Goal: Transaction & Acquisition: Purchase product/service

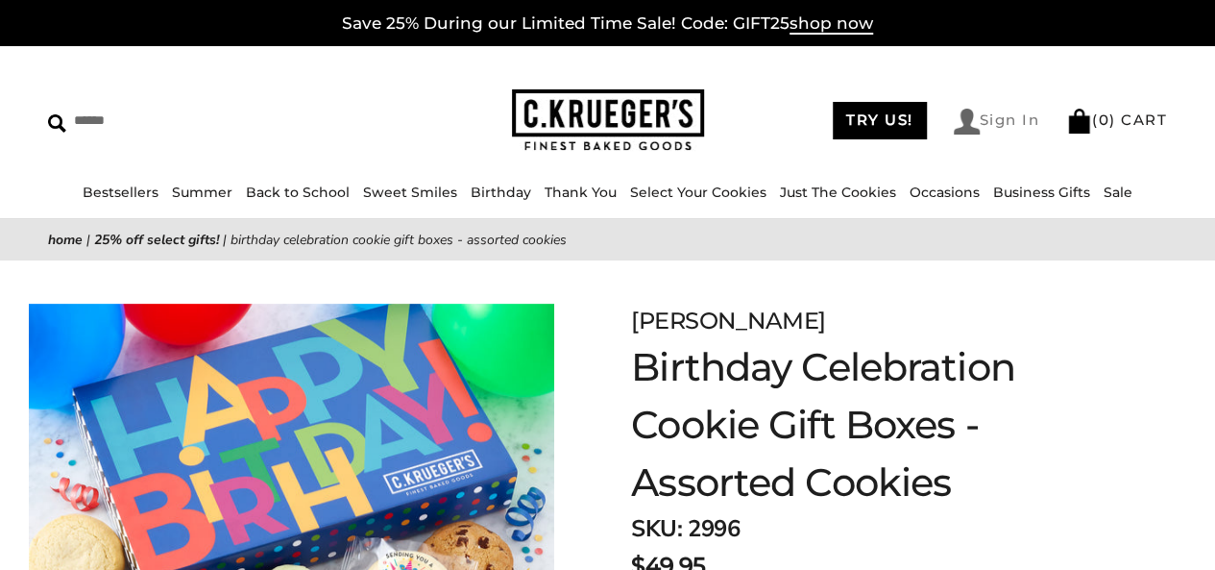
click at [986, 132] on link "Sign In" at bounding box center [997, 122] width 86 height 26
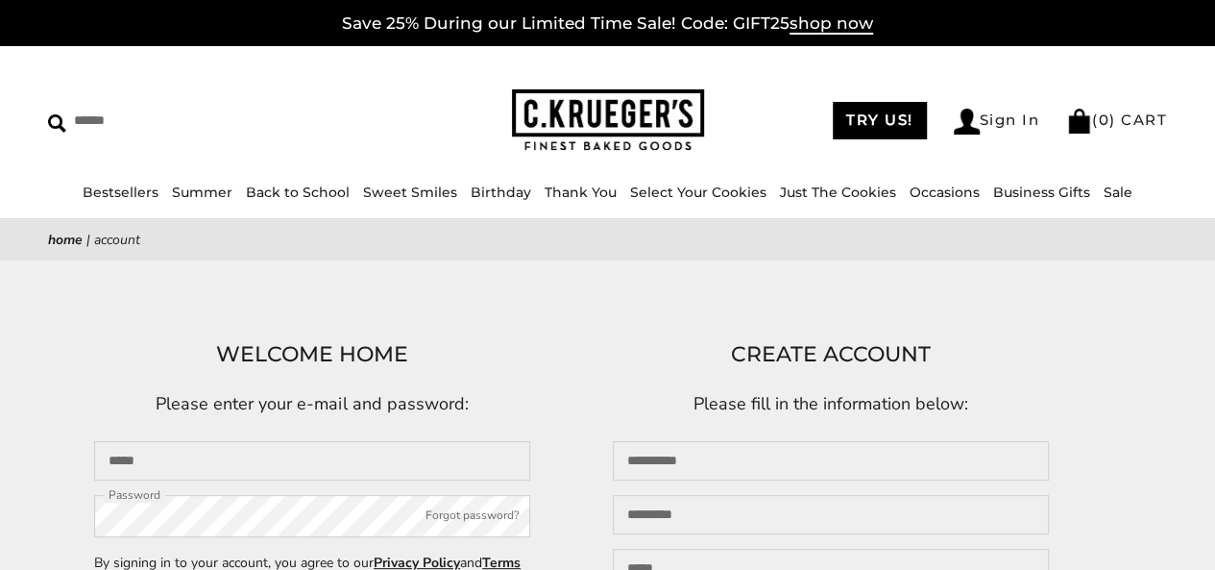
click at [569, 327] on main "Home | Account WELCOME HOME Please enter your e-mail and password: Email Passwo…" at bounding box center [607, 477] width 1215 height 516
click at [262, 462] on input "Email" at bounding box center [312, 460] width 436 height 39
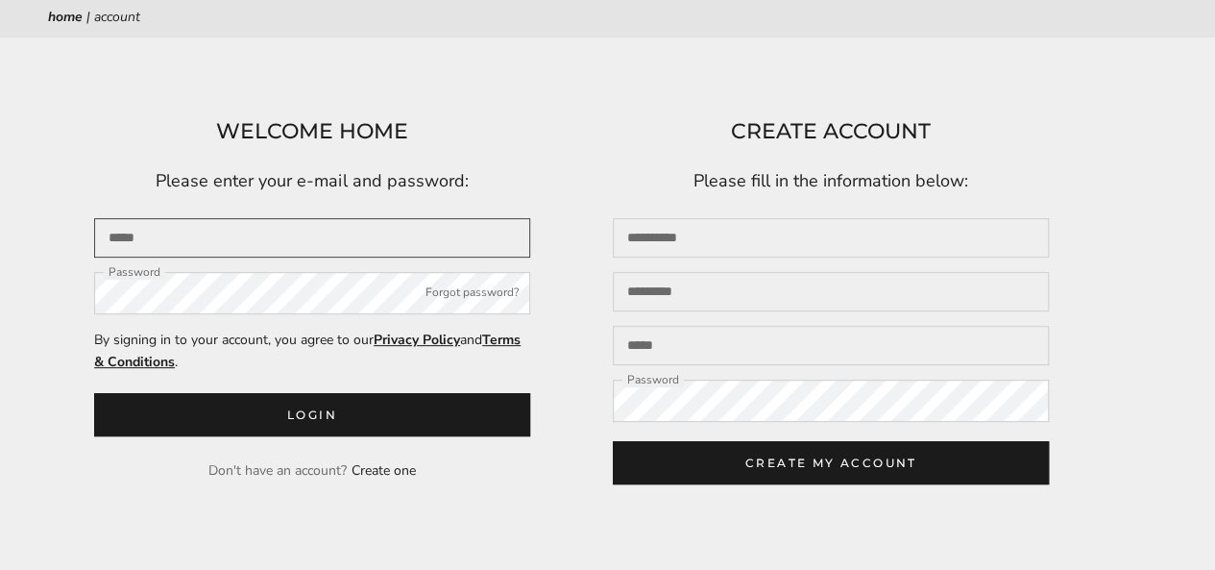
scroll to position [238, 0]
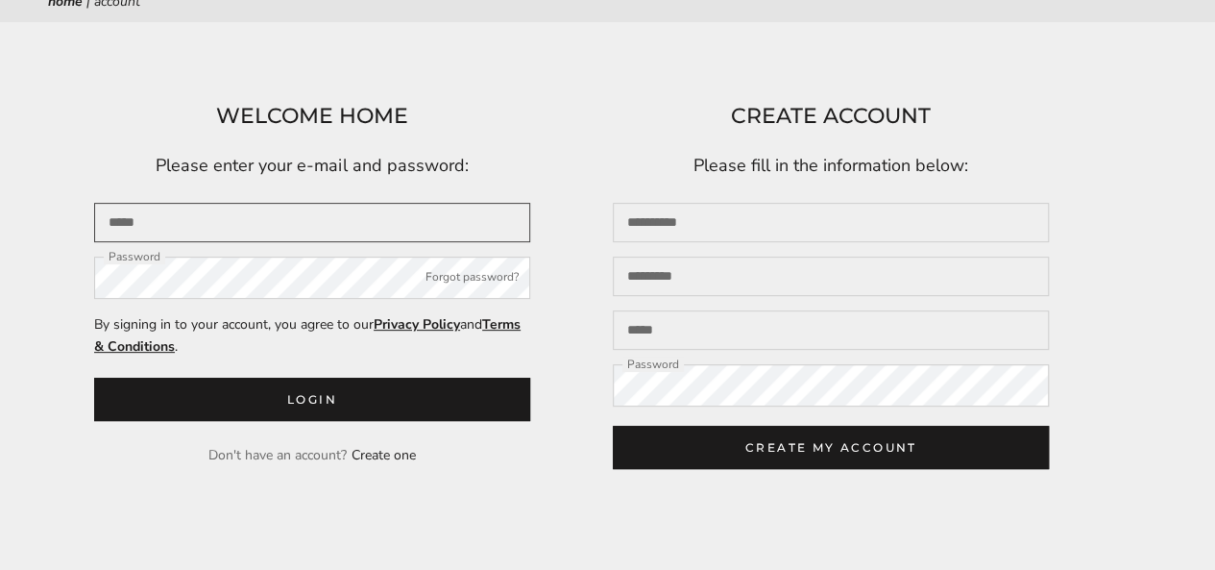
click at [156, 231] on input "Email" at bounding box center [312, 222] width 436 height 39
type input "**********"
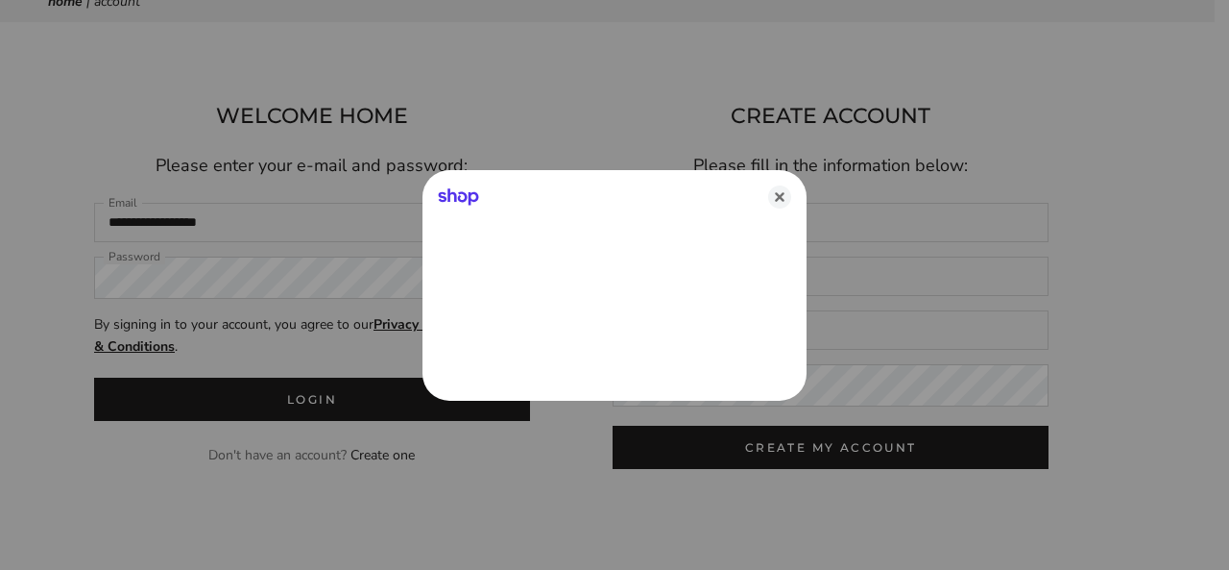
click at [204, 273] on div at bounding box center [614, 285] width 1229 height 570
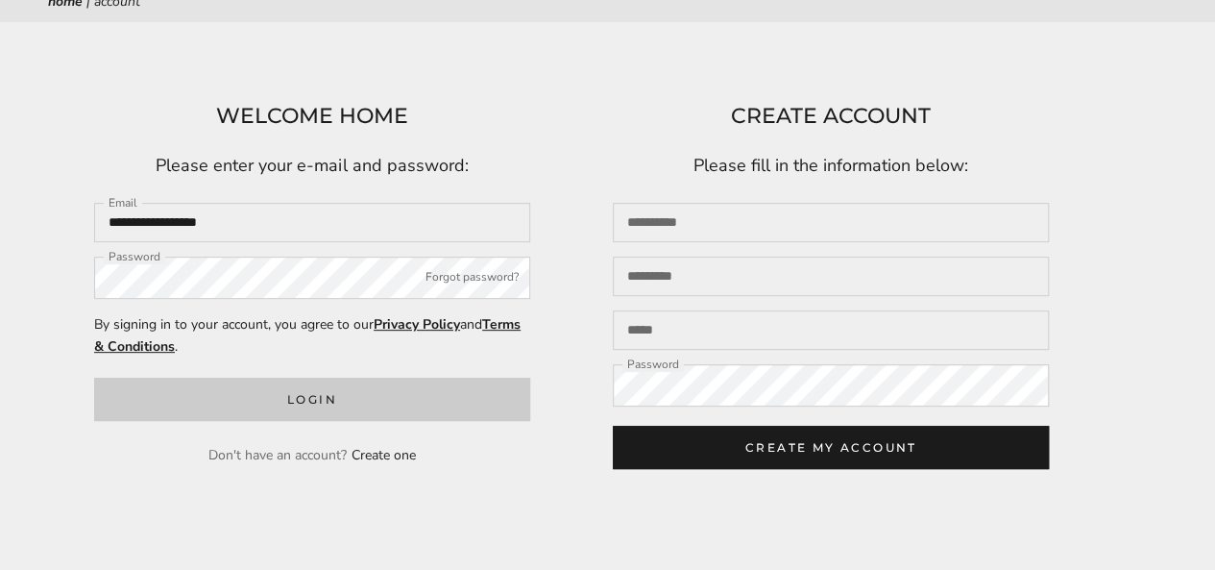
click at [302, 404] on button "Login" at bounding box center [312, 398] width 436 height 43
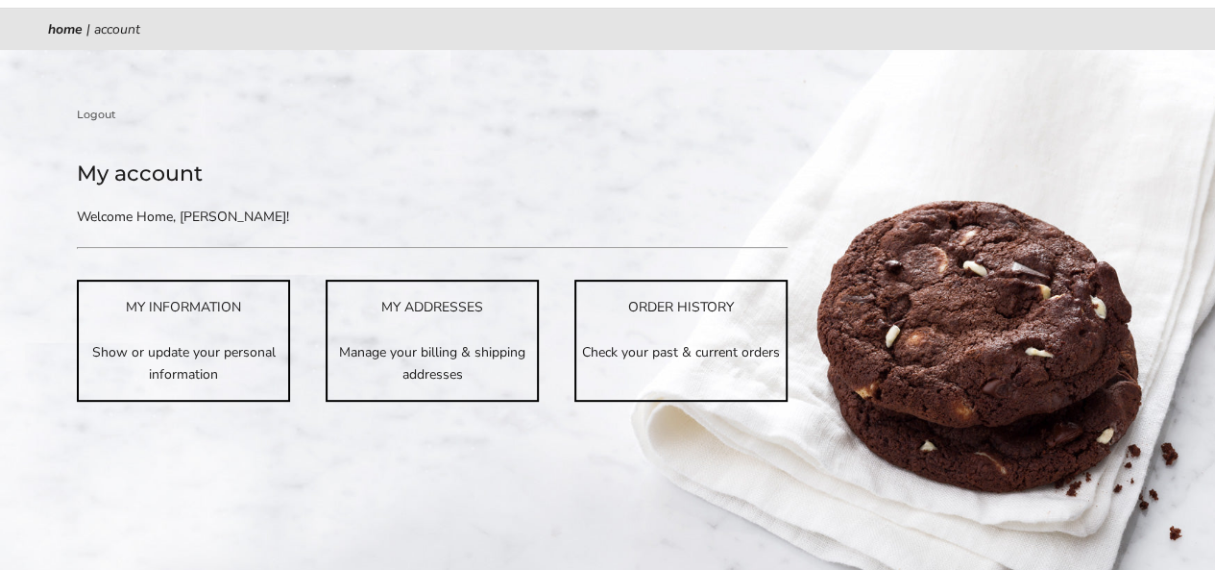
scroll to position [211, 0]
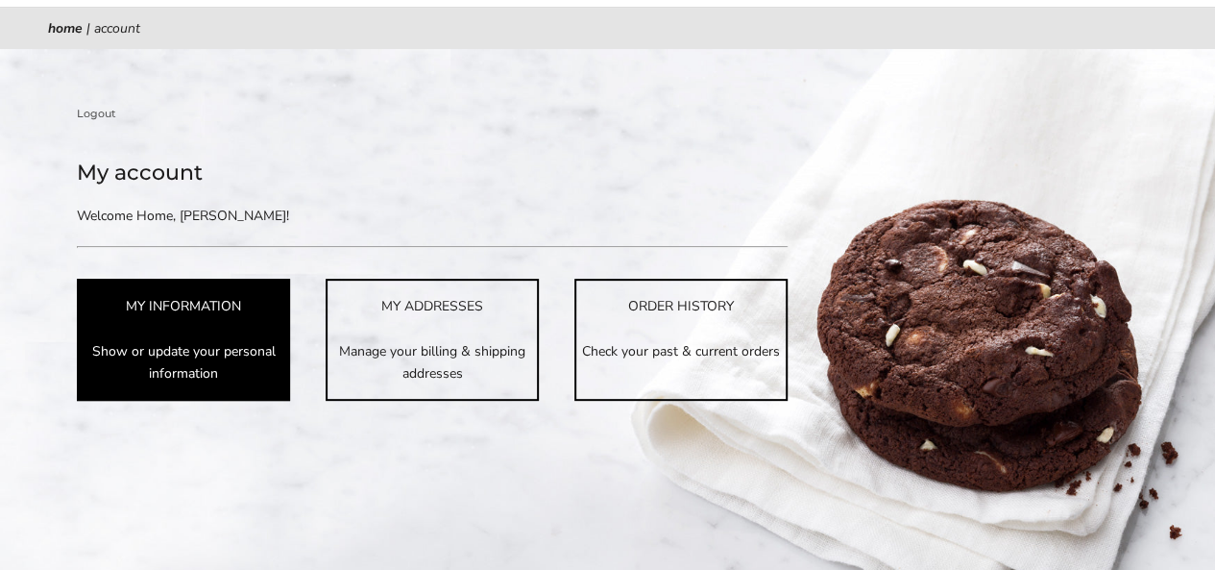
click at [134, 348] on p "Show or update your personal information" at bounding box center [183, 362] width 209 height 44
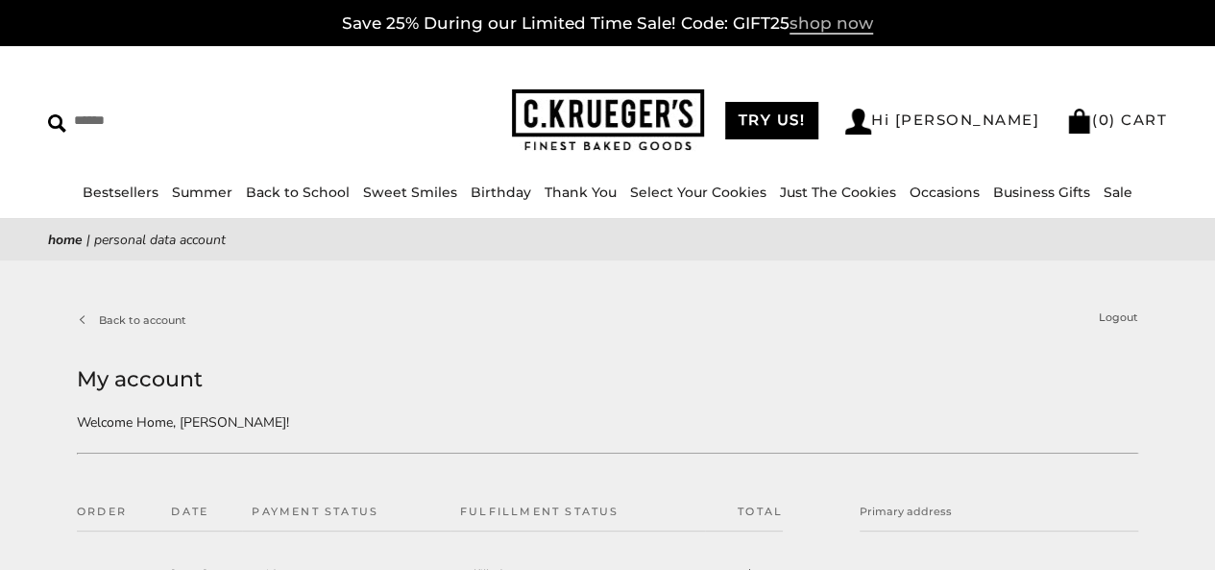
click at [824, 31] on span "shop now" at bounding box center [832, 23] width 84 height 21
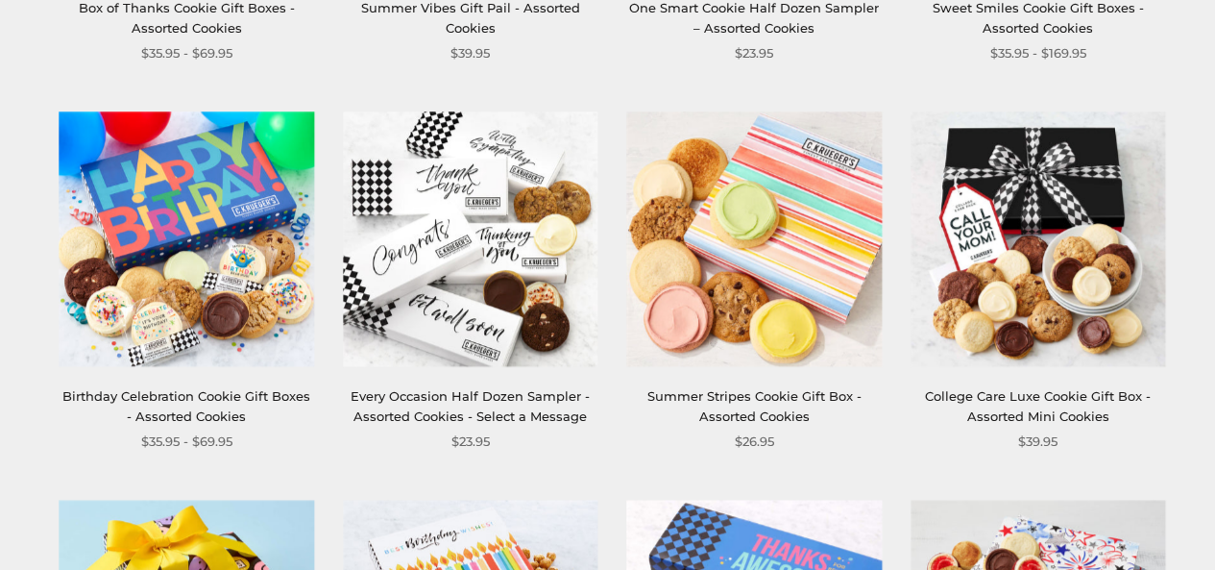
scroll to position [638, 0]
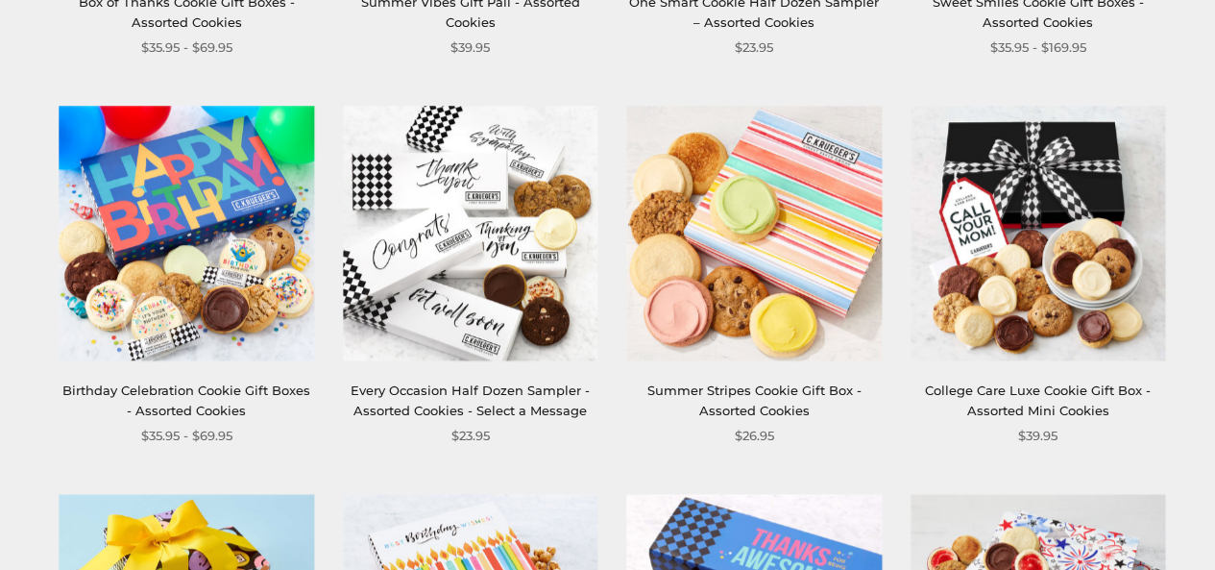
click at [171, 253] on img at bounding box center [187, 233] width 255 height 255
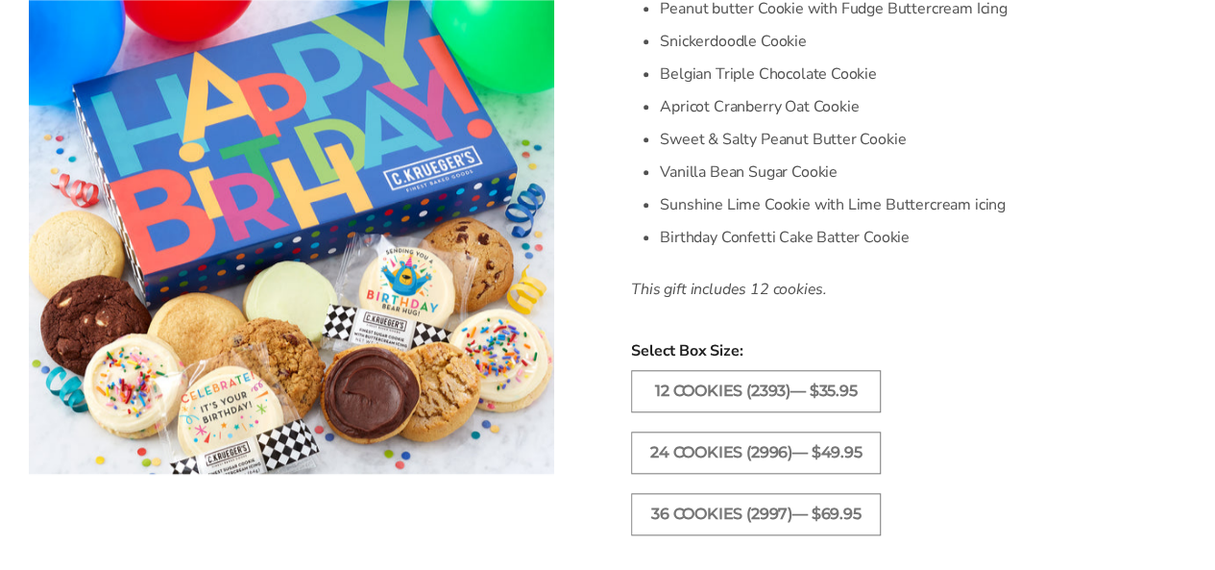
scroll to position [762, 0]
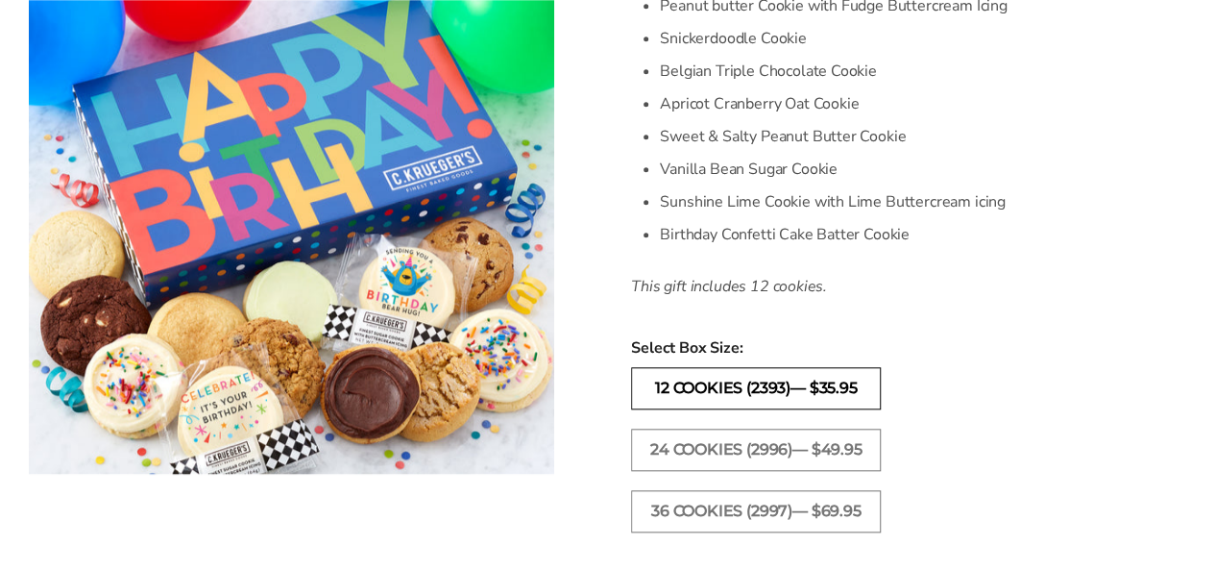
click at [672, 391] on label "12 COOKIES (2393)— $35.95" at bounding box center [756, 388] width 250 height 42
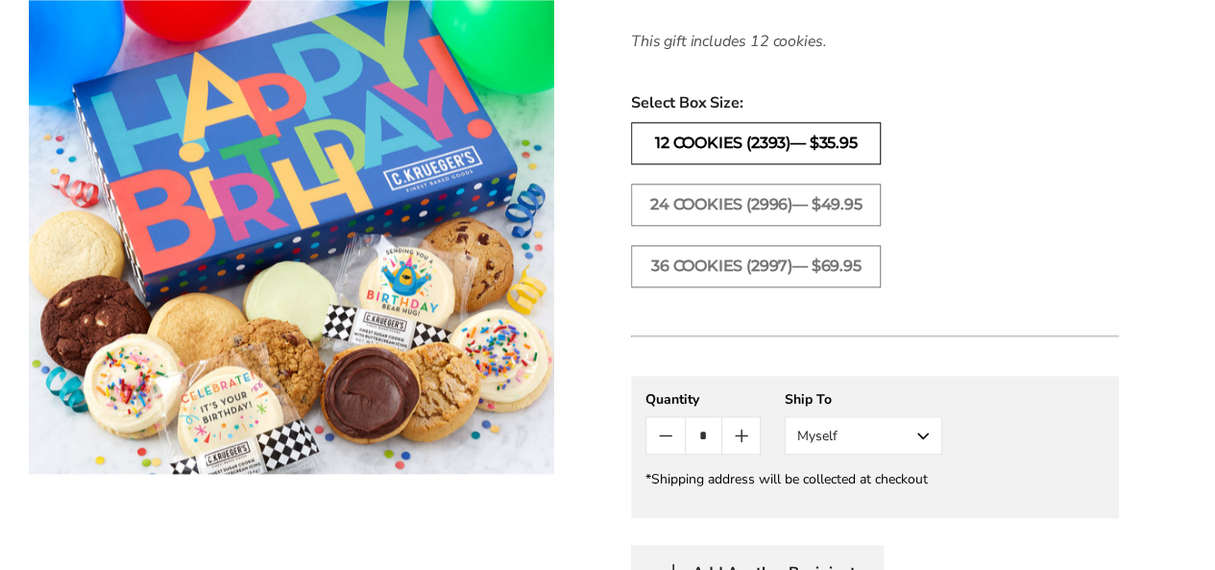
scroll to position [1043, 0]
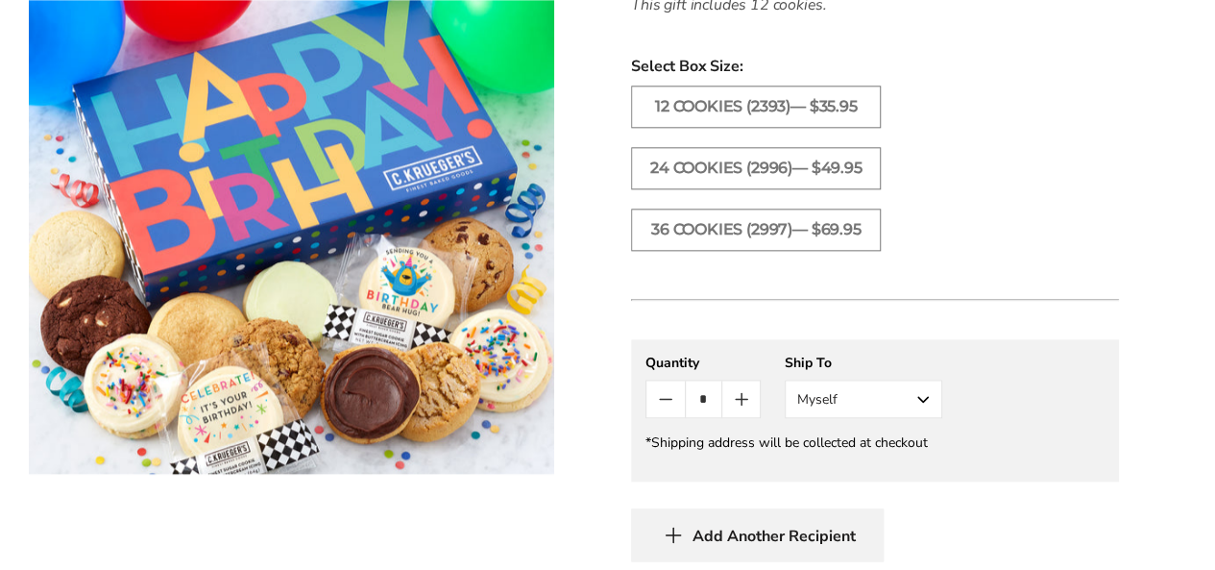
click at [930, 401] on button "Myself" at bounding box center [864, 398] width 158 height 38
click at [876, 477] on button "Other Recipient" at bounding box center [864, 469] width 156 height 35
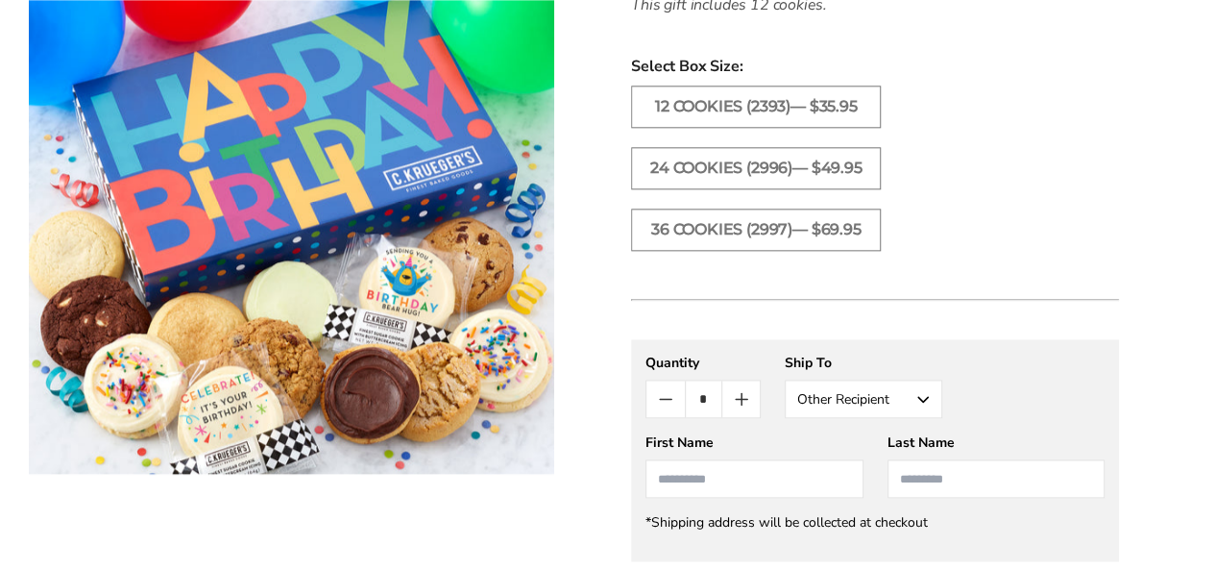
click at [688, 492] on input "First Name" at bounding box center [753, 478] width 217 height 38
type input "******"
click at [930, 483] on input "Last Name" at bounding box center [996, 478] width 217 height 38
type input "*******"
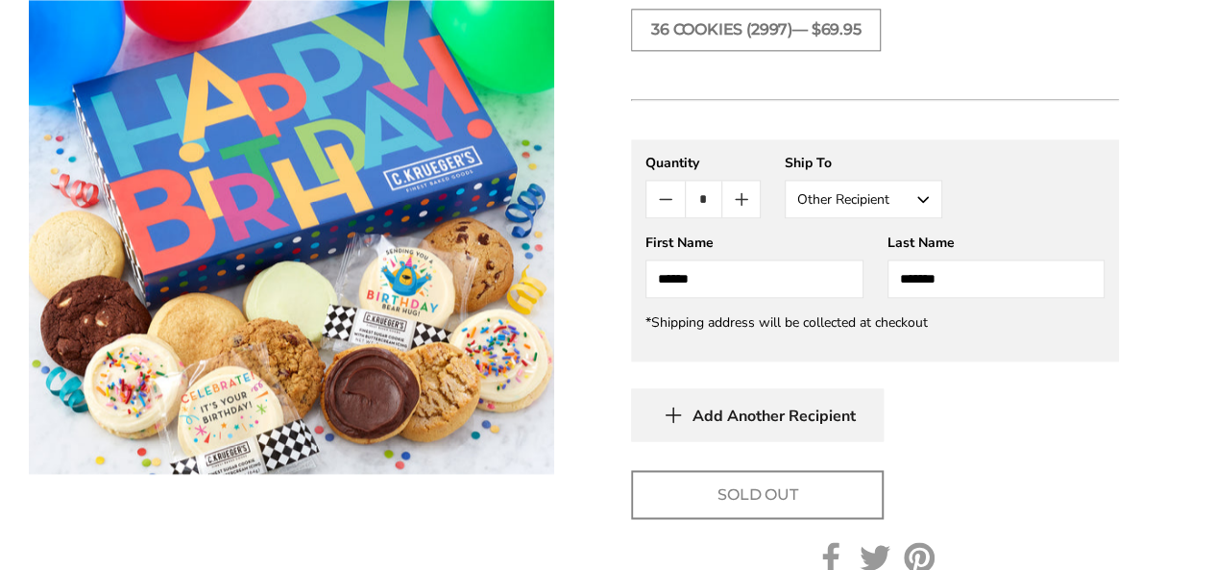
scroll to position [1245, 0]
click at [673, 409] on icon "button" at bounding box center [673, 412] width 0 height 14
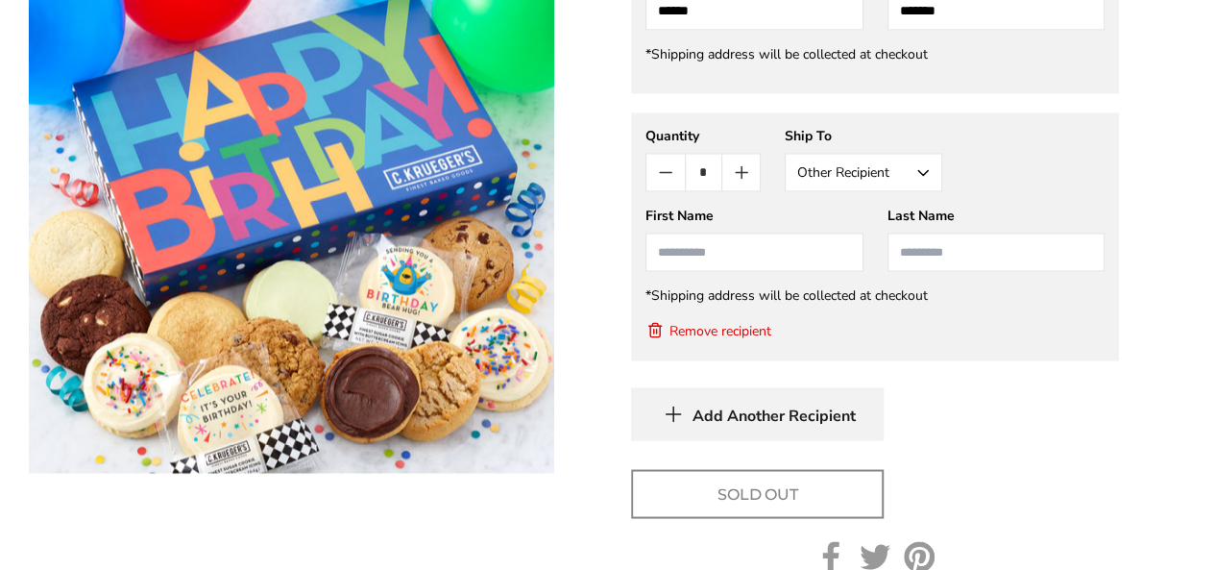
scroll to position [1492, 0]
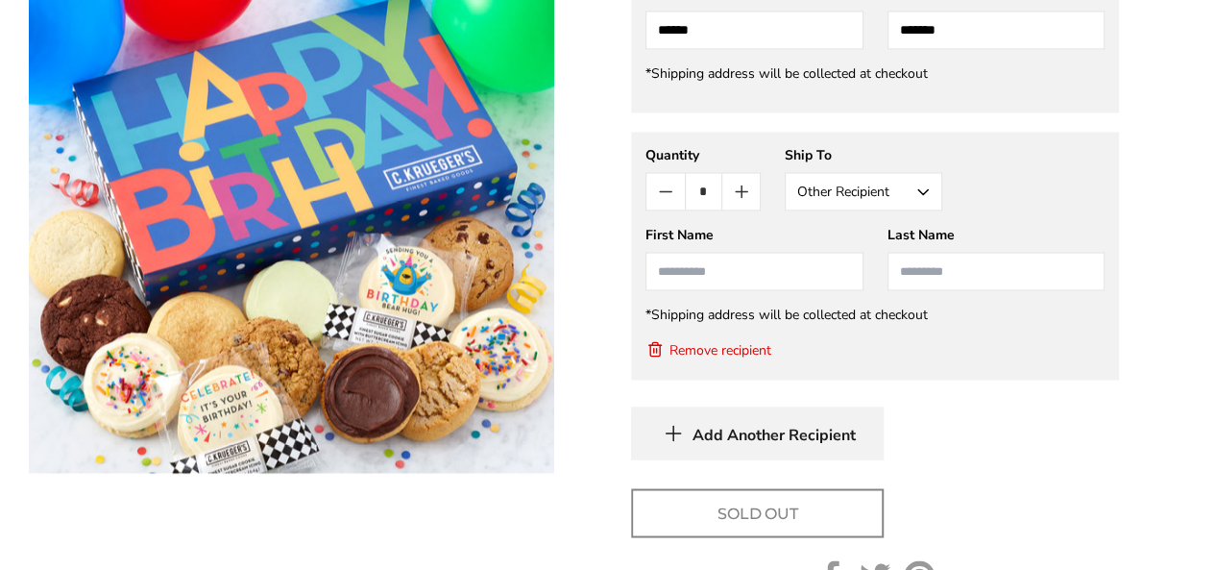
click at [686, 353] on button "Remove recipient" at bounding box center [708, 348] width 126 height 19
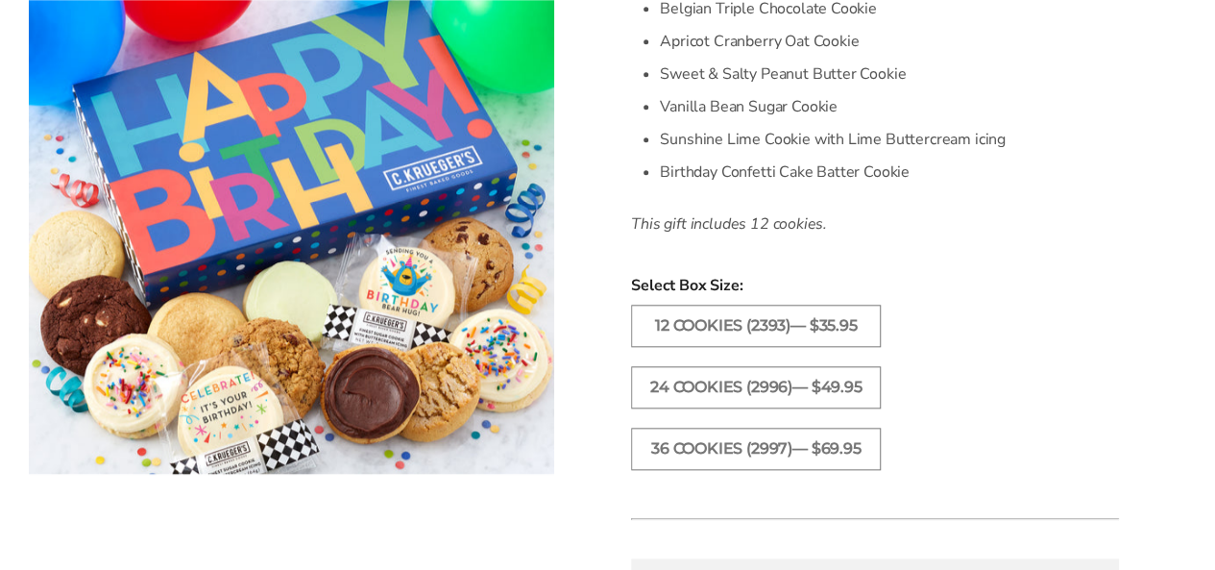
scroll to position [813, 0]
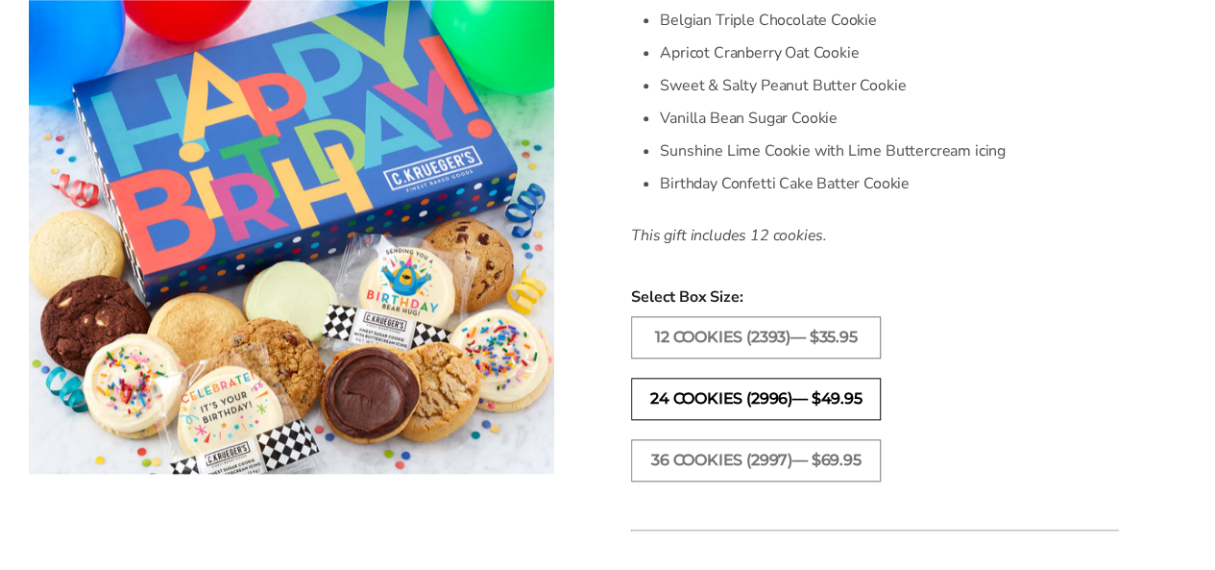
click at [746, 412] on label "24 COOKIES (2996)— $49.95" at bounding box center [756, 398] width 250 height 42
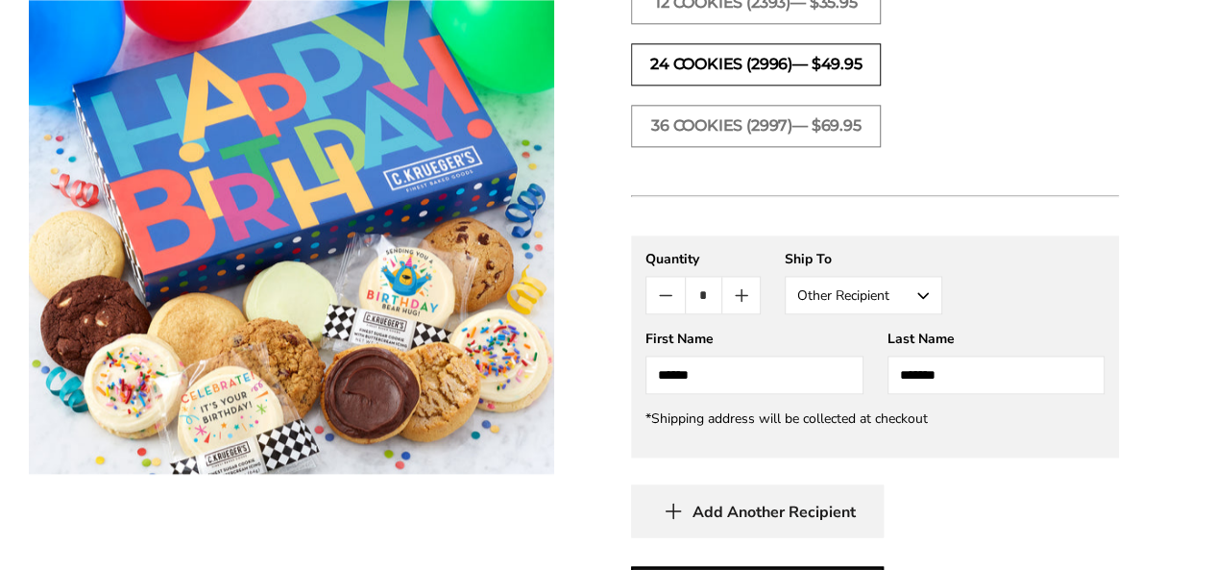
scroll to position [1114, 0]
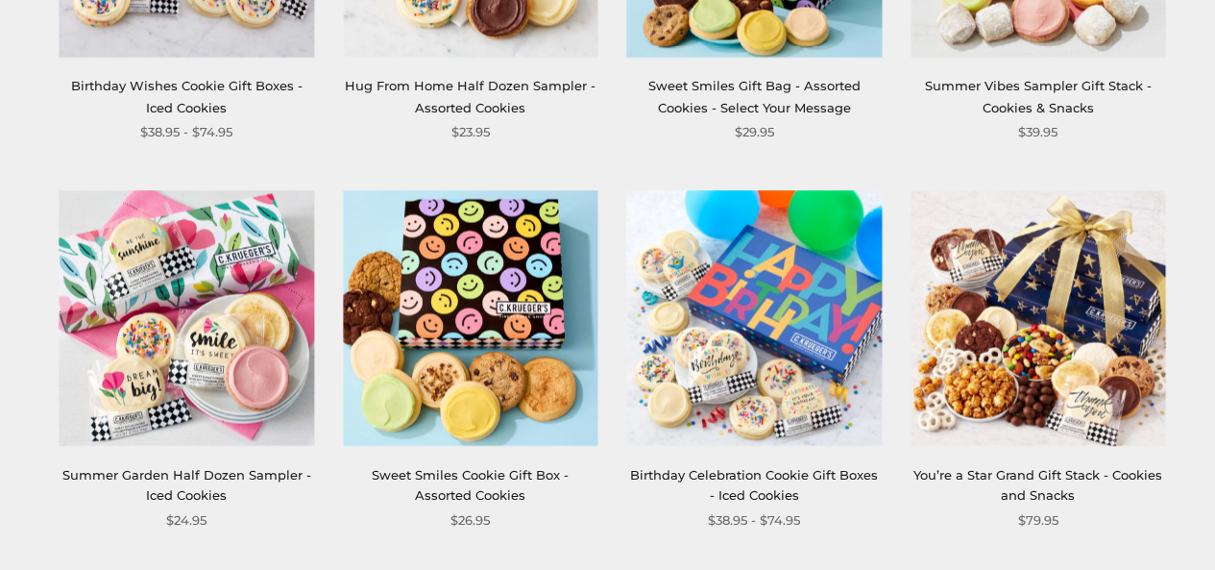
scroll to position [1689, 0]
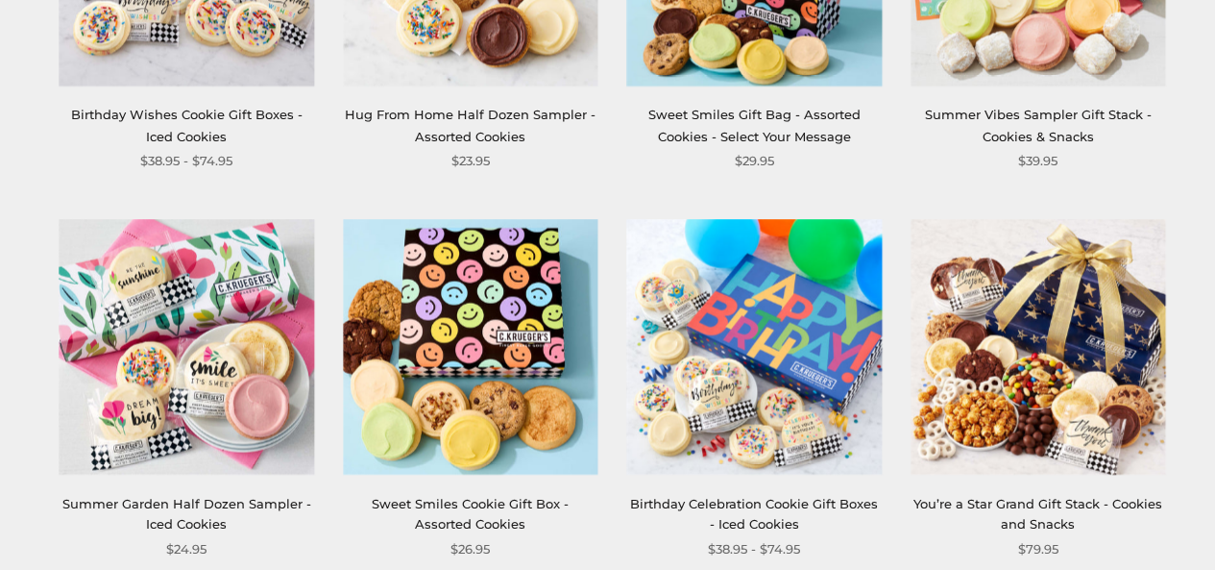
click at [742, 368] on img at bounding box center [754, 346] width 255 height 255
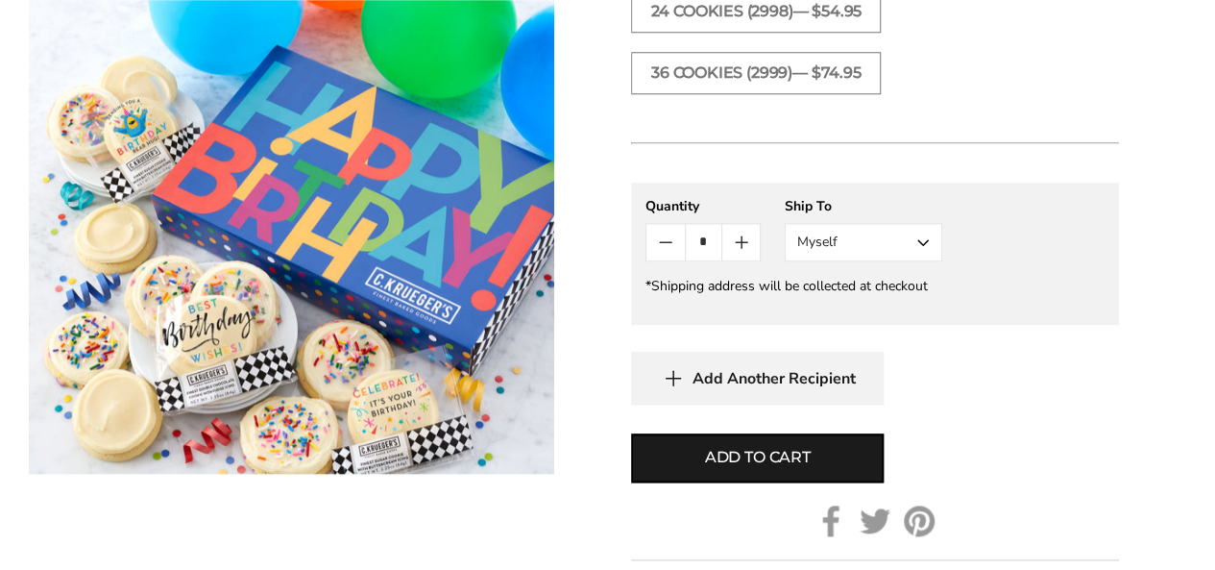
scroll to position [943, 0]
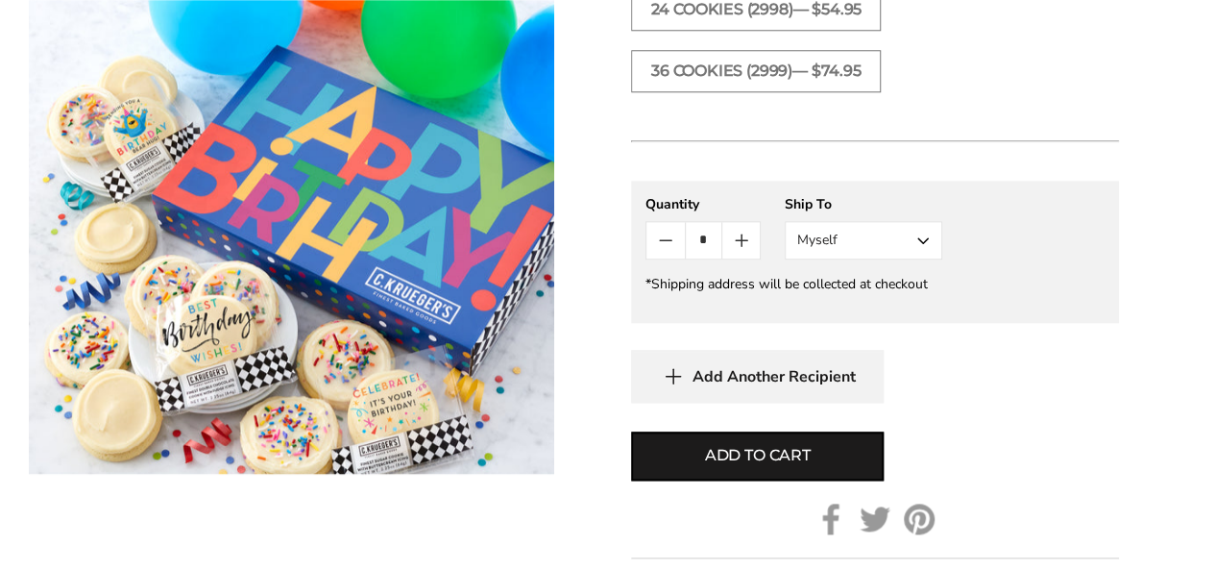
click at [911, 244] on button "Myself" at bounding box center [864, 240] width 158 height 38
click at [855, 315] on button "Other Recipient" at bounding box center [864, 311] width 156 height 35
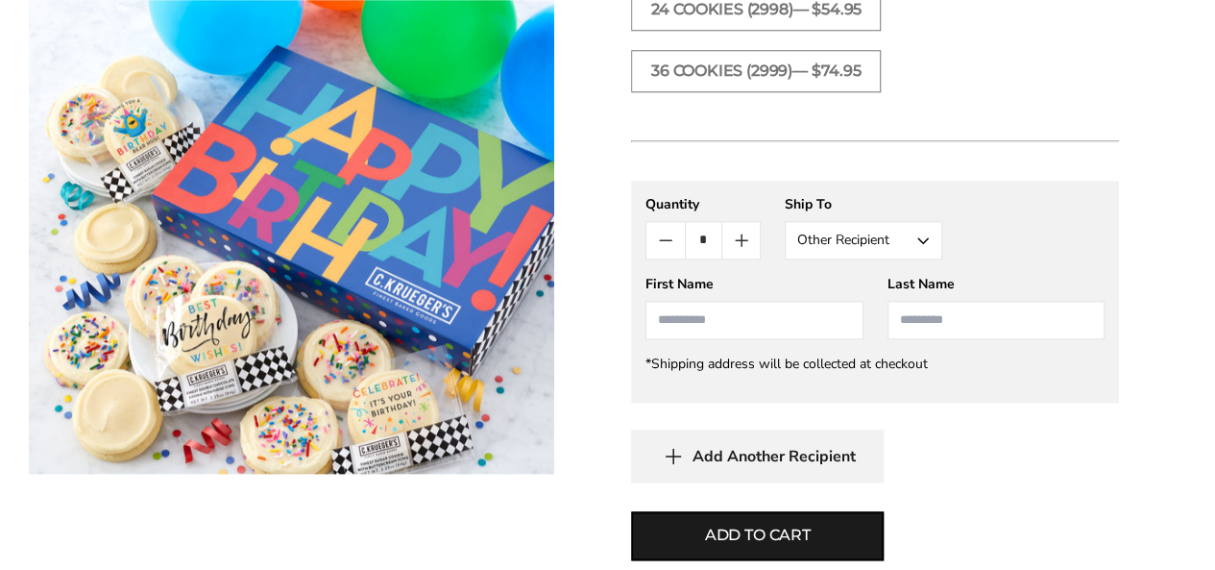
click at [659, 316] on input "First Name" at bounding box center [753, 320] width 217 height 38
click at [684, 321] on input "First Name" at bounding box center [753, 320] width 217 height 38
type input "*"
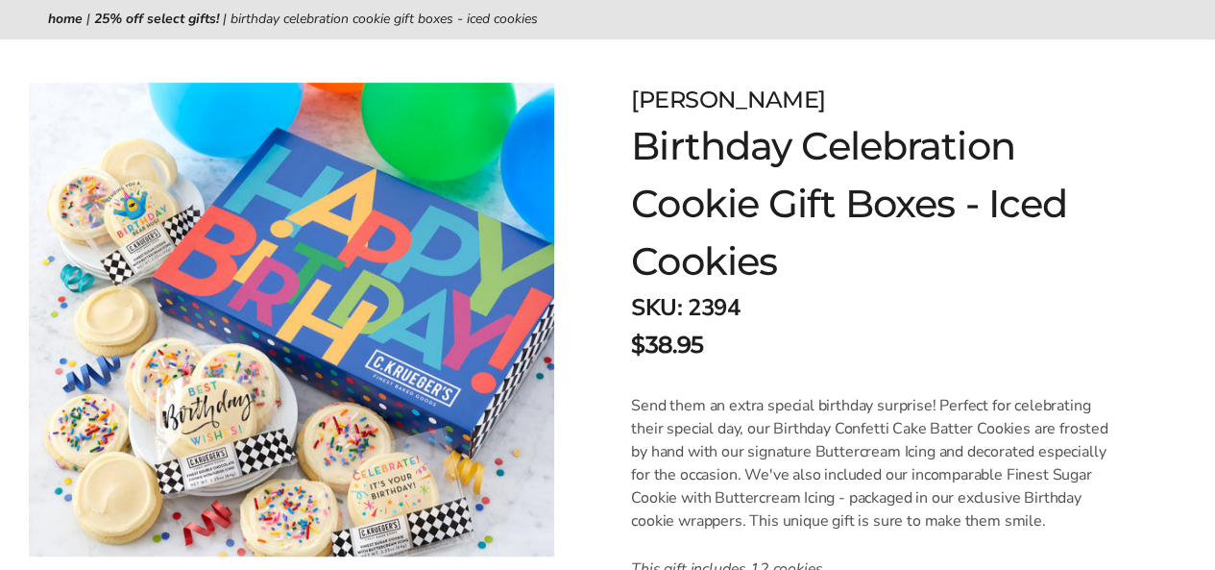
scroll to position [0, 0]
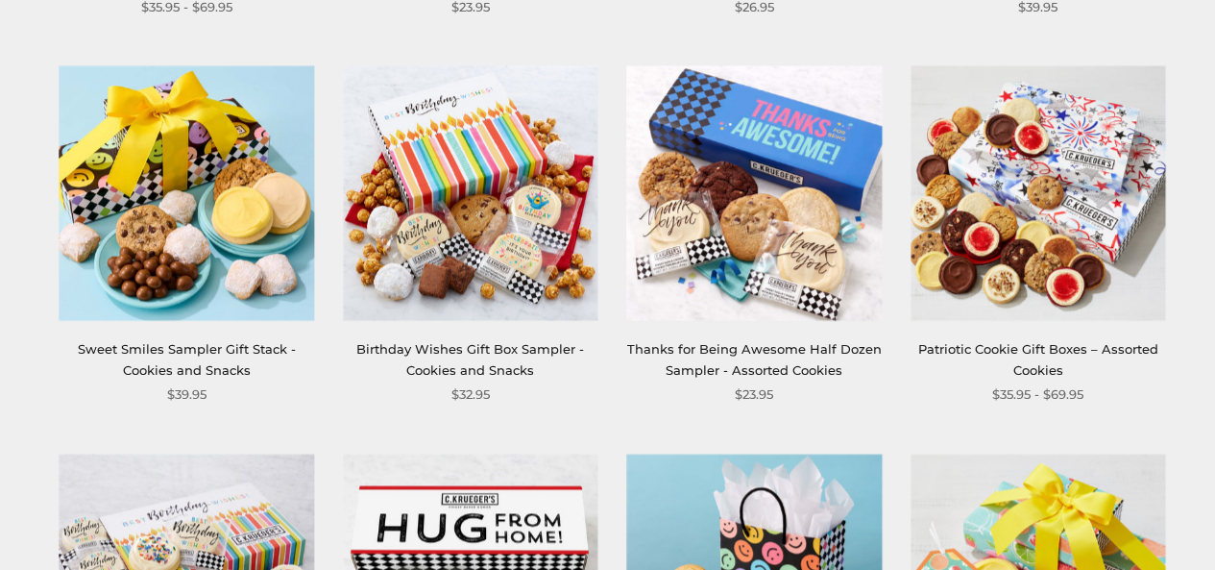
scroll to position [1062, 0]
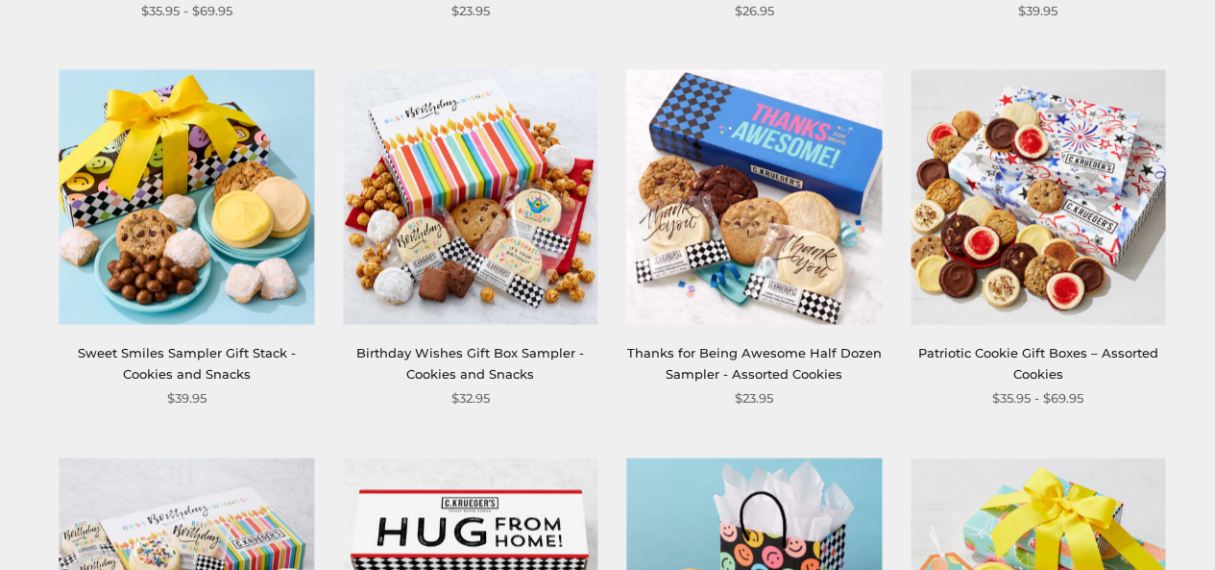
click at [421, 286] on img at bounding box center [470, 196] width 255 height 255
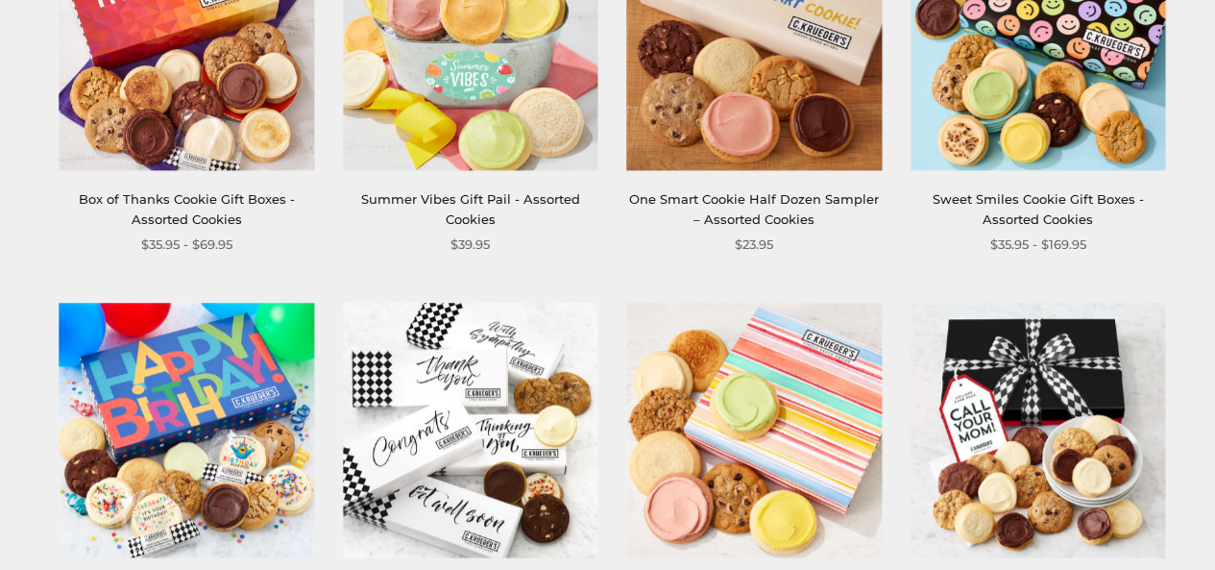
scroll to position [472, 0]
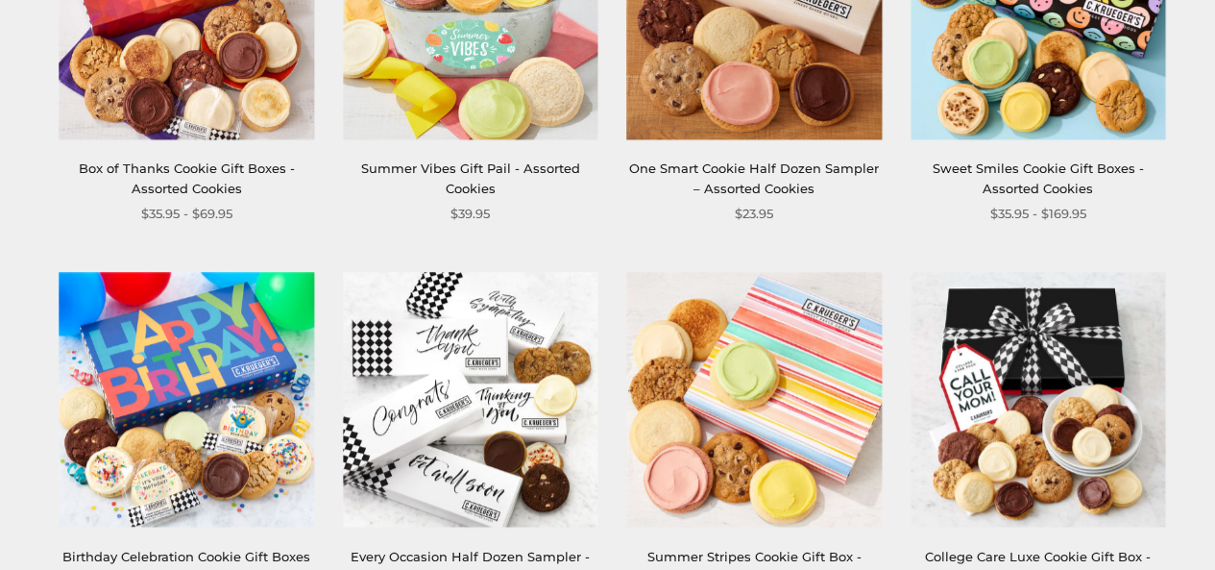
click at [167, 390] on img at bounding box center [187, 399] width 255 height 255
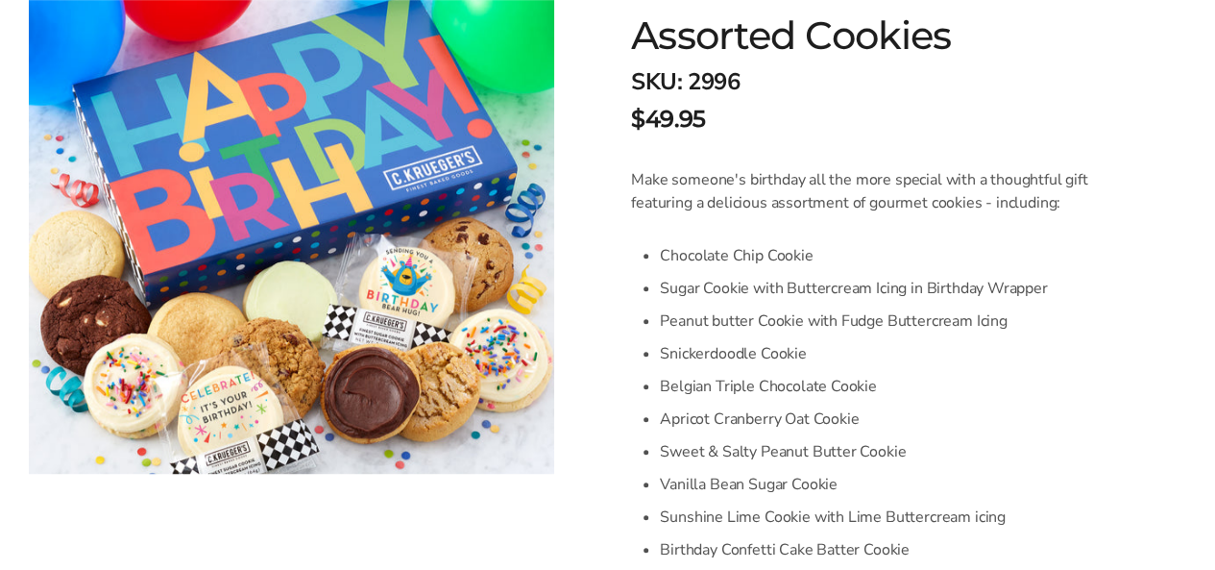
scroll to position [453, 0]
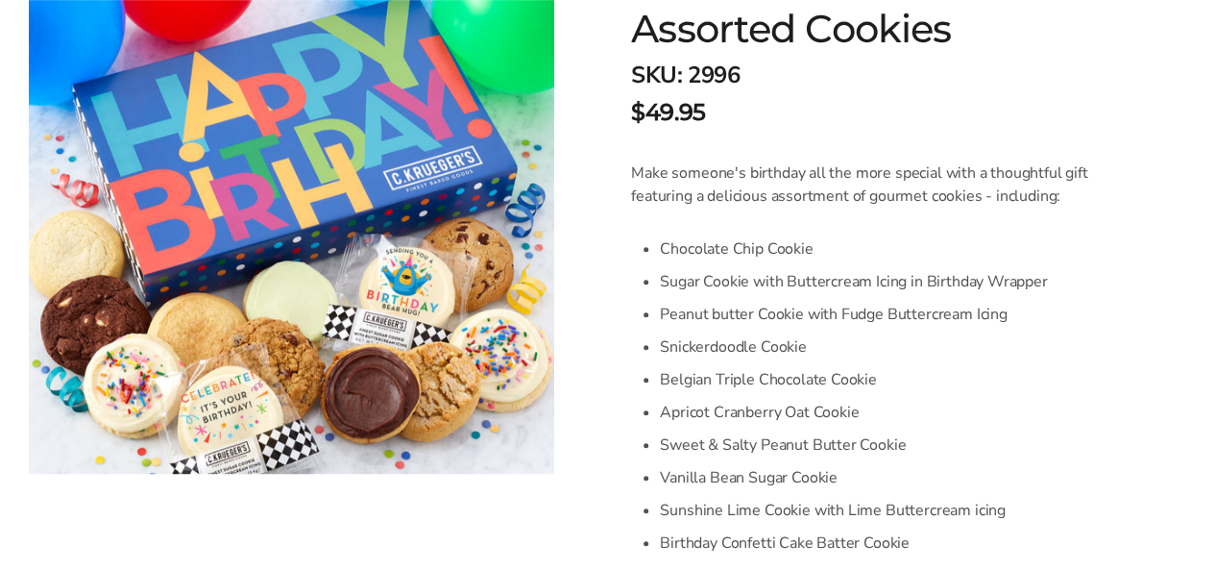
click at [930, 484] on li "Vanilla Bean Sugar Cookie" at bounding box center [889, 477] width 459 height 33
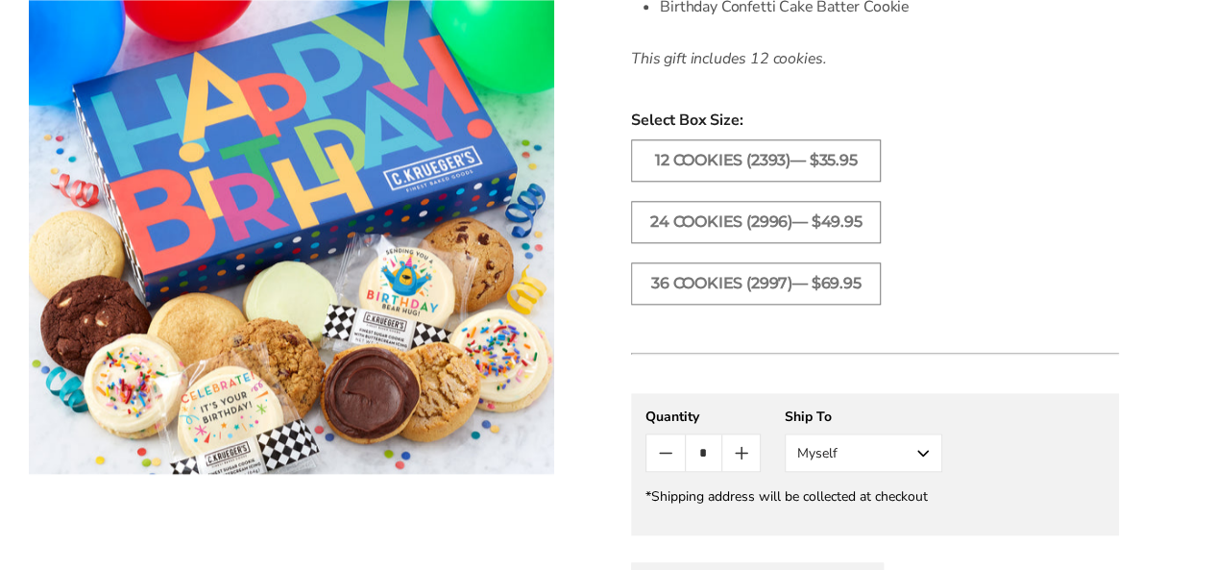
scroll to position [1005, 0]
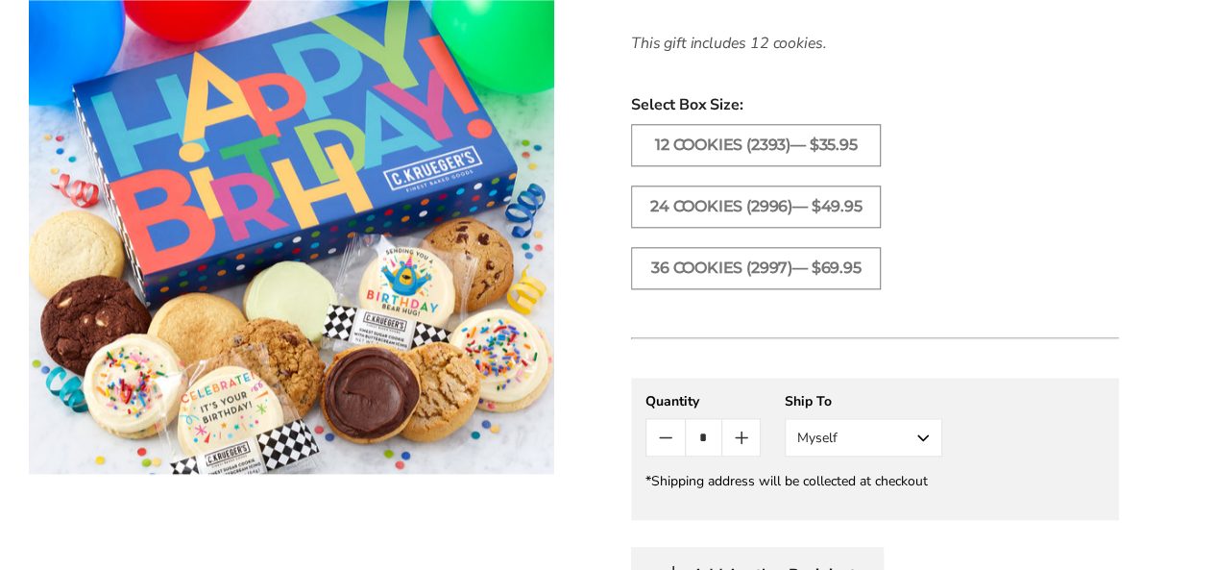
click at [931, 429] on button "Myself" at bounding box center [864, 437] width 158 height 38
click at [870, 507] on button "Other Recipient" at bounding box center [864, 508] width 156 height 35
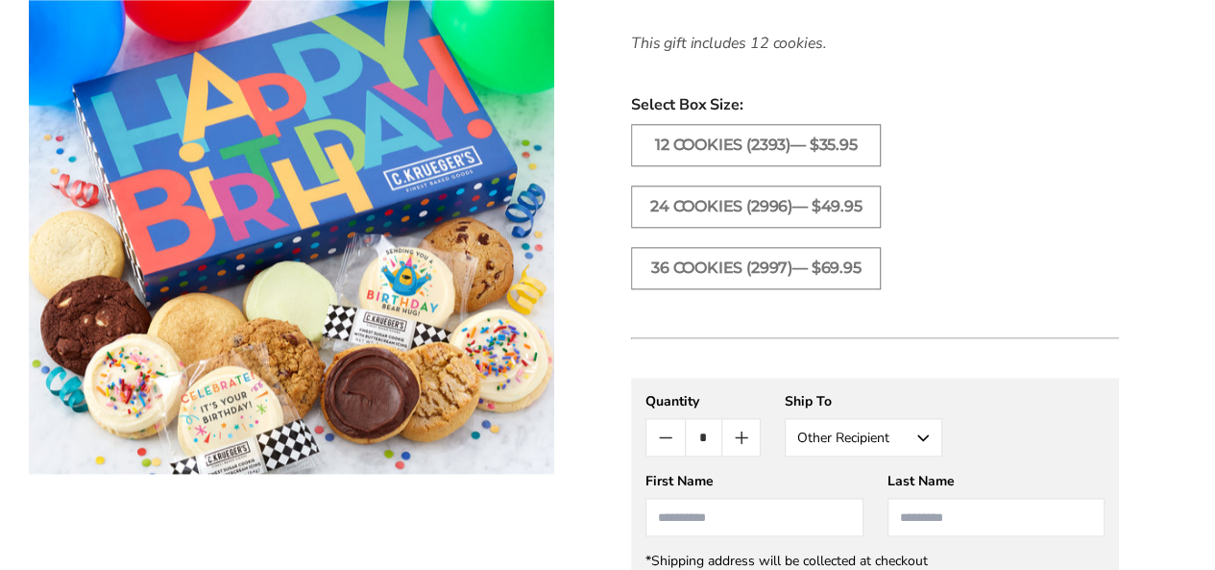
click at [684, 514] on input "First Name" at bounding box center [753, 517] width 217 height 38
type input "******"
type input "*******"
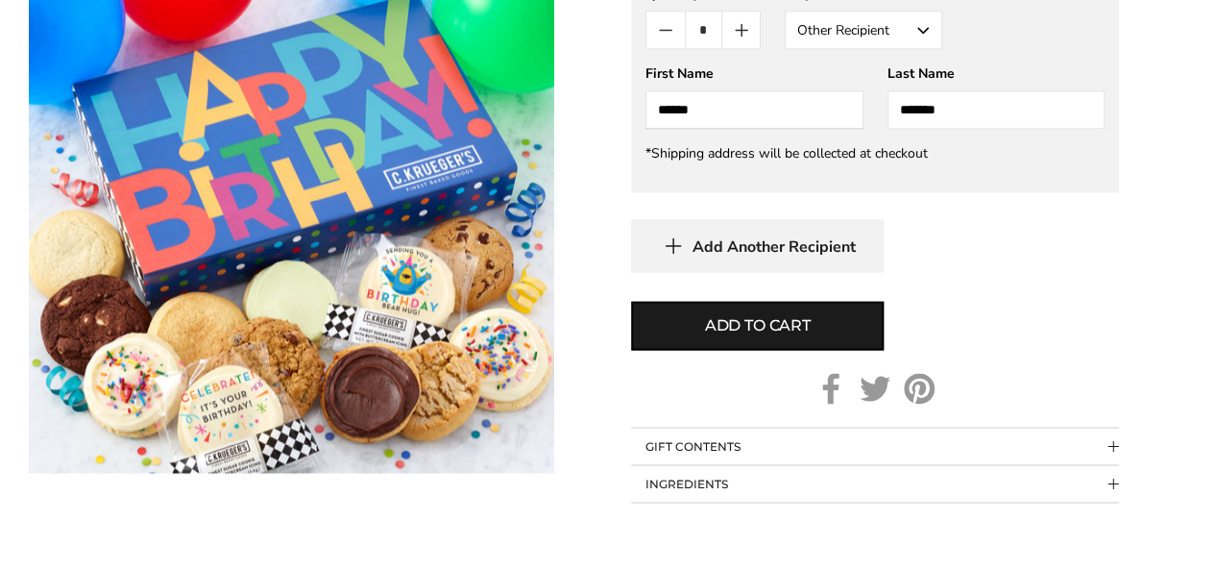
scroll to position [1414, 0]
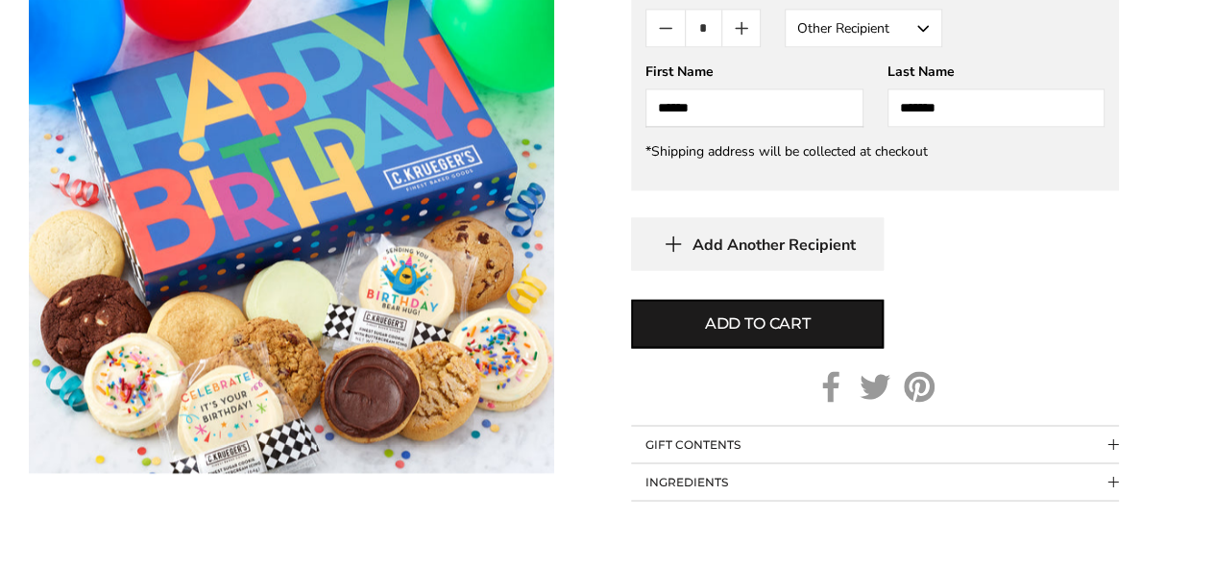
click at [654, 440] on button "GIFT CONTENTS" at bounding box center [875, 444] width 488 height 36
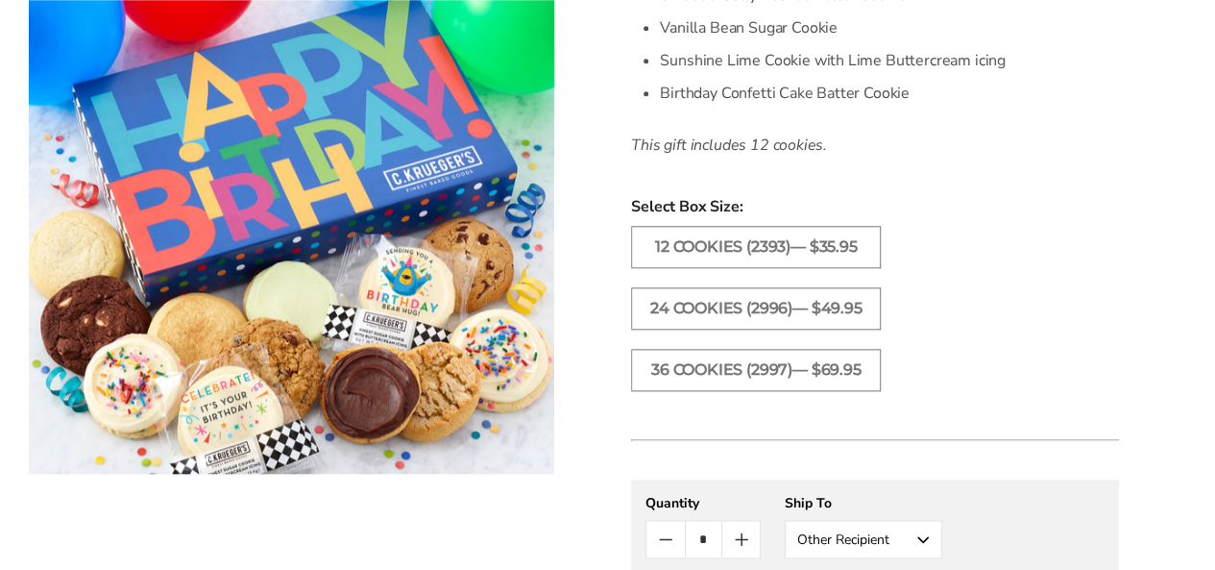
scroll to position [899, 0]
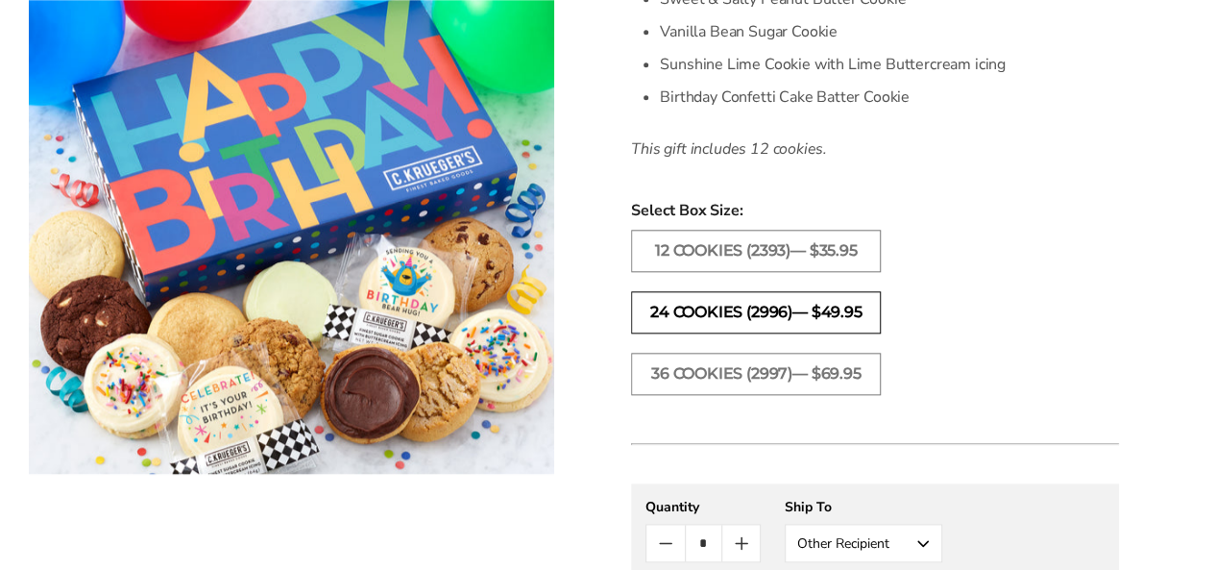
click at [665, 300] on label "24 COOKIES (2996)— $49.95" at bounding box center [756, 312] width 250 height 42
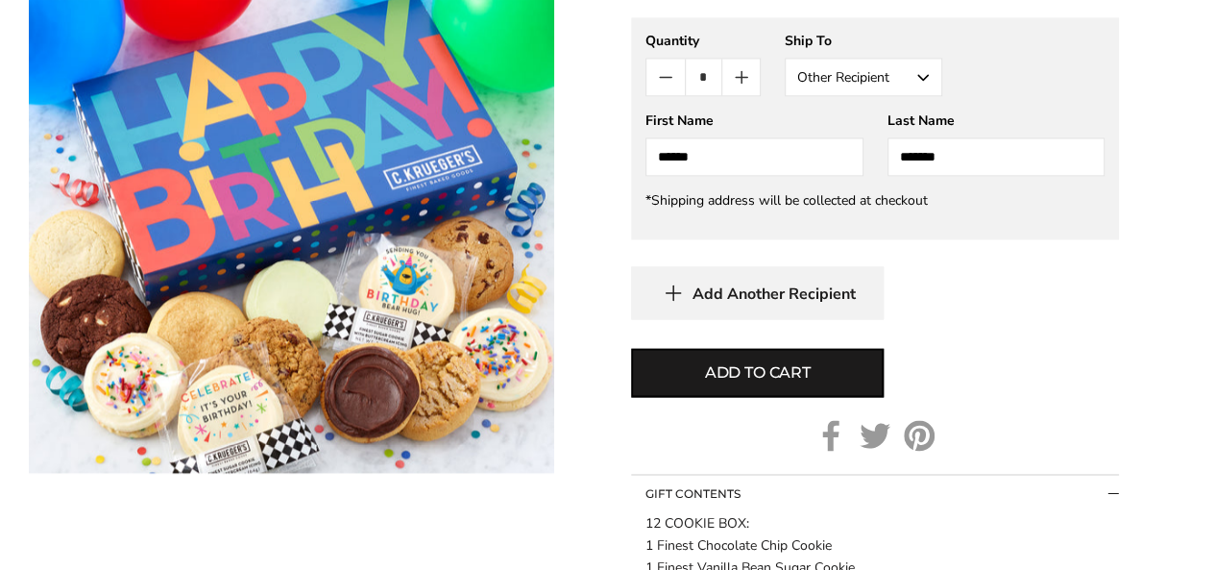
scroll to position [1368, 0]
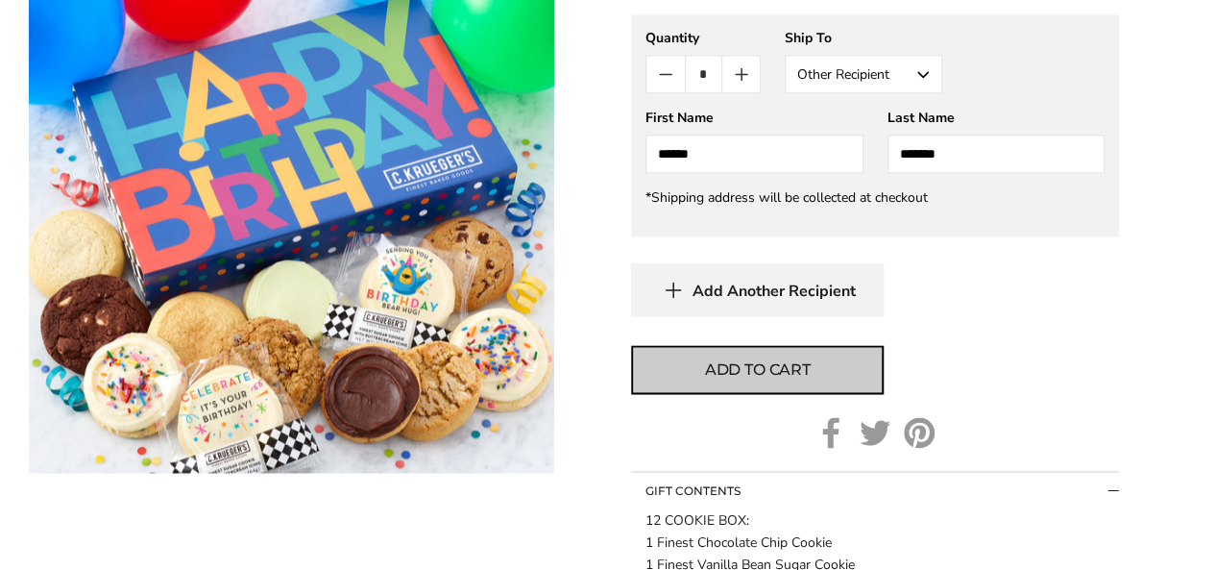
click at [640, 373] on button "Add to cart" at bounding box center [757, 369] width 253 height 49
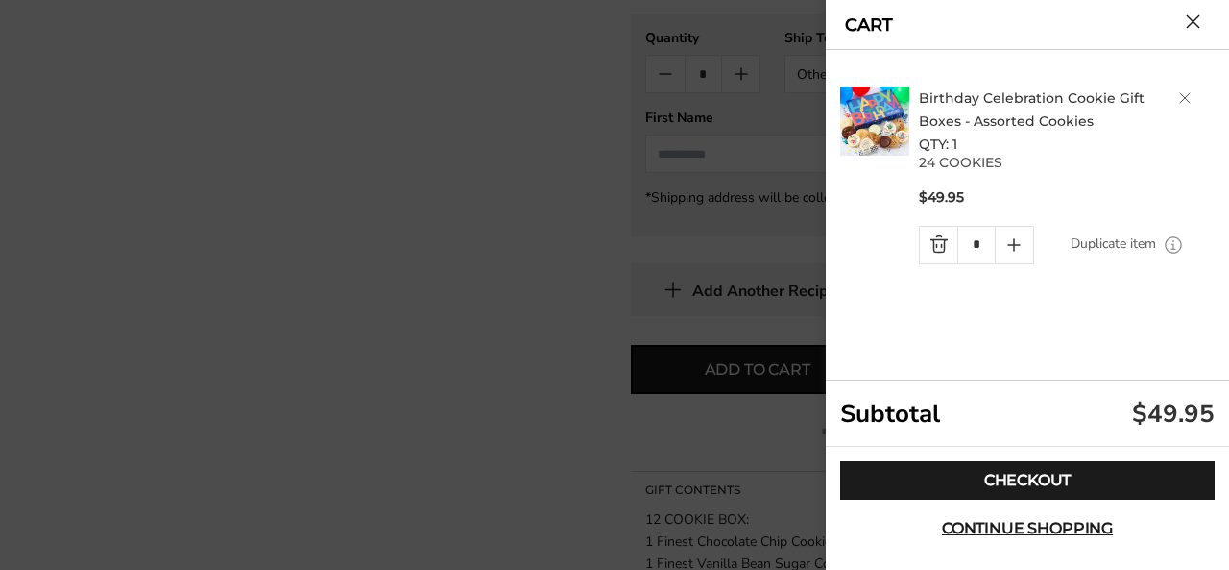
click at [1186, 105] on h2 "Birthday Celebration Cookie Gift Boxes - Assorted Cookies QTY: 1" at bounding box center [1070, 120] width 302 height 69
click at [966, 529] on span "Continue shopping" at bounding box center [1027, 528] width 171 height 15
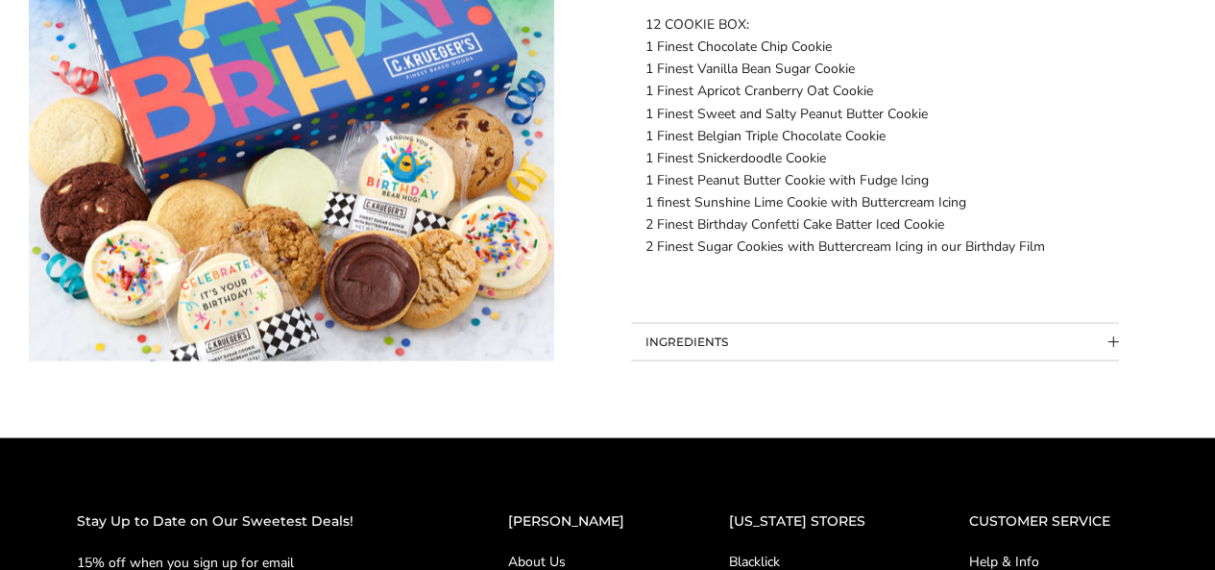
scroll to position [1865, 0]
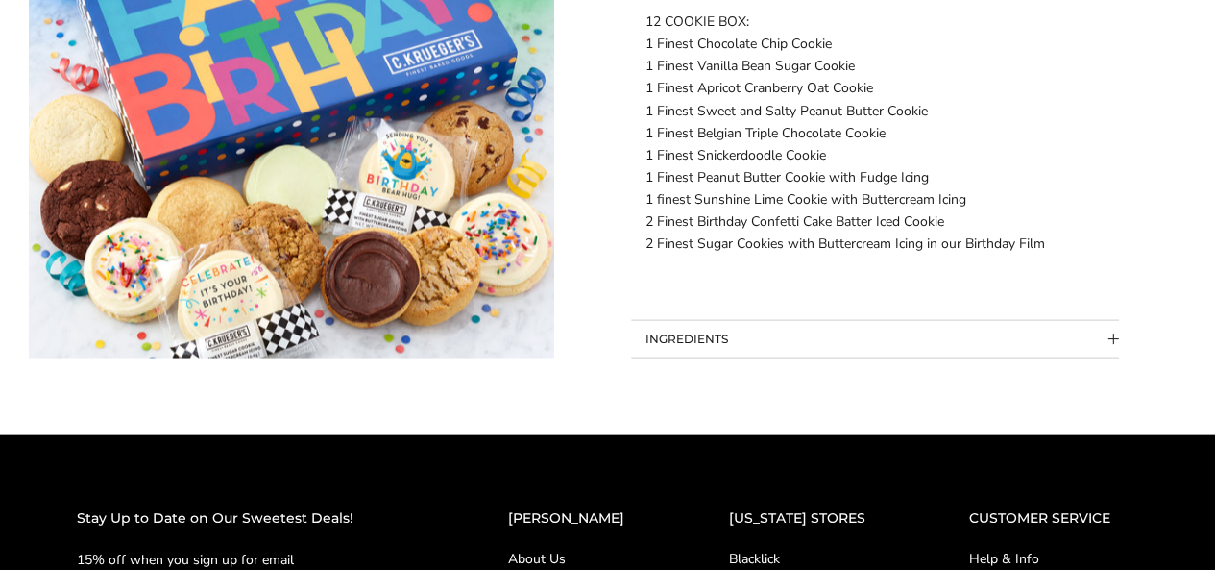
click at [668, 350] on button "INGREDIENTS" at bounding box center [875, 339] width 488 height 36
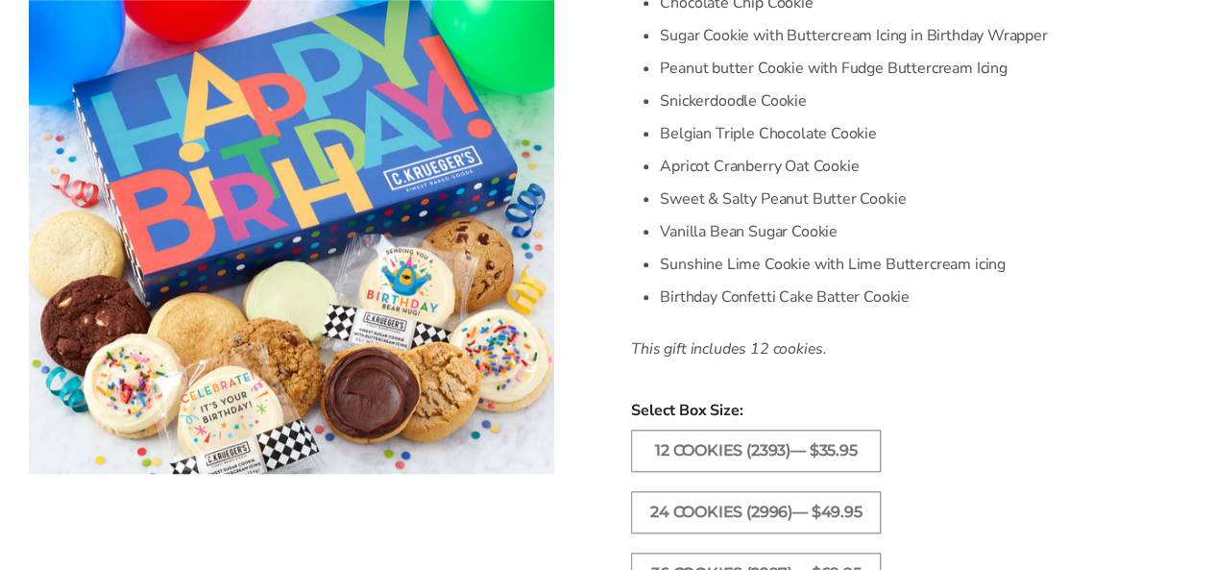
scroll to position [697, 0]
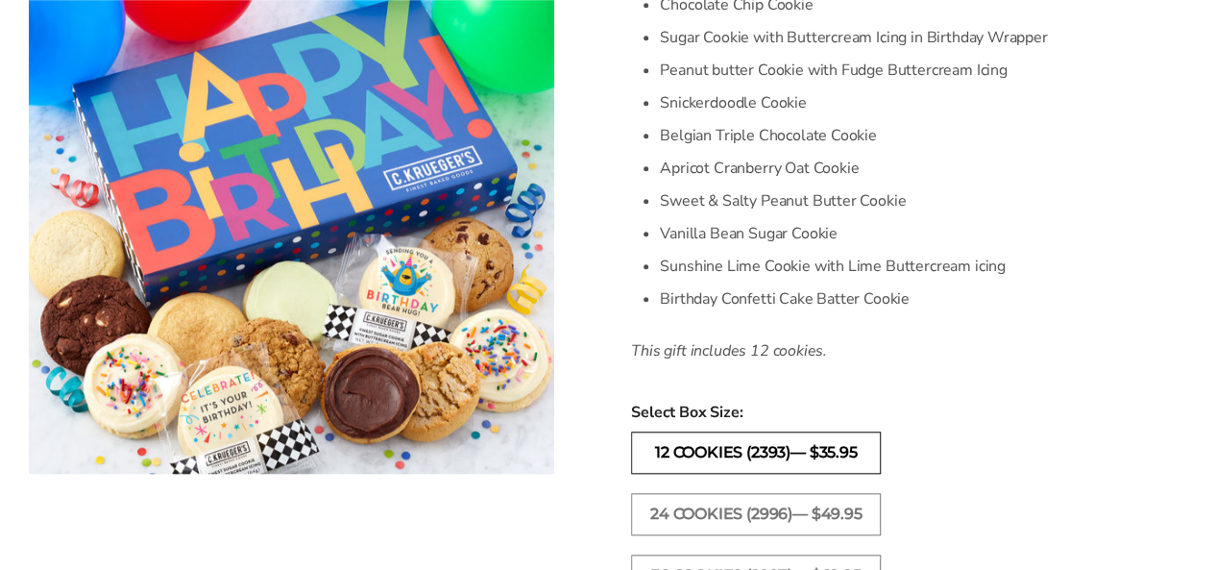
click at [679, 458] on label "12 COOKIES (2393)— $35.95" at bounding box center [756, 452] width 250 height 42
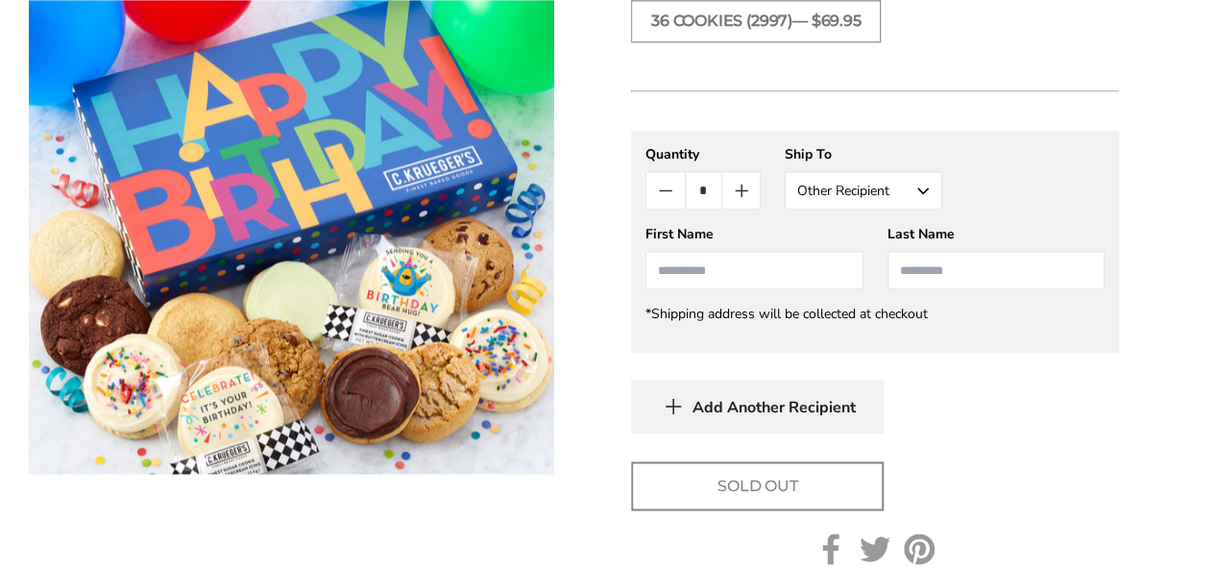
scroll to position [1260, 0]
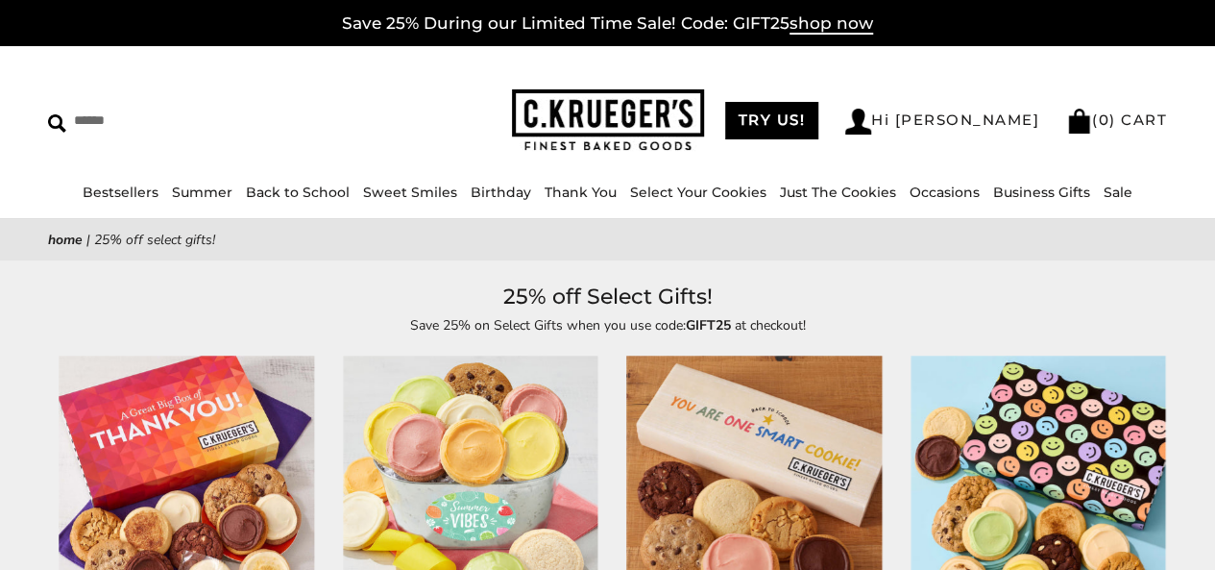
click at [503, 190] on link "Birthday" at bounding box center [501, 191] width 61 height 17
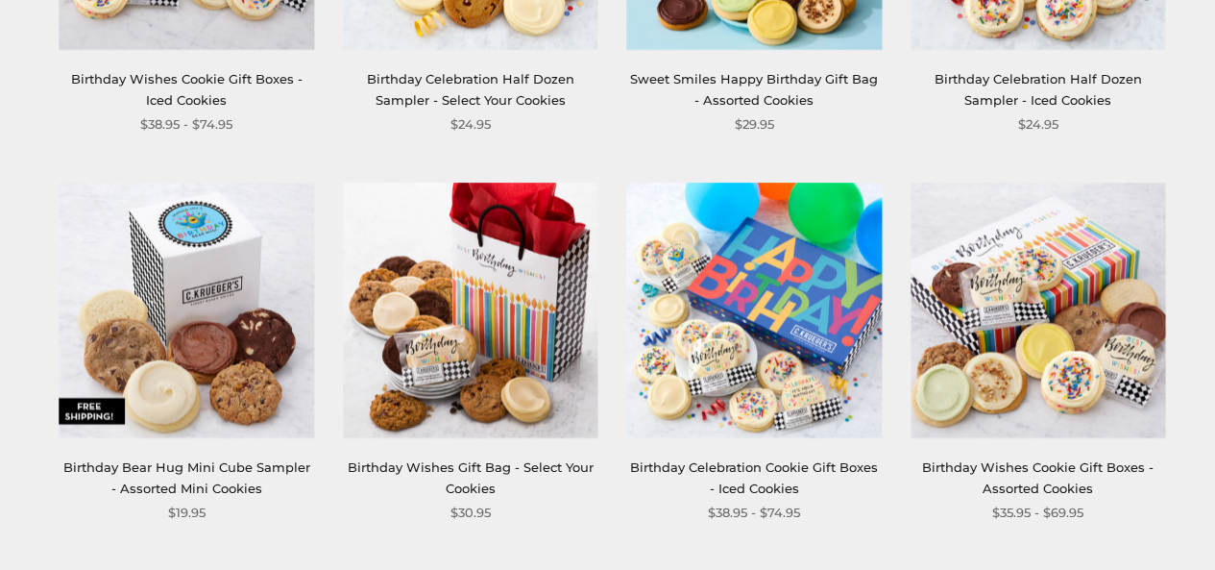
scroll to position [1792, 0]
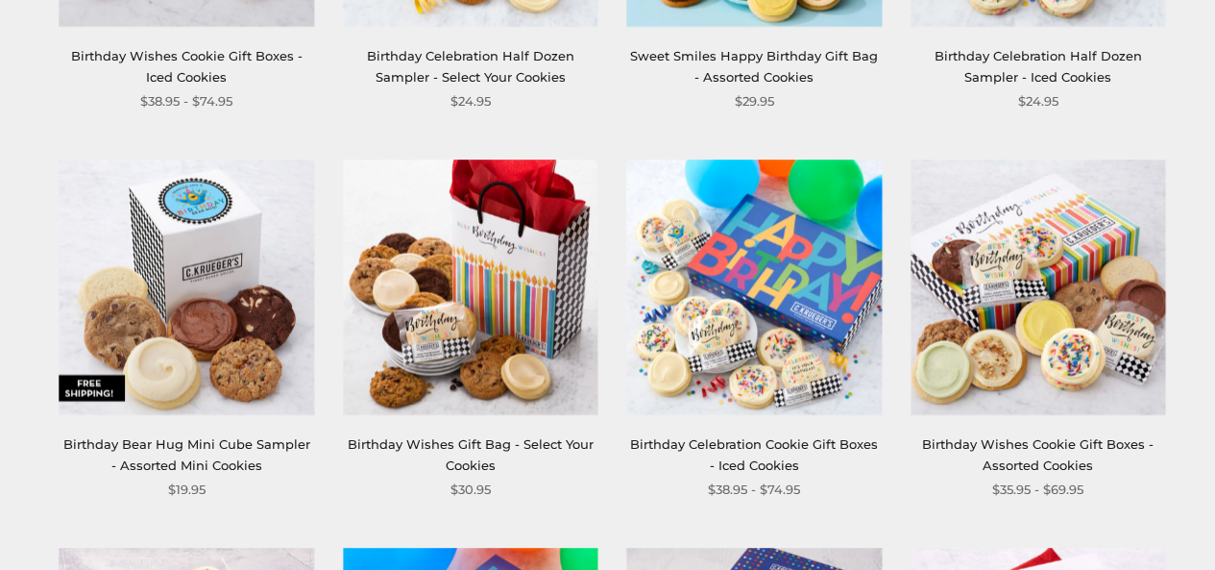
click at [1025, 356] on img at bounding box center [1038, 286] width 255 height 255
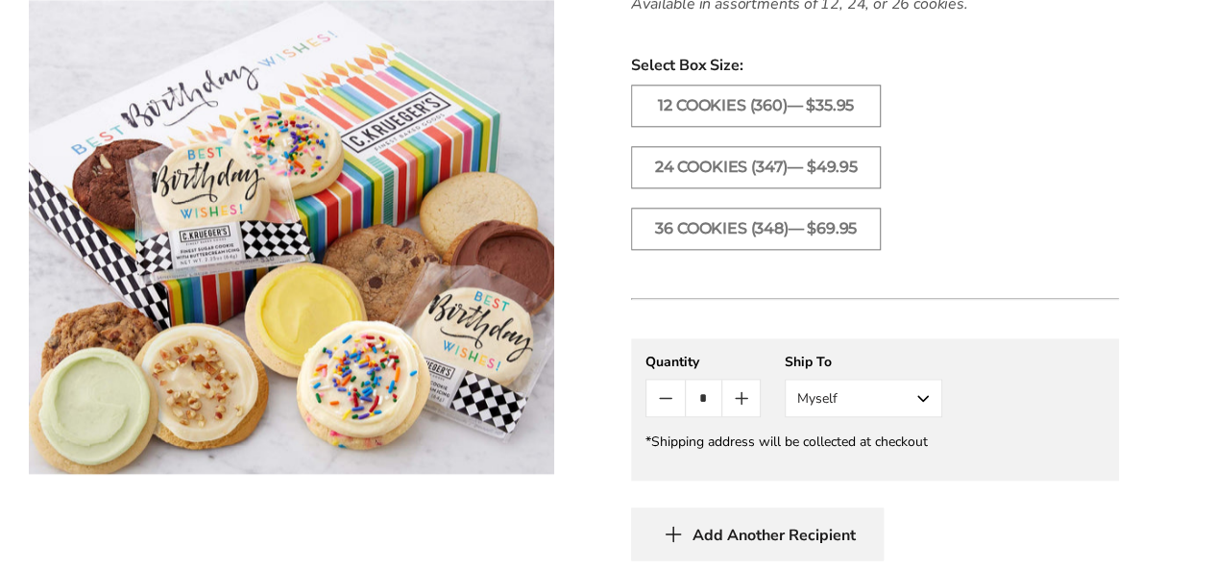
scroll to position [1047, 0]
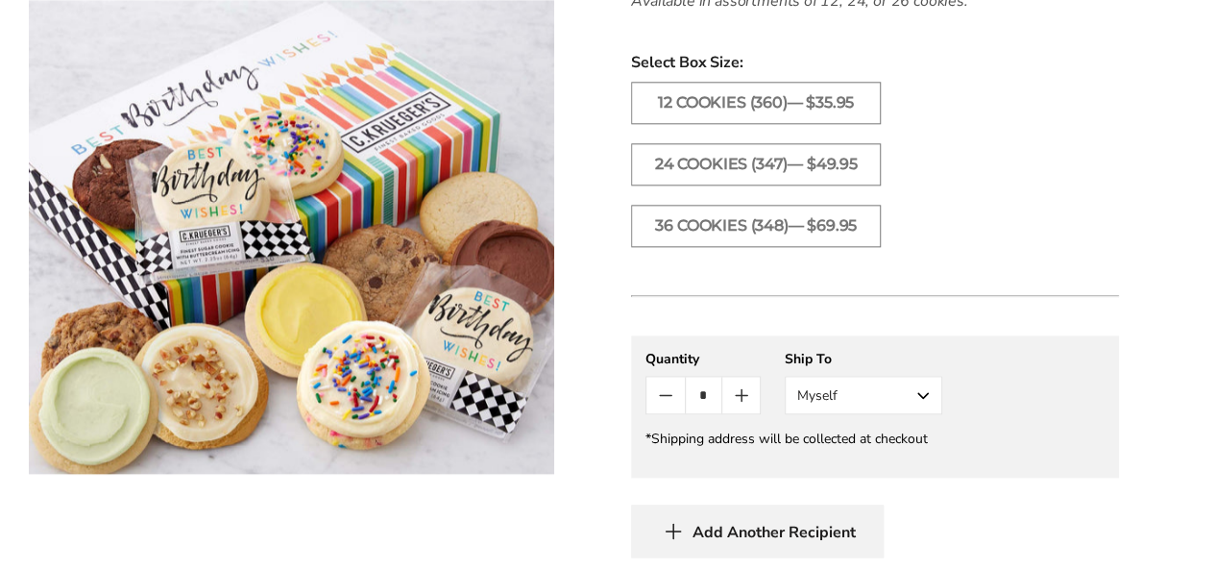
click at [921, 402] on button "Myself" at bounding box center [864, 395] width 158 height 38
click at [872, 465] on button "Other Recipient" at bounding box center [864, 466] width 156 height 35
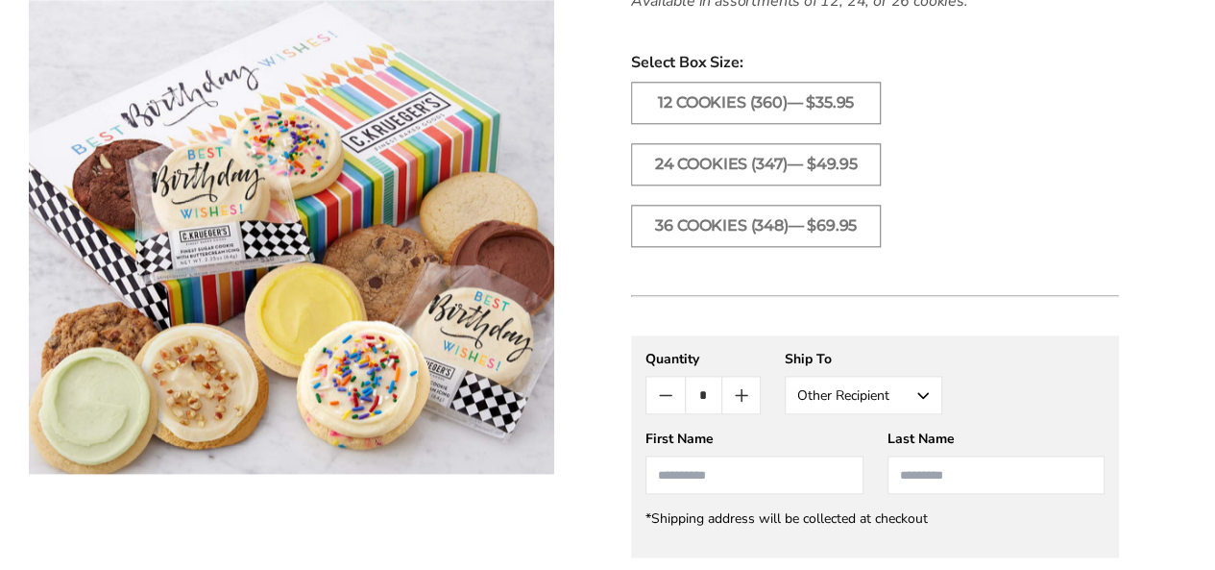
click at [742, 476] on input "First Name" at bounding box center [753, 474] width 217 height 38
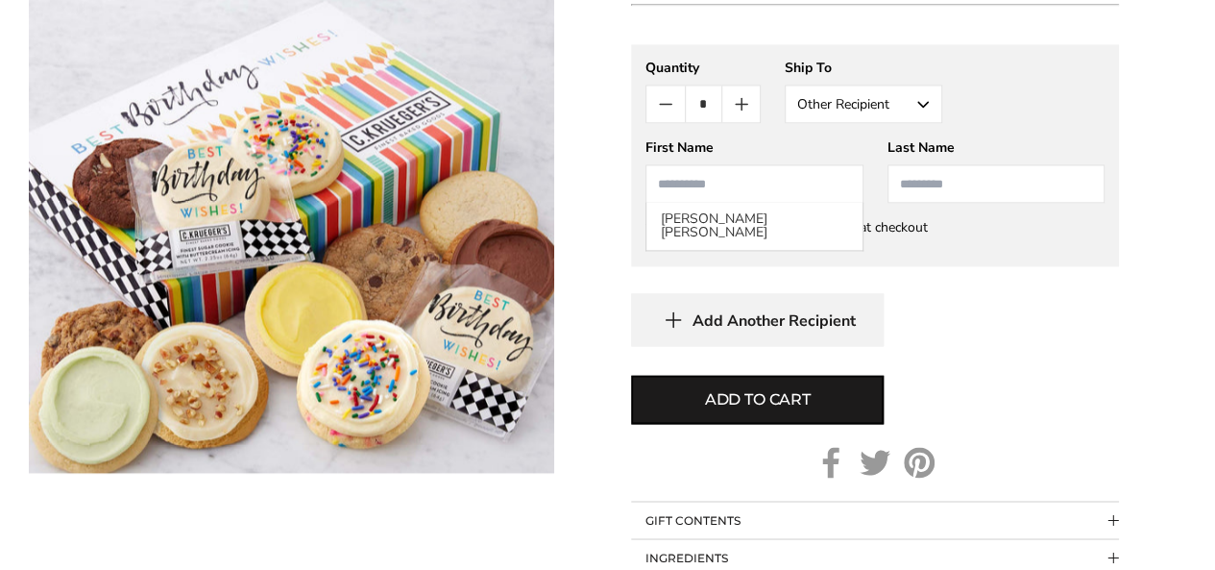
scroll to position [1339, 0]
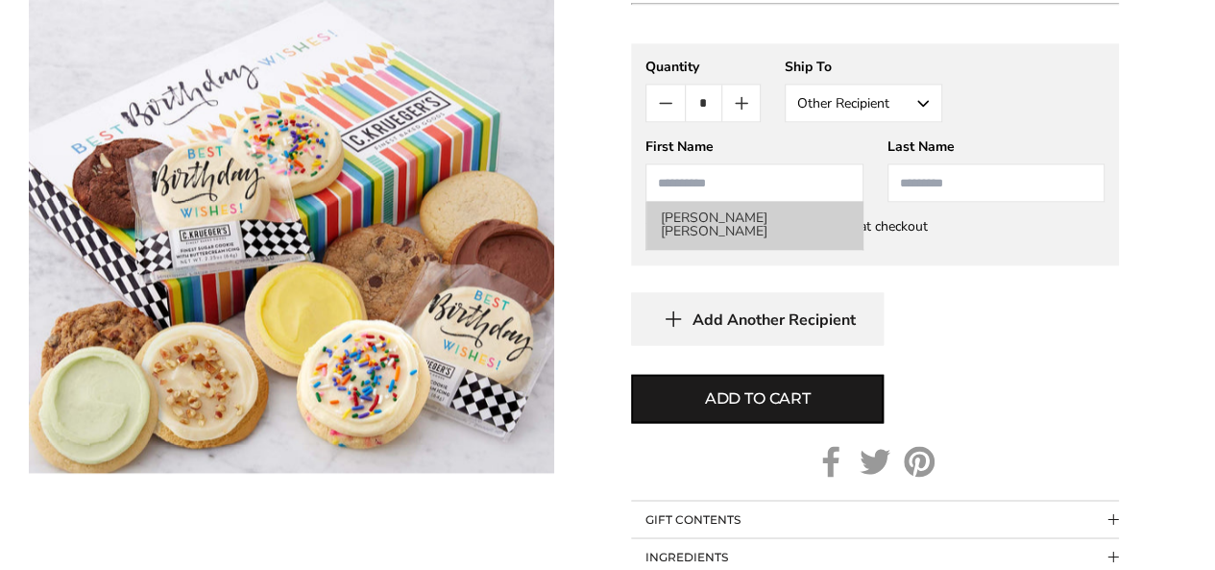
click at [677, 213] on li "[PERSON_NAME] [PERSON_NAME]" at bounding box center [753, 225] width 215 height 48
type input "******"
type input "*******"
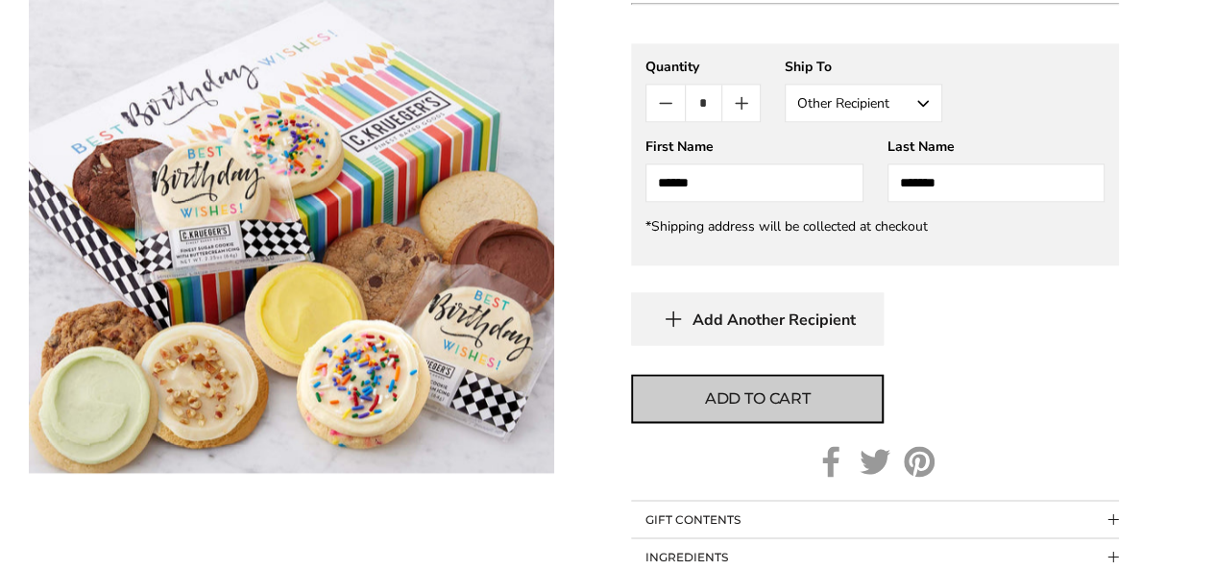
click at [725, 405] on span "Add to cart" at bounding box center [758, 398] width 106 height 23
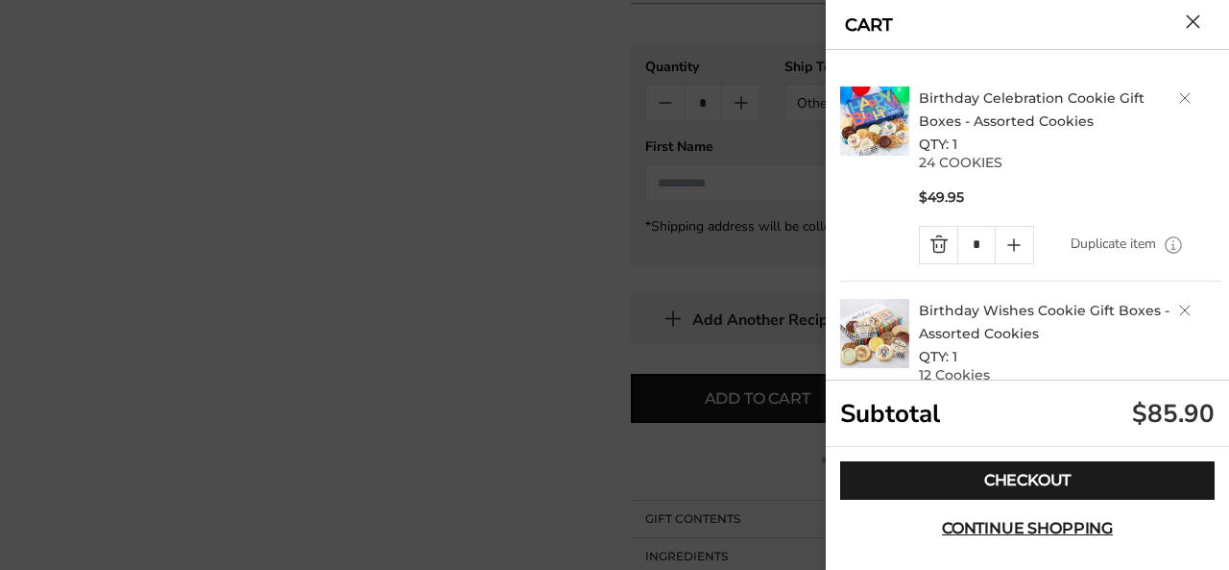
click at [934, 244] on link "Quantity minus button" at bounding box center [938, 245] width 37 height 36
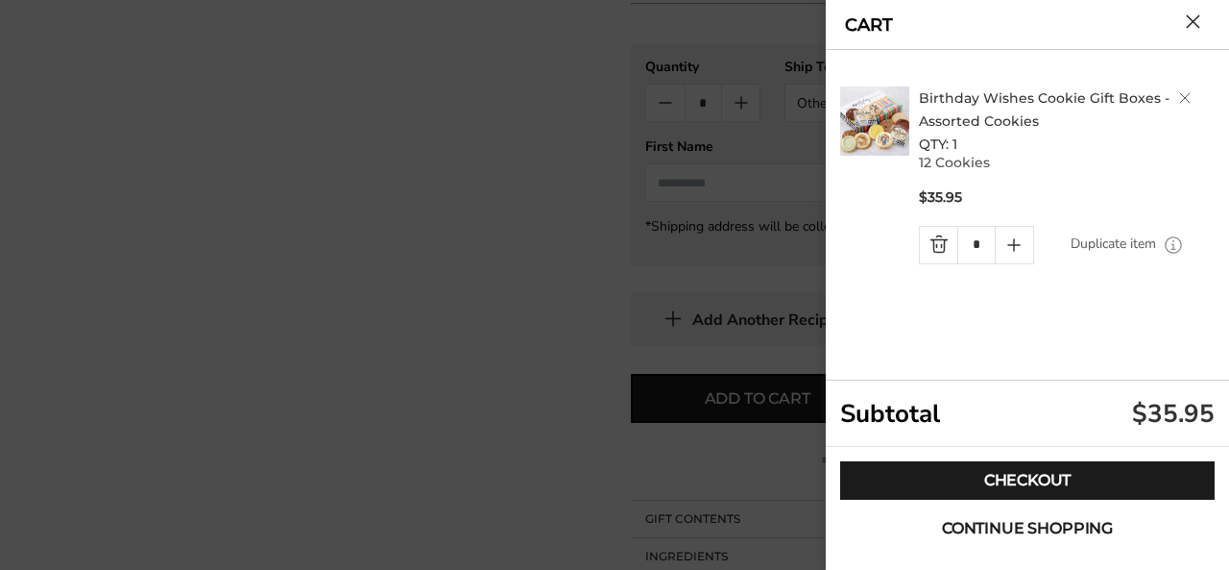
click at [975, 525] on span "Continue shopping" at bounding box center [1027, 528] width 171 height 15
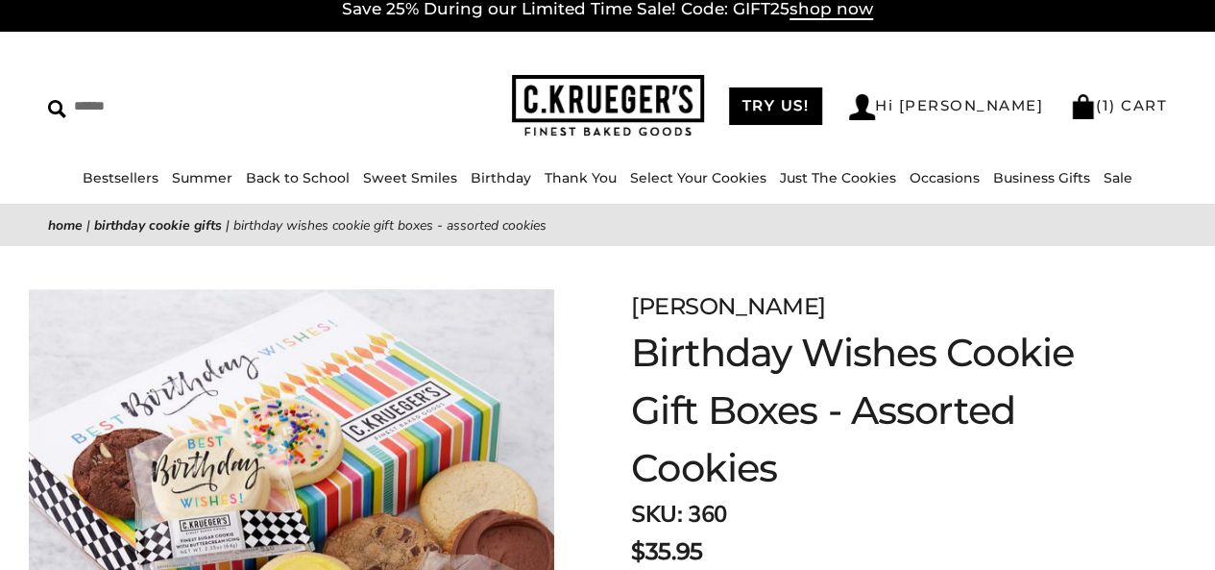
scroll to position [0, 0]
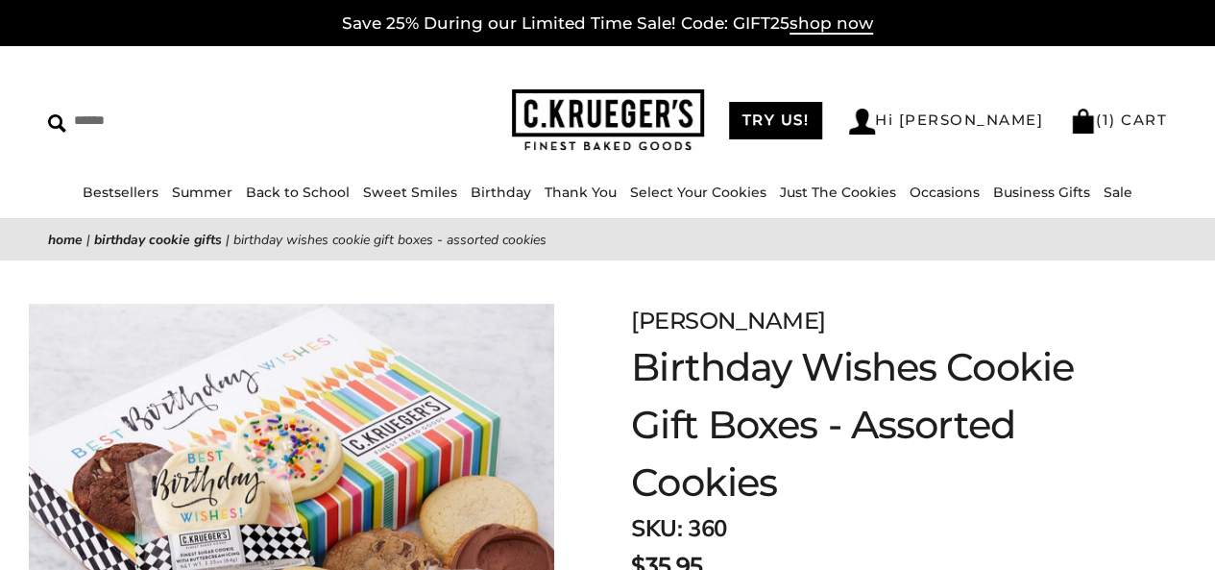
click at [811, 198] on link "Just The Cookies" at bounding box center [838, 191] width 116 height 17
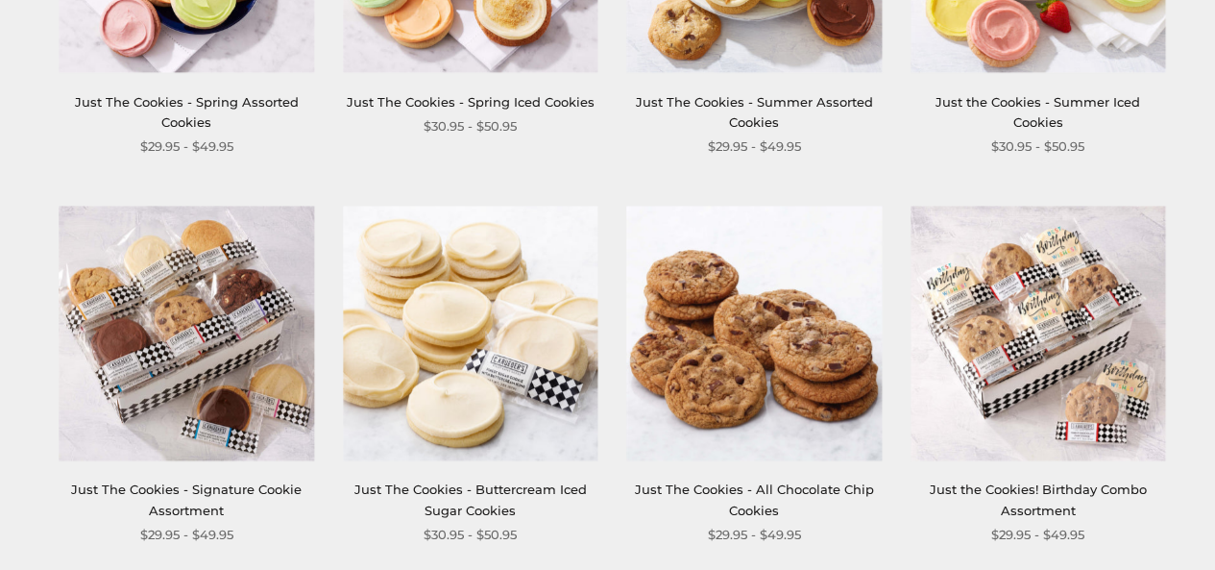
scroll to position [610, 0]
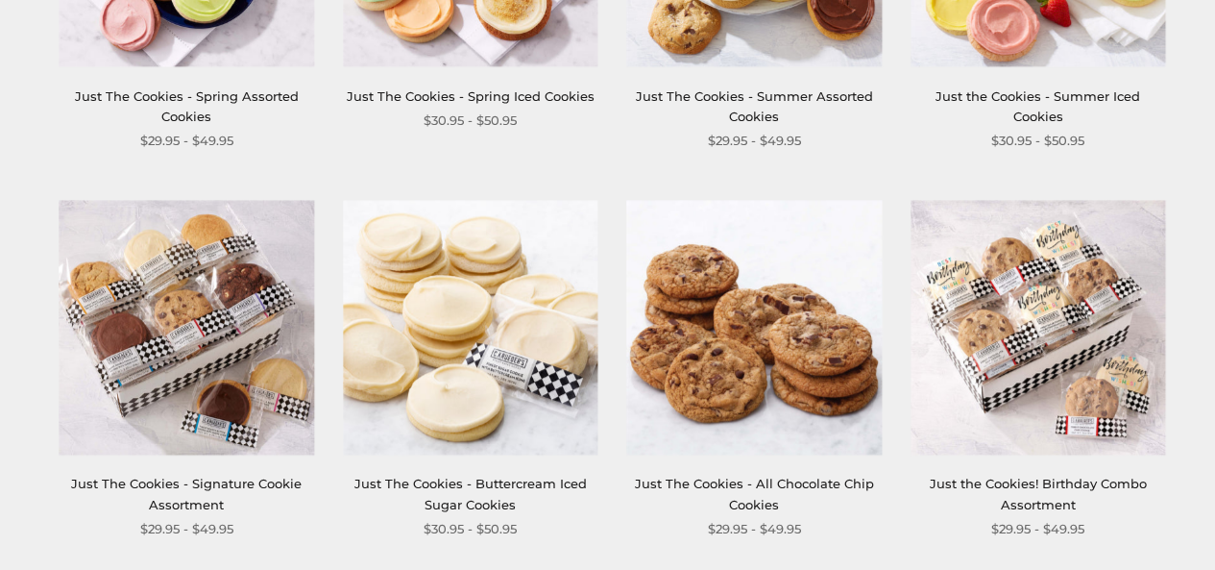
click at [38, 417] on div "**********" at bounding box center [172, 370] width 283 height 340
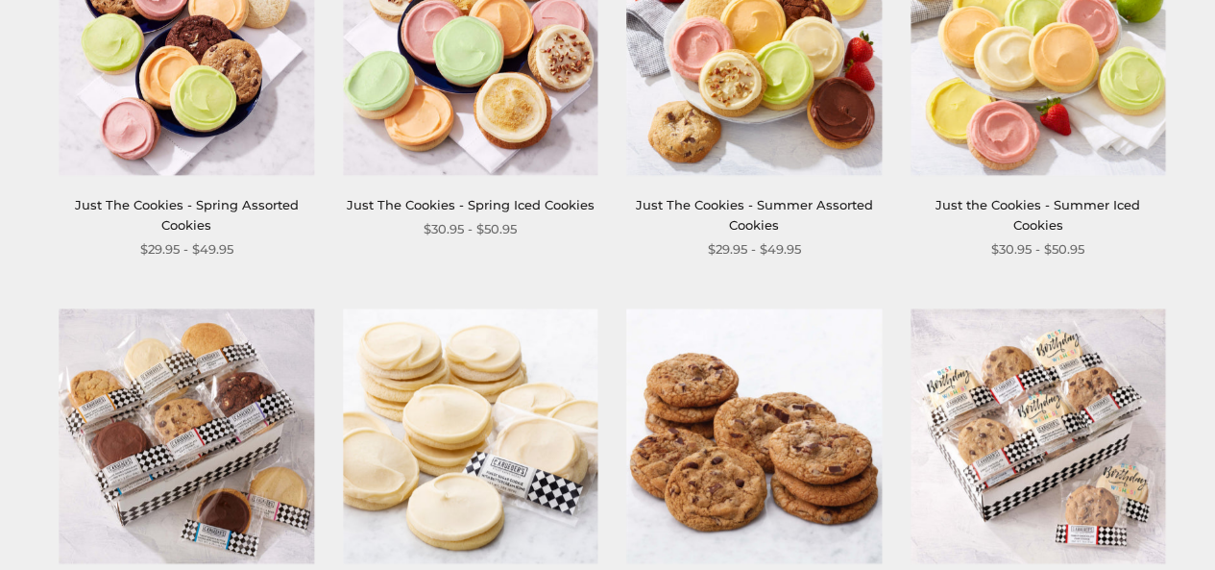
scroll to position [465, 0]
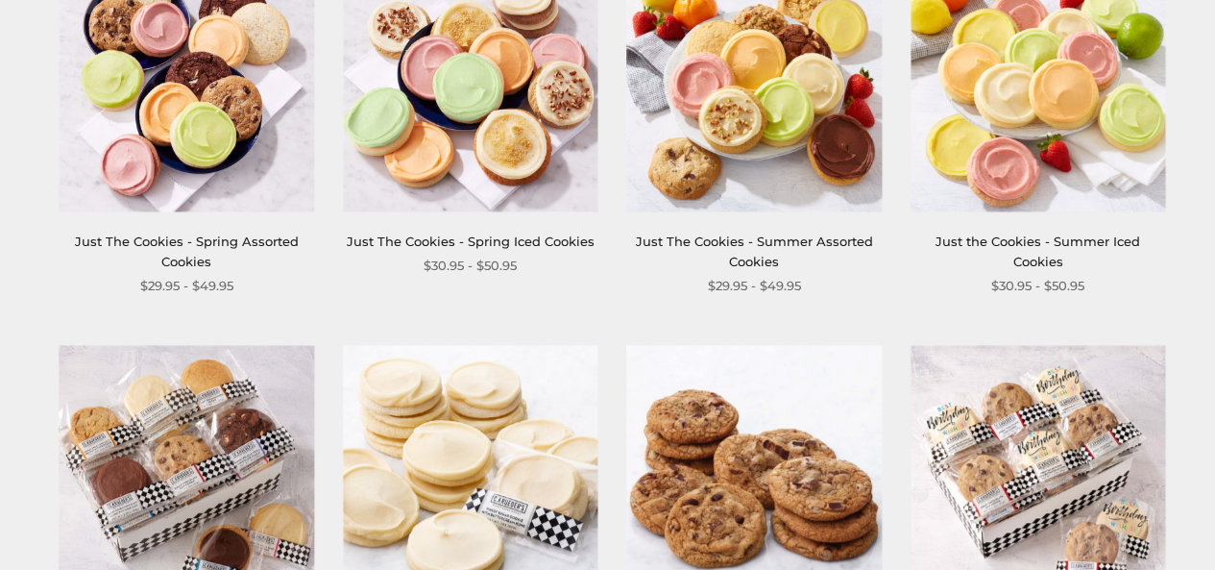
click at [173, 264] on link "Just The Cookies - Spring Assorted Cookies" at bounding box center [187, 251] width 224 height 36
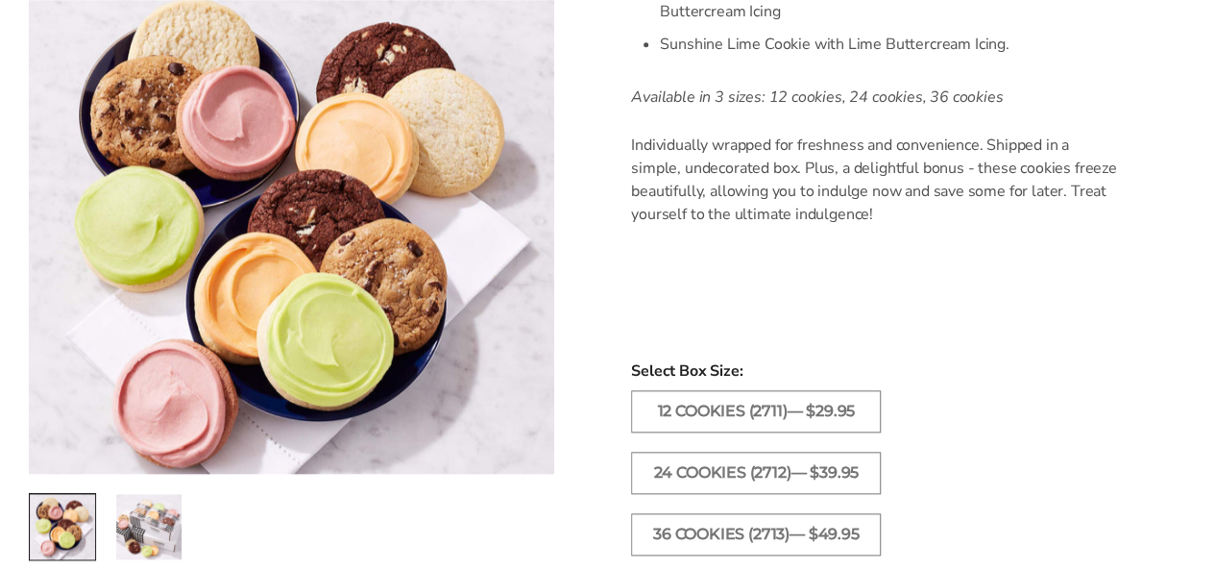
scroll to position [885, 0]
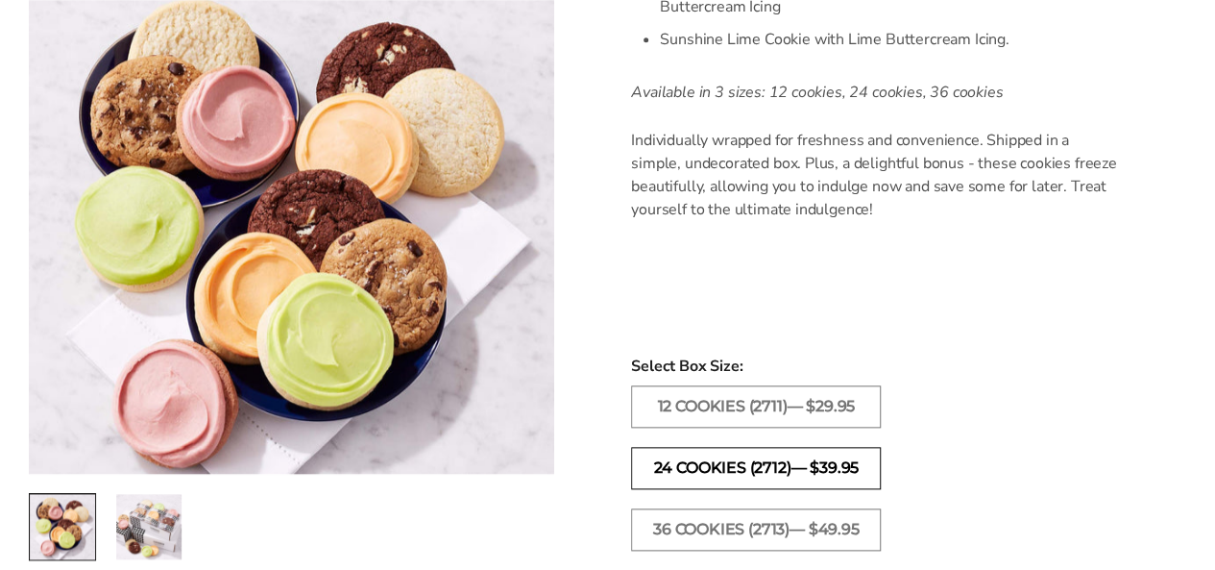
click at [673, 447] on label "24 COOKIES (2712)— $39.95" at bounding box center [756, 468] width 250 height 42
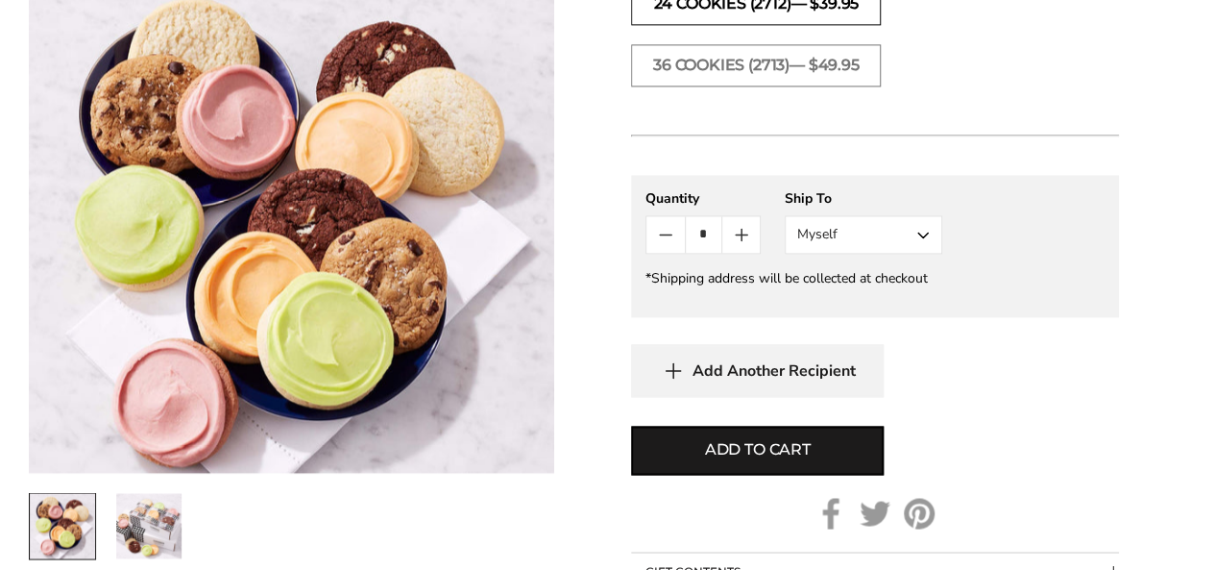
scroll to position [1350, 0]
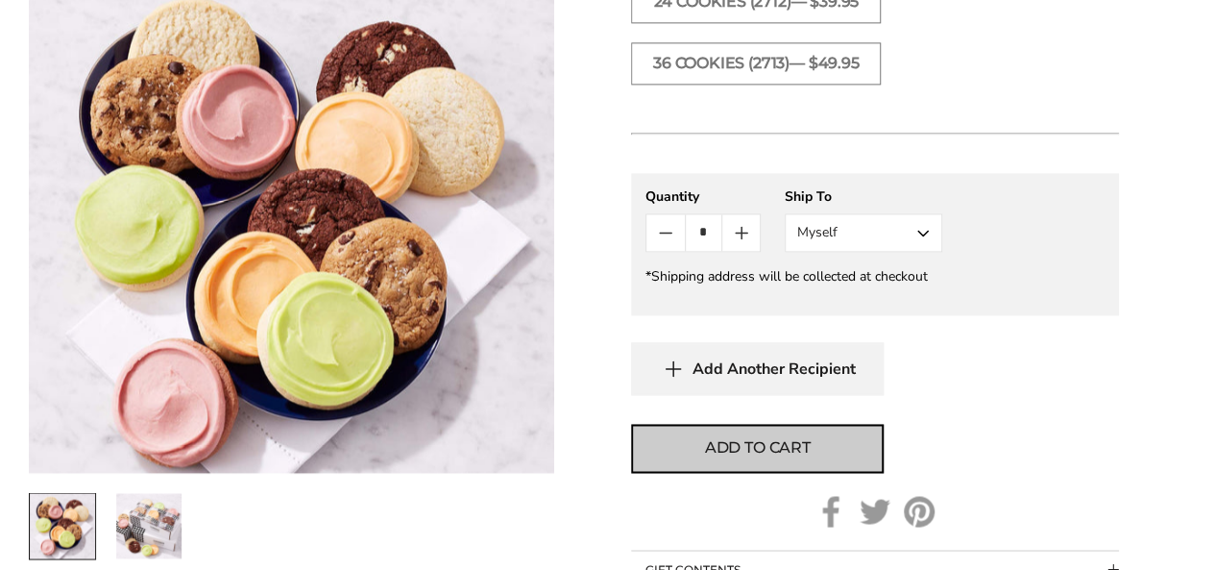
click at [734, 436] on span "Add to cart" at bounding box center [758, 447] width 106 height 23
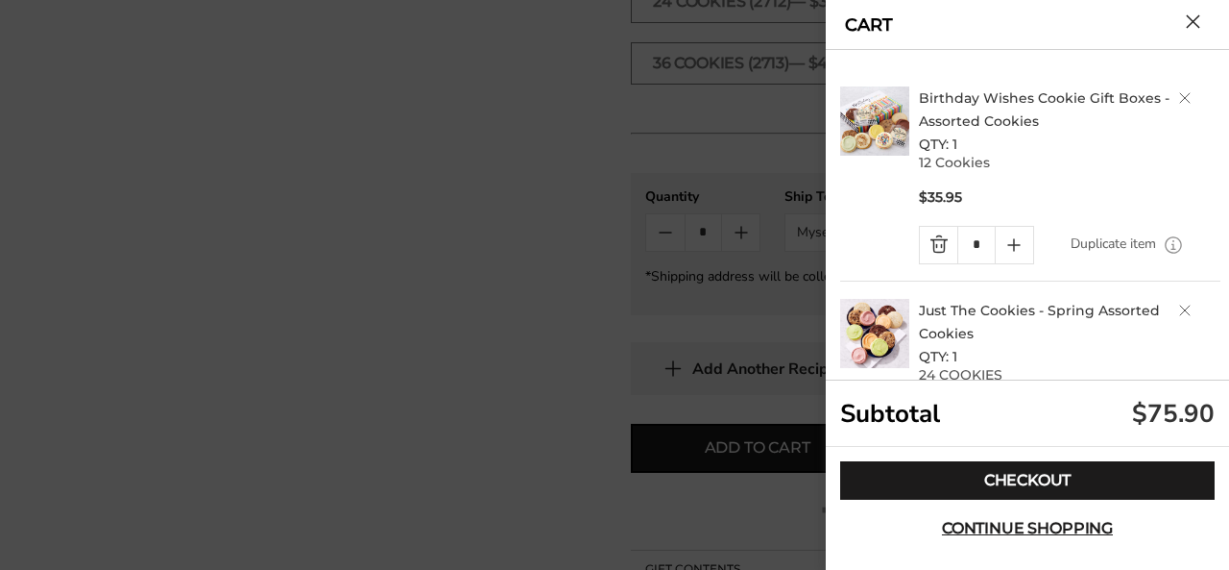
click at [1118, 246] on link "Duplicate item" at bounding box center [1113, 243] width 85 height 21
click at [967, 542] on button "Continue shopping" at bounding box center [1027, 528] width 375 height 38
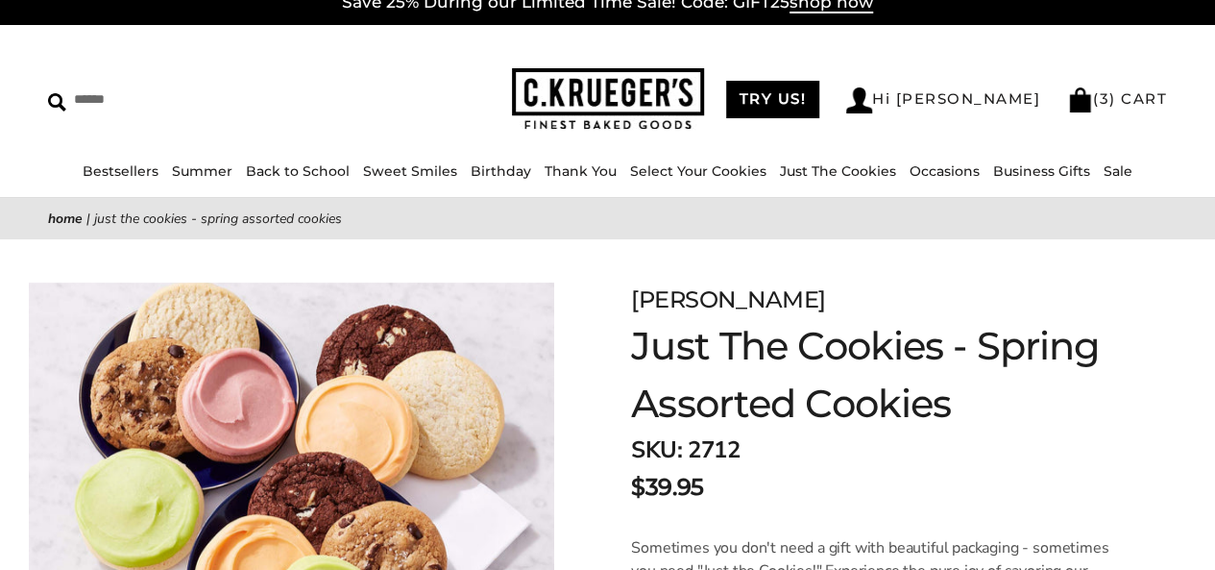
scroll to position [0, 0]
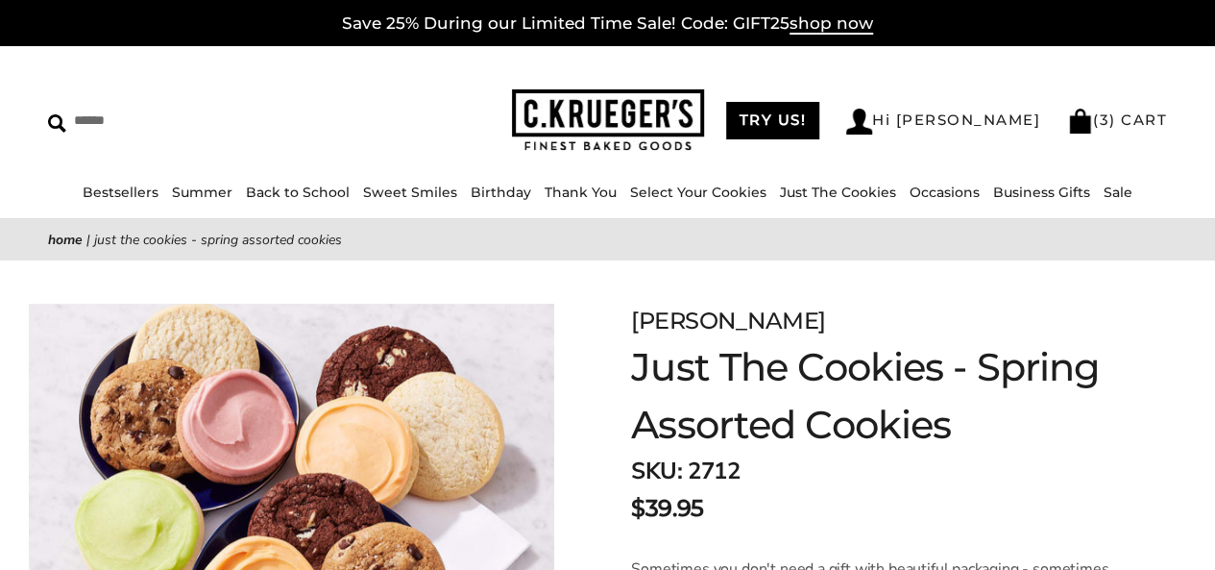
click at [1109, 188] on link "Sale" at bounding box center [1118, 191] width 29 height 17
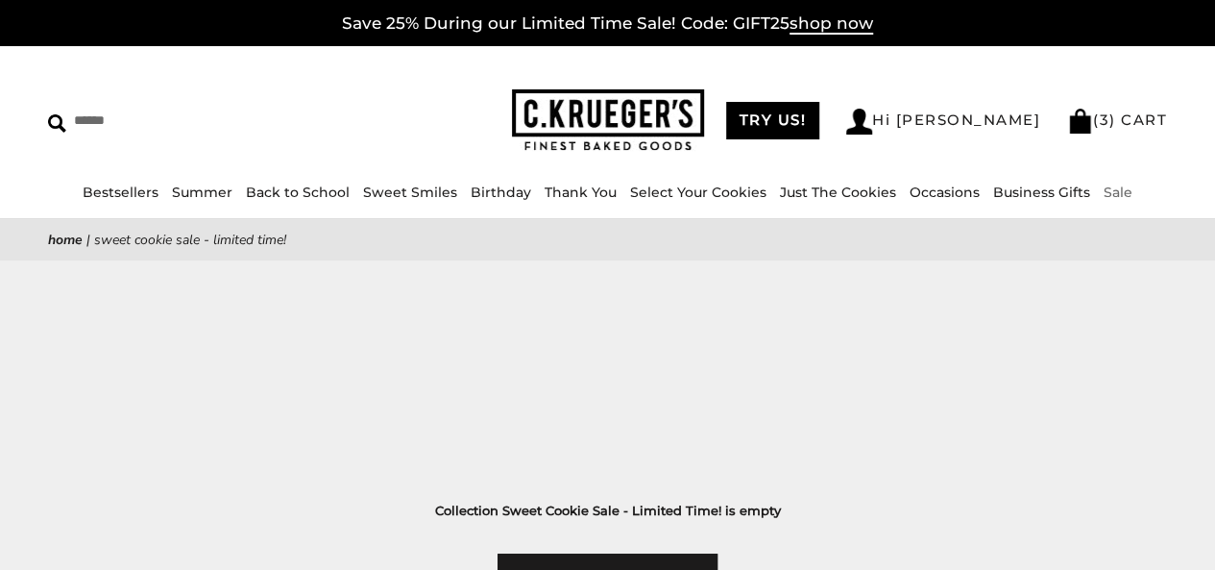
click at [1112, 191] on link "Sale" at bounding box center [1118, 191] width 29 height 17
click at [1138, 118] on link "( 3 ) CART" at bounding box center [1117, 119] width 100 height 18
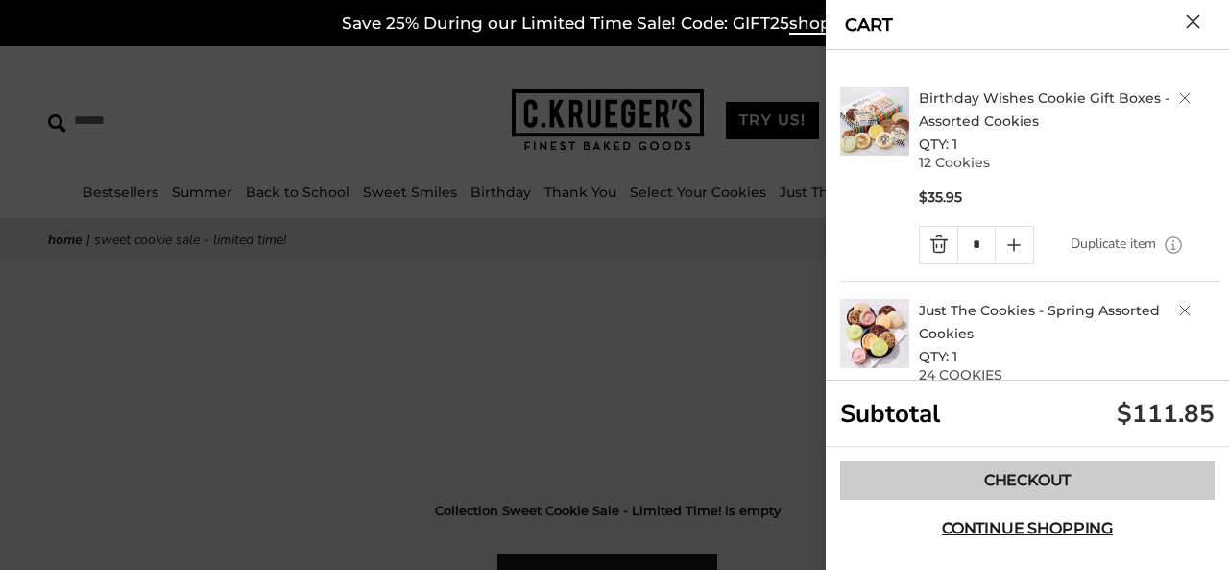
click at [1062, 474] on link "Checkout" at bounding box center [1027, 480] width 375 height 38
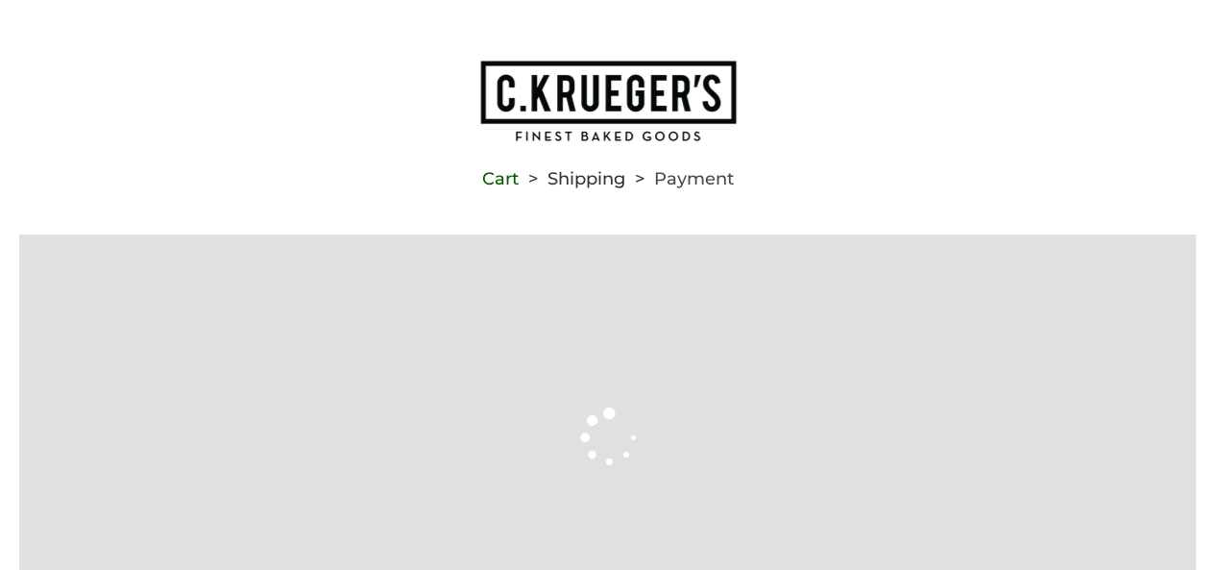
type input "**********"
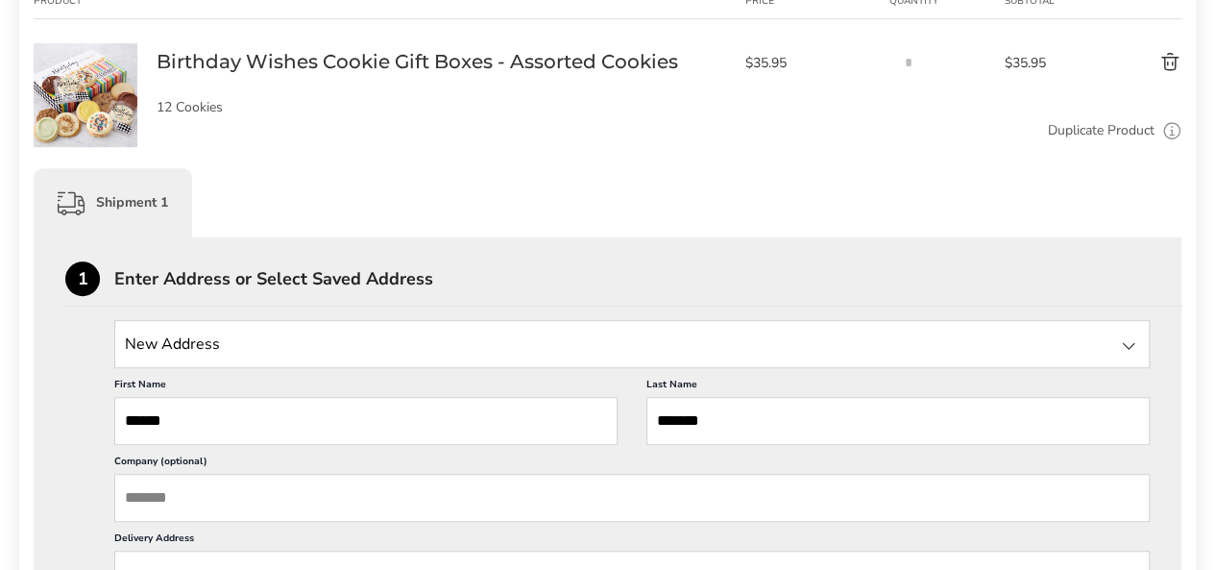
scroll to position [446, 0]
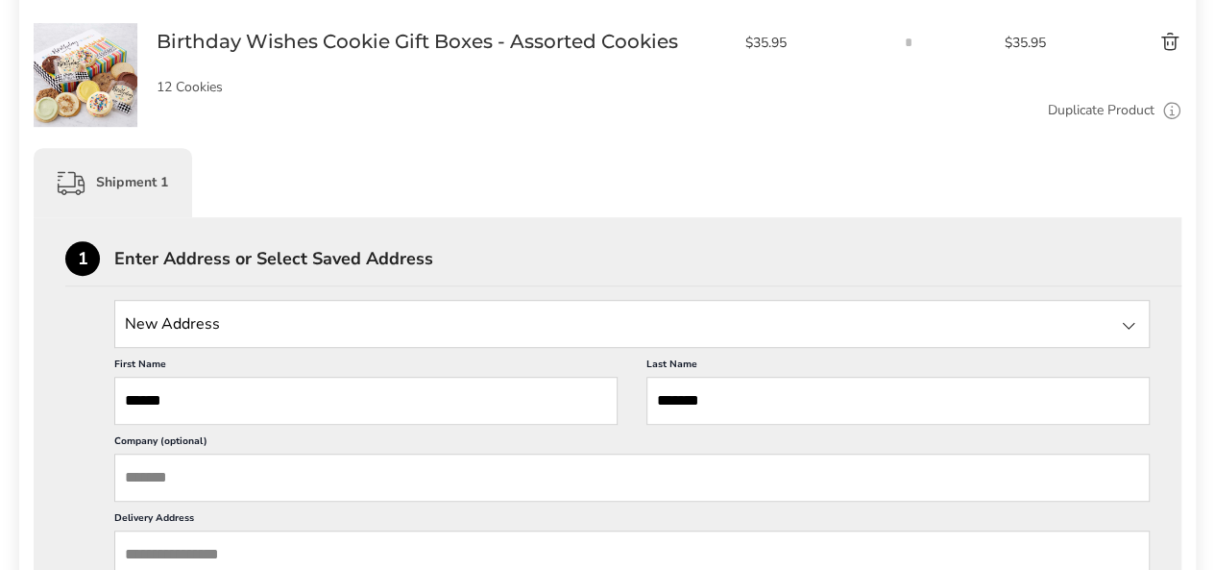
click at [1117, 328] on div at bounding box center [1128, 325] width 23 height 23
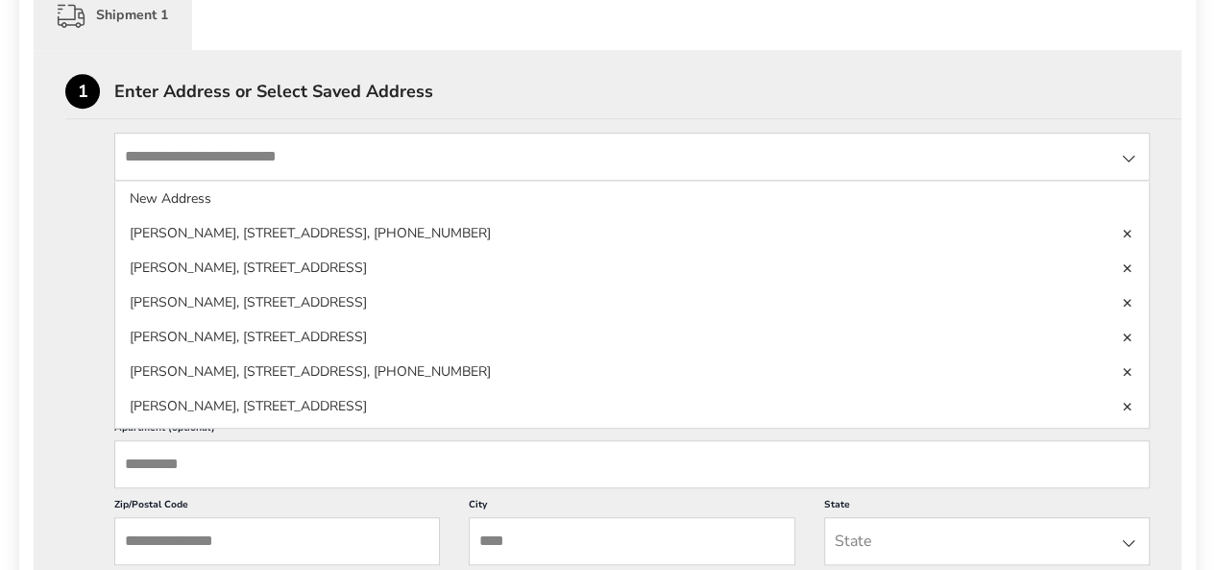
scroll to position [617, 0]
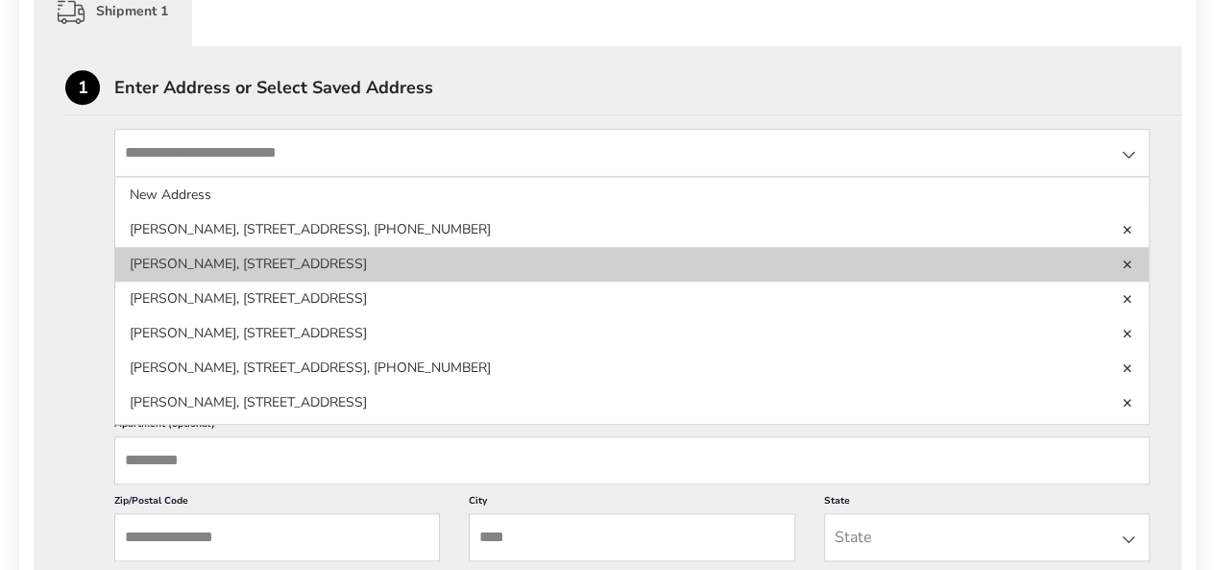
click at [177, 281] on li "Daniel Halmi, 1207 N 2nd St, Kalamazoo, MI, 49009, United States" at bounding box center [632, 298] width 1034 height 35
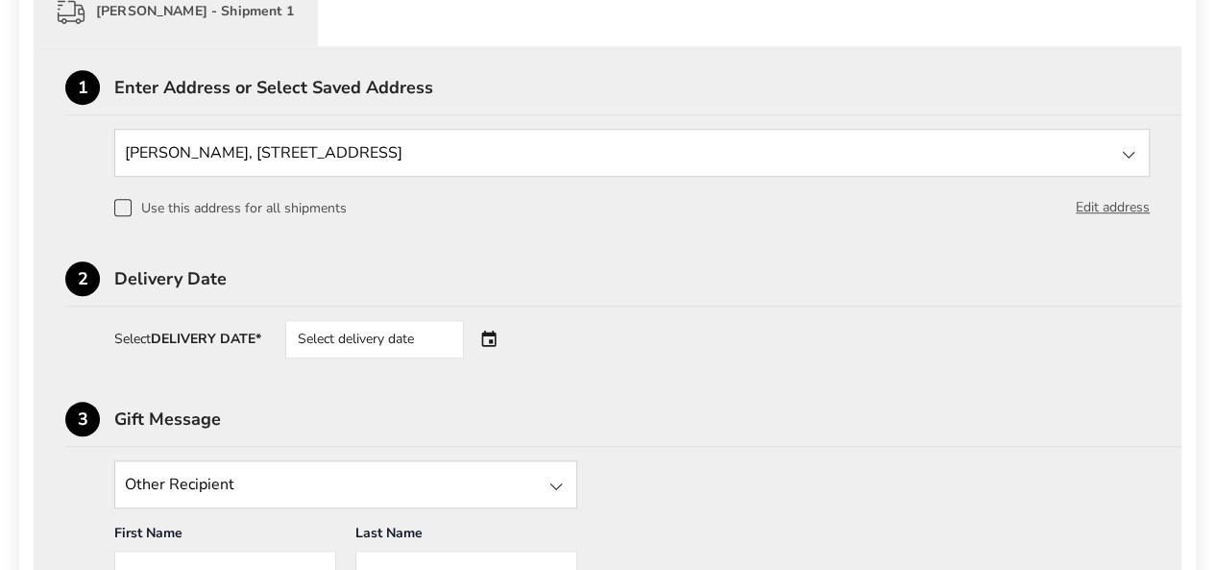
click at [507, 342] on div "Select delivery date" at bounding box center [401, 339] width 232 height 38
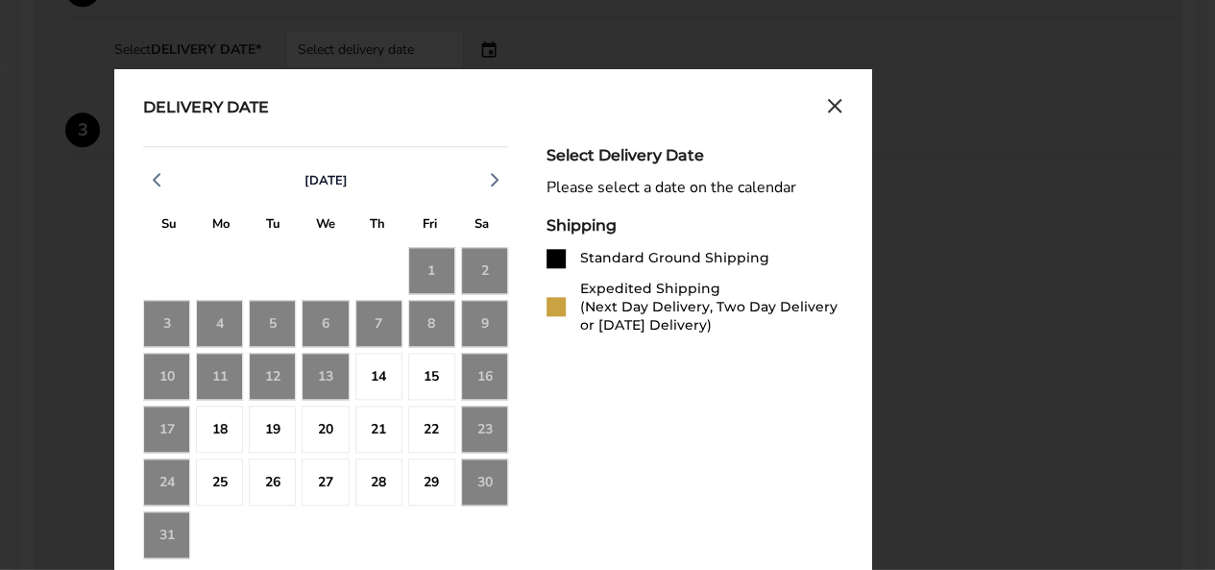
scroll to position [911, 0]
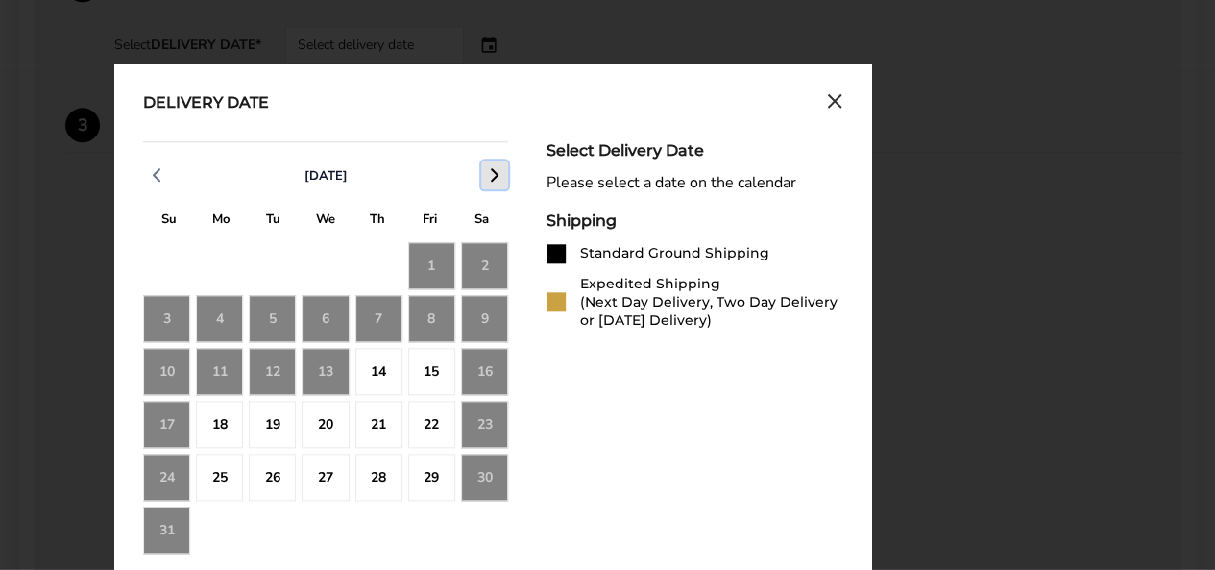
click at [494, 180] on icon "button" at bounding box center [494, 174] width 23 height 23
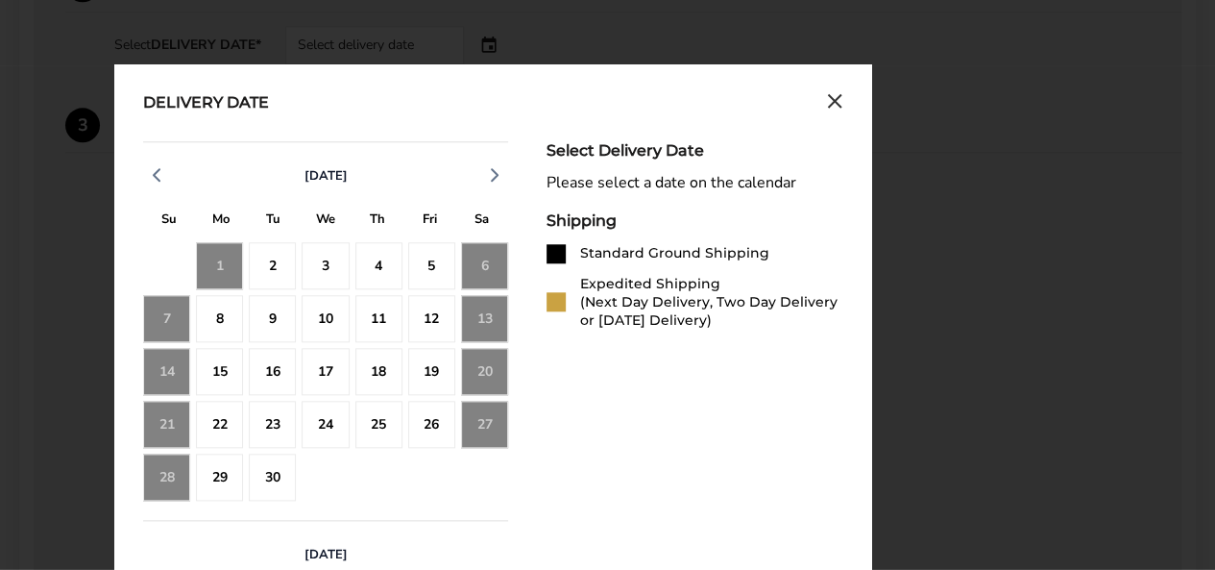
click at [378, 259] on div "4" at bounding box center [378, 265] width 47 height 47
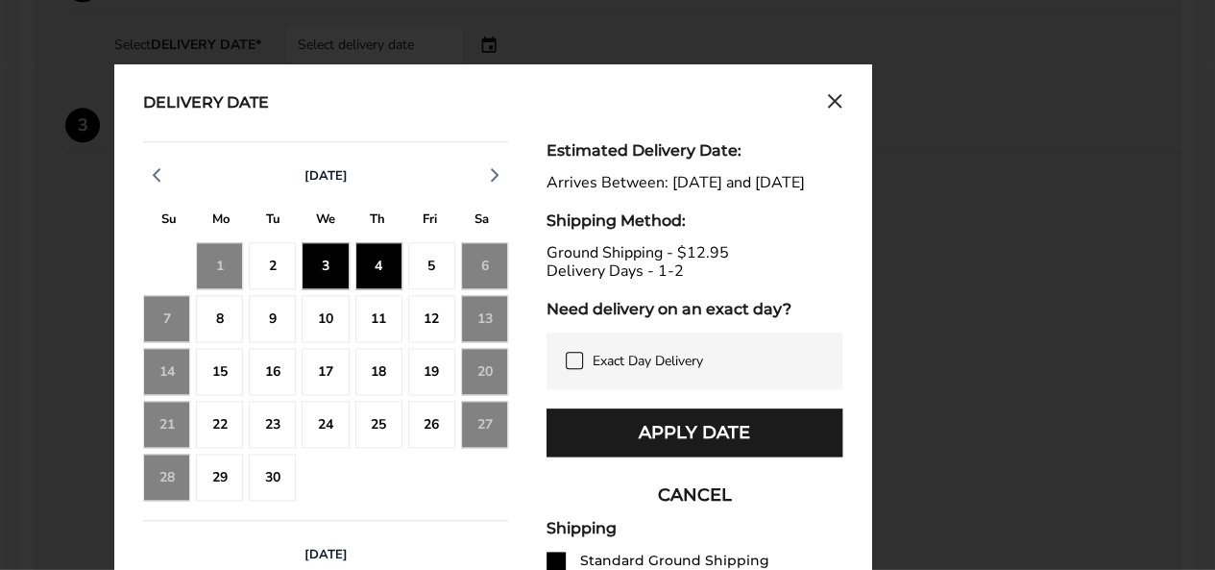
click at [375, 253] on div "4" at bounding box center [378, 265] width 47 height 47
click at [434, 255] on div "5" at bounding box center [431, 265] width 47 height 47
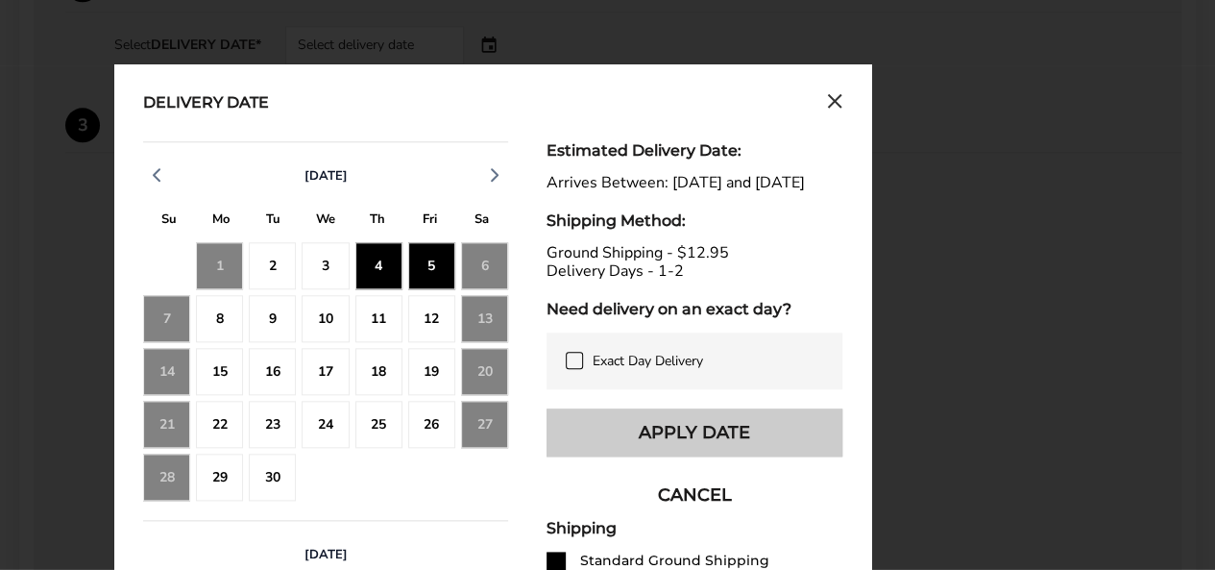
click at [701, 456] on button "Apply Date" at bounding box center [695, 432] width 296 height 48
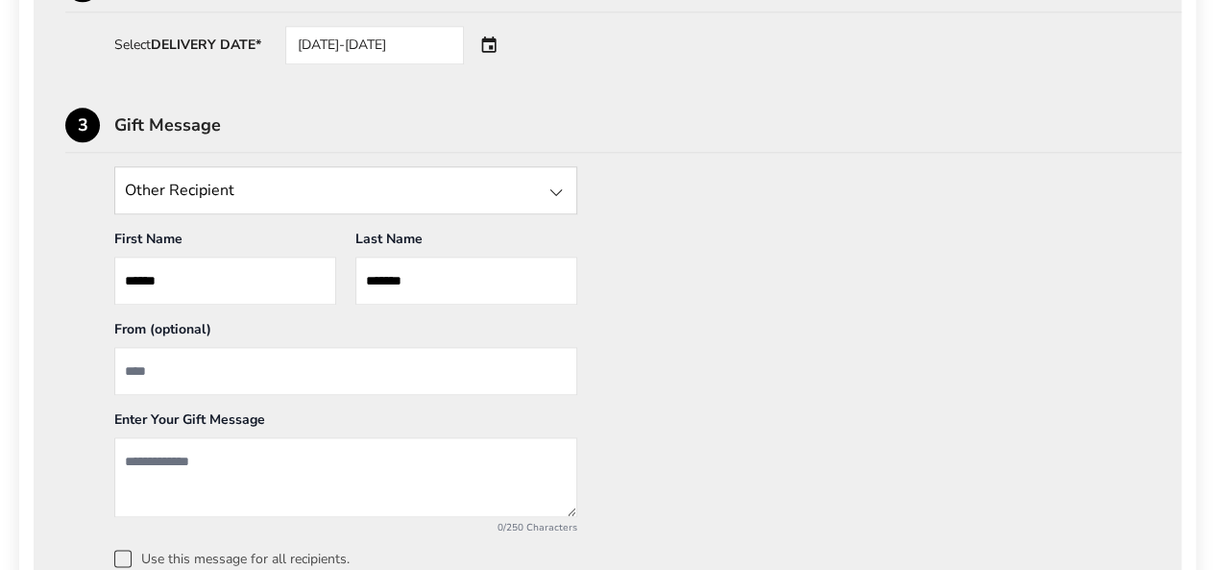
click at [557, 190] on div at bounding box center [556, 192] width 23 height 23
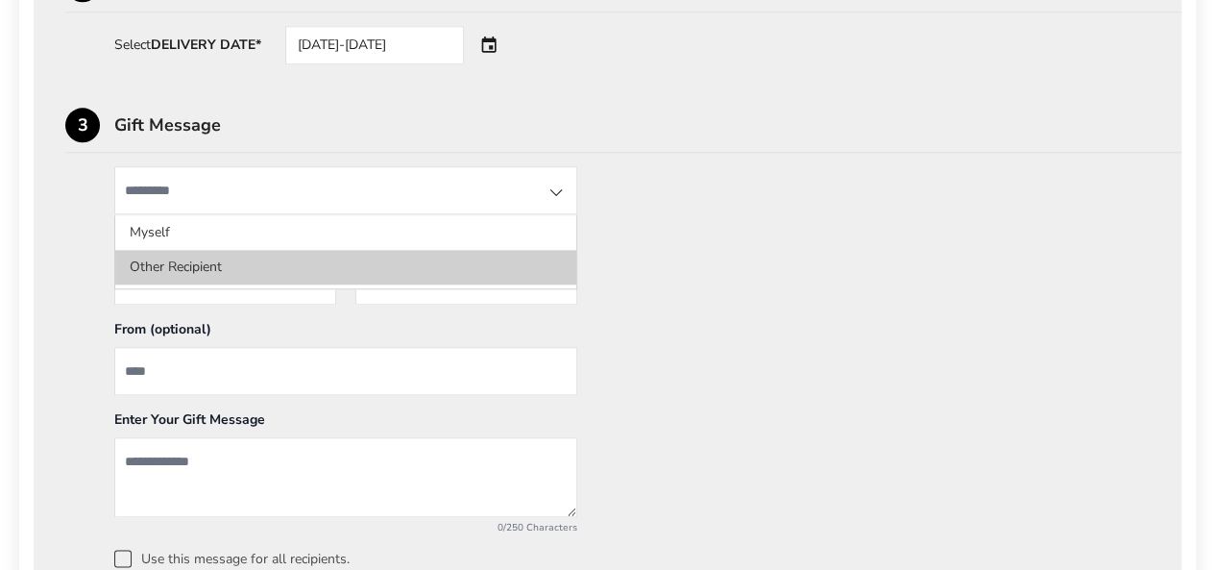
click at [509, 266] on li "Other Recipient" at bounding box center [345, 267] width 461 height 35
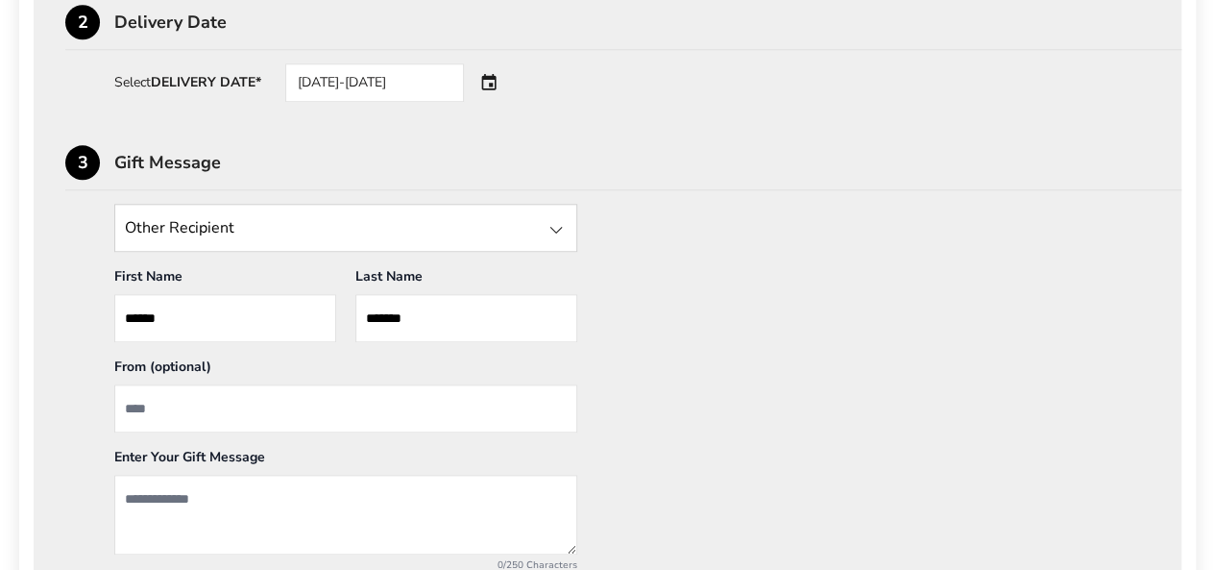
scroll to position [881, 0]
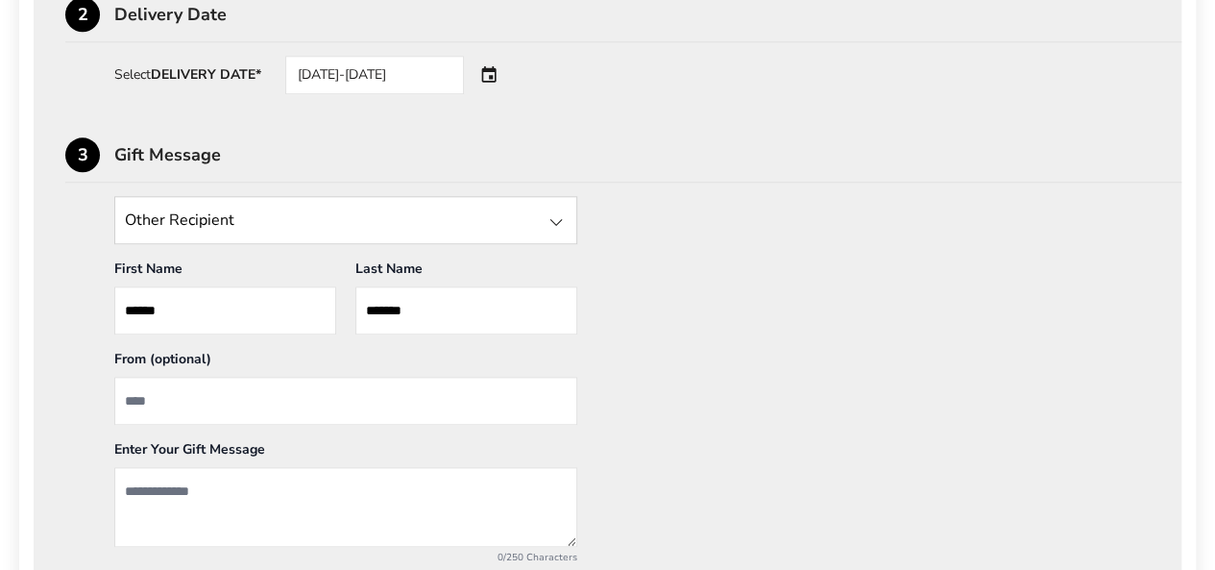
click at [70, 157] on div "3" at bounding box center [82, 154] width 35 height 35
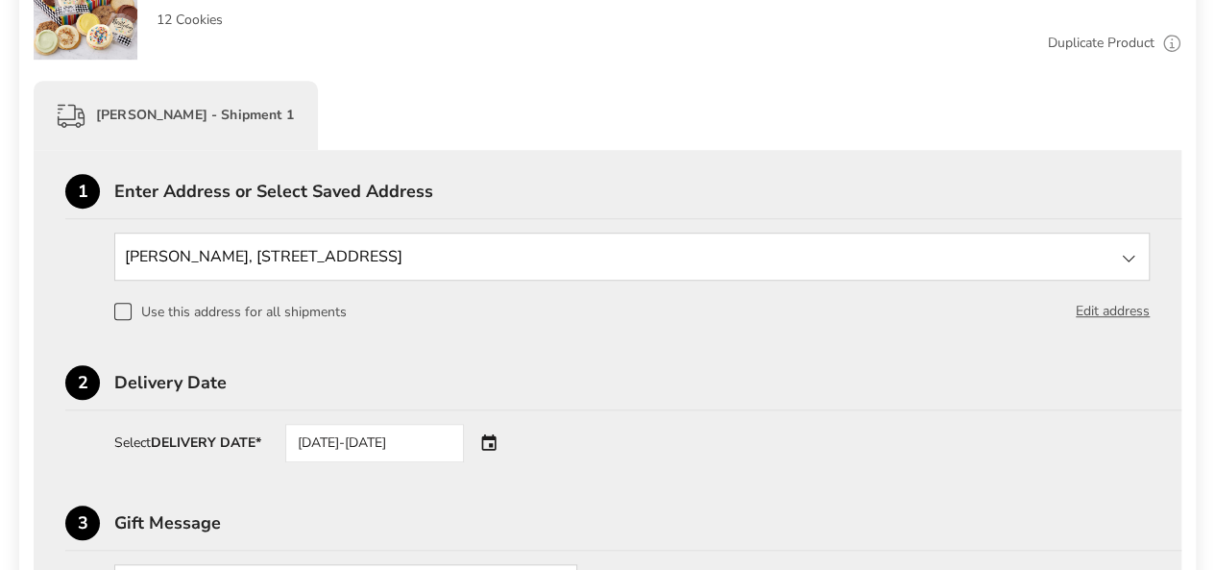
scroll to position [515, 0]
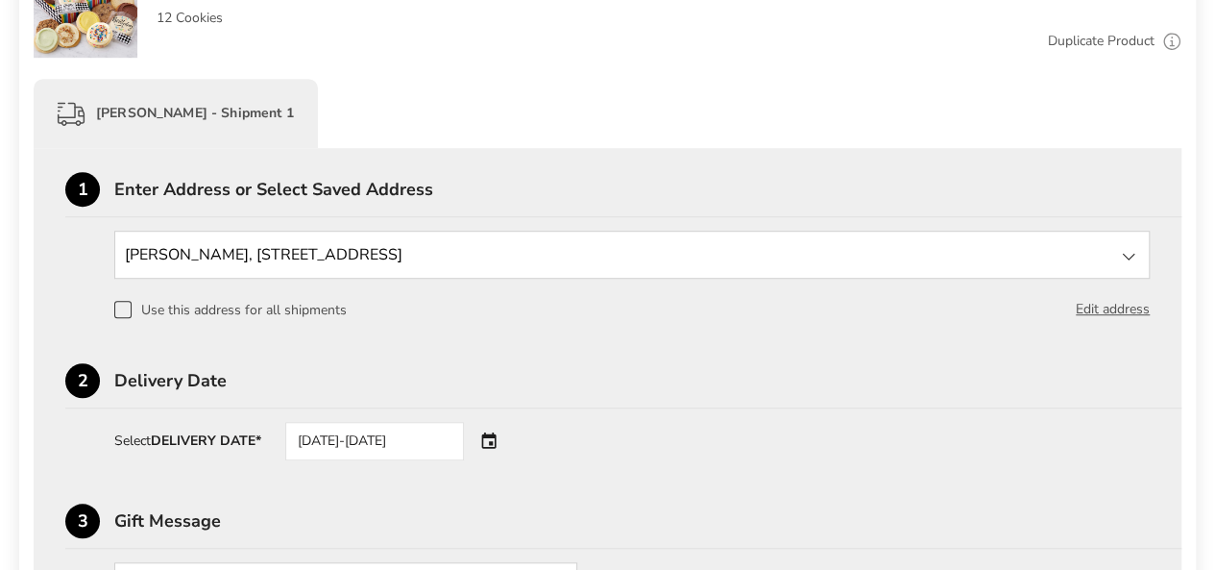
click at [1120, 250] on div at bounding box center [1128, 256] width 23 height 23
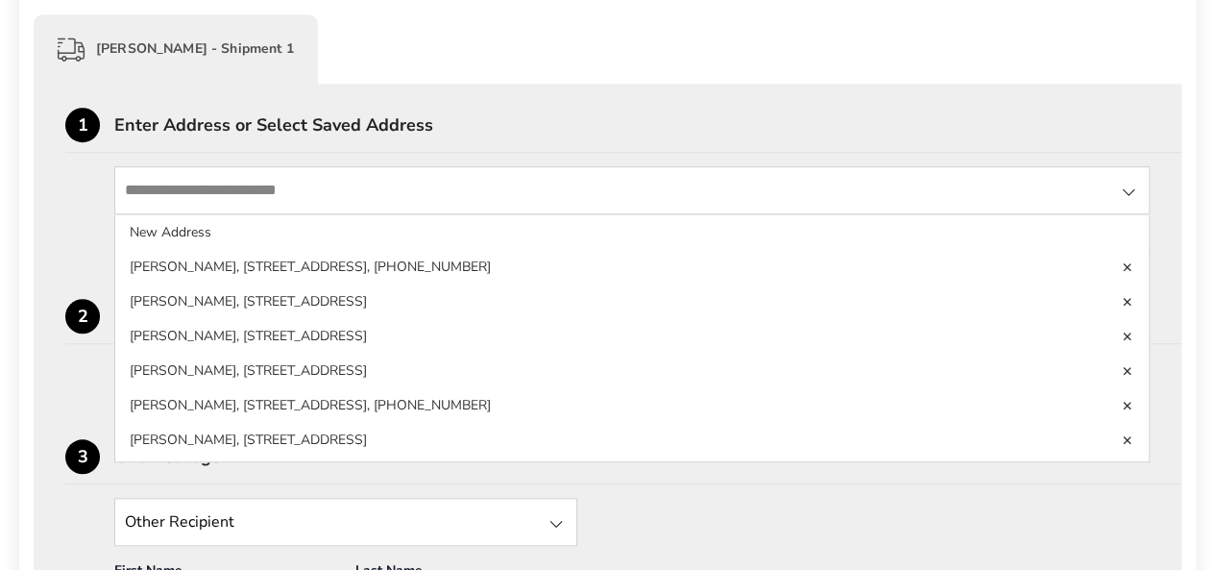
scroll to position [573, 0]
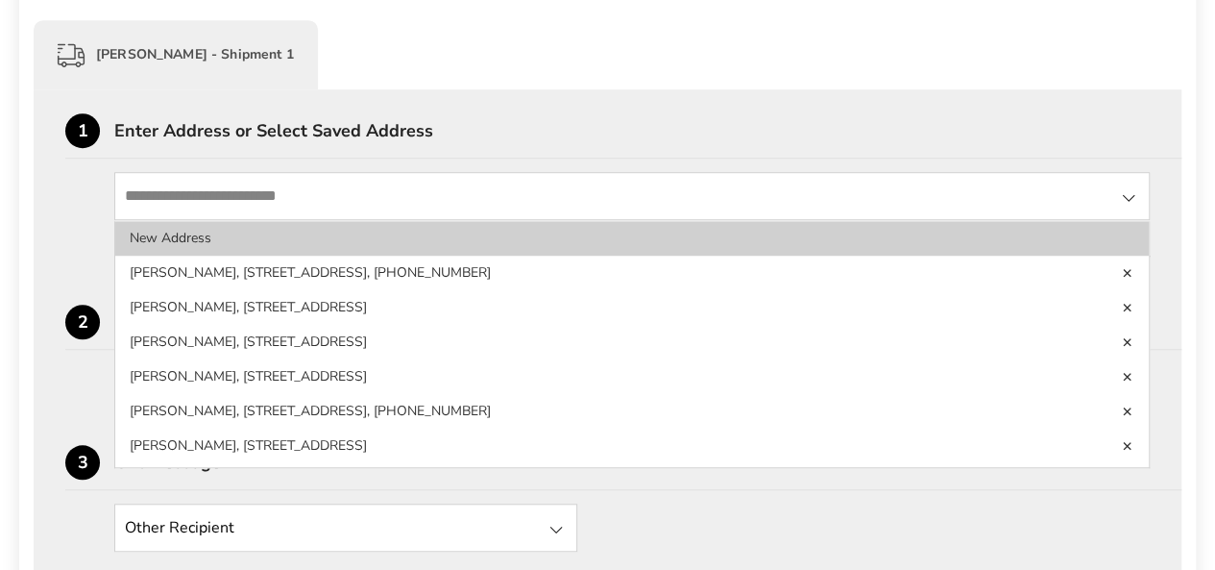
click at [154, 255] on li "New Address" at bounding box center [632, 272] width 1034 height 35
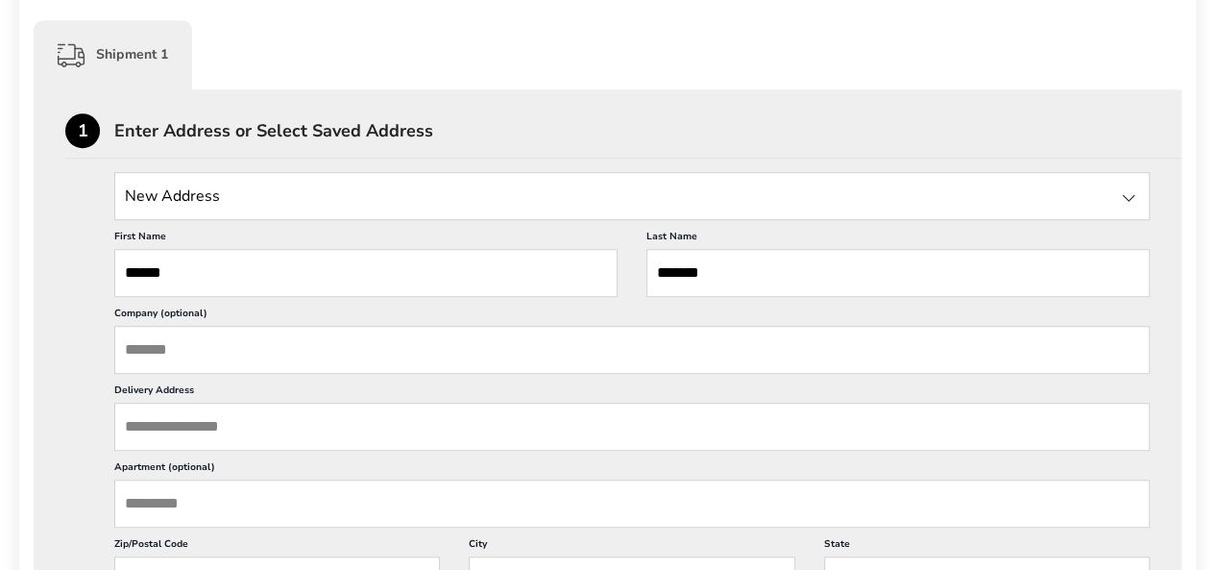
click at [509, 265] on input "******" at bounding box center [365, 273] width 503 height 48
click at [509, 263] on input "******" at bounding box center [365, 273] width 503 height 48
click at [280, 424] on input "Delivery Address" at bounding box center [631, 426] width 1035 height 48
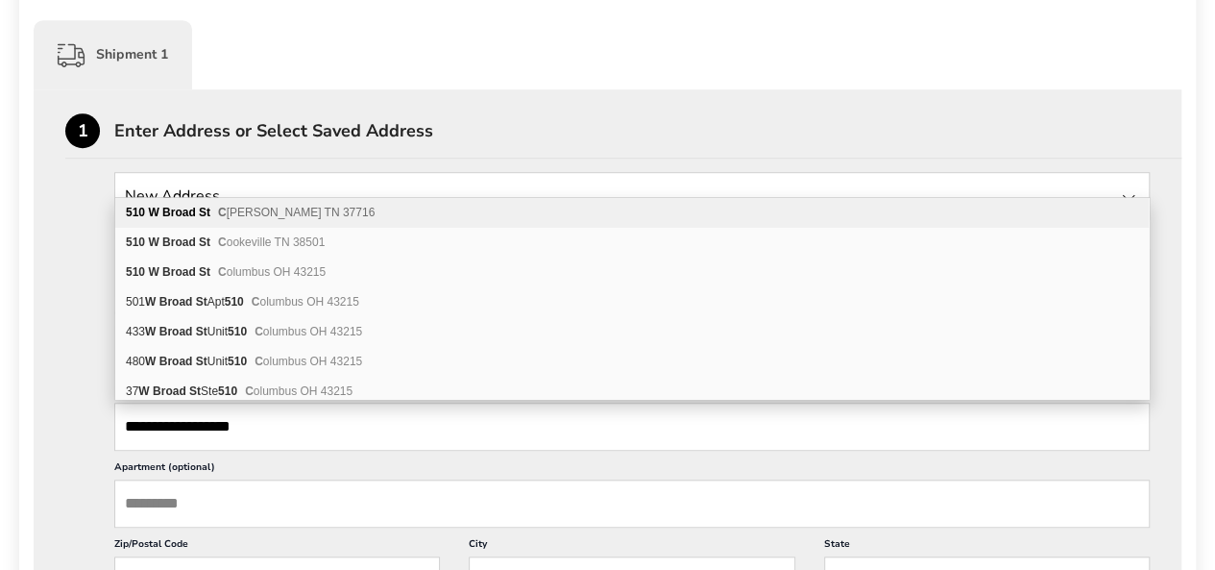
click at [150, 210] on b "W" at bounding box center [153, 212] width 11 height 13
type input "**********"
type input "*******"
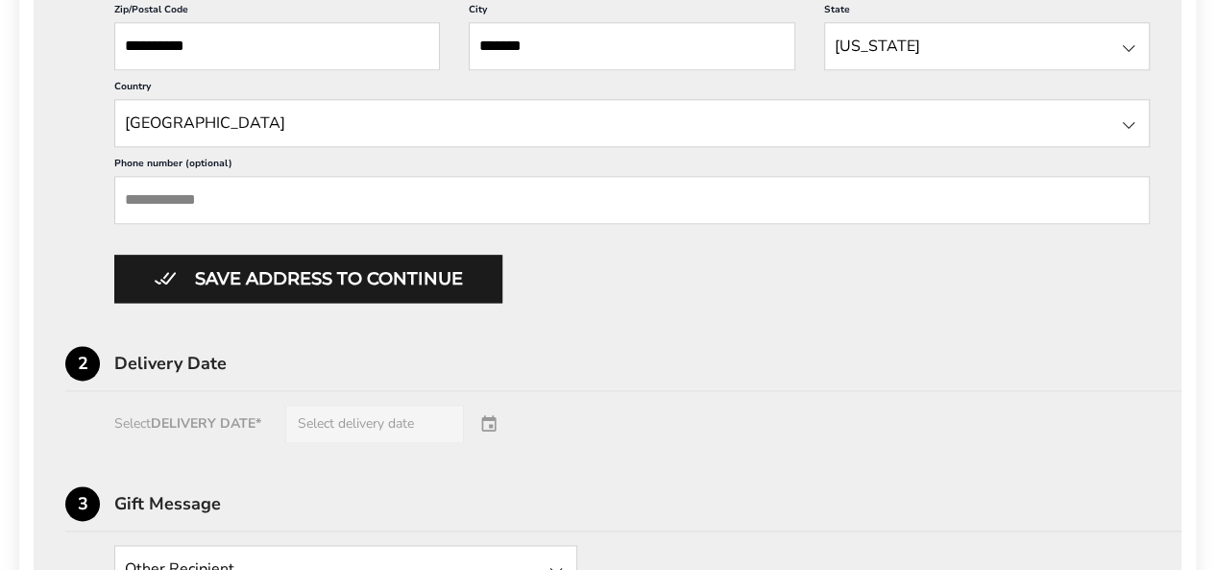
scroll to position [1117, 0]
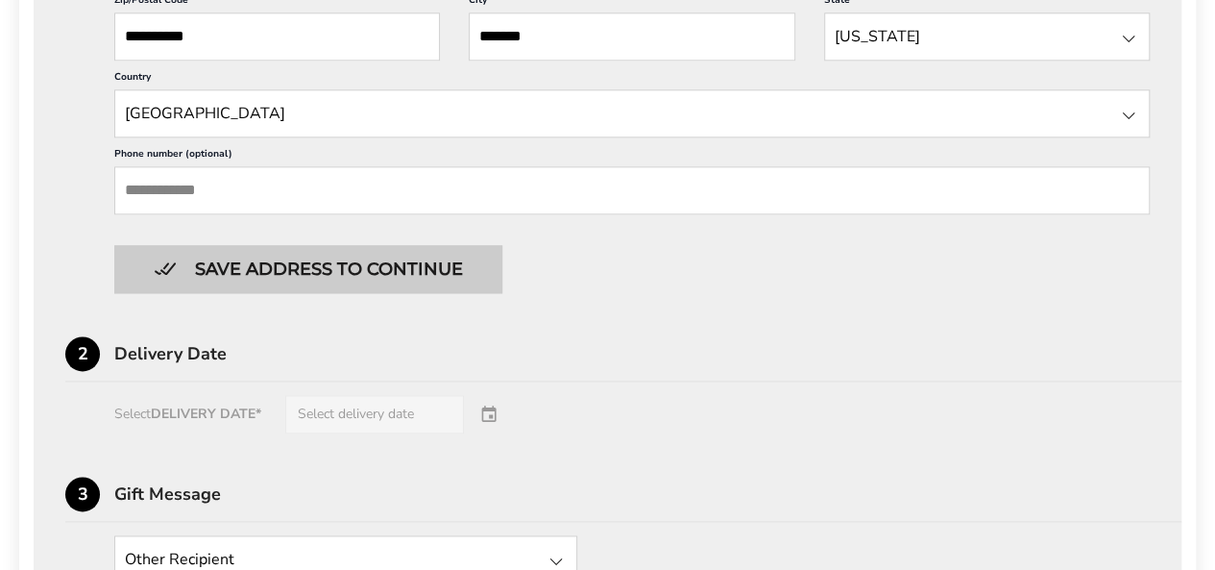
click at [241, 262] on button "Save address to continue" at bounding box center [308, 269] width 388 height 48
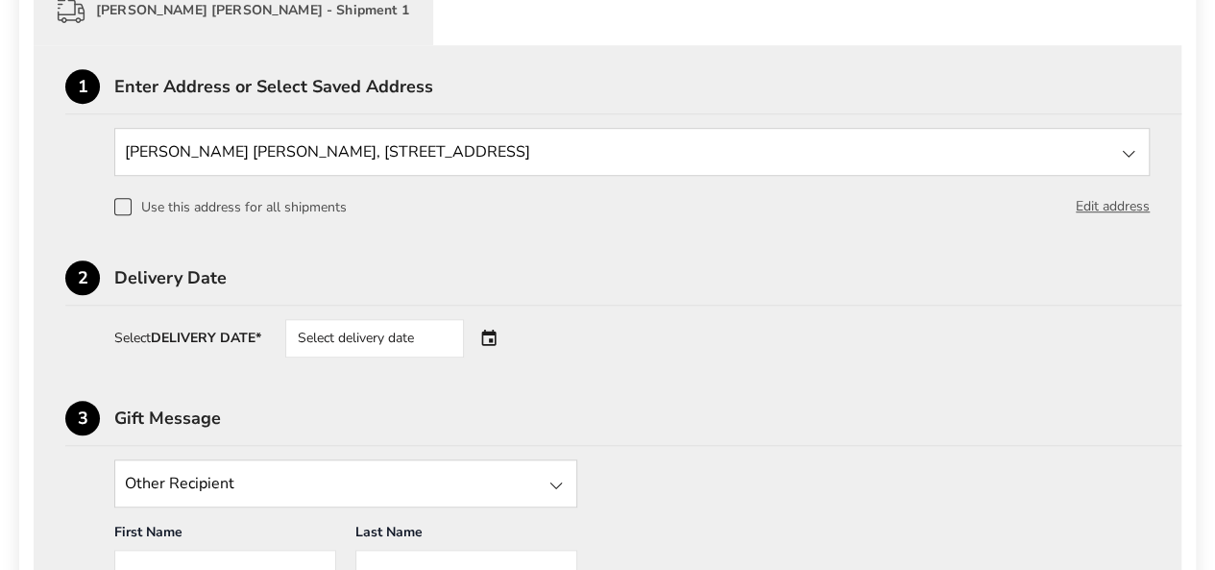
scroll to position [611, 0]
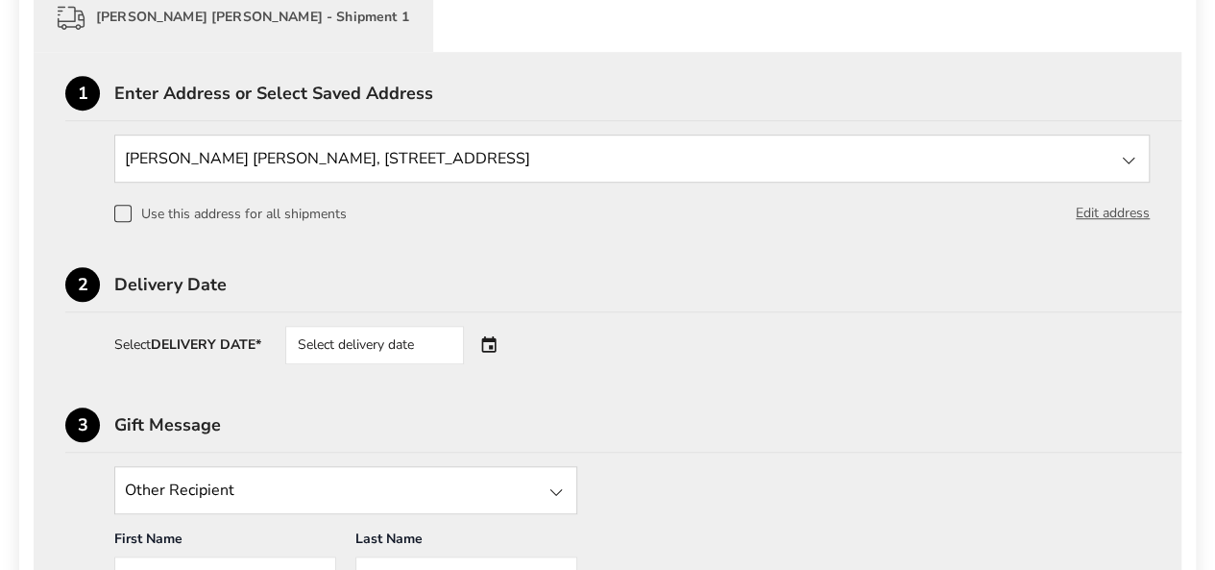
click at [385, 352] on div "Select delivery date" at bounding box center [374, 345] width 179 height 38
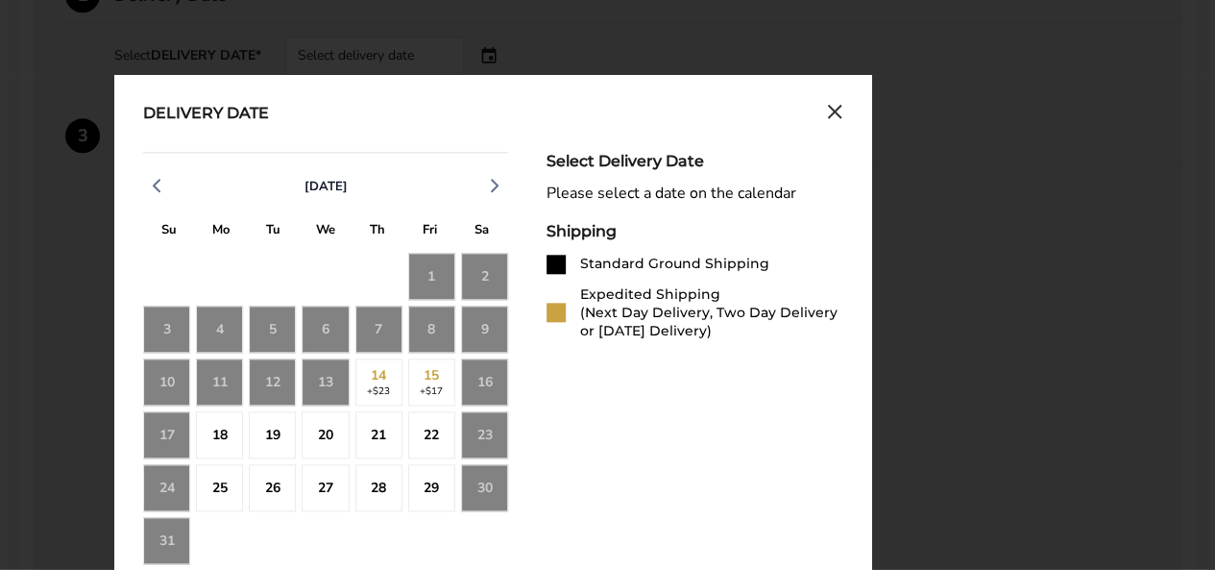
scroll to position [903, 0]
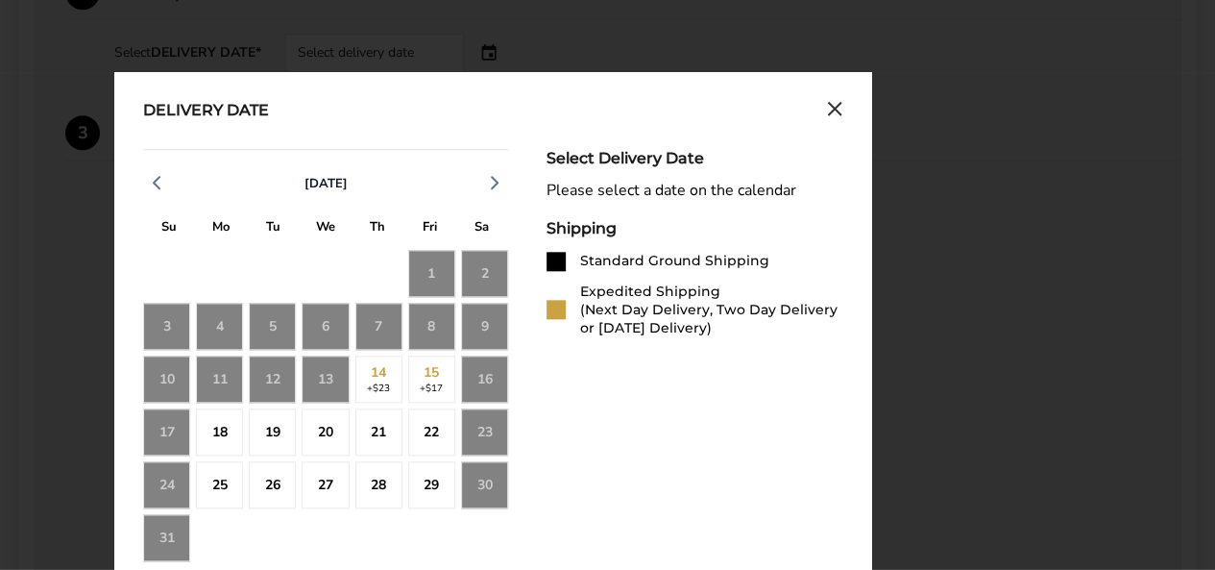
click at [223, 436] on div "18" at bounding box center [219, 431] width 47 height 47
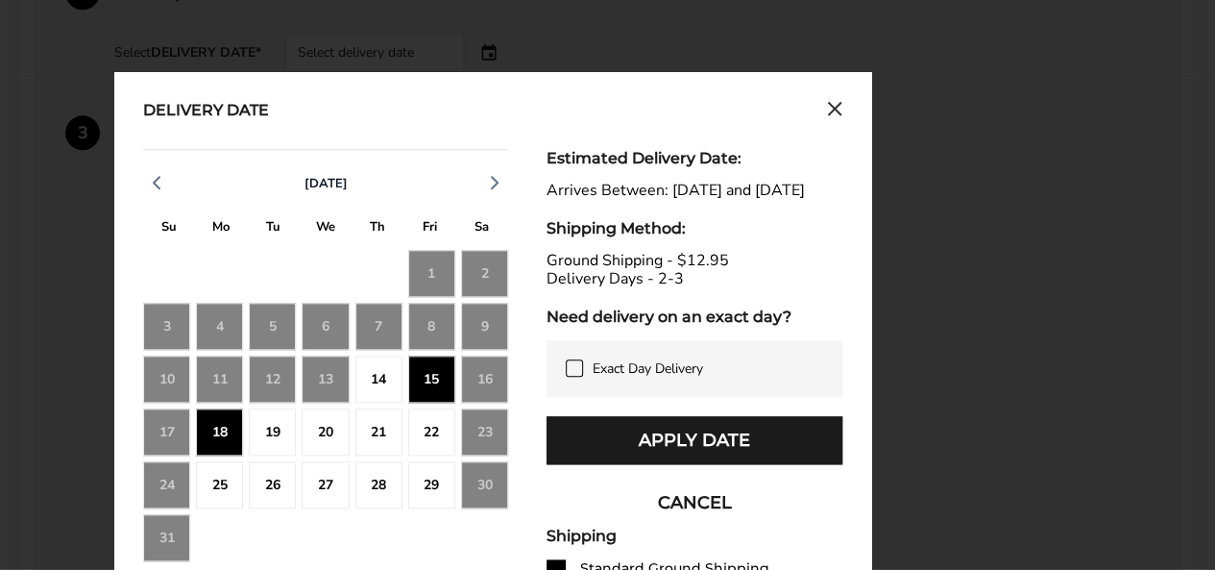
click at [274, 425] on div "19" at bounding box center [272, 431] width 47 height 47
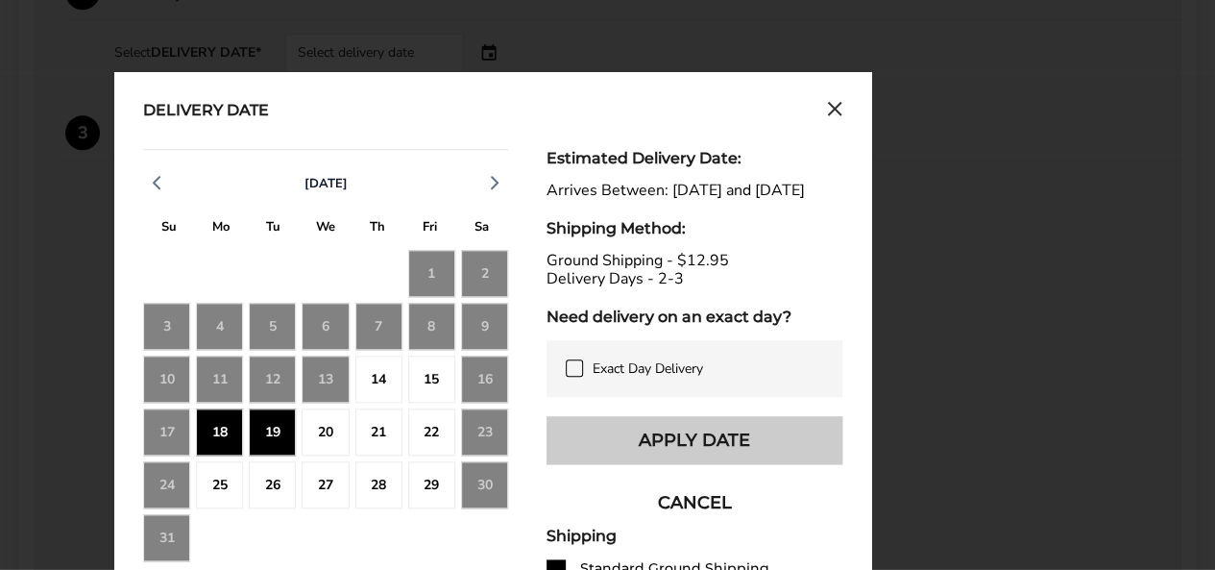
click at [582, 464] on button "Apply Date" at bounding box center [695, 440] width 296 height 48
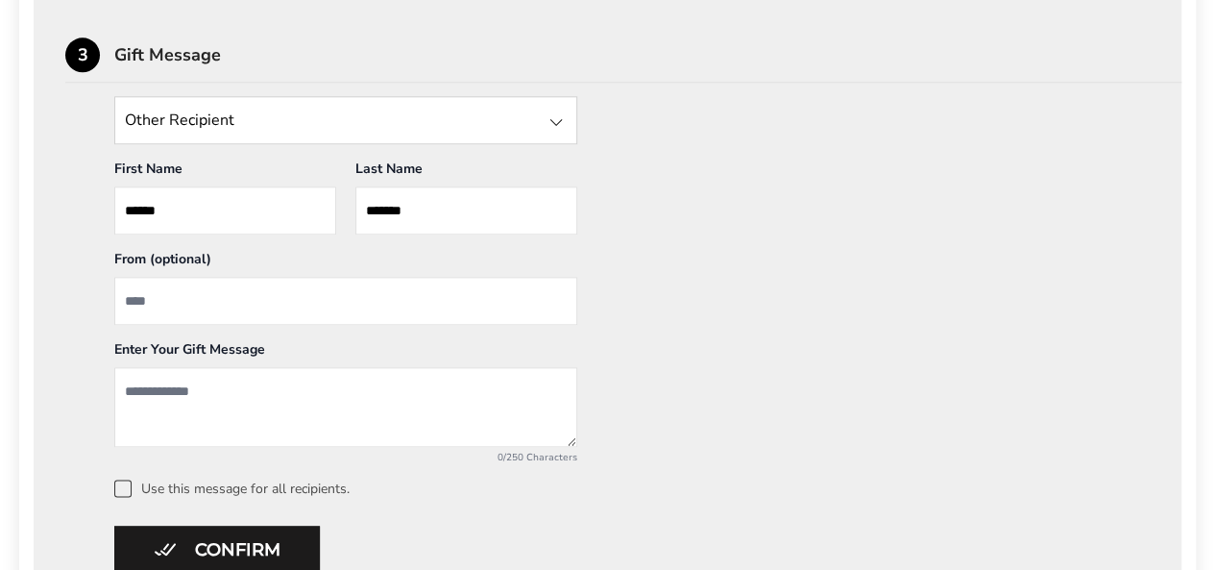
scroll to position [985, 0]
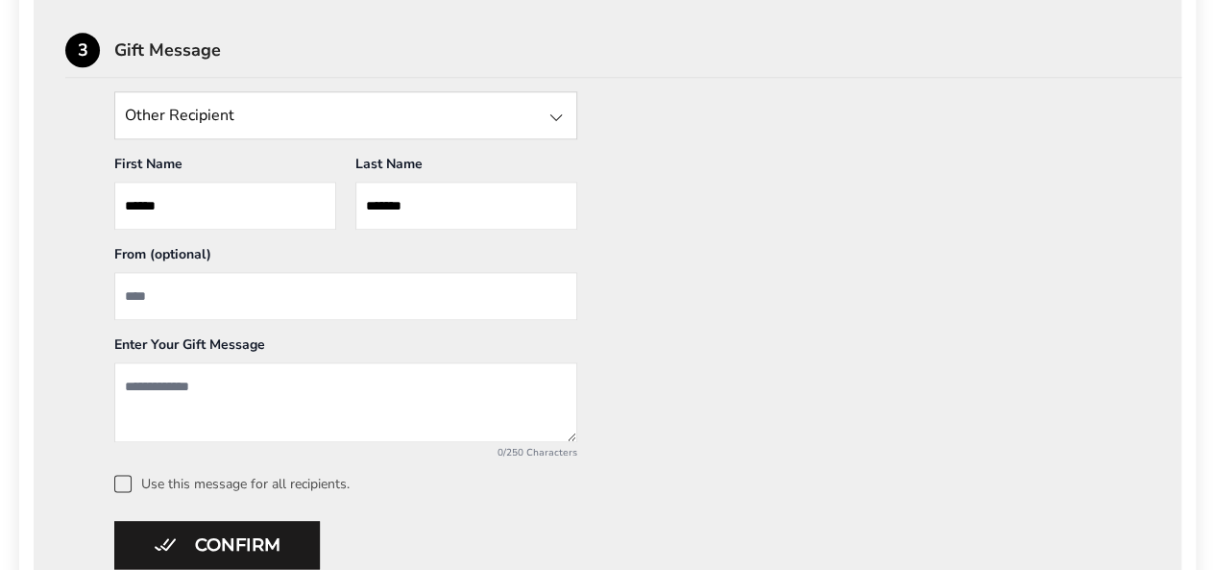
click at [558, 119] on div at bounding box center [556, 117] width 23 height 23
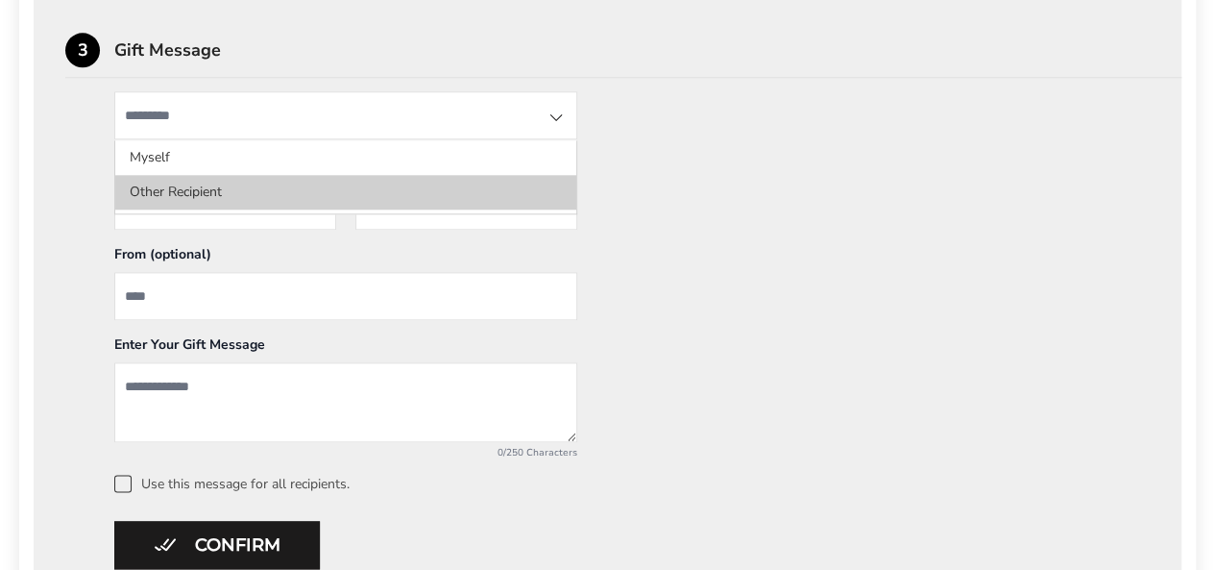
click at [152, 189] on li "Other Recipient" at bounding box center [345, 192] width 461 height 35
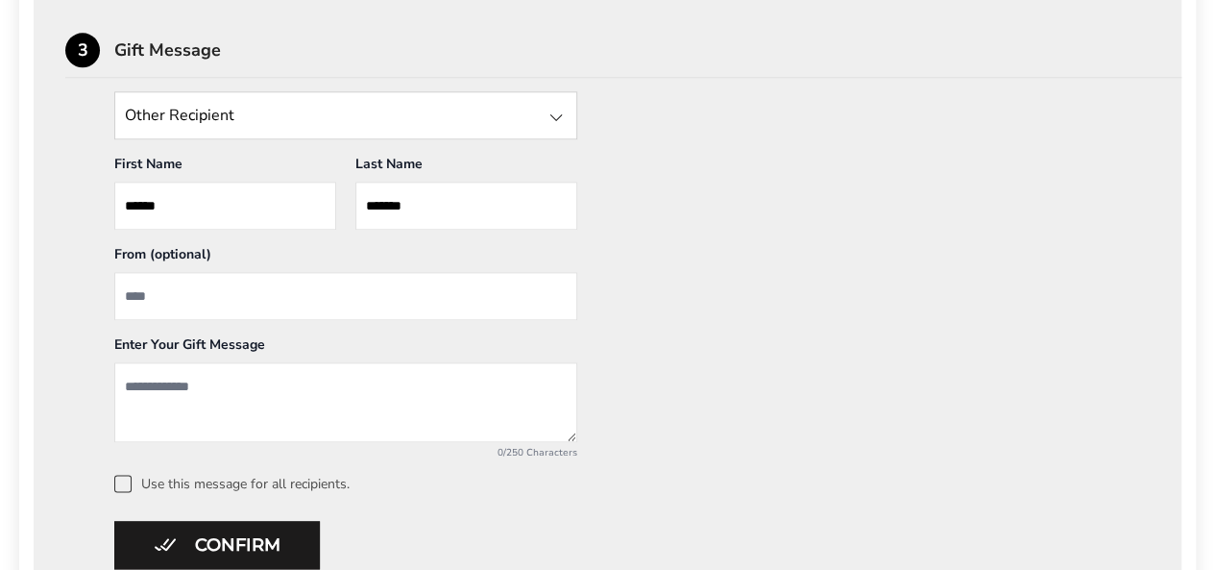
click at [225, 211] on input "******" at bounding box center [225, 206] width 222 height 48
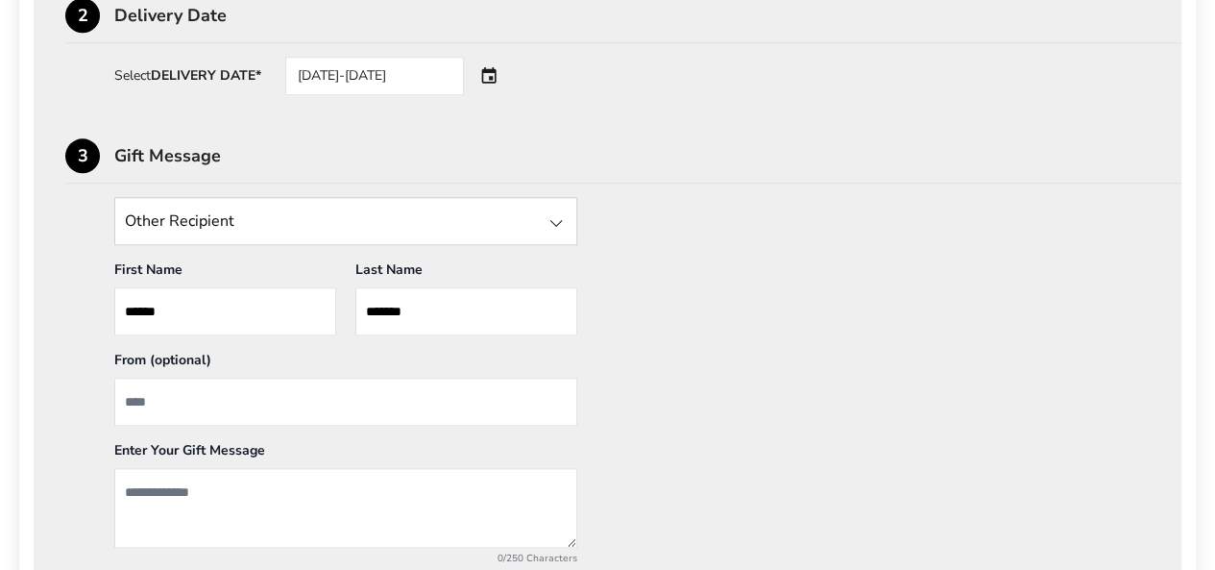
scroll to position [900, 0]
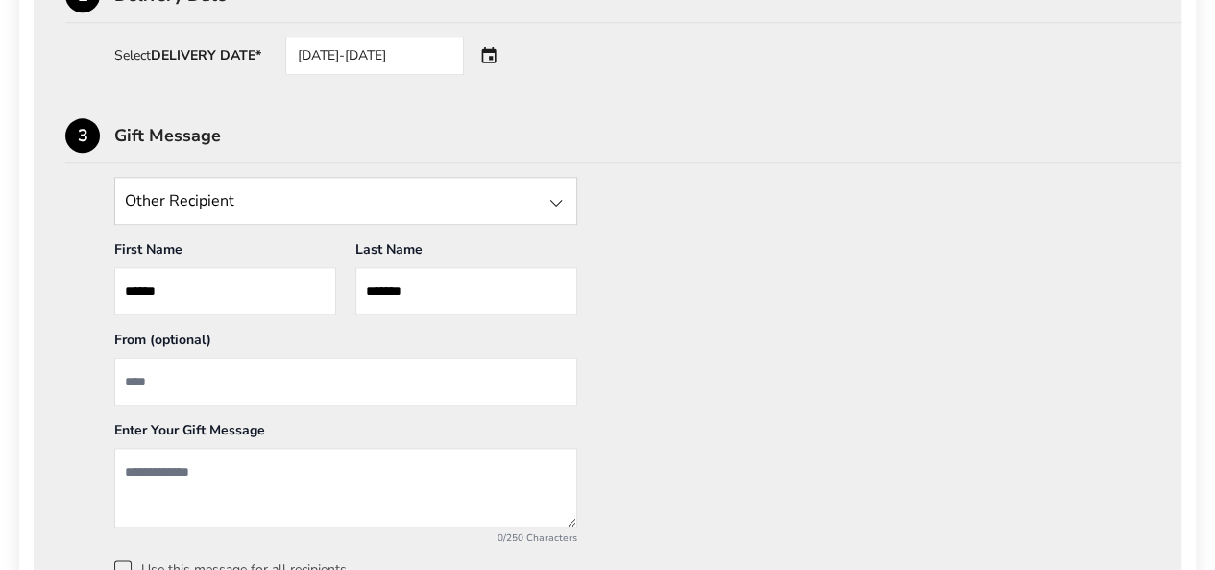
click at [560, 214] on input "State" at bounding box center [345, 201] width 463 height 48
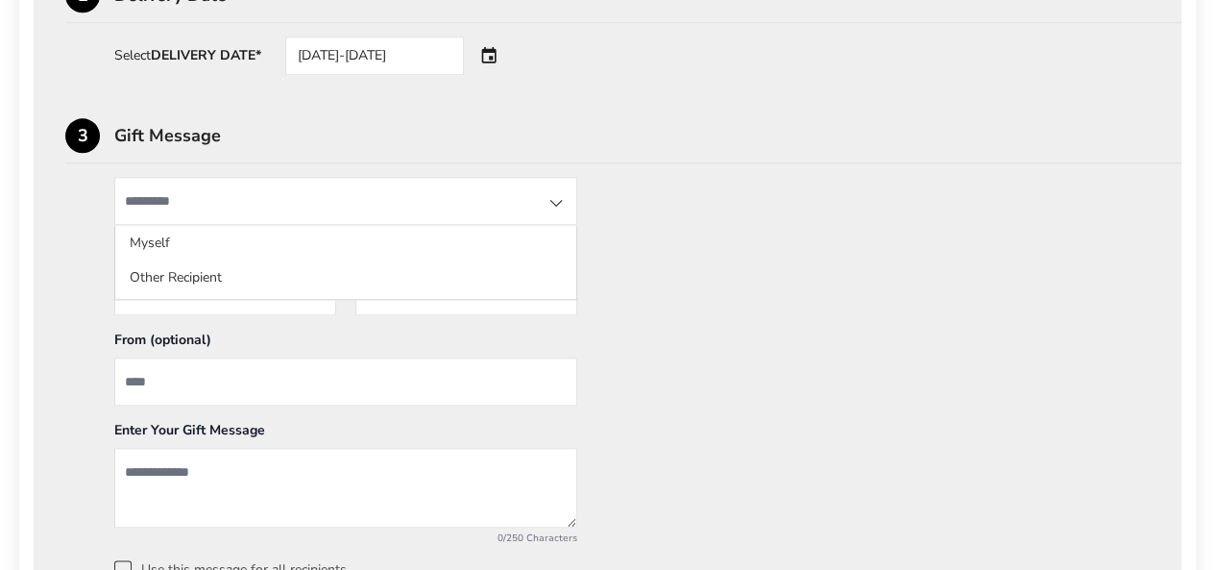
click at [142, 207] on input "State" at bounding box center [345, 201] width 463 height 48
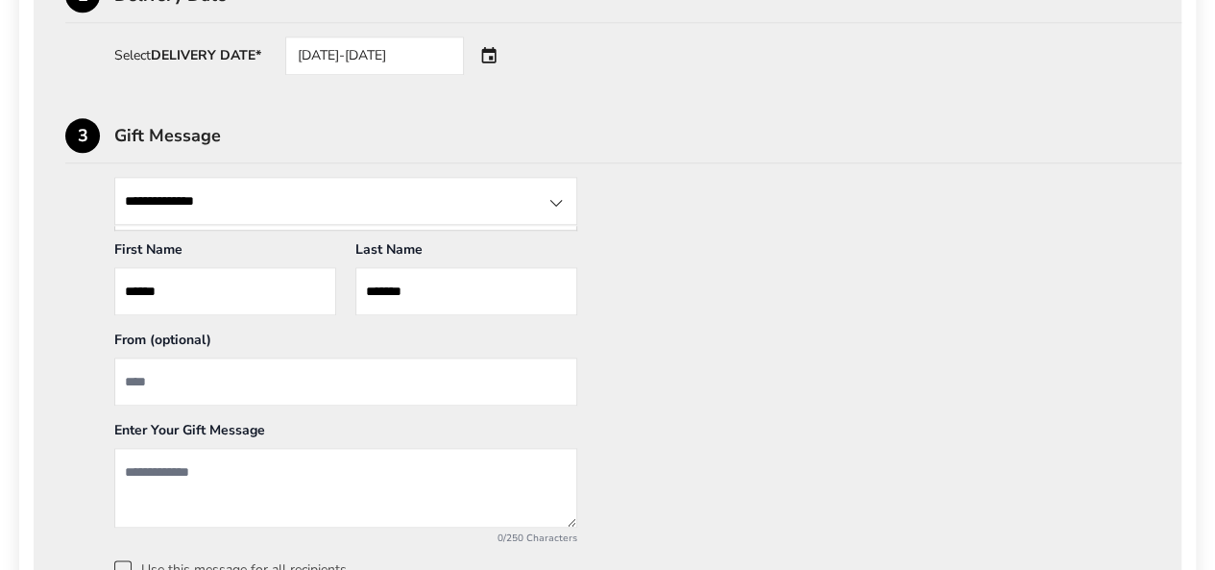
type input "**********"
click at [713, 285] on div "**********" at bounding box center [607, 377] width 1084 height 401
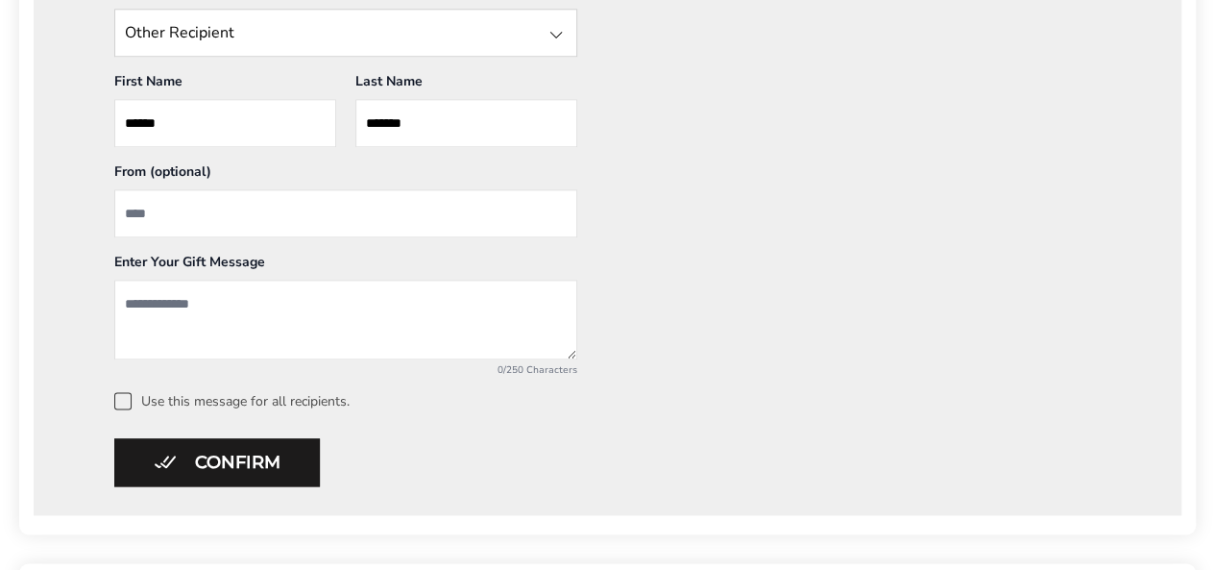
scroll to position [1068, 0]
click at [137, 294] on textarea "Add a message" at bounding box center [345, 320] width 463 height 80
click at [227, 299] on textarea "**********" at bounding box center [345, 320] width 463 height 80
type textarea "**********"
click at [141, 217] on input "From" at bounding box center [345, 213] width 463 height 48
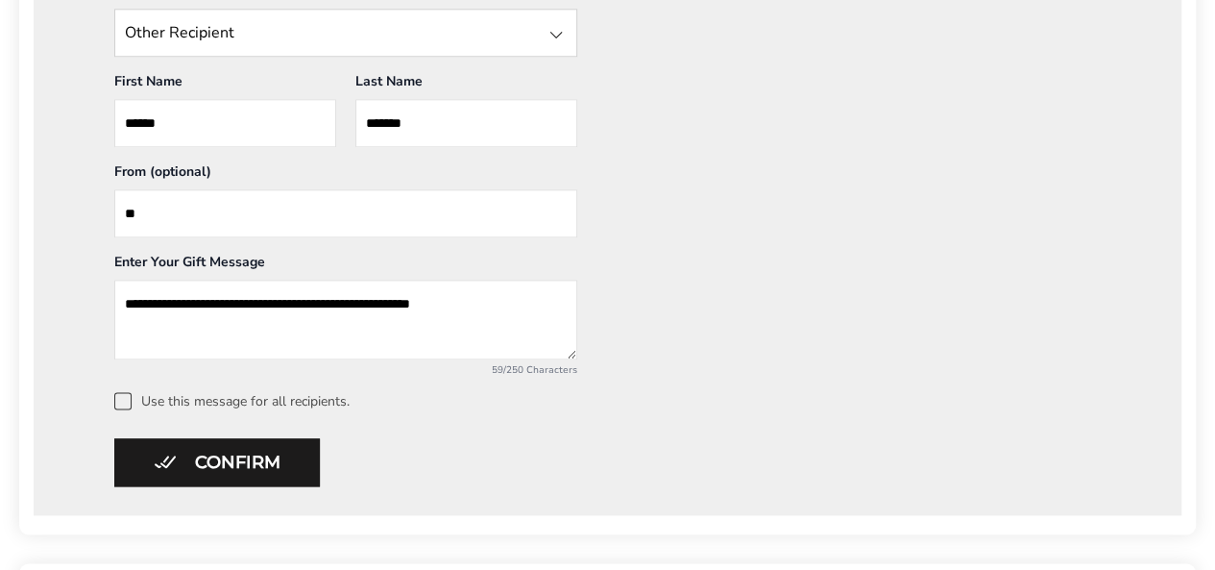
type input "*"
click at [501, 305] on textarea "**********" at bounding box center [345, 320] width 463 height 80
type textarea "**********"
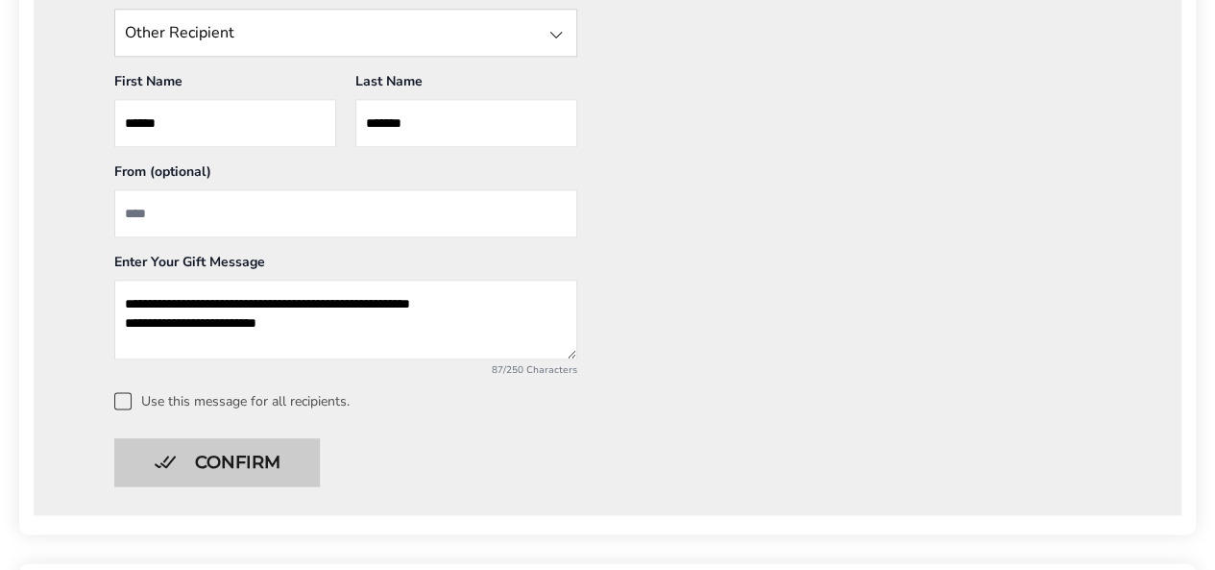
click at [231, 476] on button "Confirm" at bounding box center [217, 462] width 206 height 48
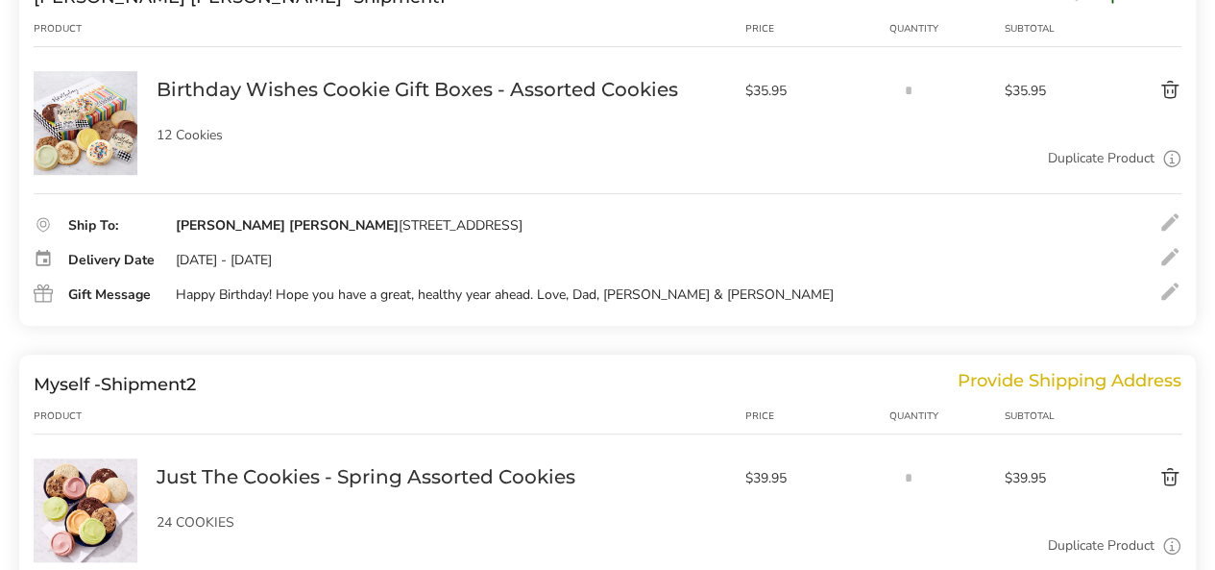
scroll to position [396, 0]
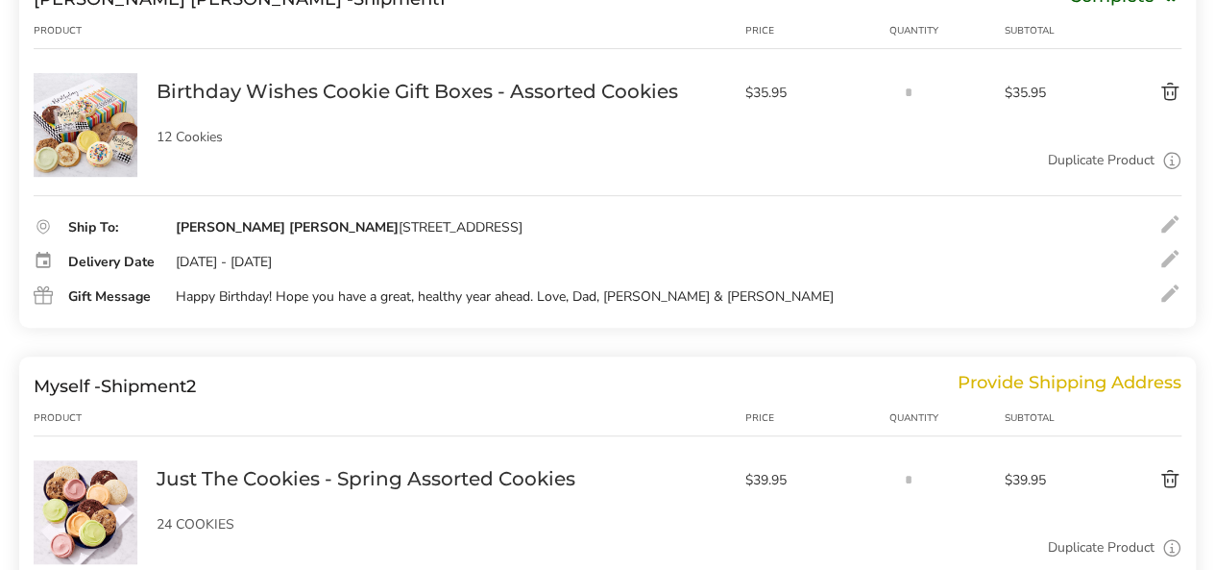
click at [248, 300] on div "Happy Birthday! Hope you have a great, healthy year ahead. Love, Dad, Susie & B…" at bounding box center [505, 296] width 658 height 17
click at [1172, 298] on div at bounding box center [1169, 292] width 23 height 23
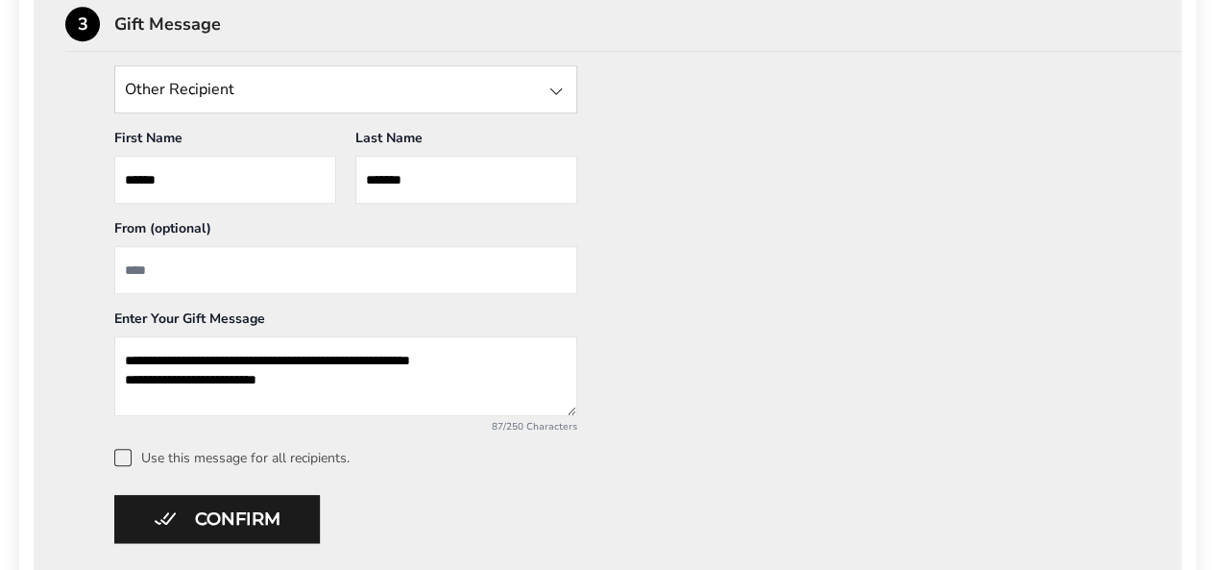
scroll to position [759, 0]
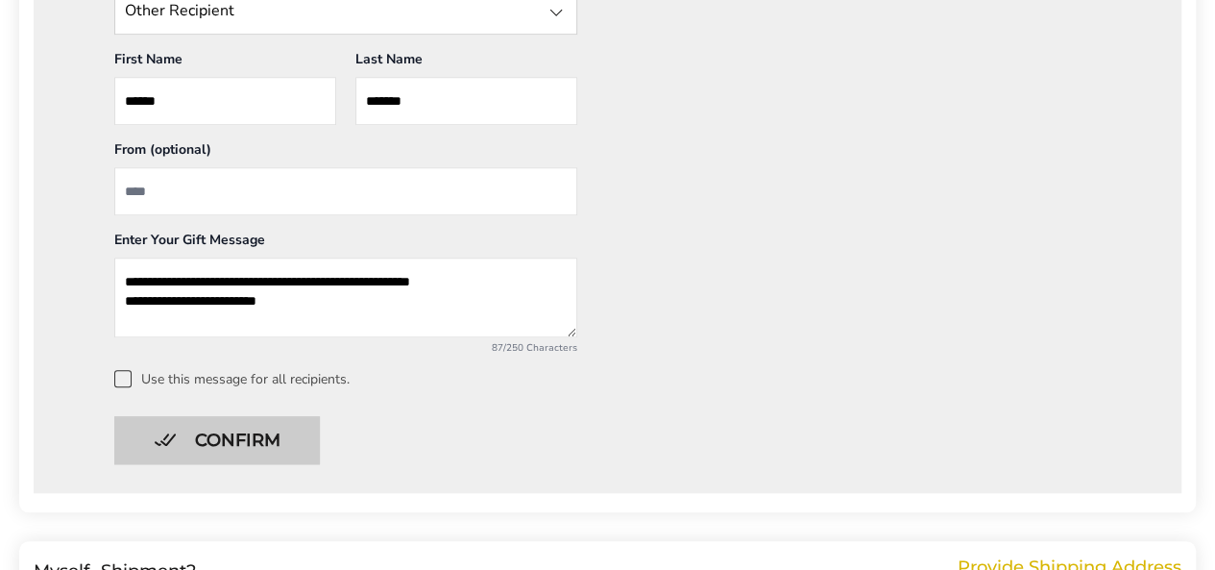
click at [186, 435] on button "Confirm" at bounding box center [217, 440] width 206 height 48
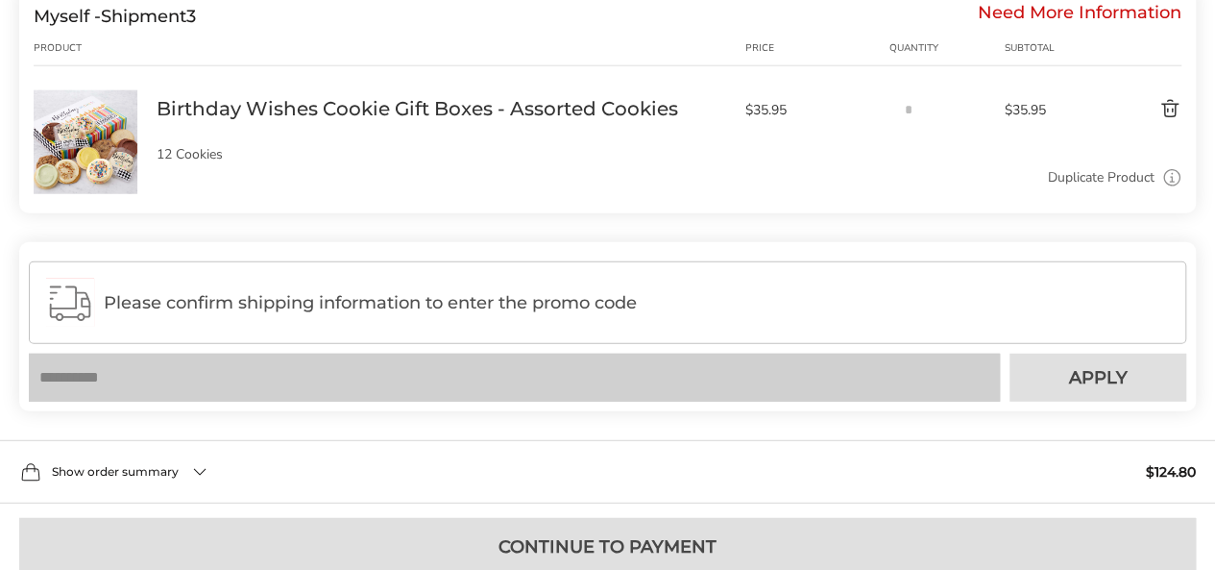
scroll to position [2479, 0]
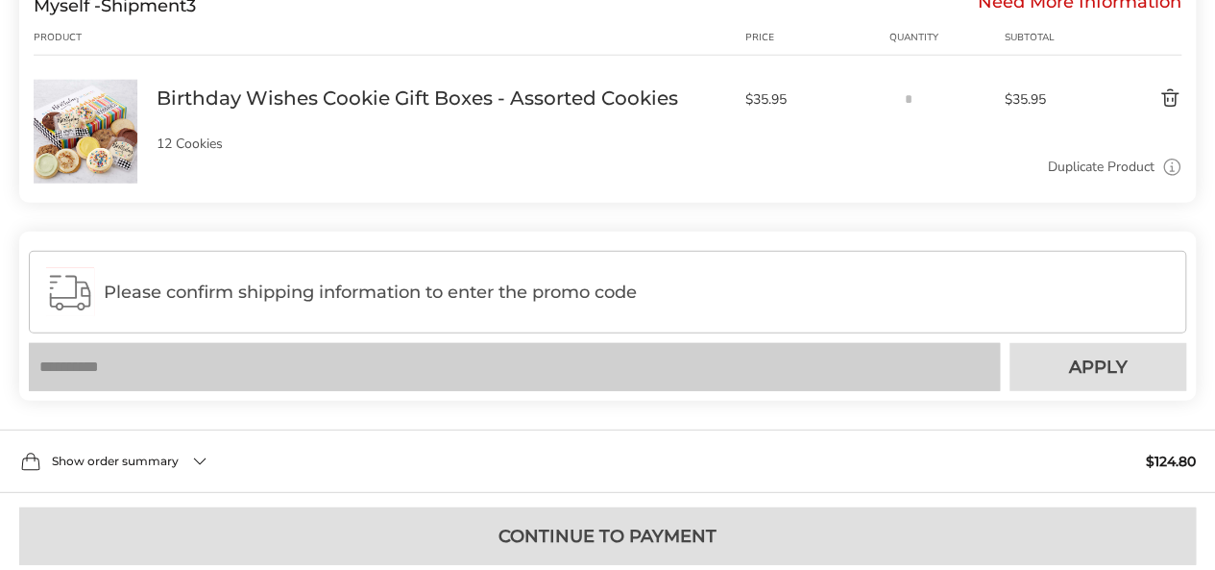
click at [401, 288] on span "Please confirm shipping information to enter the promo code" at bounding box center [636, 291] width 1065 height 19
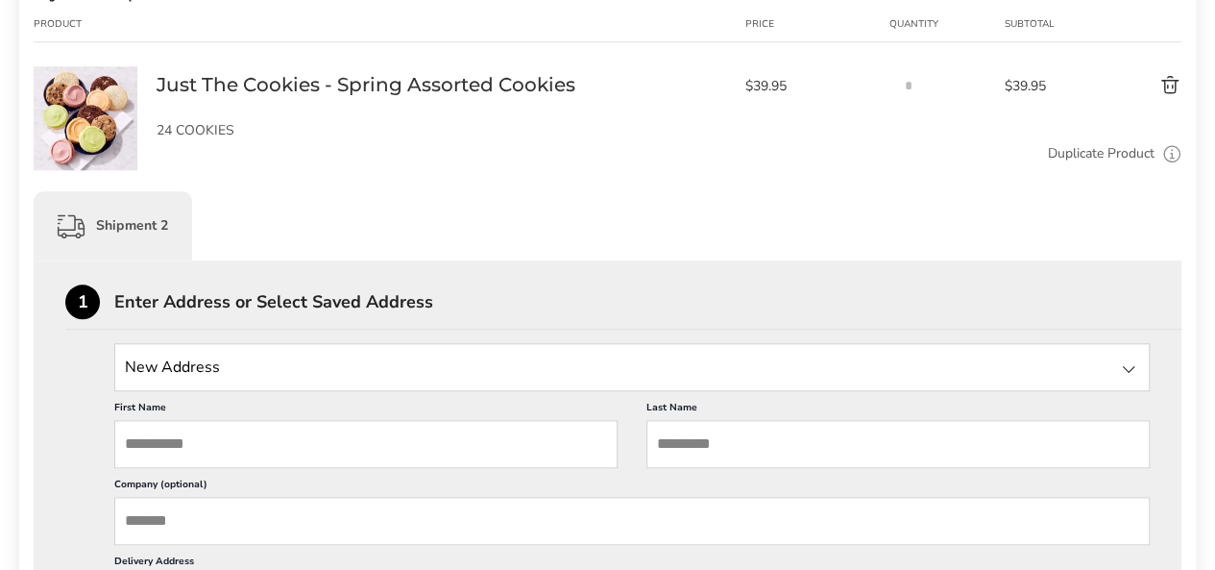
scroll to position [784, 0]
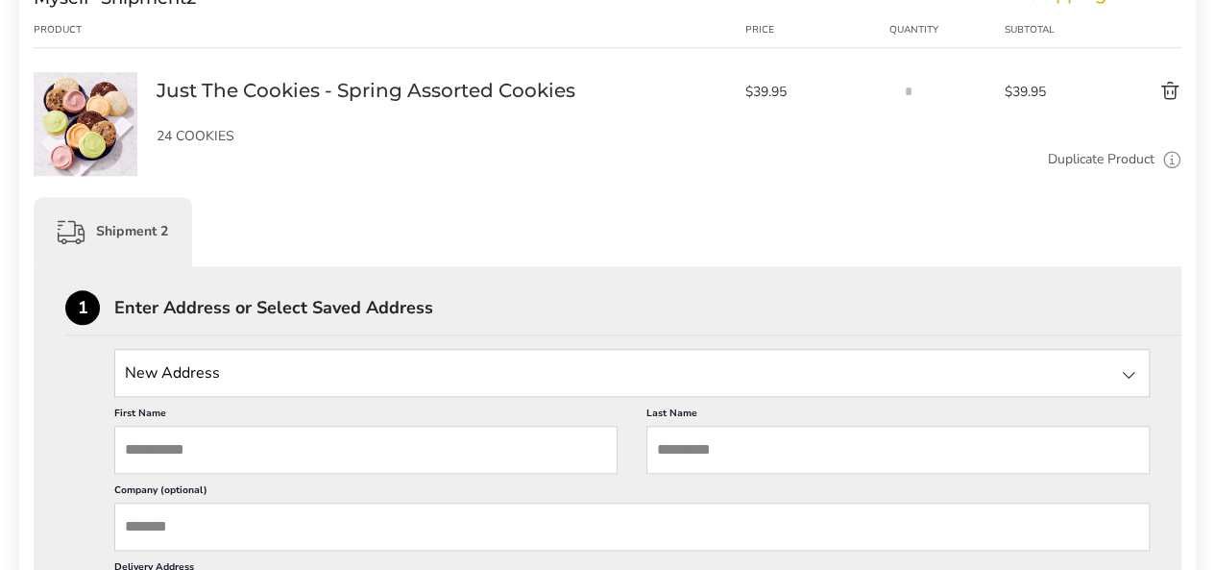
click at [1117, 376] on div at bounding box center [1128, 374] width 23 height 23
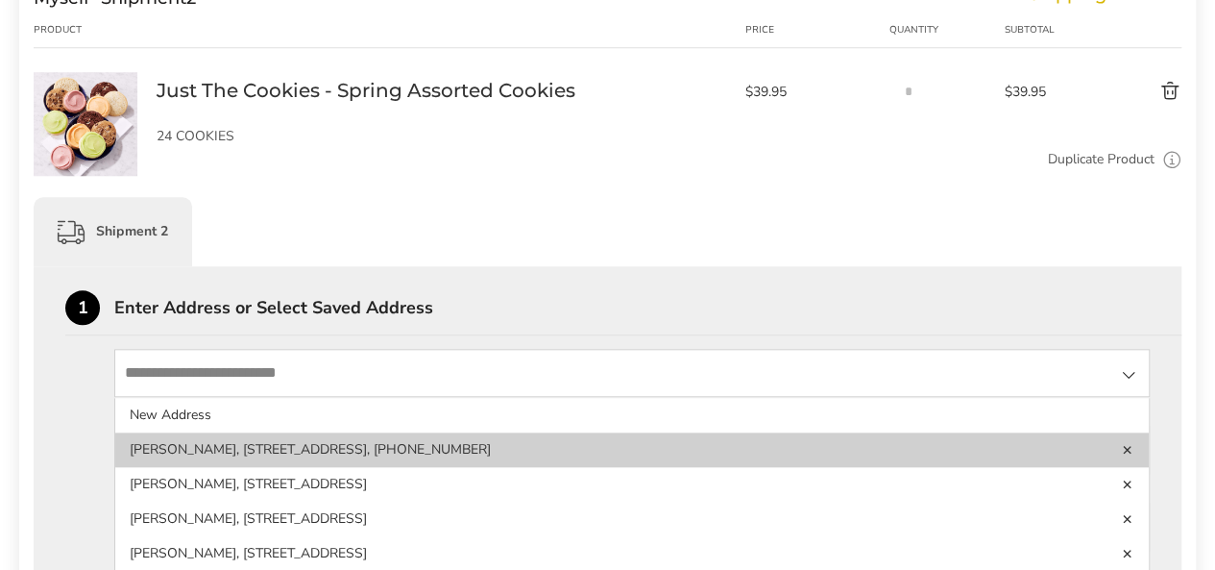
click at [159, 467] on li "[PERSON_NAME], [STREET_ADDRESS], [PHONE_NUMBER]" at bounding box center [632, 484] width 1034 height 35
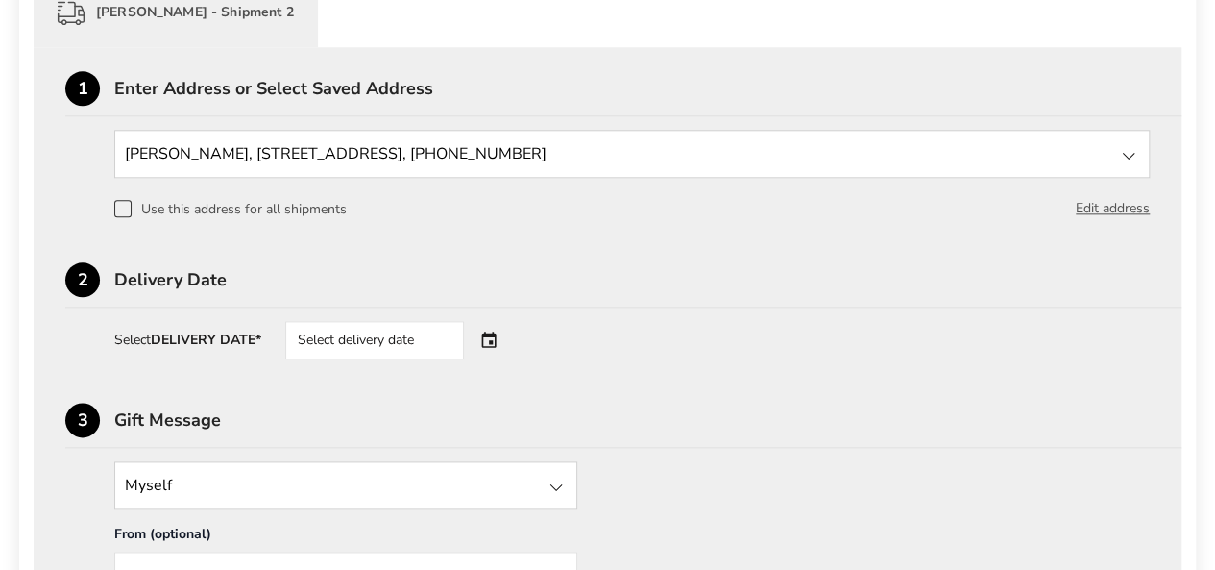
scroll to position [1009, 0]
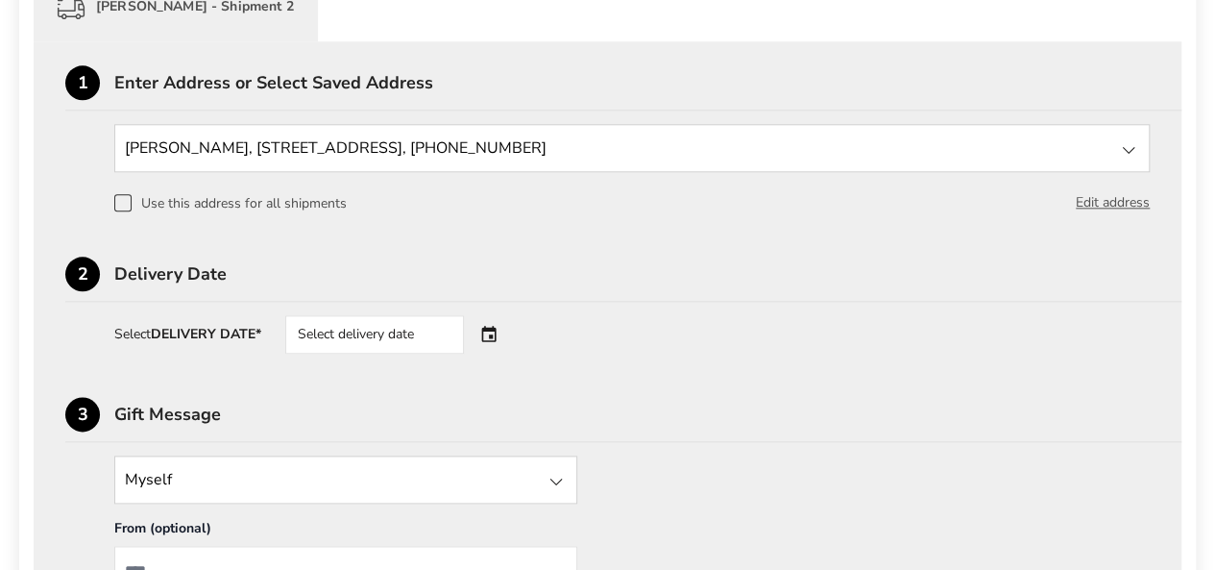
click at [493, 340] on div "Select delivery date" at bounding box center [401, 334] width 232 height 38
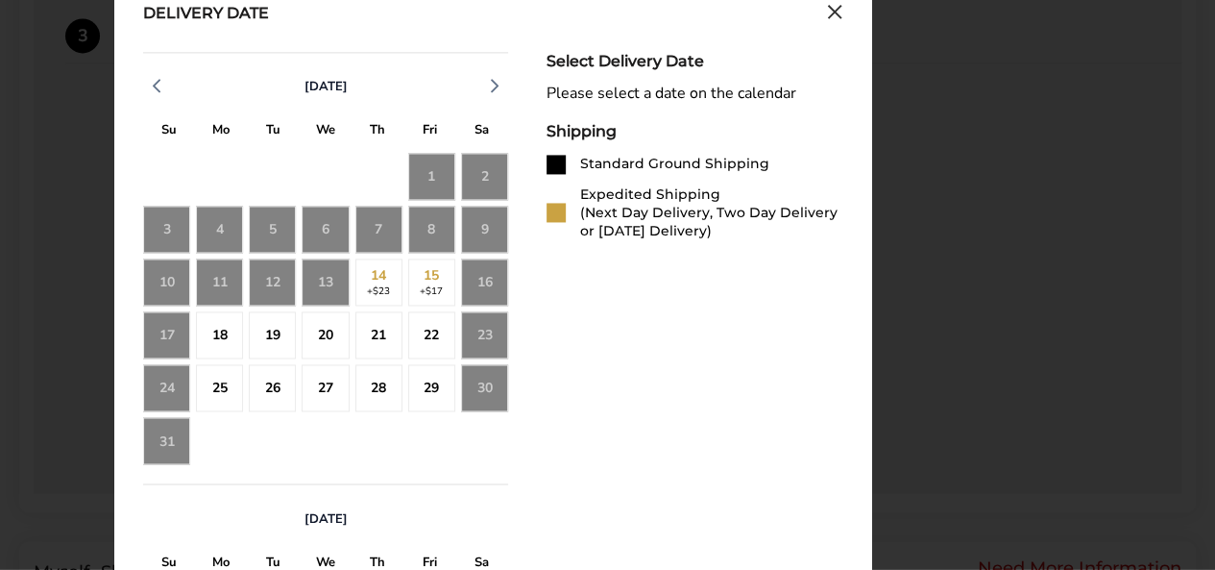
scroll to position [1383, 0]
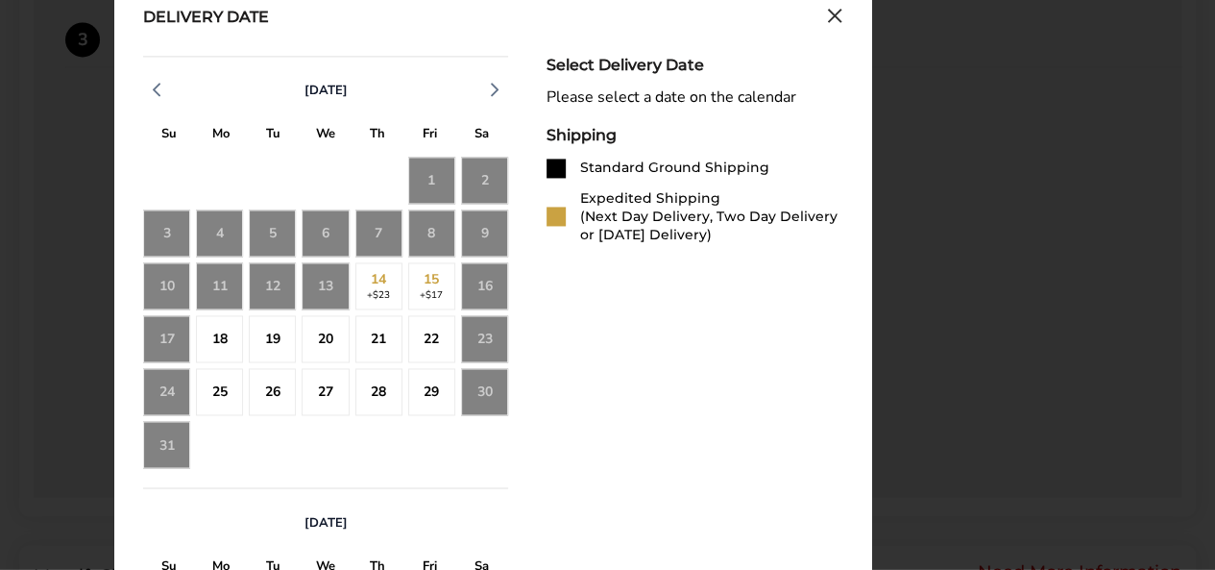
click at [223, 336] on div "18" at bounding box center [219, 338] width 47 height 47
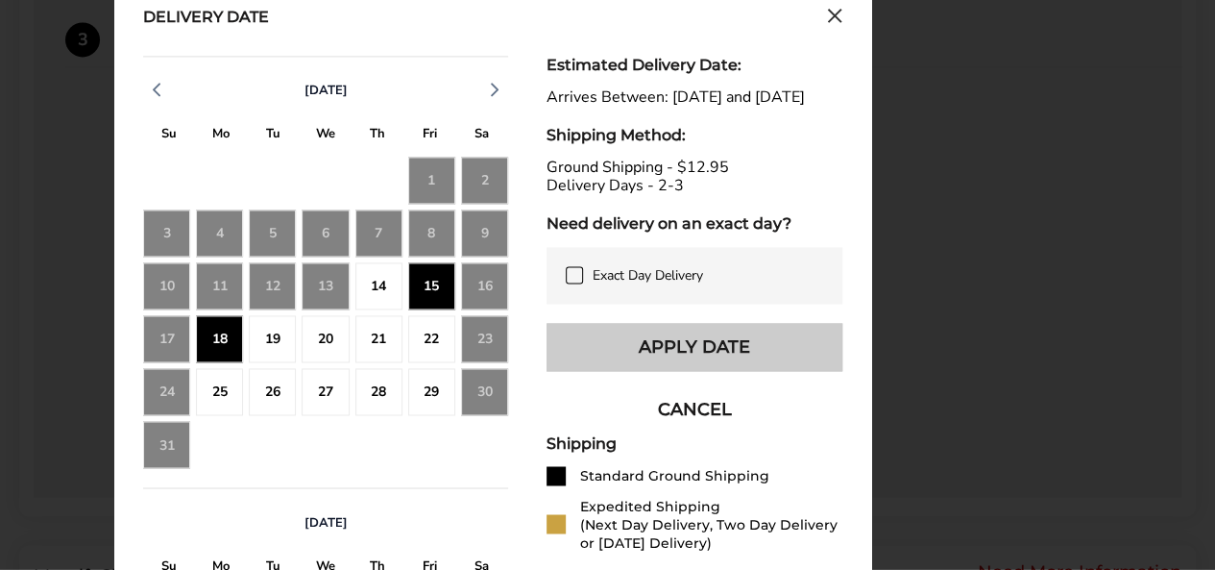
click at [615, 371] on button "Apply Date" at bounding box center [695, 347] width 296 height 48
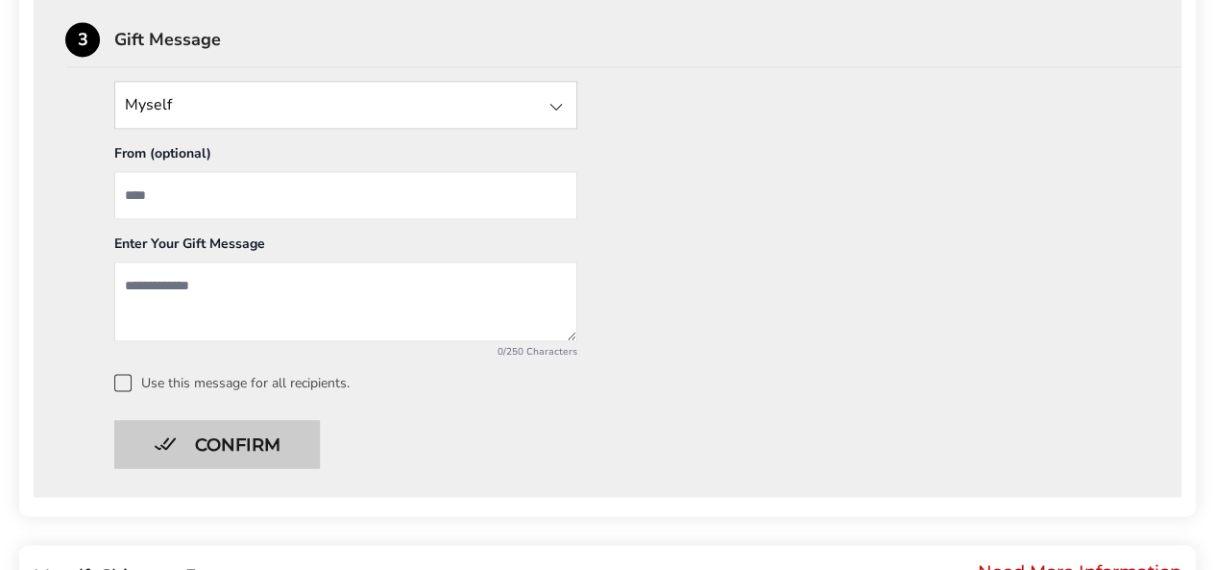
click at [206, 440] on button "Confirm" at bounding box center [217, 444] width 206 height 48
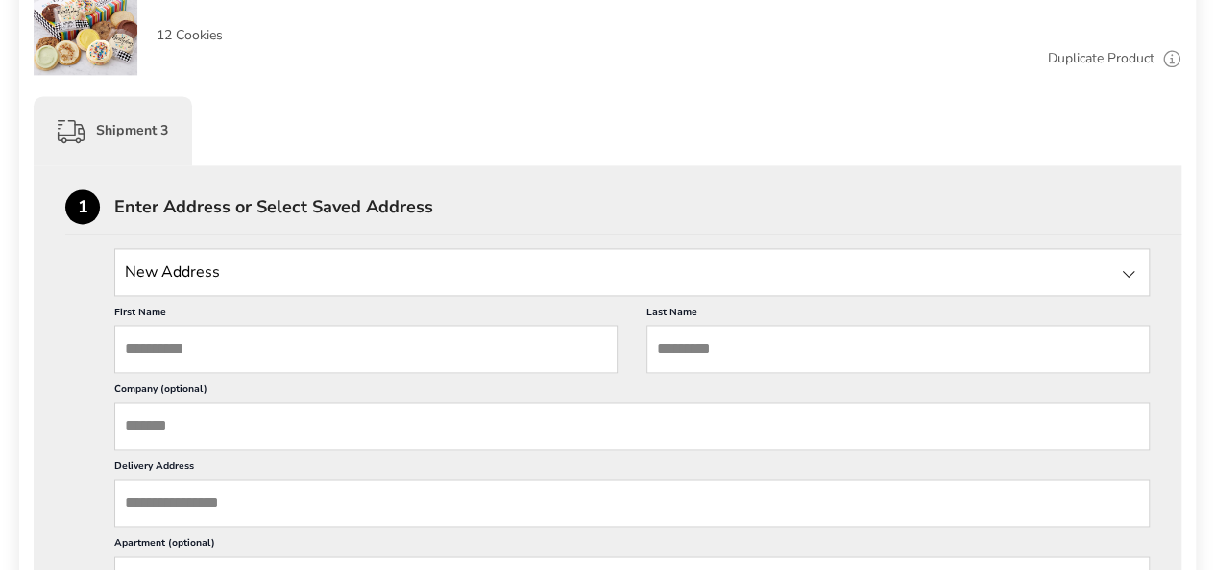
scroll to position [1274, 0]
click at [1120, 271] on div at bounding box center [1128, 271] width 23 height 23
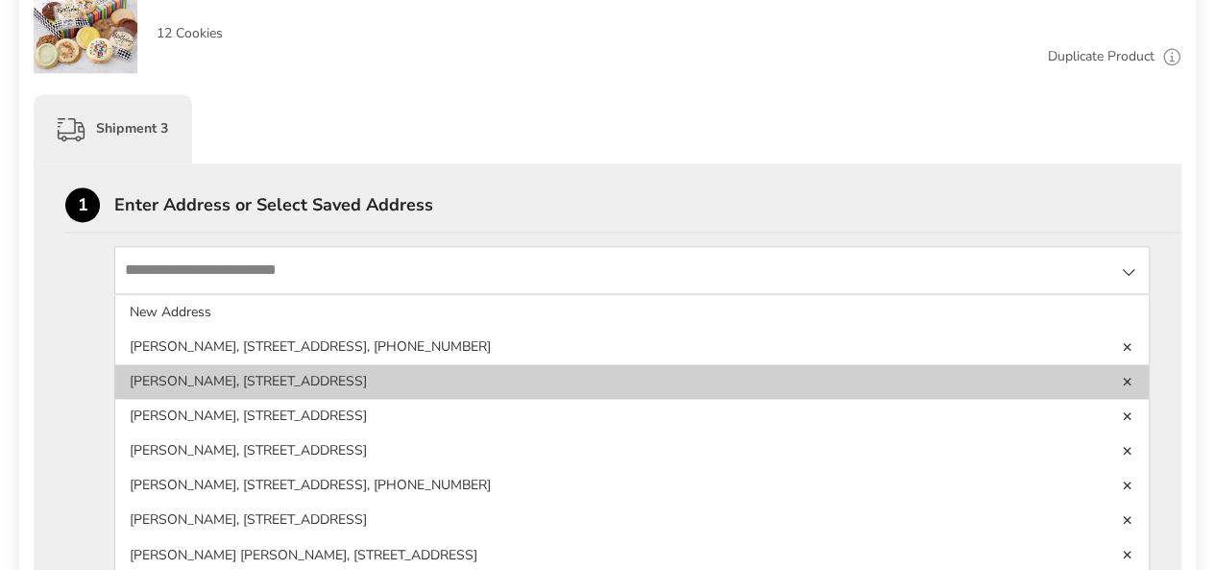
click at [1122, 376] on link "Delete address" at bounding box center [1128, 380] width 12 height 13
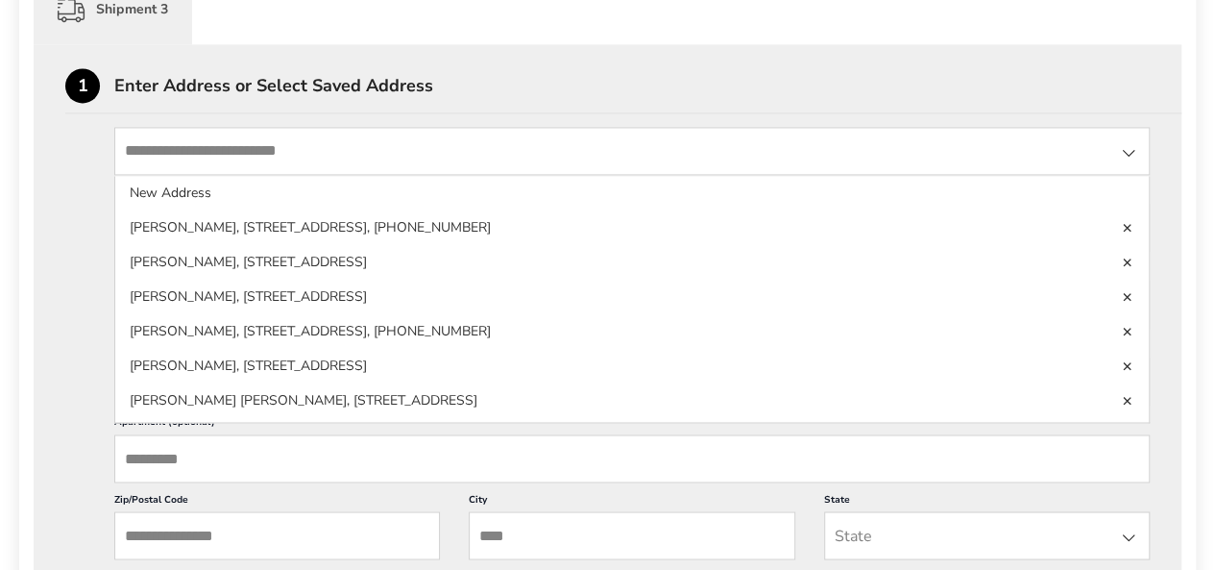
scroll to position [1397, 0]
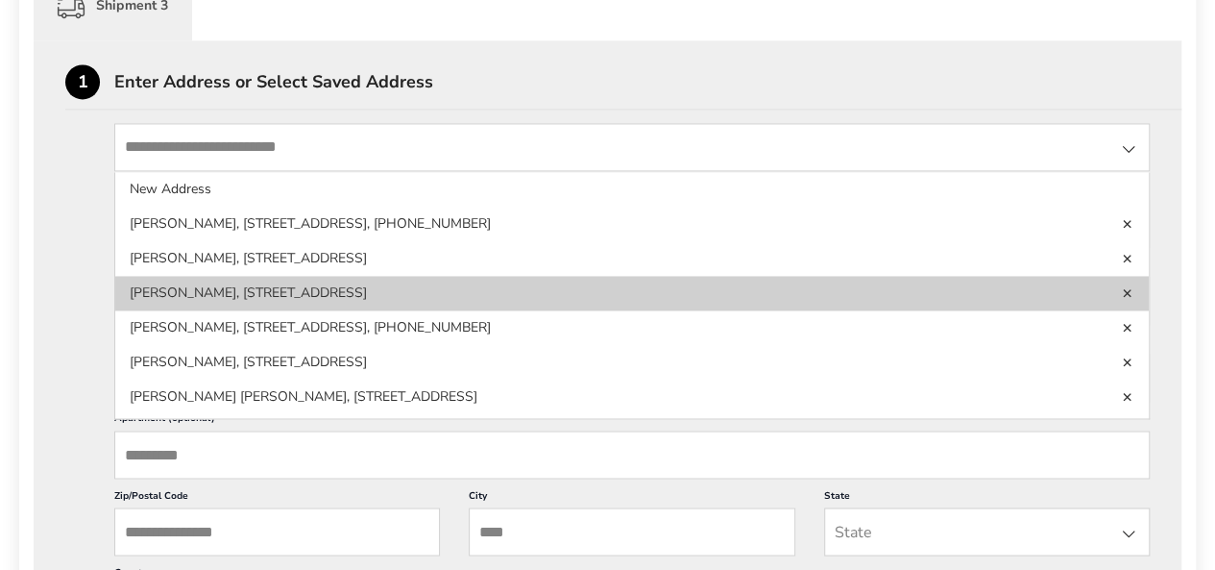
click at [477, 310] on li "[PERSON_NAME], [STREET_ADDRESS]" at bounding box center [632, 327] width 1034 height 35
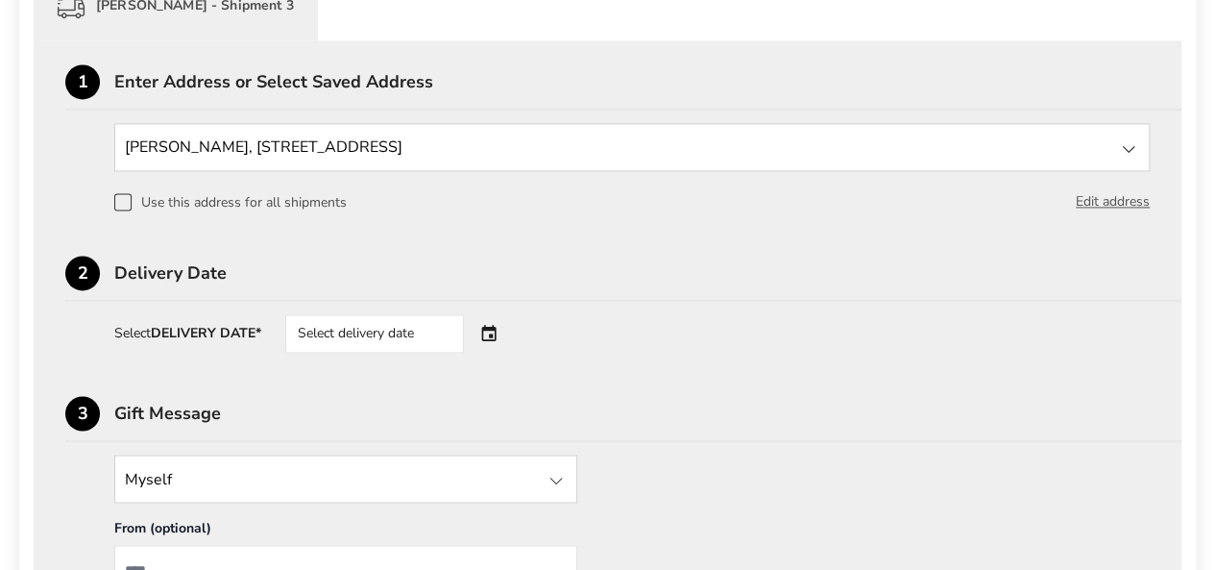
click at [490, 331] on div "Select delivery date" at bounding box center [401, 333] width 232 height 38
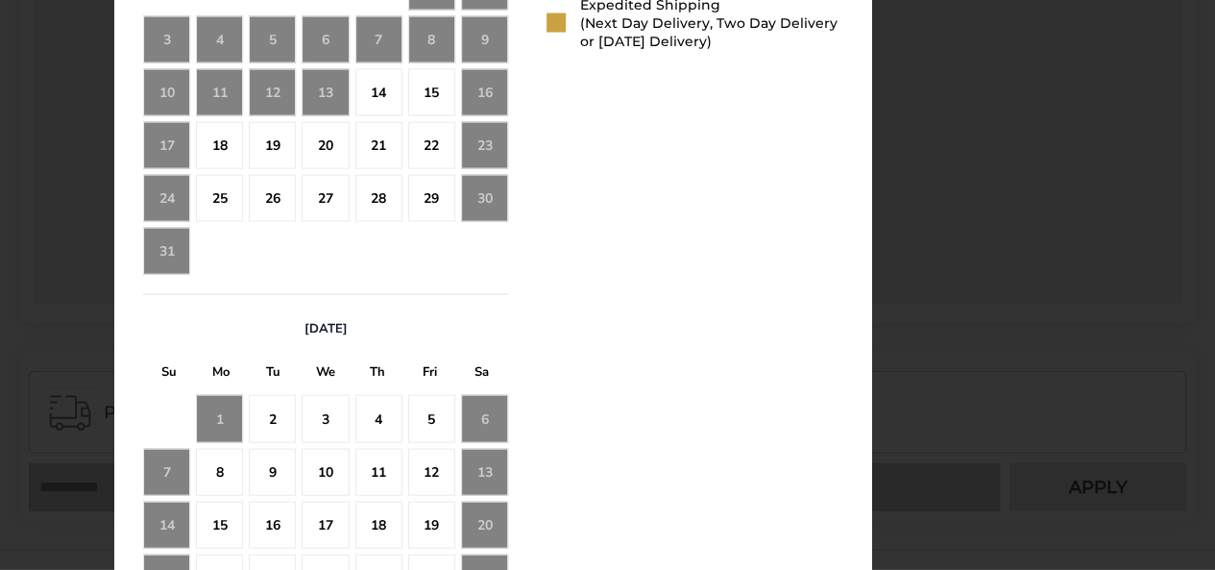
scroll to position [1967, 0]
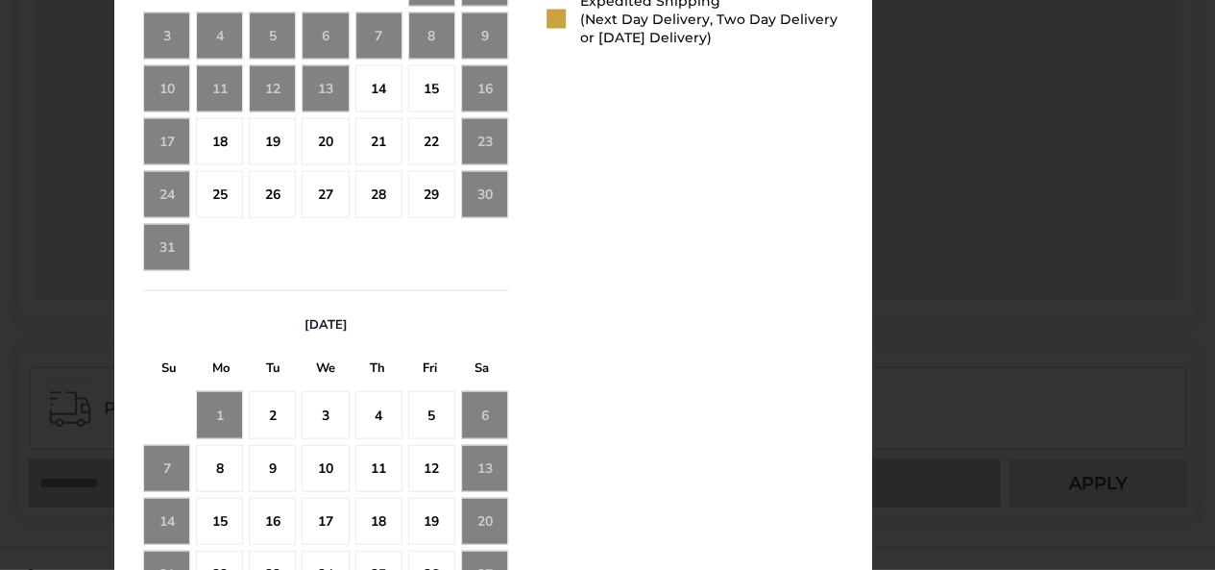
click at [386, 415] on div "4" at bounding box center [378, 414] width 47 height 47
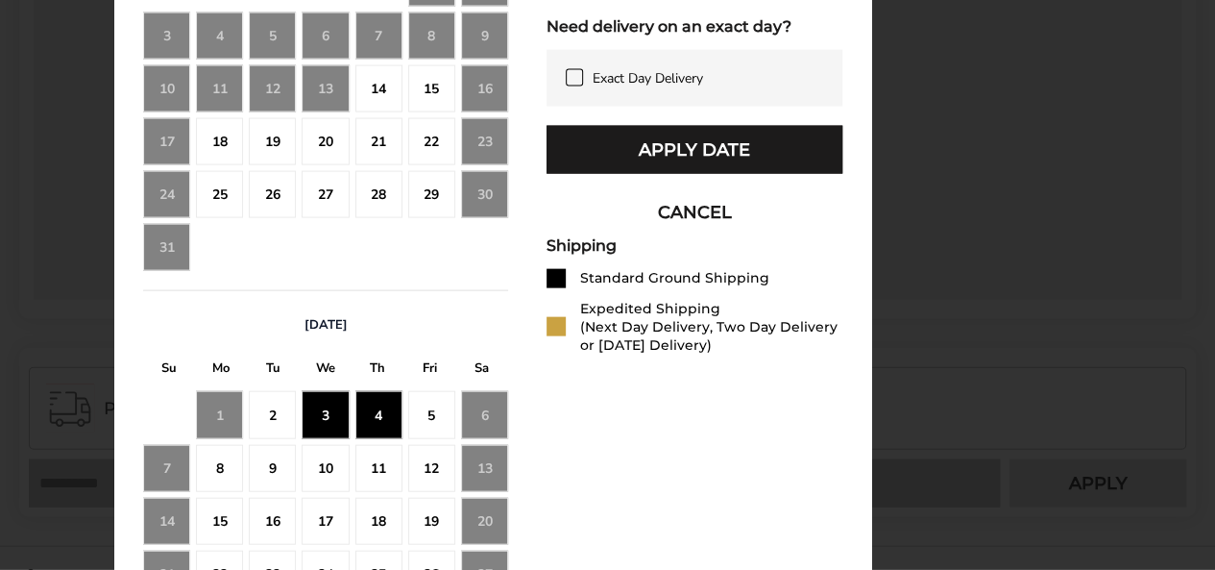
click at [423, 414] on div "5" at bounding box center [431, 414] width 47 height 47
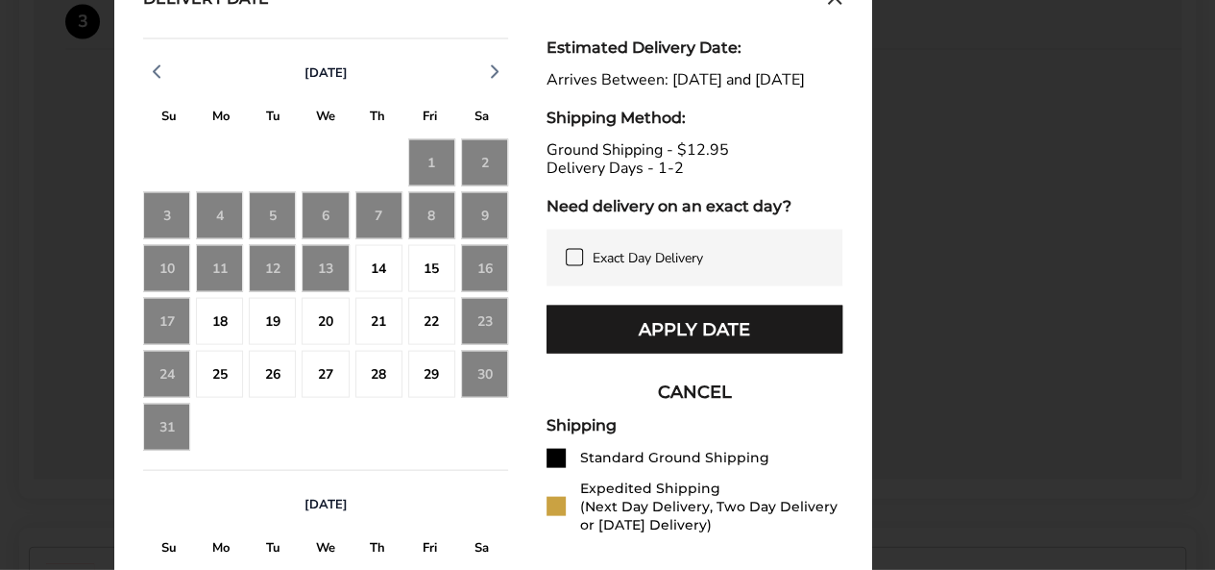
scroll to position [1788, 0]
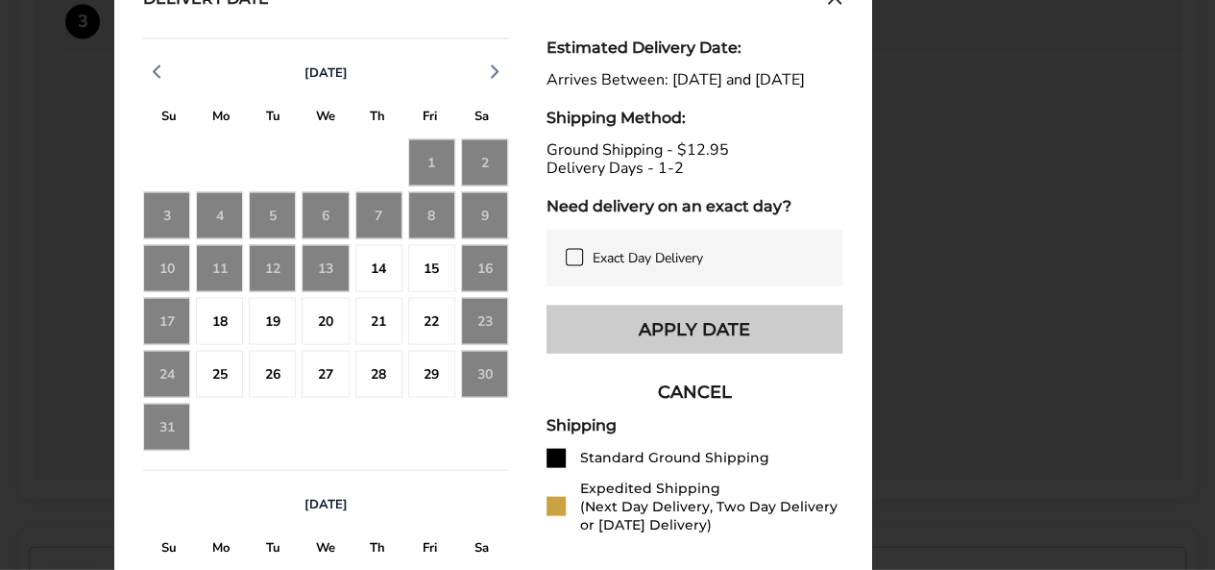
click at [627, 351] on button "Apply Date" at bounding box center [695, 328] width 296 height 48
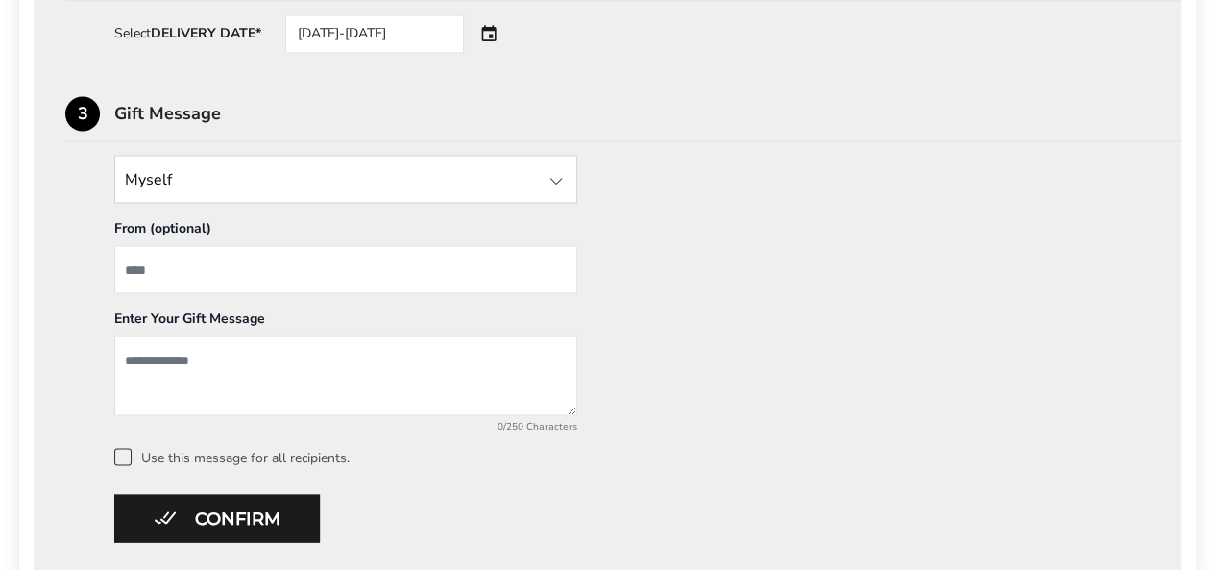
scroll to position [1696, 0]
click at [563, 181] on div at bounding box center [556, 180] width 23 height 23
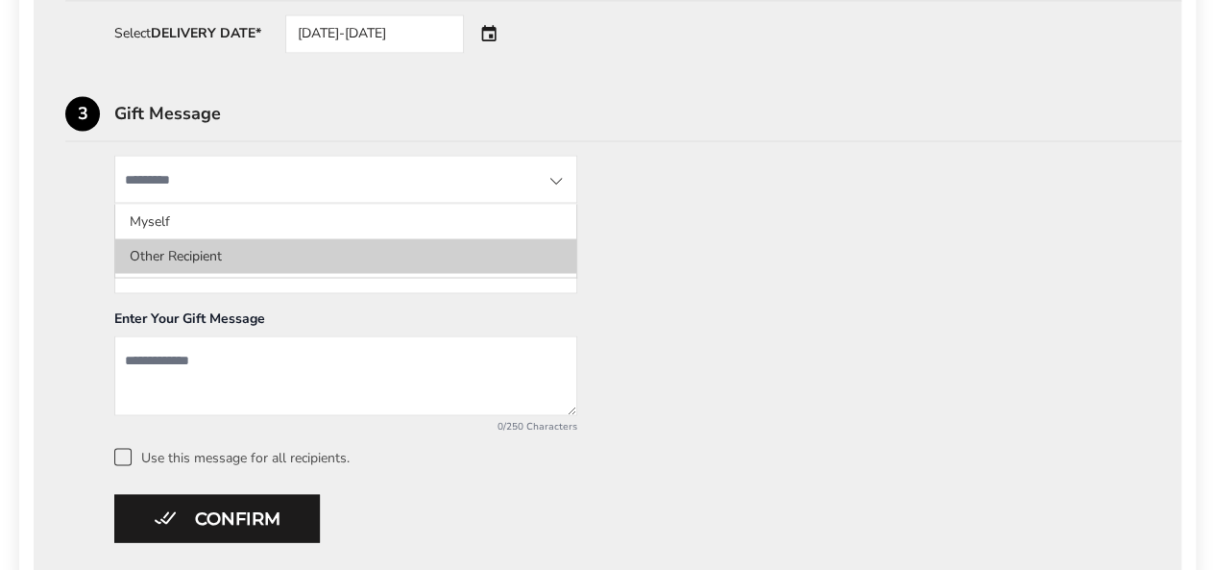
click at [269, 259] on li "Other Recipient" at bounding box center [345, 255] width 461 height 35
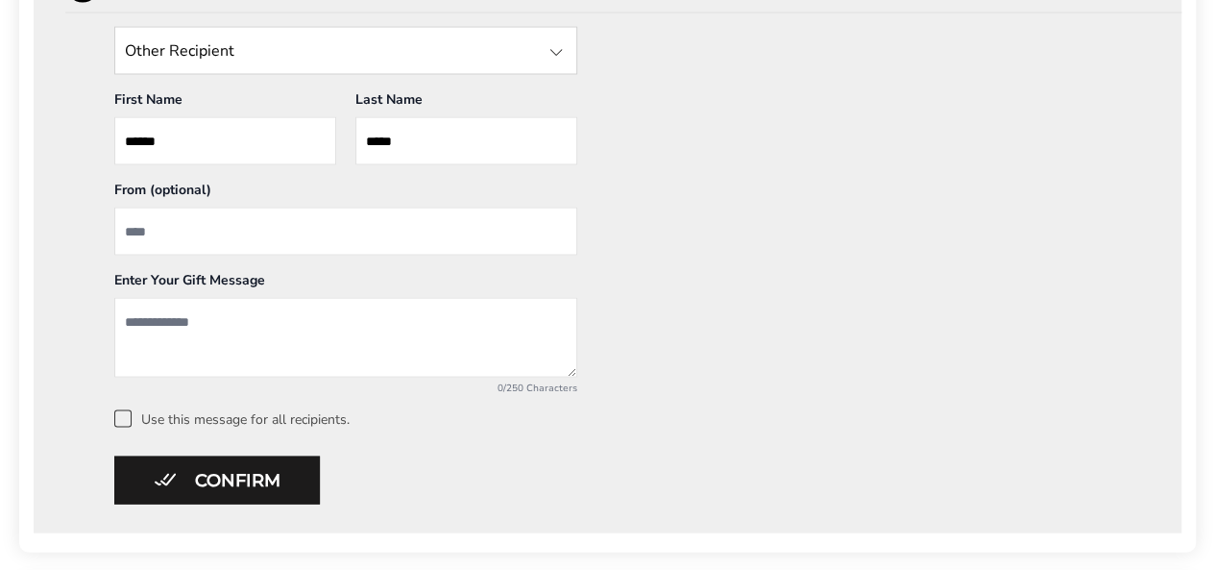
scroll to position [1826, 0]
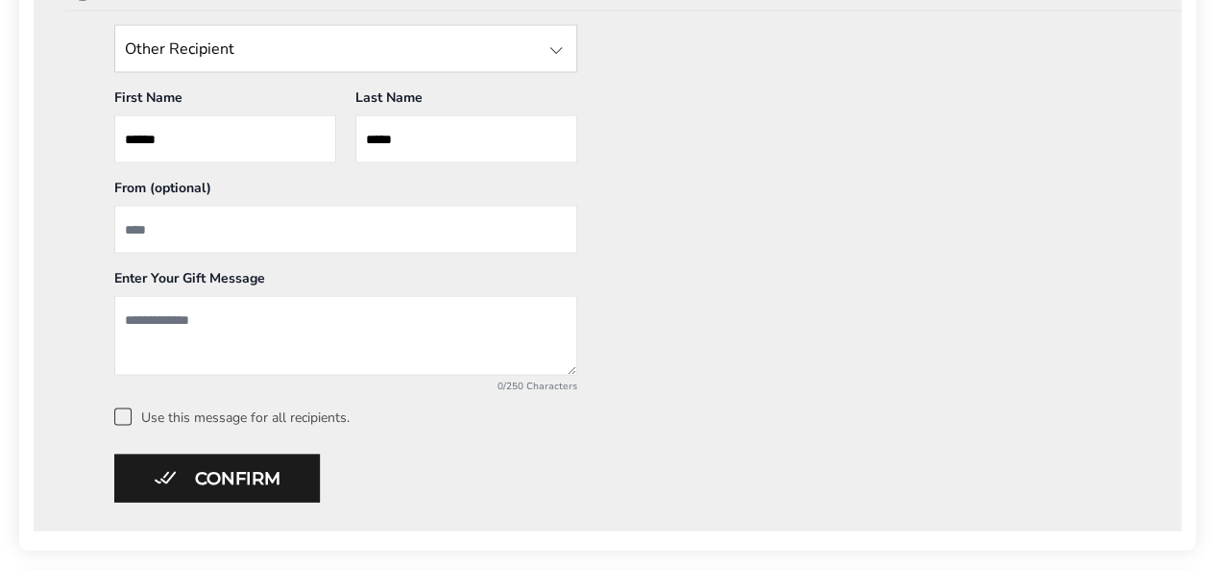
click at [132, 308] on textarea "Add a message" at bounding box center [345, 336] width 463 height 80
click at [166, 360] on textarea "**********" at bounding box center [345, 336] width 463 height 80
click at [332, 332] on textarea "**********" at bounding box center [345, 336] width 463 height 80
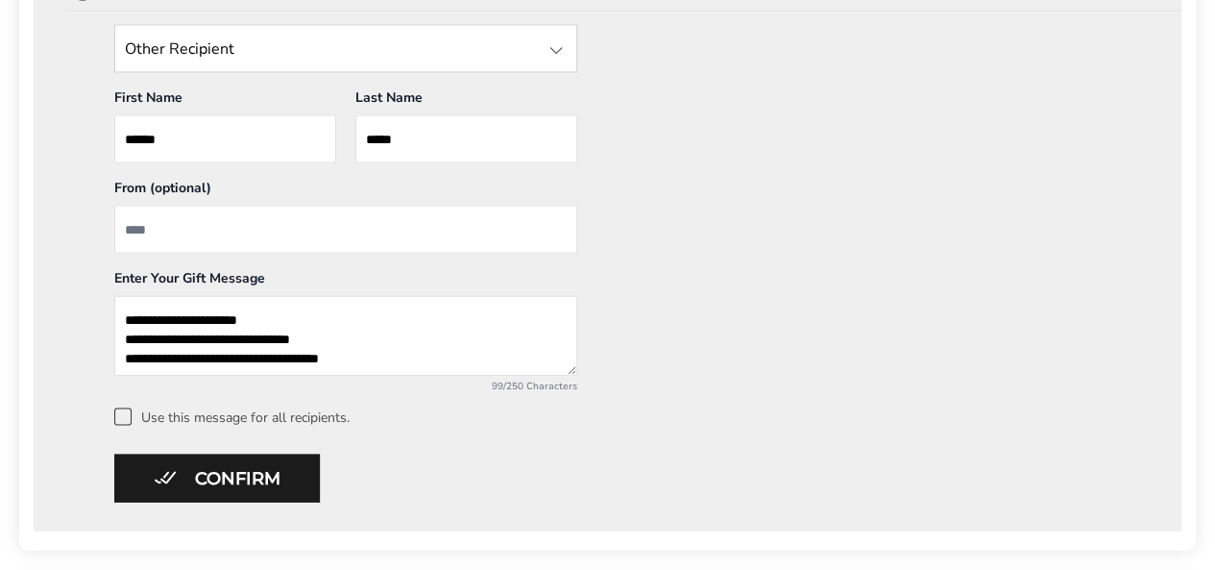
click at [169, 337] on textarea "**********" at bounding box center [345, 336] width 463 height 80
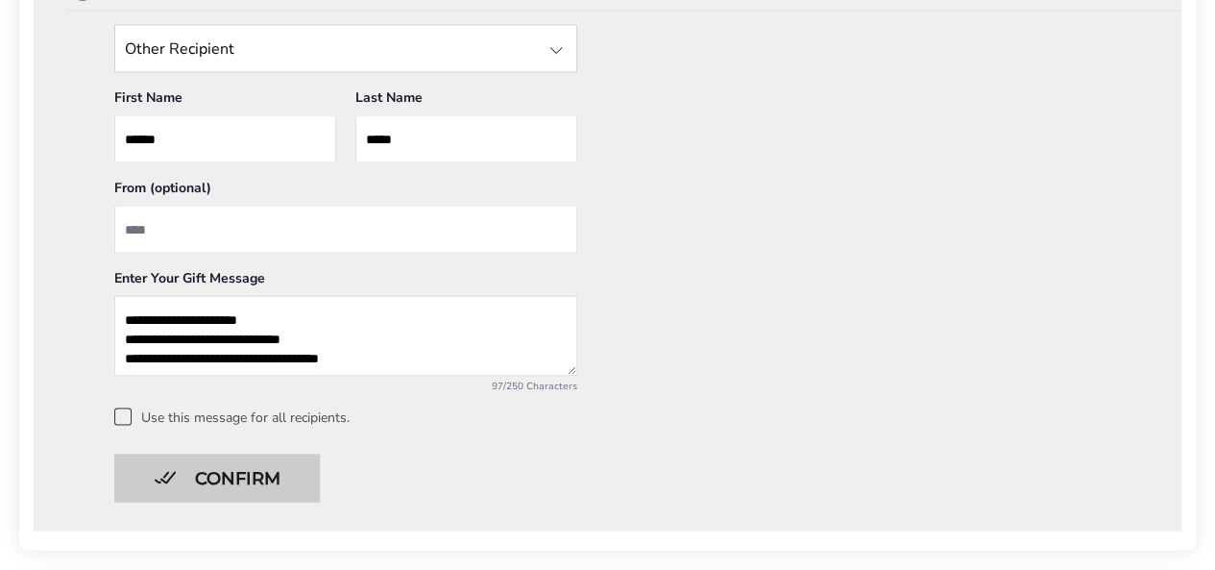
type textarea "**********"
click at [257, 479] on button "Confirm" at bounding box center [217, 478] width 206 height 48
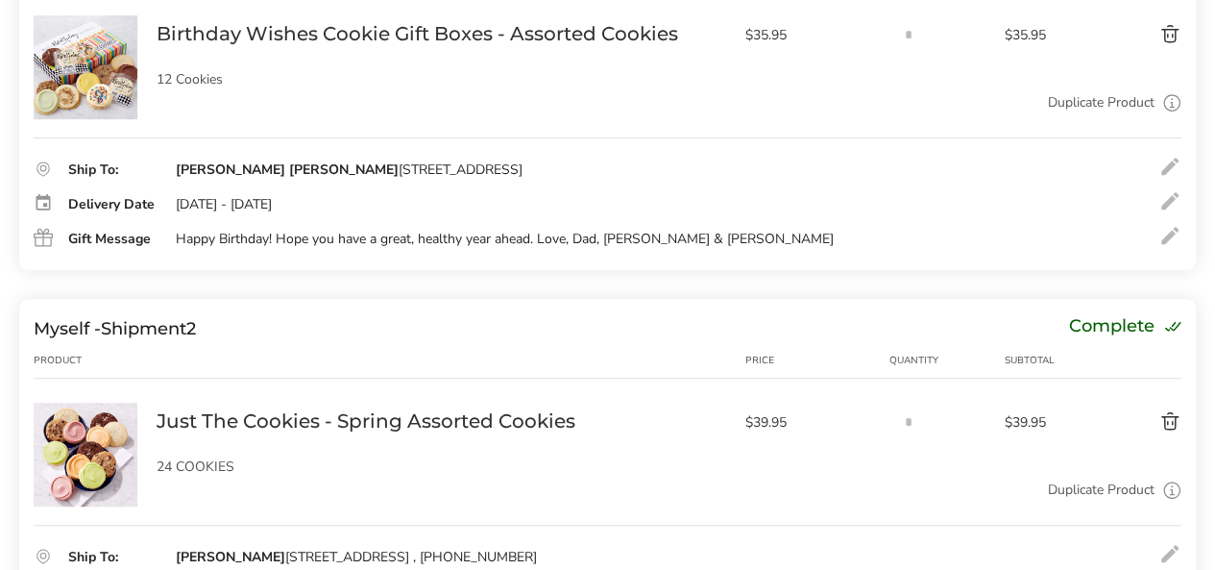
scroll to position [435, 0]
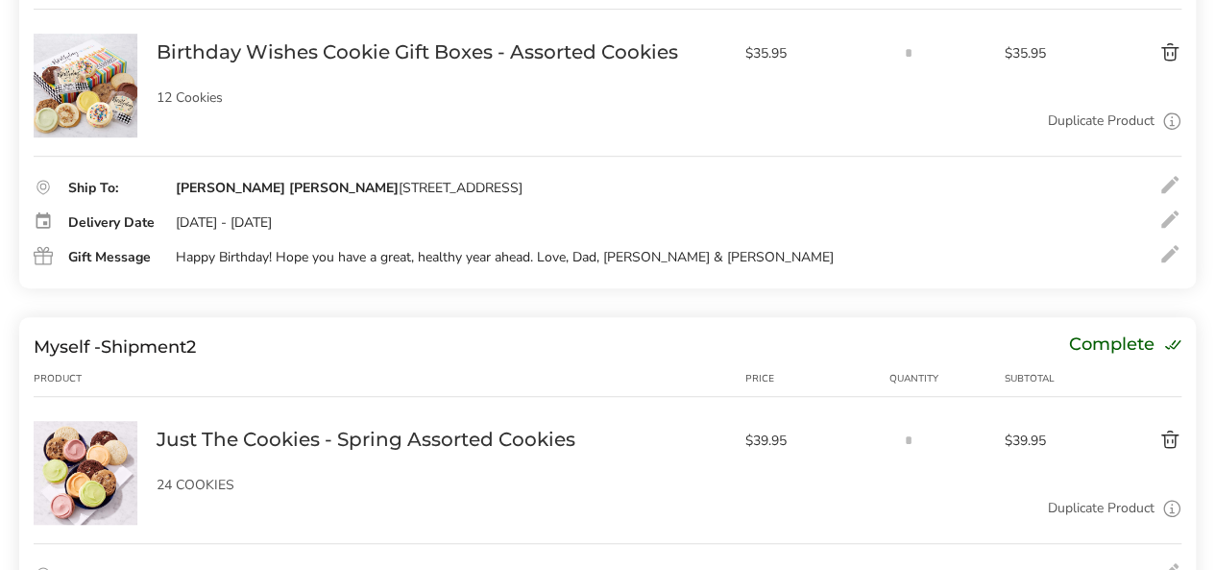
click at [1170, 253] on div at bounding box center [1169, 253] width 23 height 23
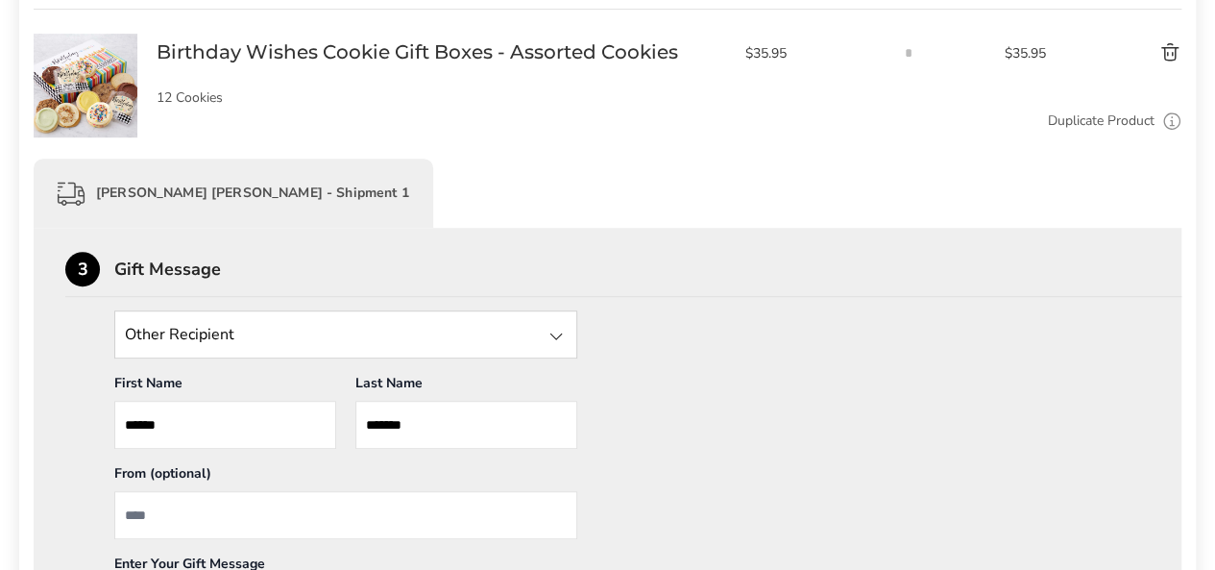
click at [557, 333] on div at bounding box center [556, 336] width 23 height 23
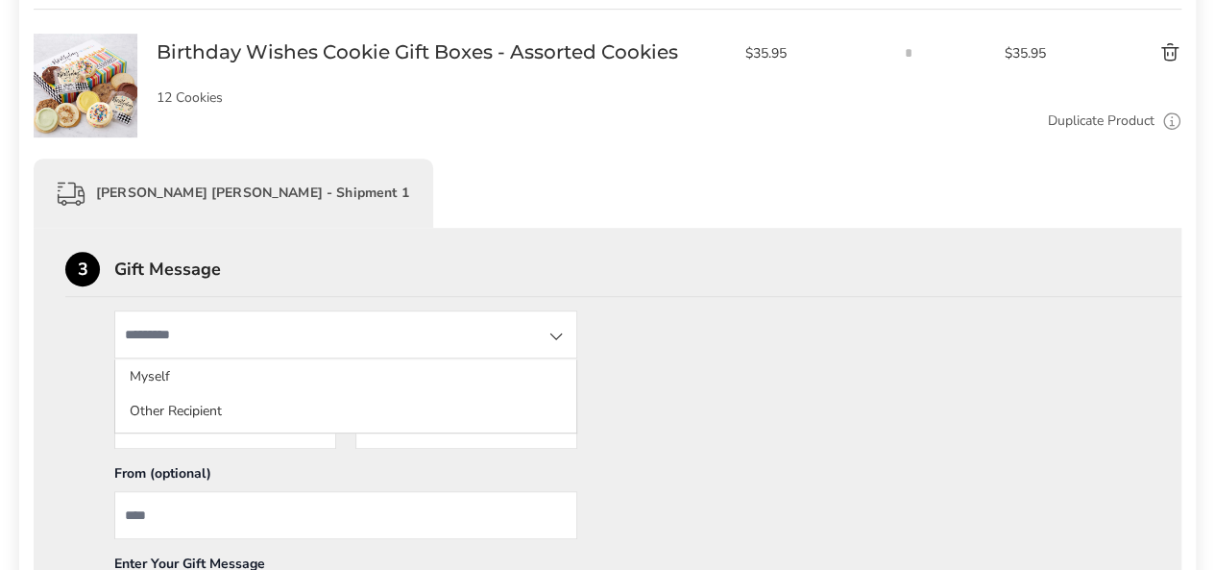
click at [477, 330] on input "State" at bounding box center [345, 334] width 463 height 48
click at [161, 332] on input "State" at bounding box center [345, 334] width 463 height 48
click at [156, 329] on input "State" at bounding box center [345, 334] width 463 height 48
click at [551, 335] on div at bounding box center [556, 336] width 23 height 23
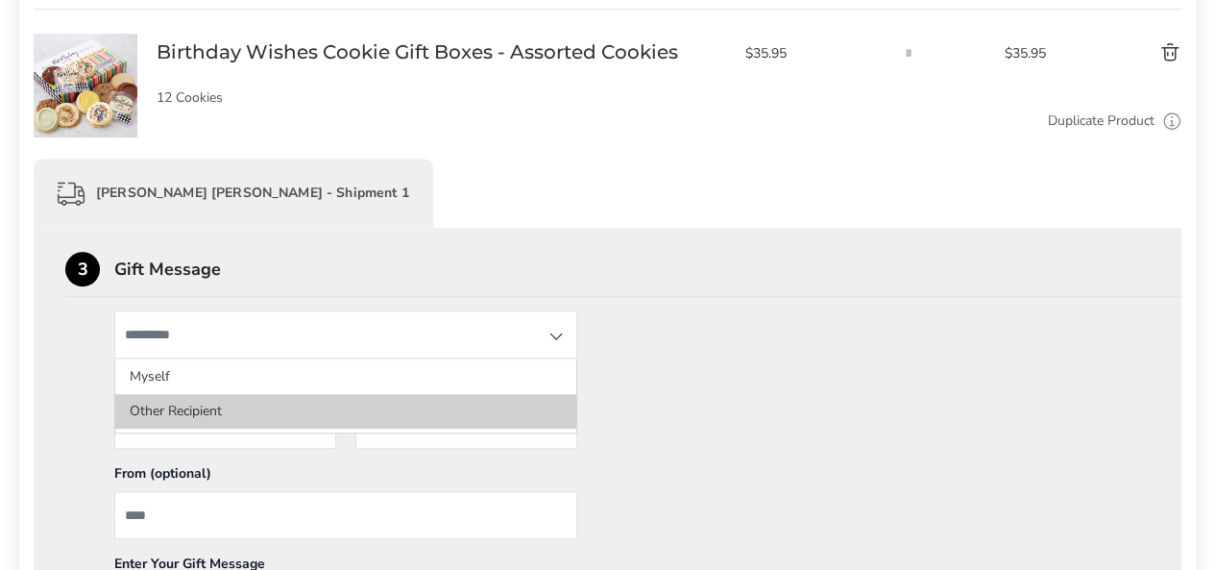
click at [209, 409] on li "Other Recipient" at bounding box center [345, 411] width 461 height 35
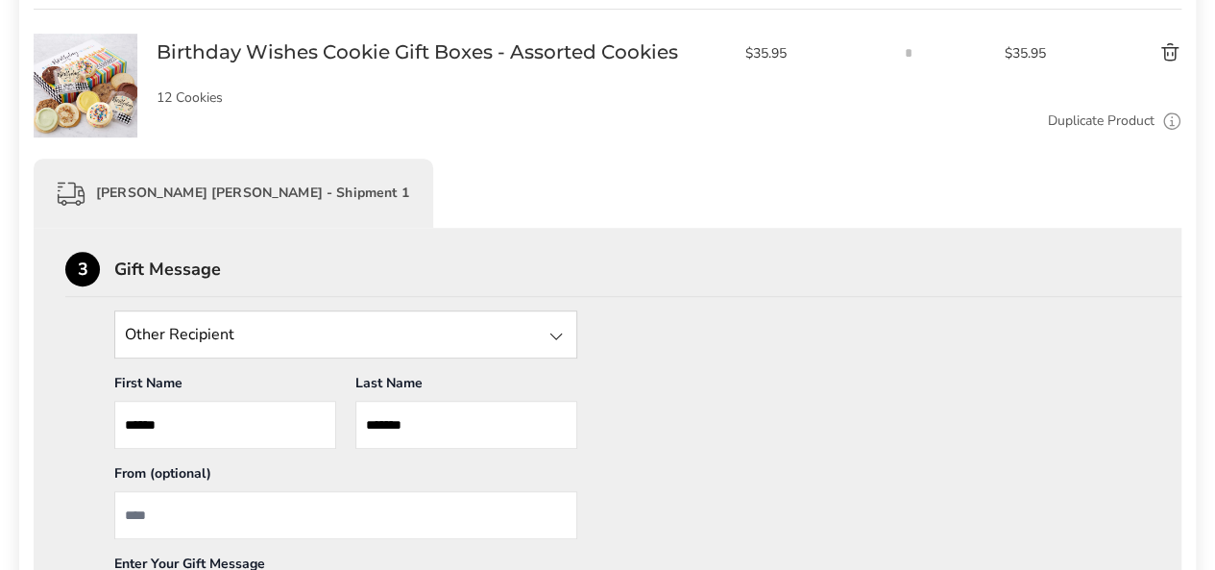
click at [271, 340] on input "State" at bounding box center [345, 334] width 463 height 48
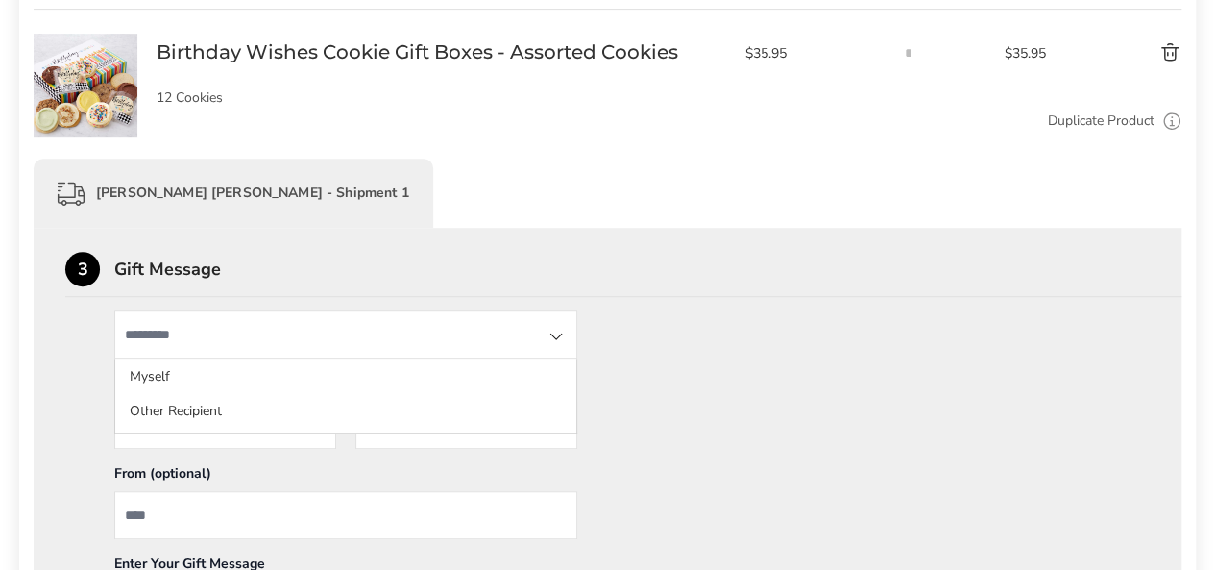
click at [36, 446] on div "**********" at bounding box center [608, 522] width 1148 height 589
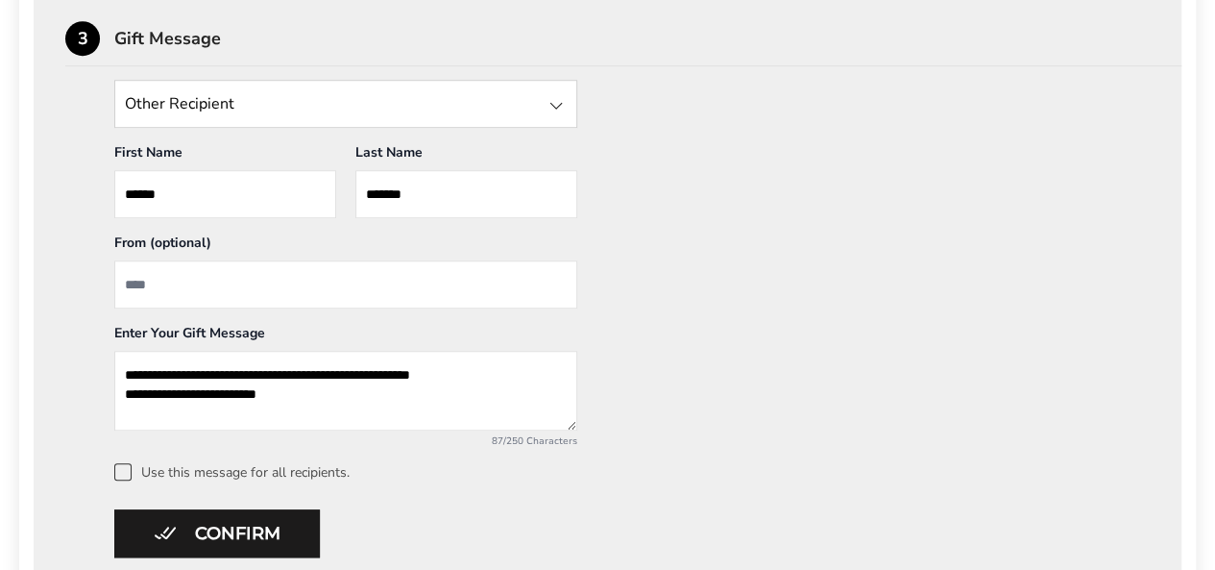
scroll to position [667, 0]
click at [125, 374] on textarea "**********" at bounding box center [345, 390] width 463 height 80
click at [275, 374] on textarea "**********" at bounding box center [345, 390] width 463 height 80
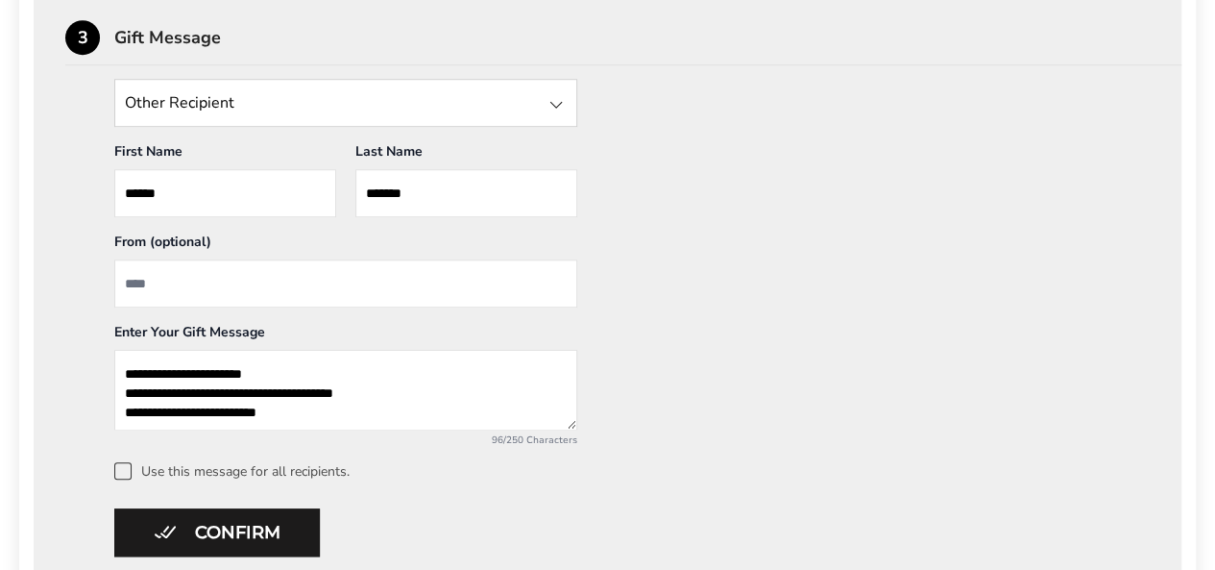
click at [190, 391] on textarea "**********" at bounding box center [345, 390] width 463 height 80
click at [338, 393] on textarea "**********" at bounding box center [345, 390] width 463 height 80
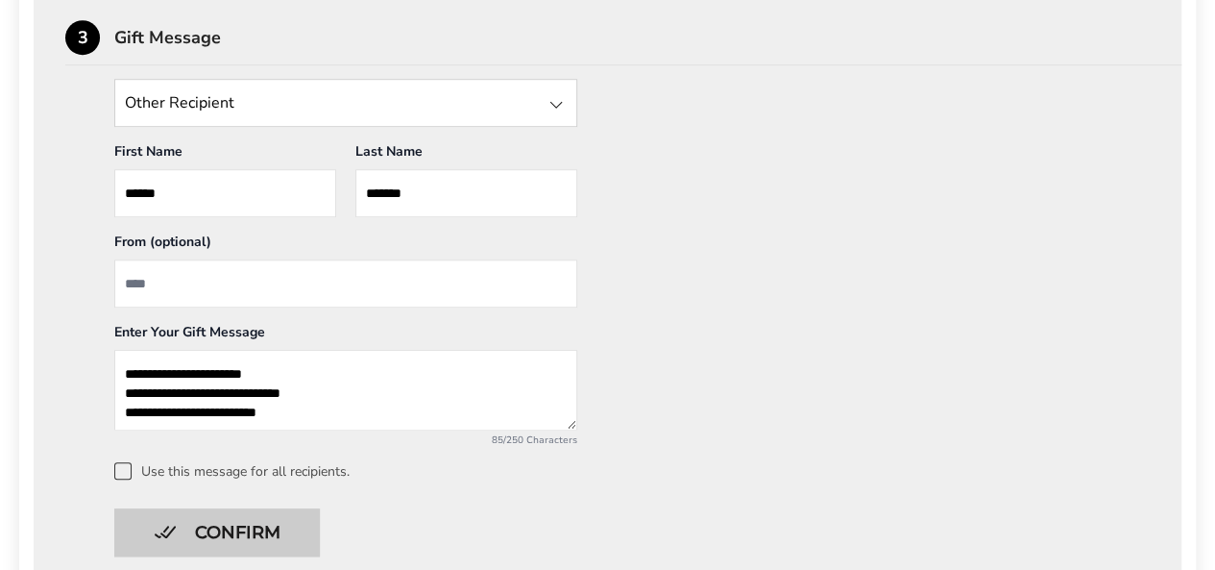
type textarea "**********"
click at [204, 529] on button "Confirm" at bounding box center [217, 532] width 206 height 48
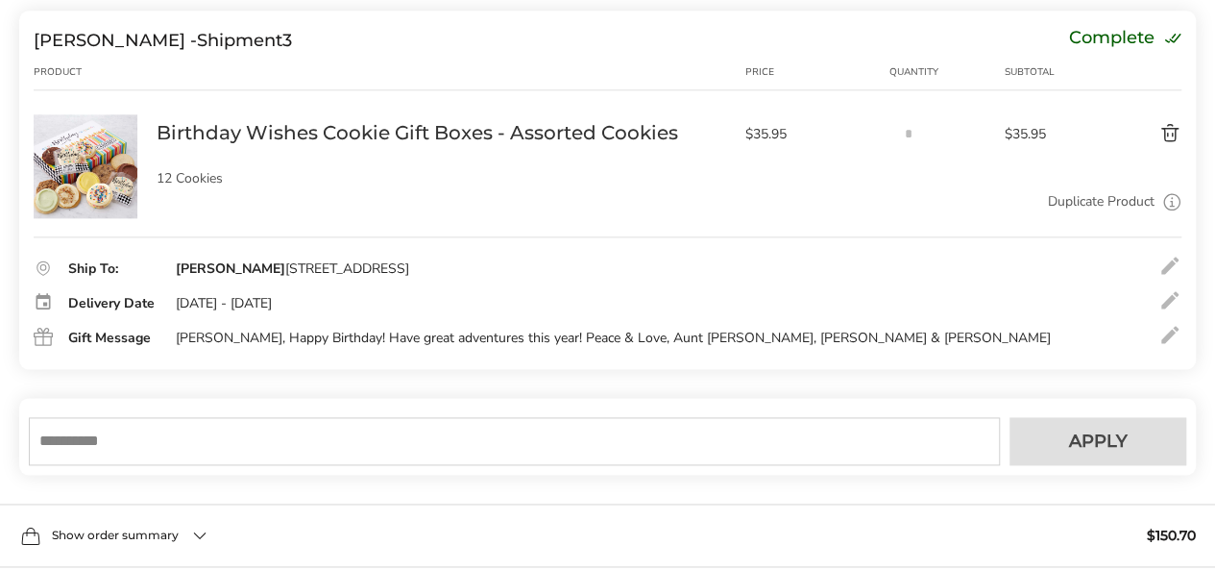
scroll to position [1132, 0]
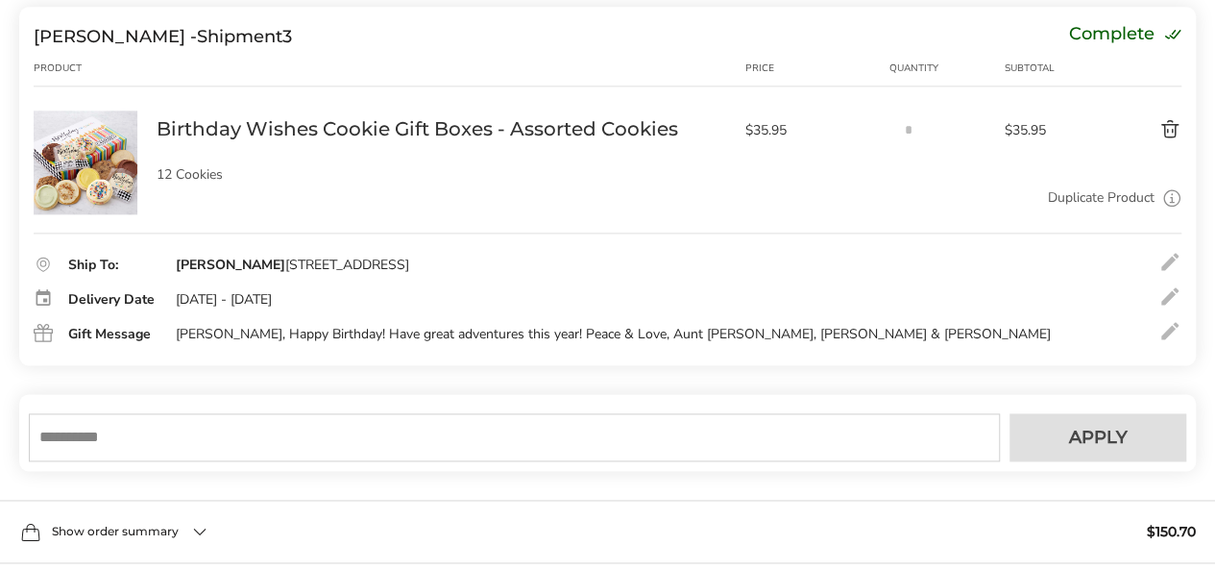
click at [138, 436] on input "text" at bounding box center [514, 437] width 971 height 48
type input "*******"
click at [1076, 436] on span "Apply" at bounding box center [1098, 436] width 59 height 17
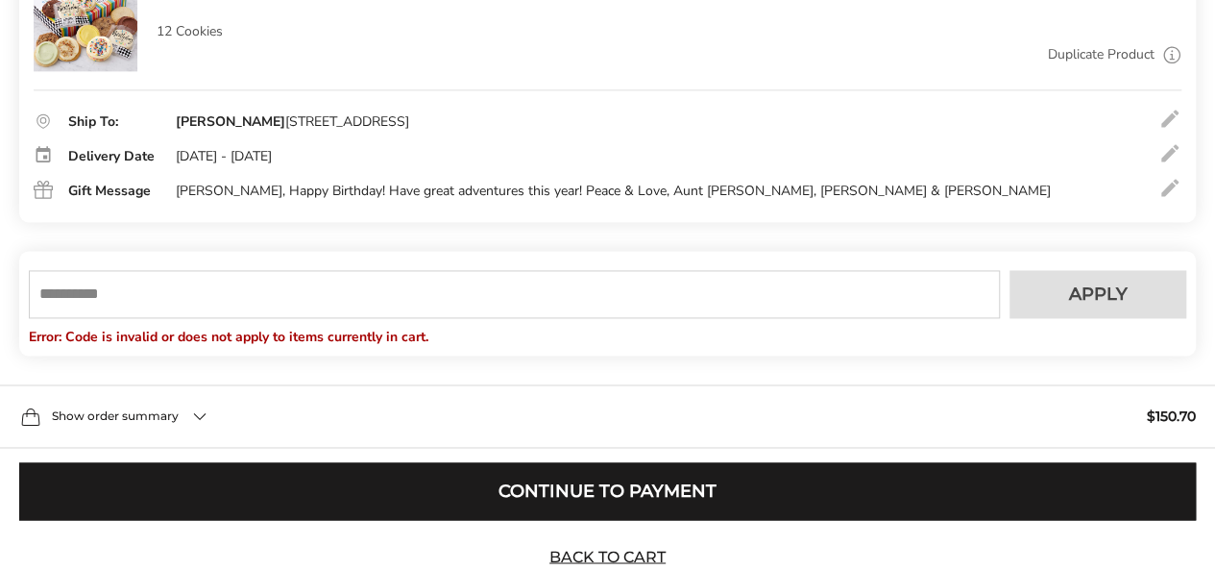
scroll to position [1347, 0]
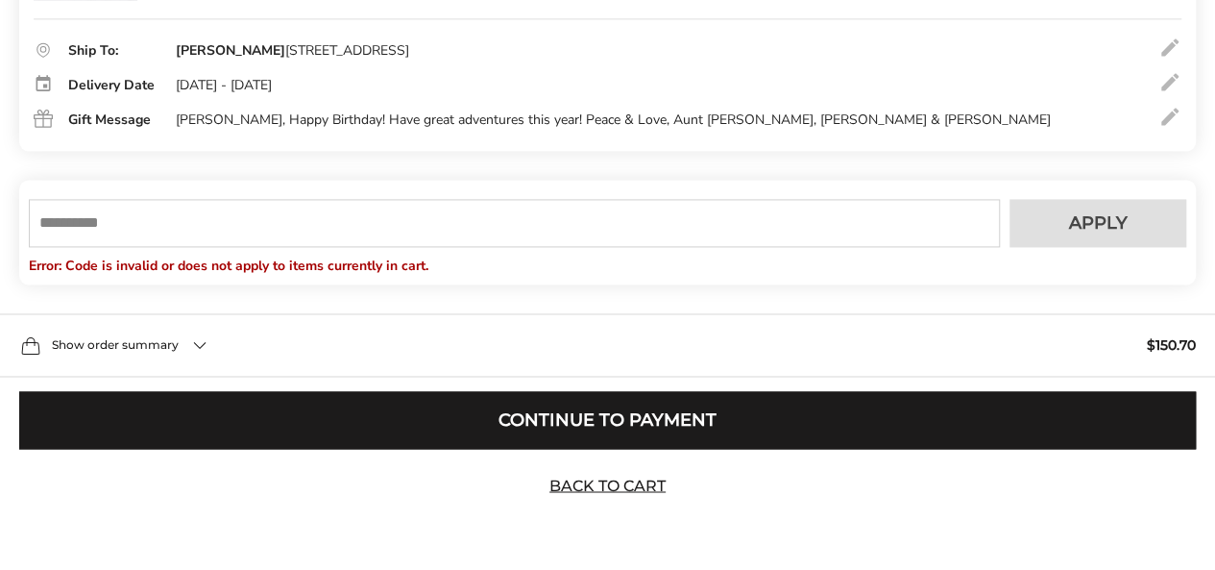
click at [115, 349] on span "Show order summary" at bounding box center [115, 345] width 127 height 12
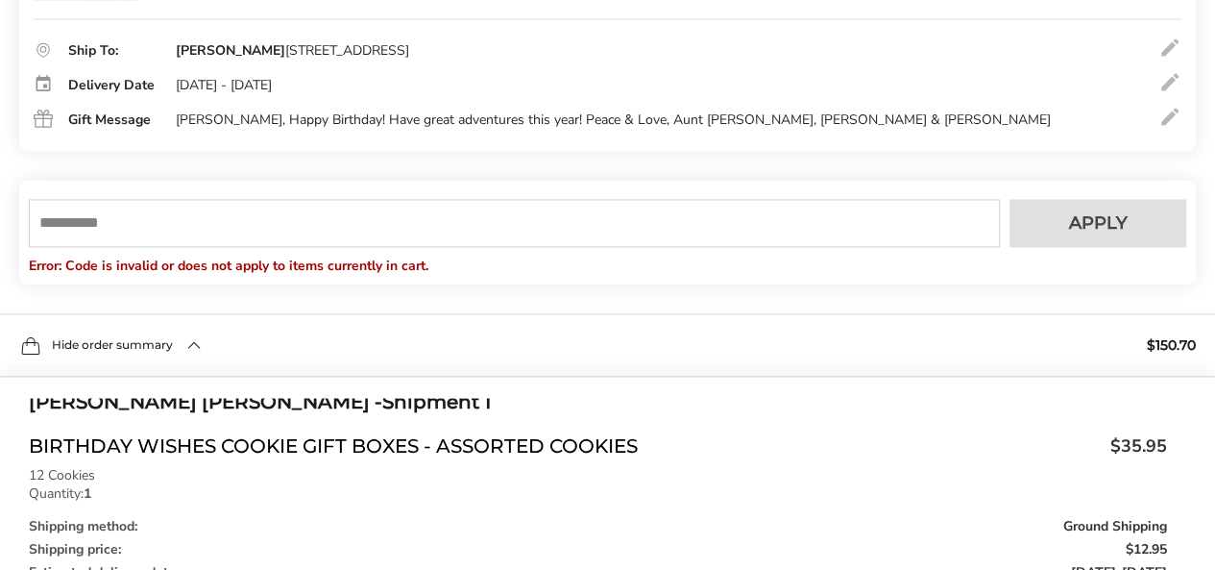
scroll to position [0, 0]
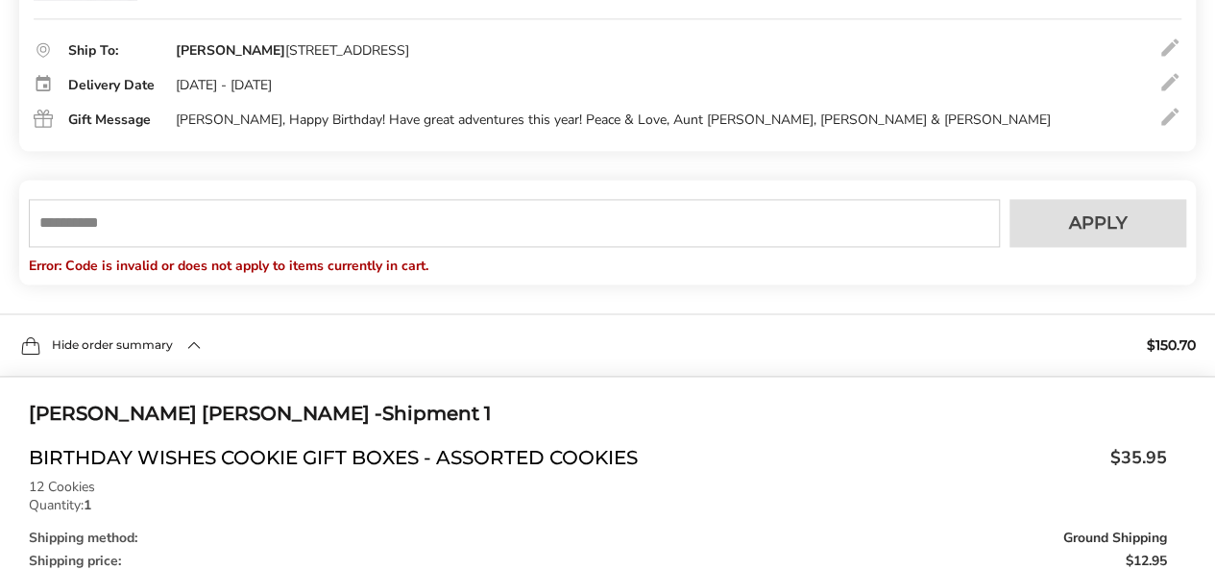
click at [61, 225] on input "text" at bounding box center [514, 223] width 971 height 48
type input "******"
click at [1073, 221] on span "Apply" at bounding box center [1098, 222] width 59 height 17
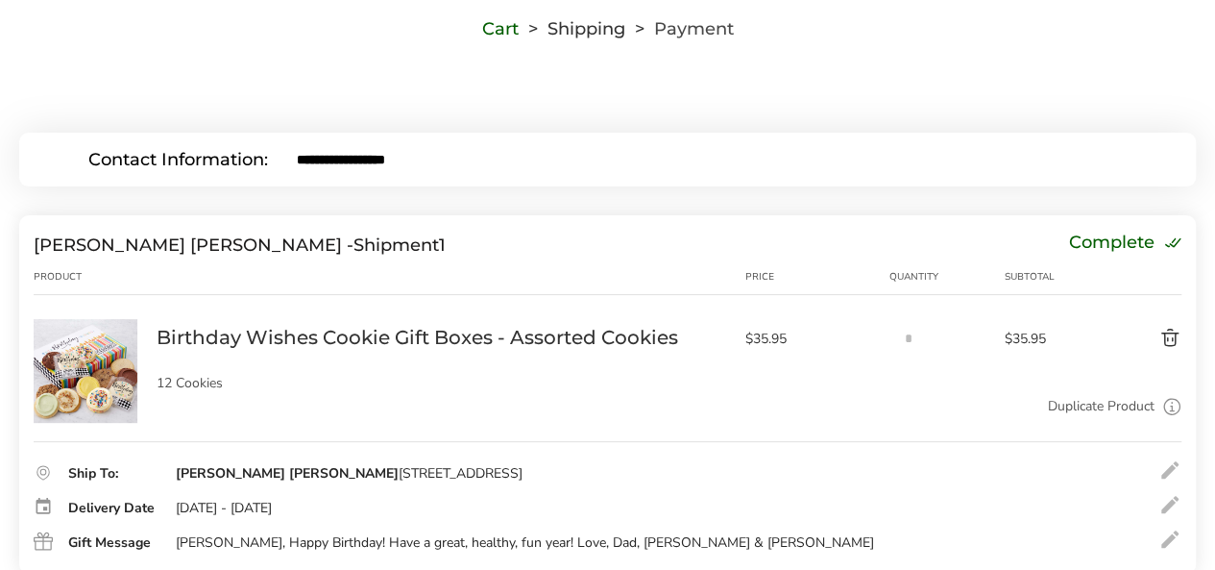
scroll to position [152, 0]
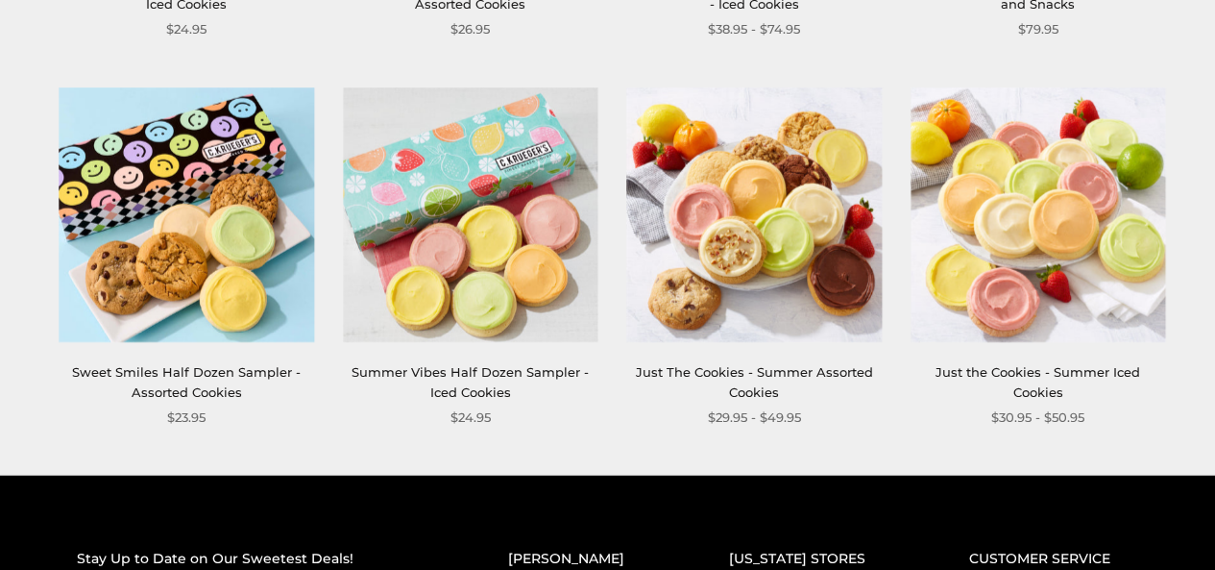
scroll to position [2225, 0]
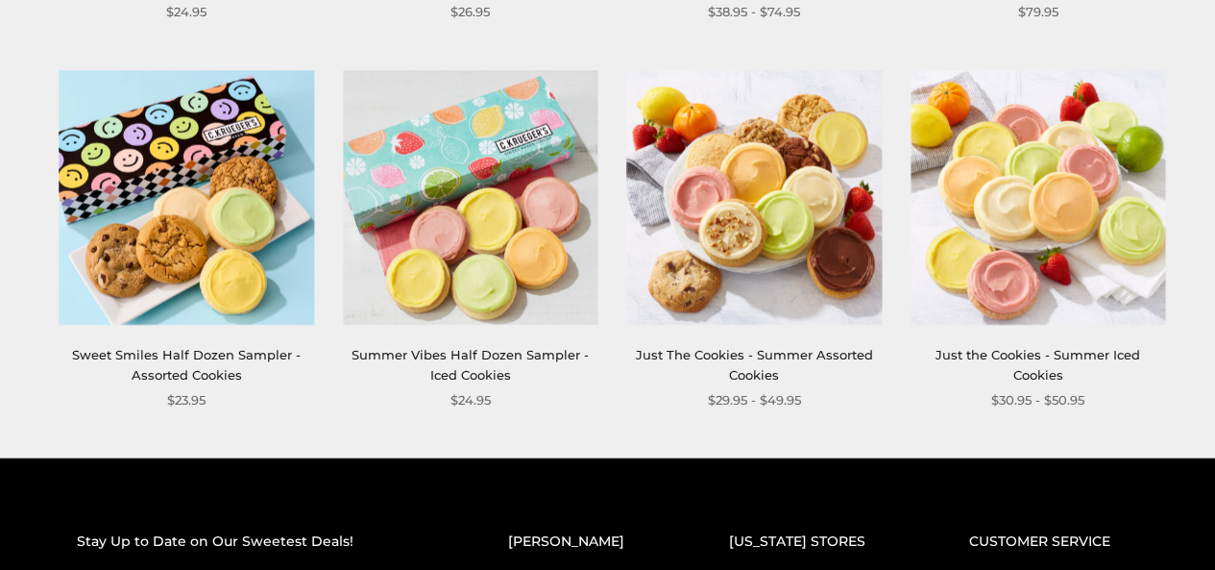
click at [747, 248] on img at bounding box center [754, 197] width 255 height 255
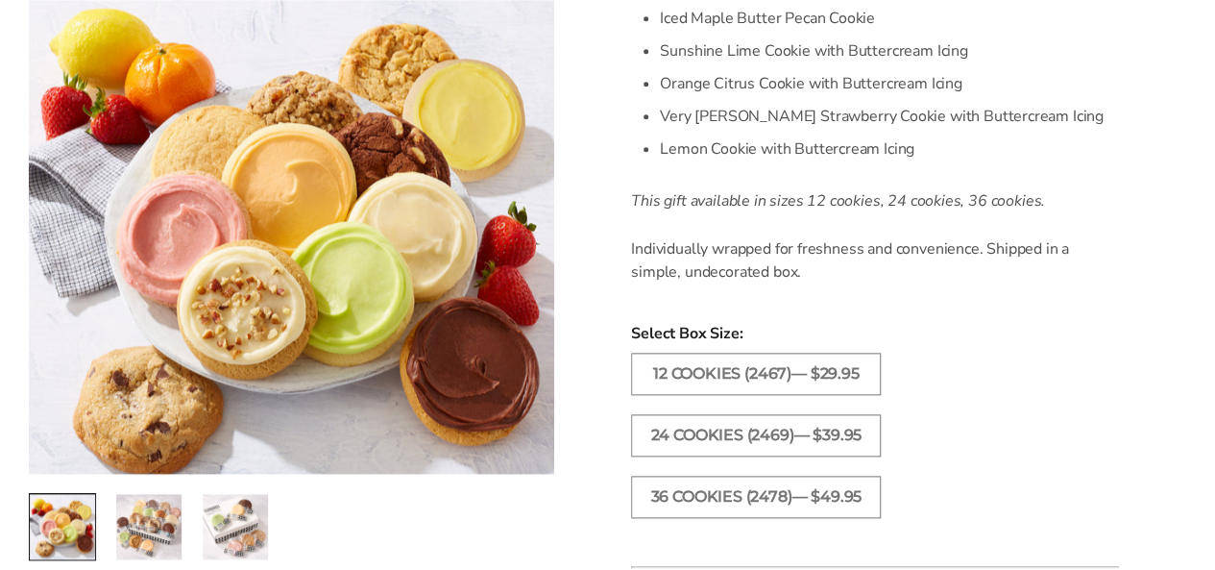
scroll to position [963, 0]
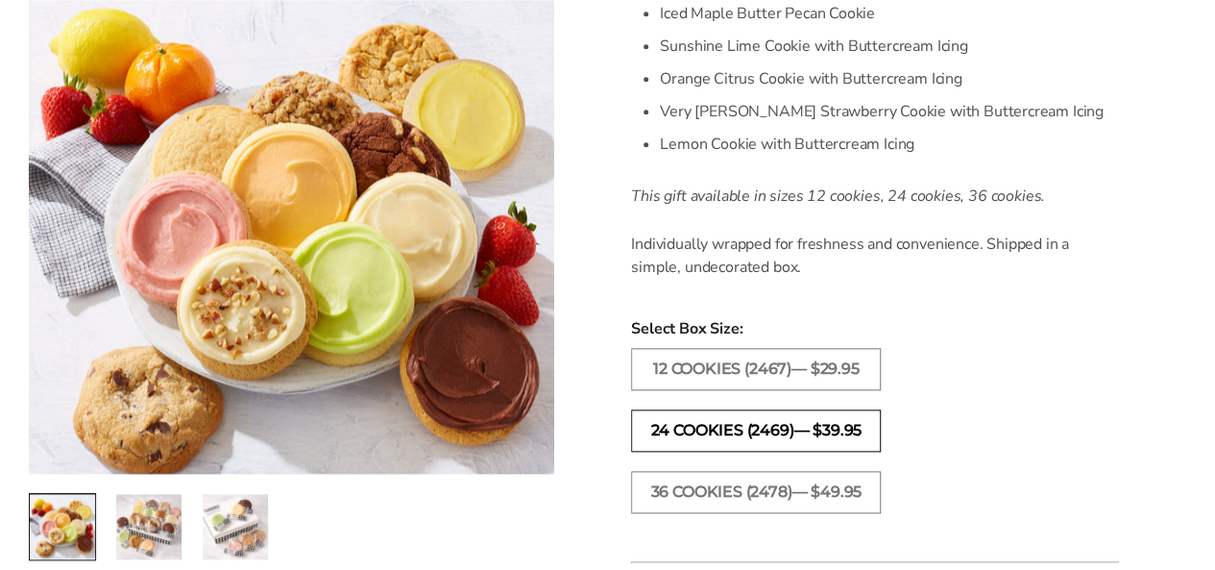
click at [688, 436] on label "24 COOKIES (2469)— $39.95" at bounding box center [756, 430] width 250 height 42
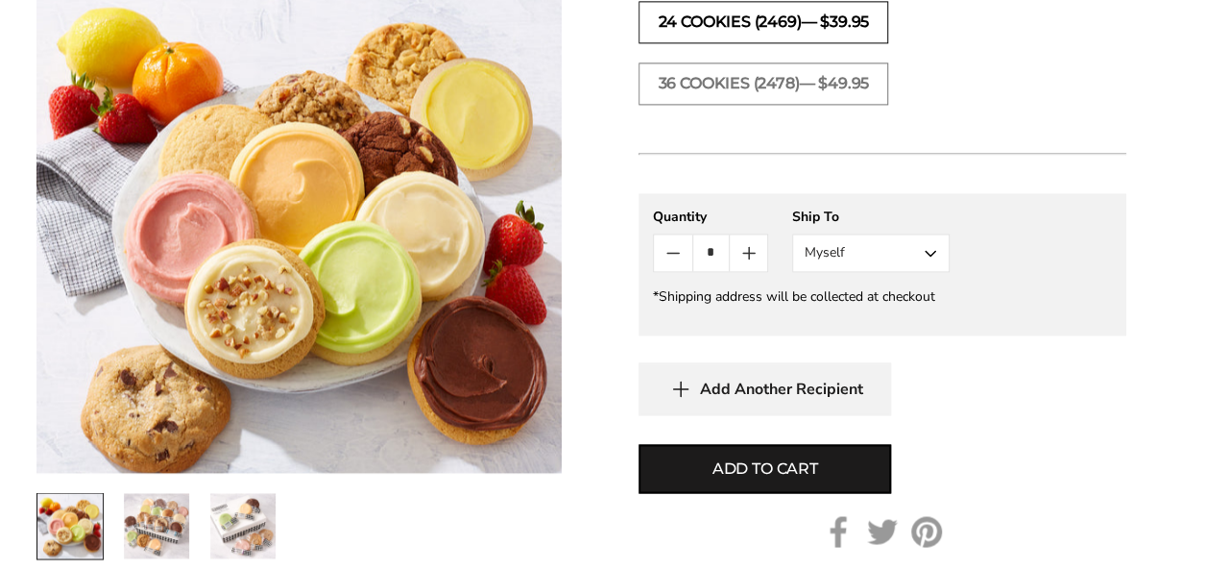
scroll to position [1375, 0]
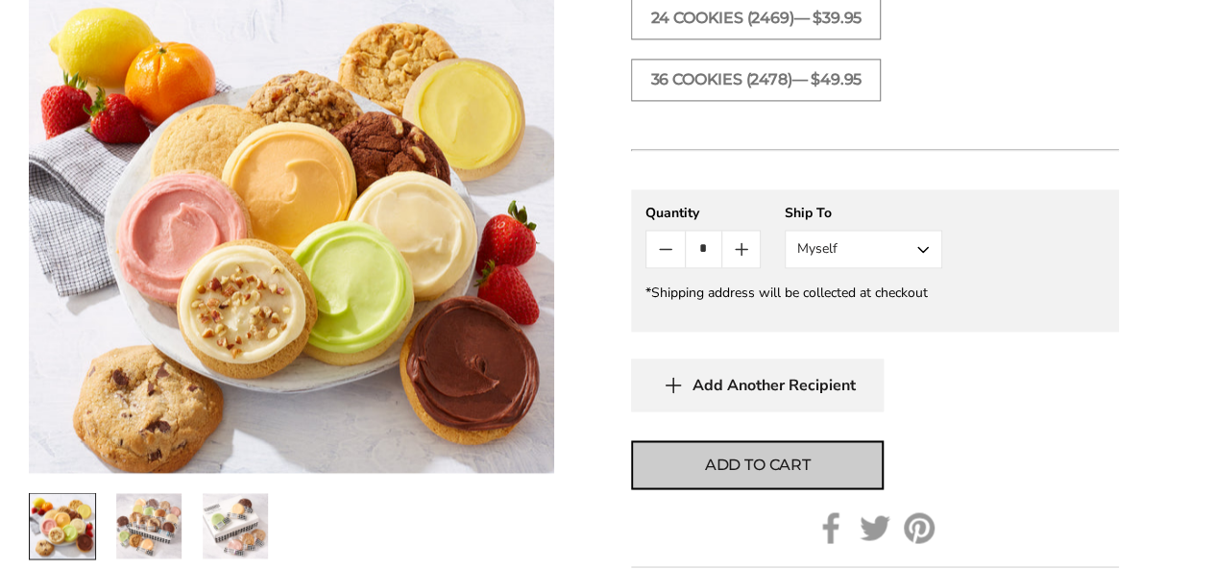
click at [742, 469] on span "Add to cart" at bounding box center [758, 463] width 106 height 23
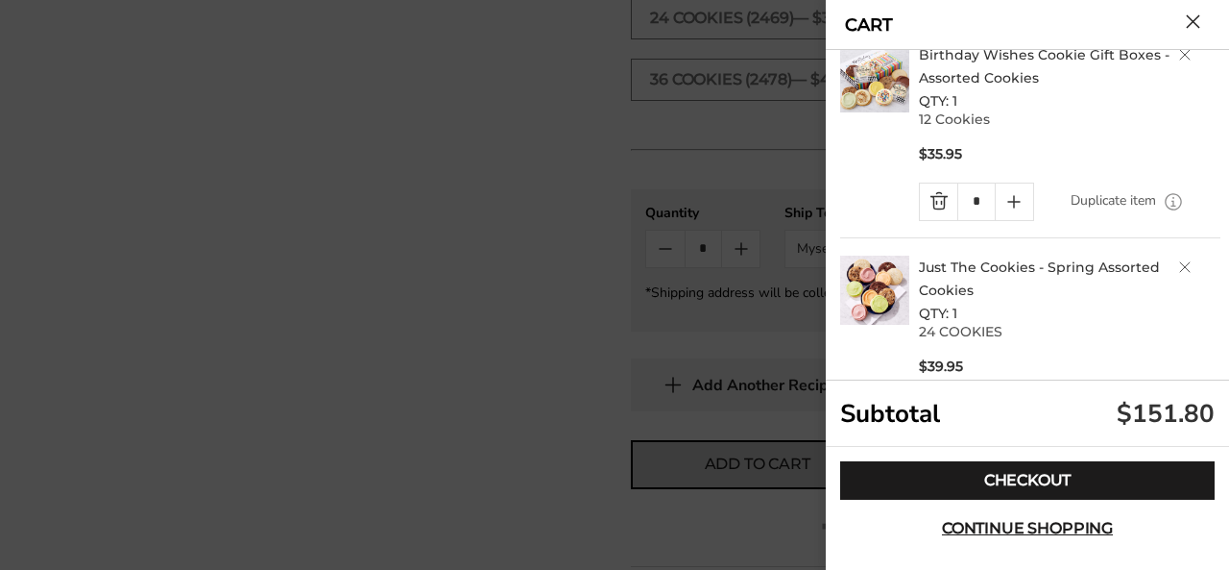
scroll to position [0, 0]
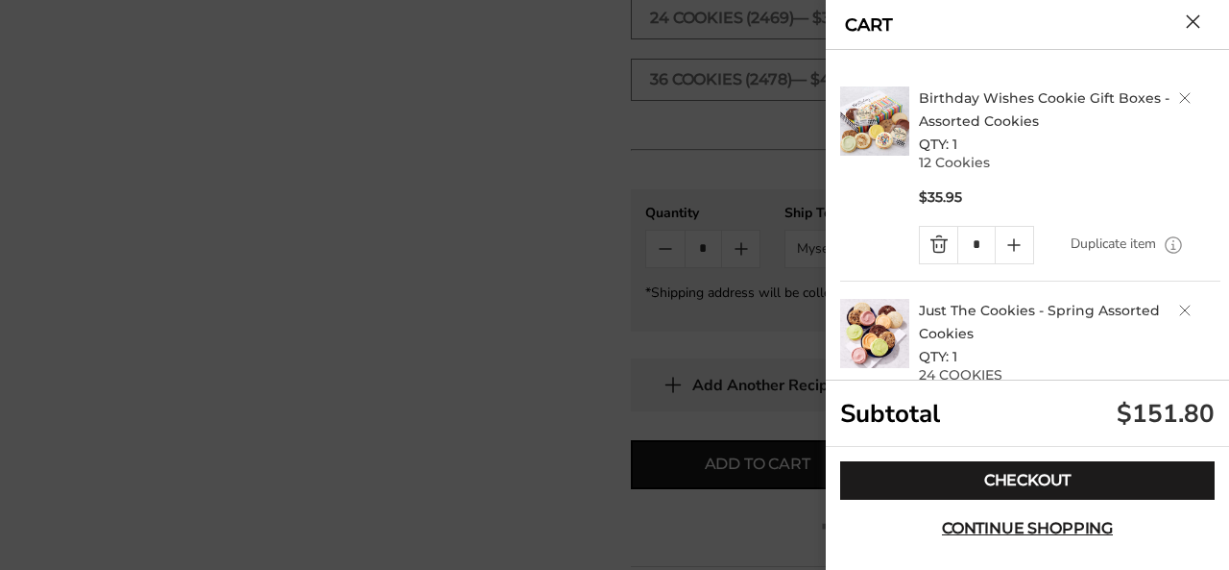
click at [943, 249] on link "Quantity minus button" at bounding box center [938, 245] width 37 height 36
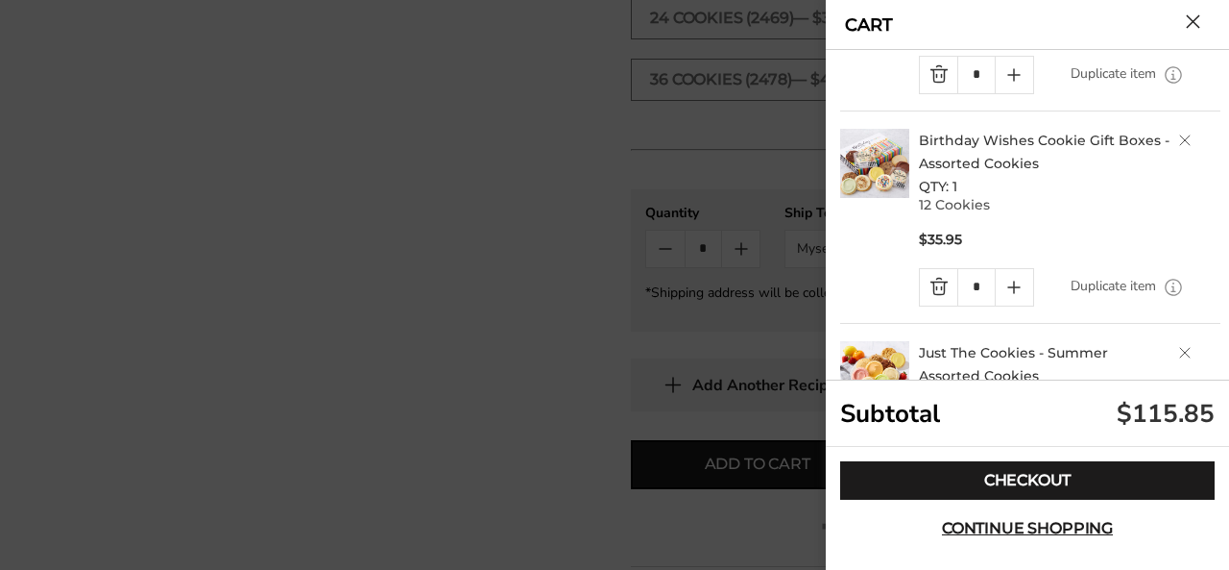
scroll to position [179, 0]
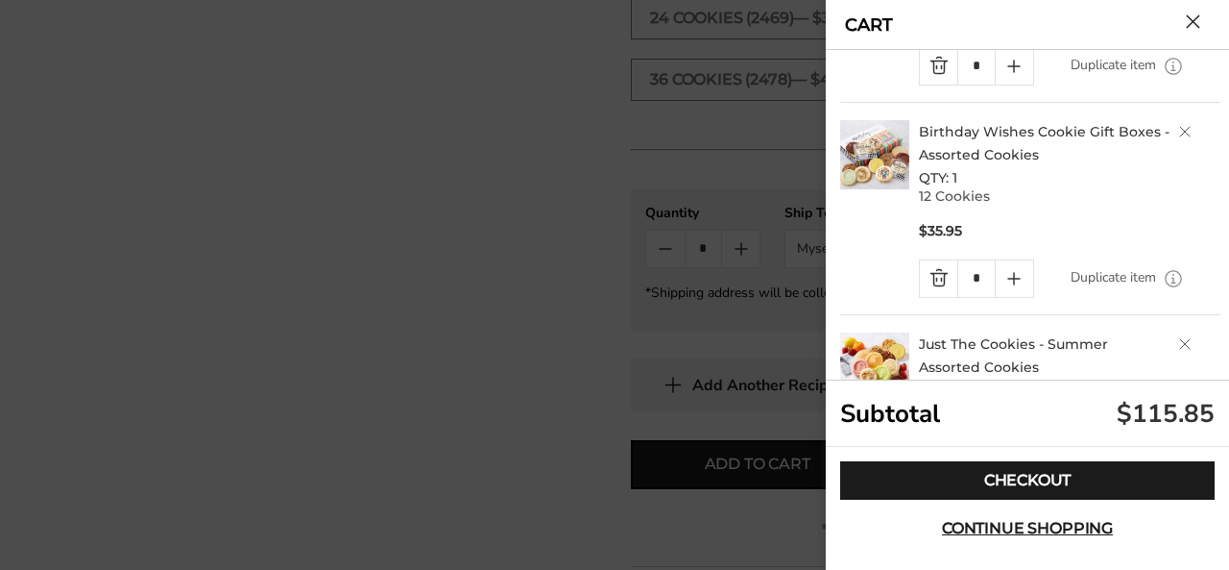
click at [945, 284] on link "Quantity minus button" at bounding box center [938, 278] width 37 height 36
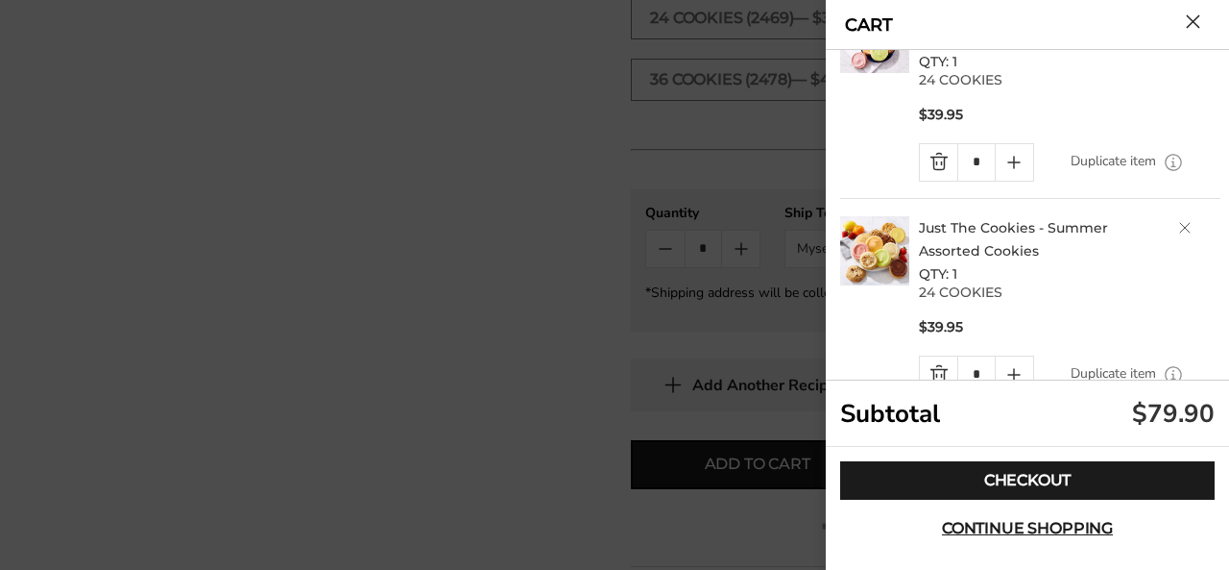
scroll to position [131, 0]
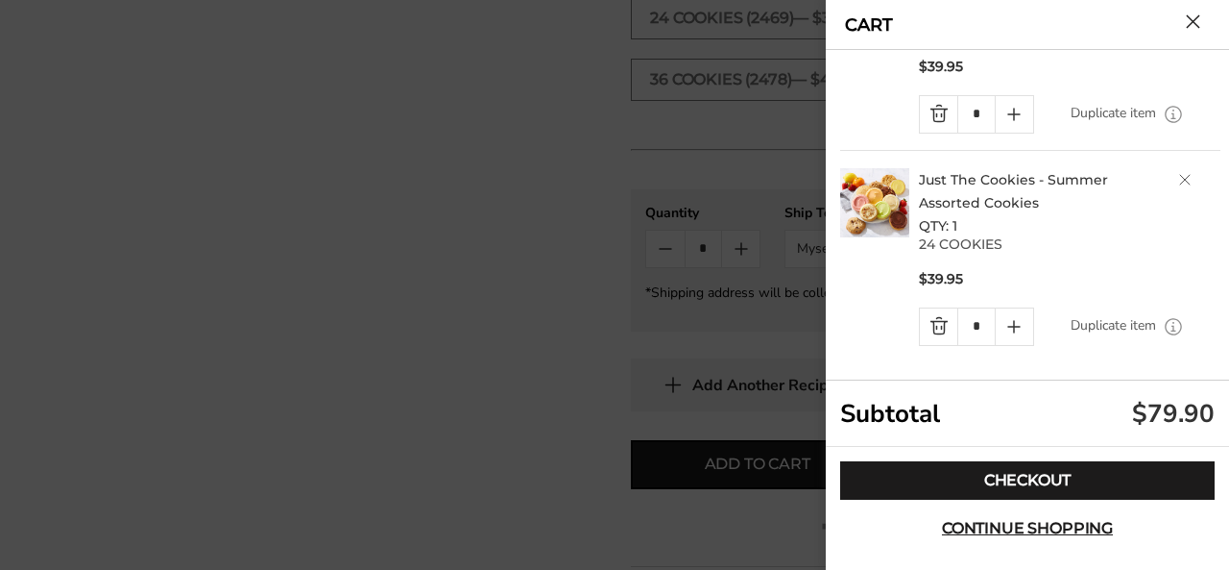
click at [934, 329] on link "Quantity minus button" at bounding box center [938, 326] width 37 height 36
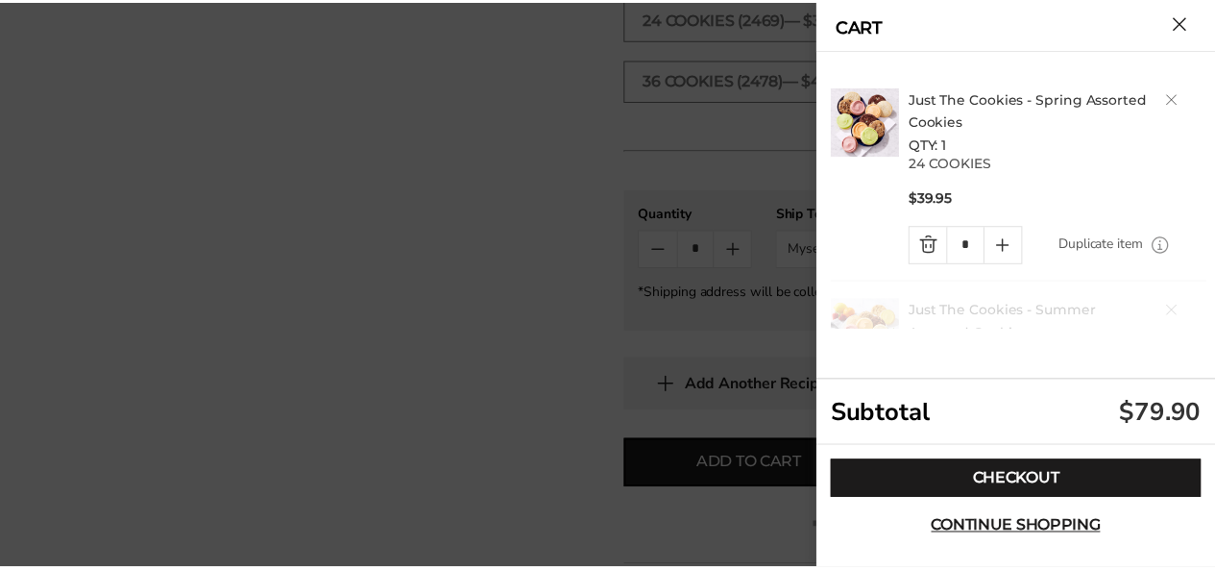
scroll to position [0, 0]
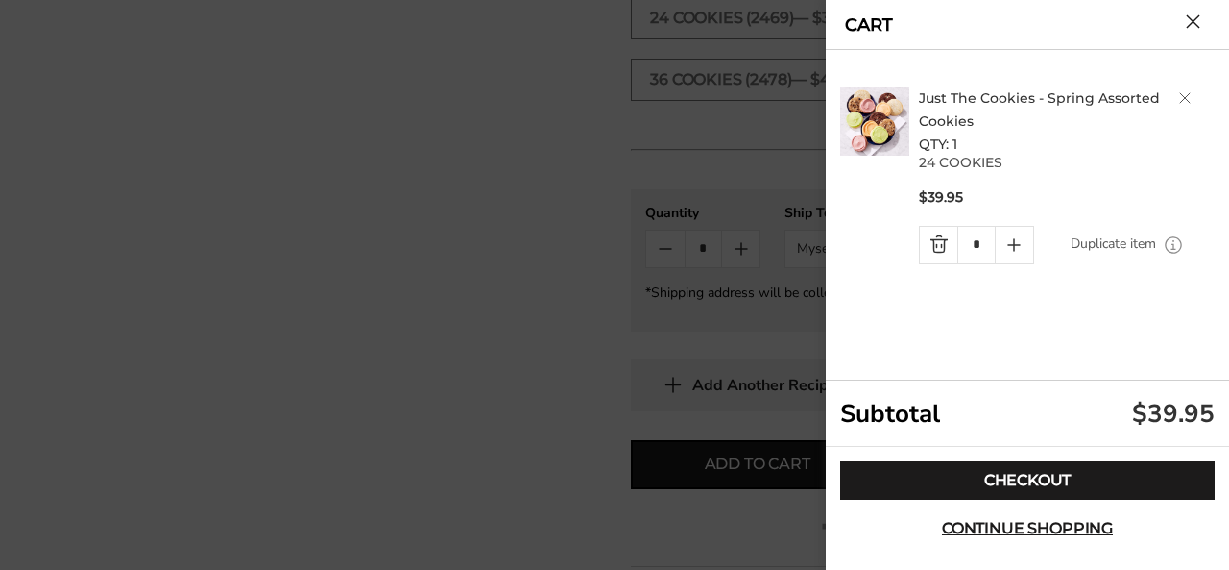
click at [1186, 29] on button "Close cart" at bounding box center [1193, 21] width 14 height 14
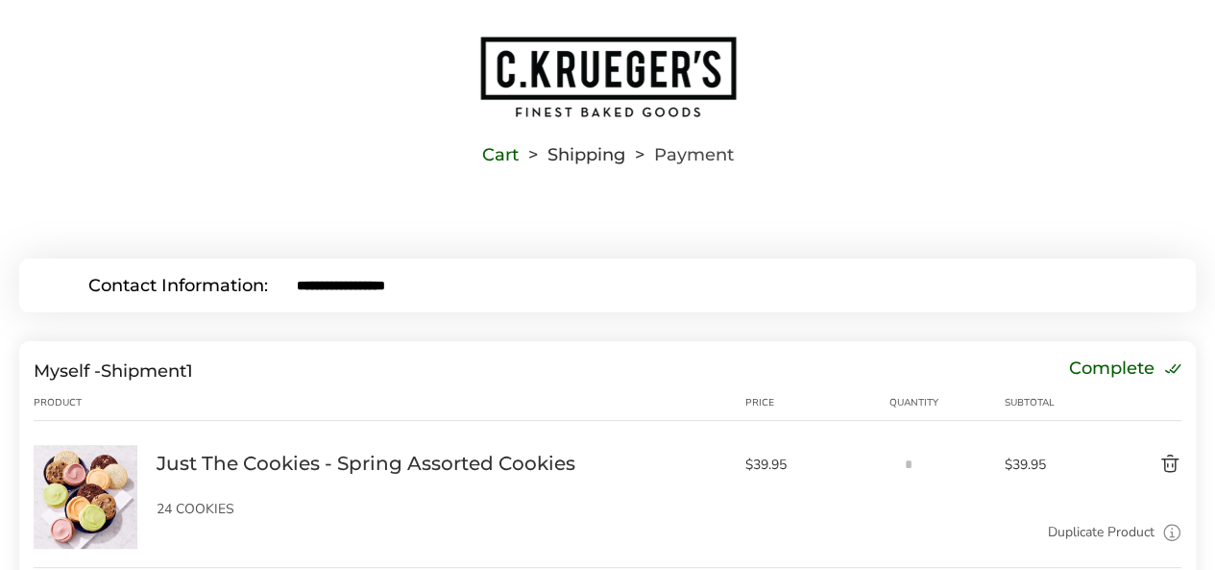
scroll to position [23, 0]
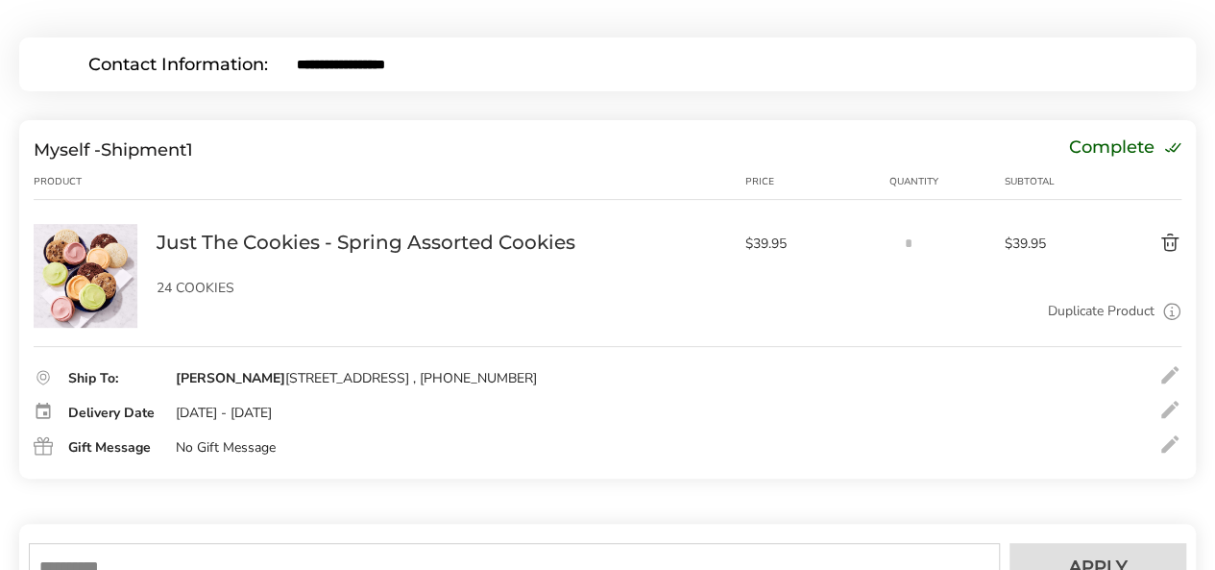
scroll to position [241, 0]
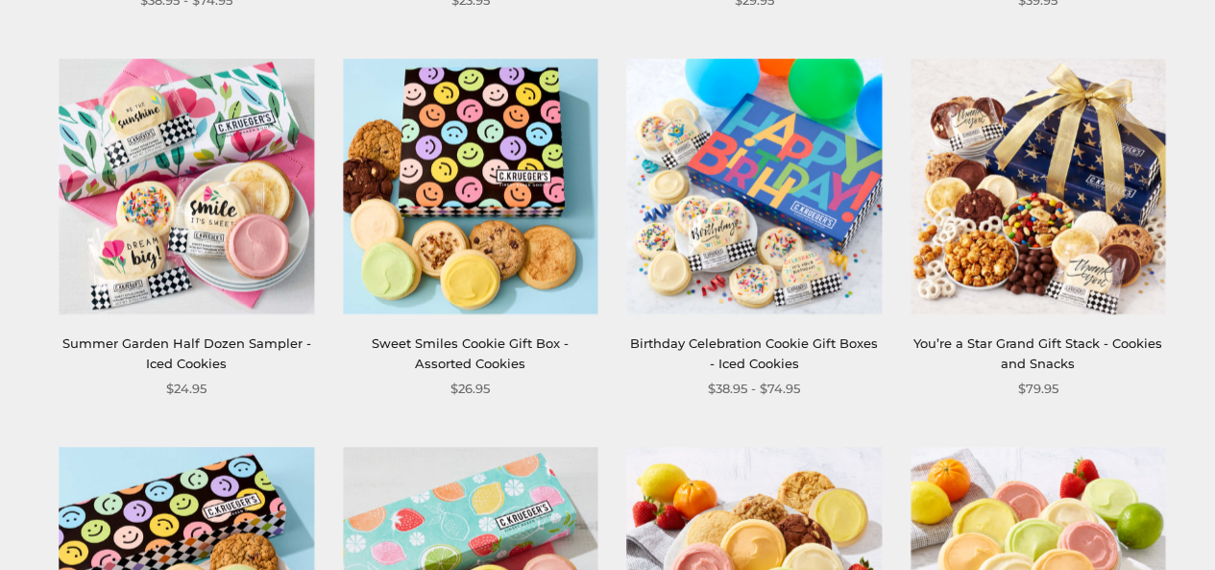
scroll to position [1844, 0]
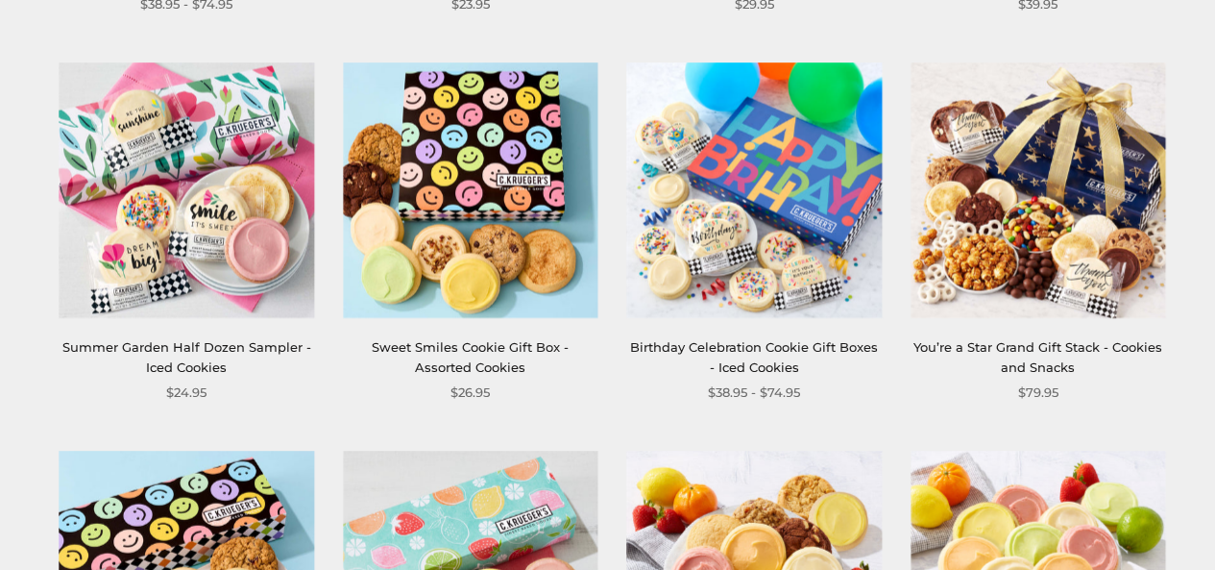
click at [739, 208] on img at bounding box center [754, 190] width 255 height 255
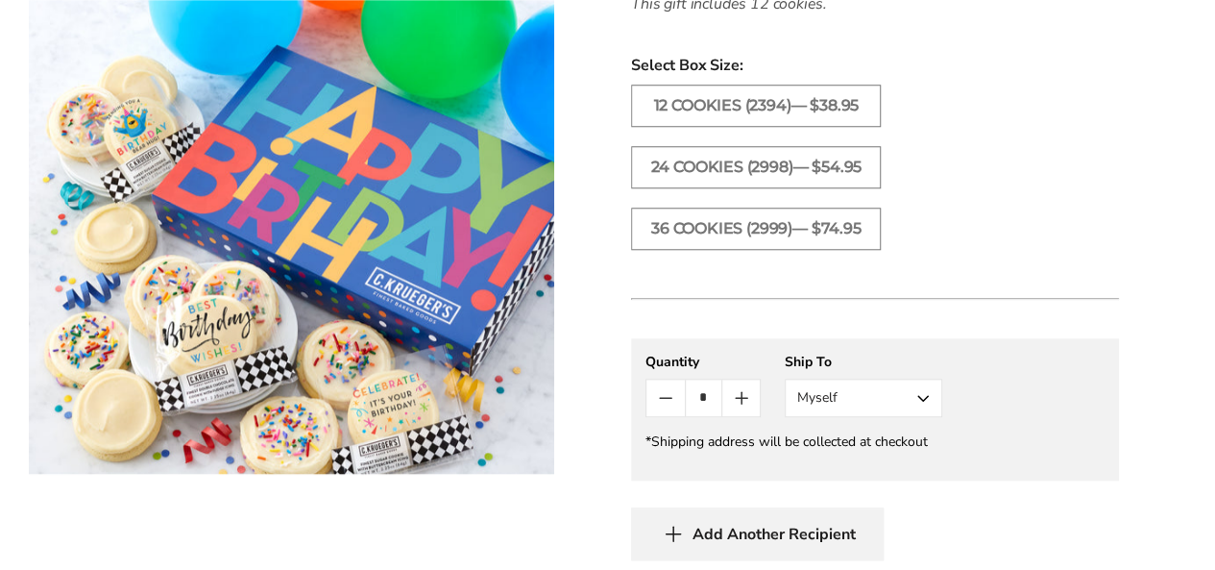
scroll to position [795, 0]
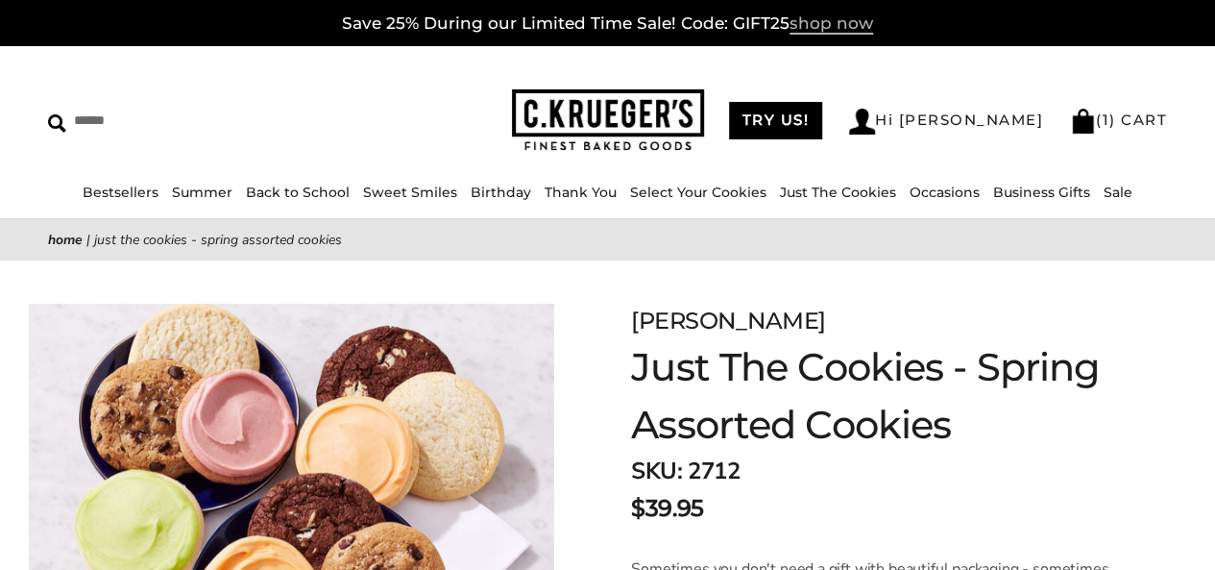
click at [847, 30] on span "shop now" at bounding box center [832, 23] width 84 height 21
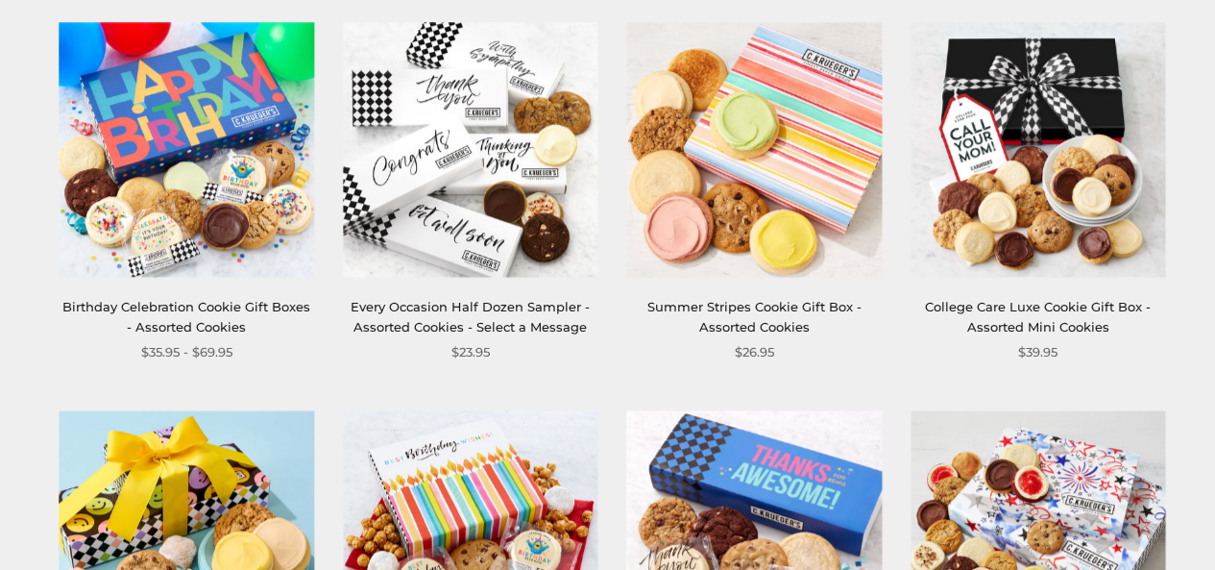
scroll to position [718, 0]
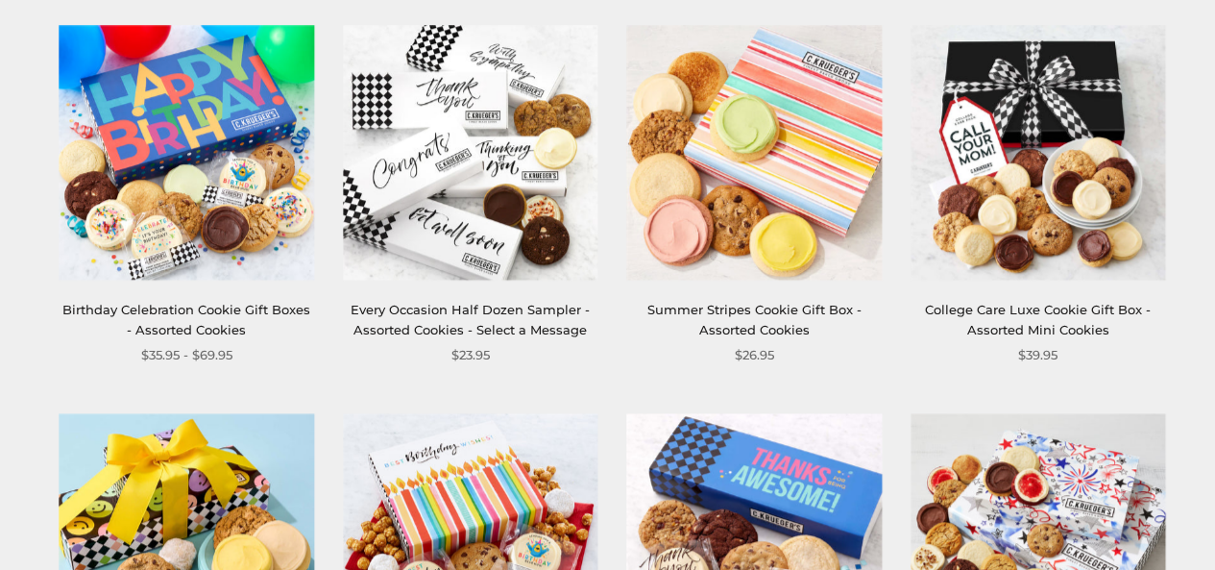
click at [158, 114] on img at bounding box center [187, 152] width 255 height 255
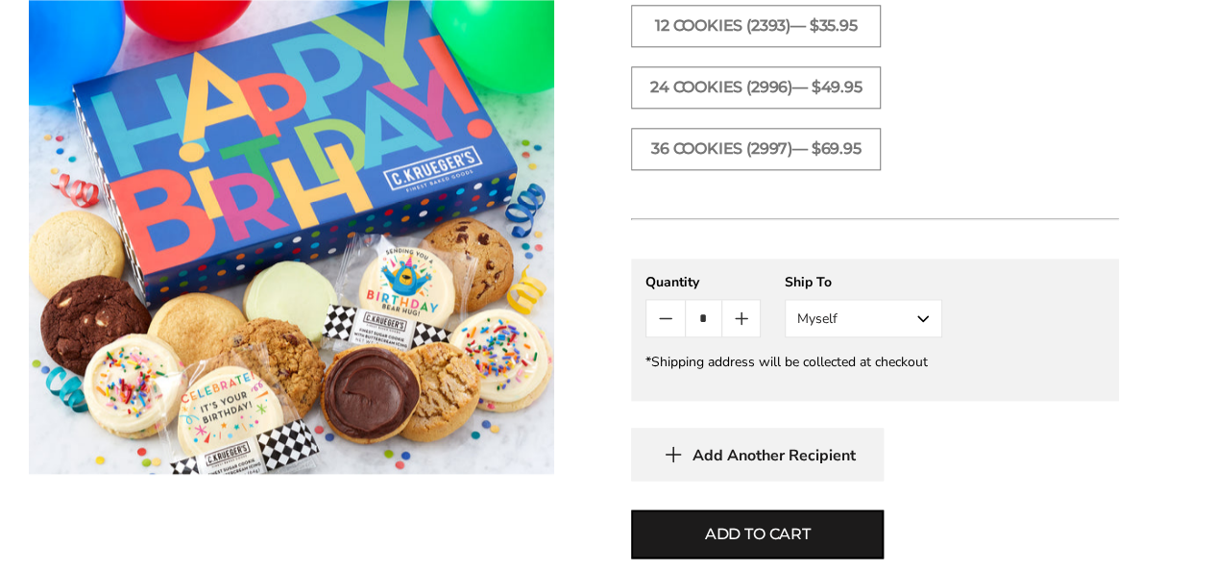
scroll to position [1124, 0]
click at [936, 328] on button "Myself" at bounding box center [864, 318] width 158 height 38
click at [855, 396] on button "Other Recipient" at bounding box center [864, 389] width 156 height 35
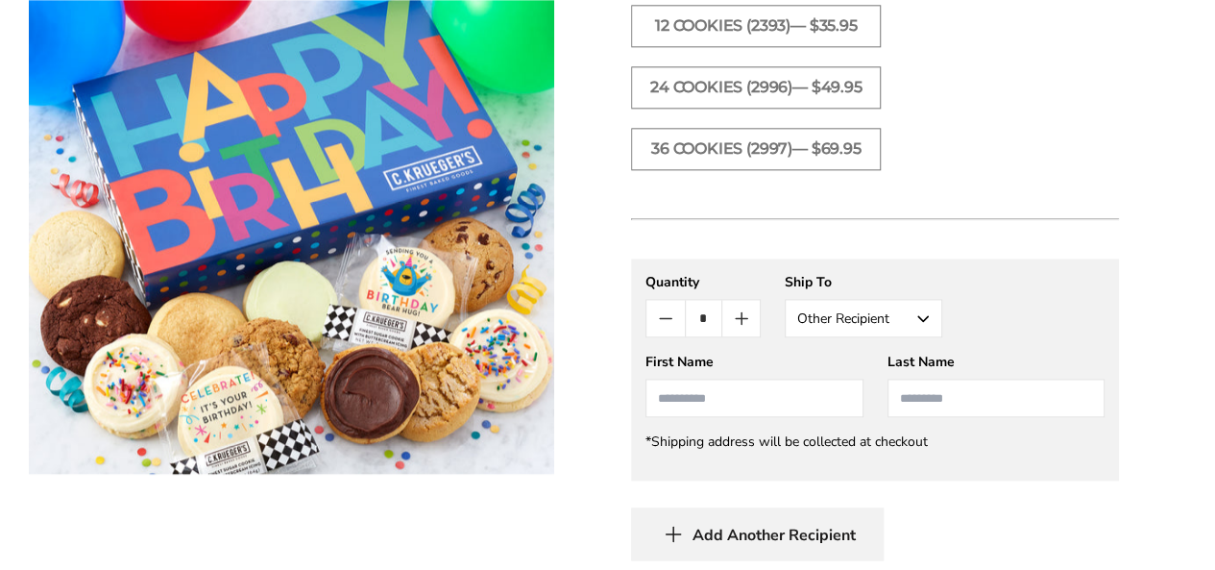
click at [720, 398] on input "First Name" at bounding box center [753, 397] width 217 height 38
click at [717, 446] on li "[PERSON_NAME] [PERSON_NAME]" at bounding box center [753, 440] width 215 height 48
type input "******"
type input "*******"
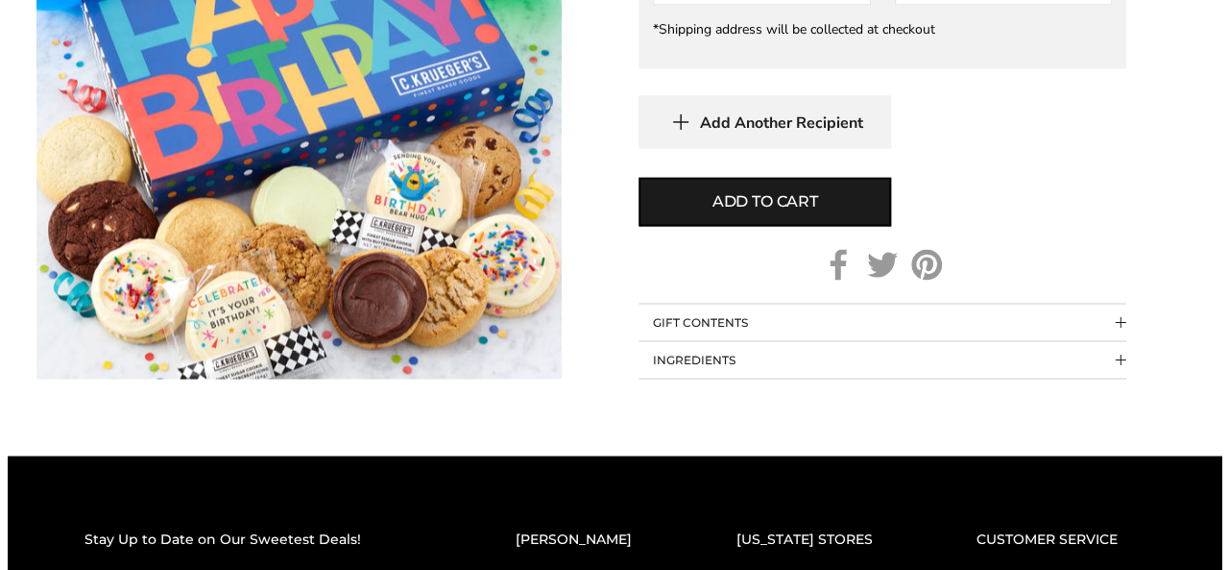
scroll to position [1544, 0]
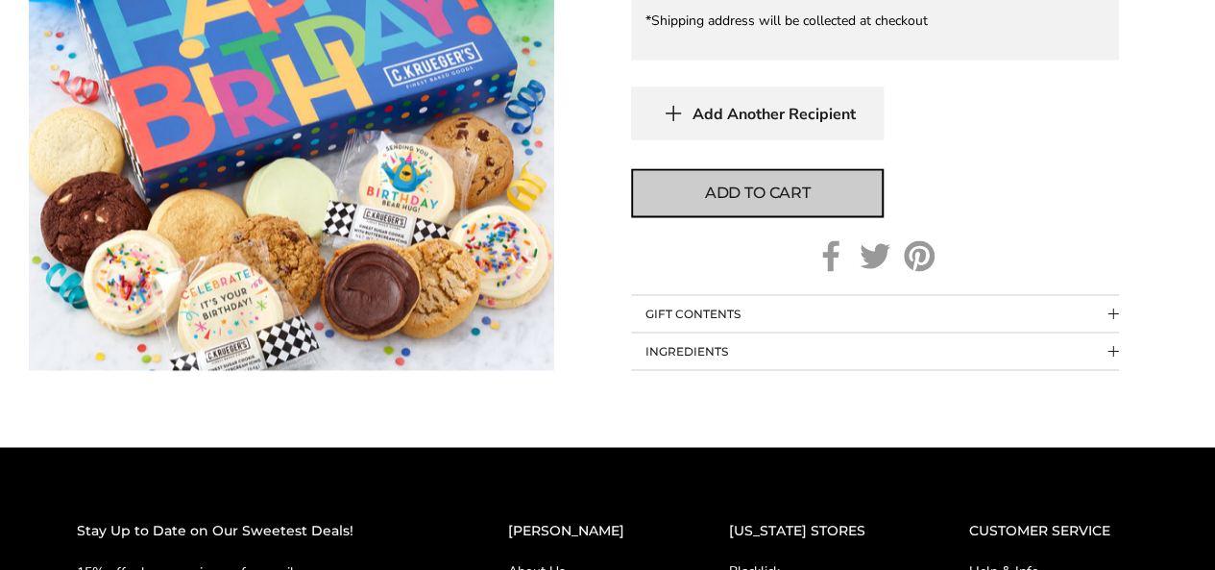
click at [685, 196] on button "Add to cart" at bounding box center [757, 192] width 253 height 49
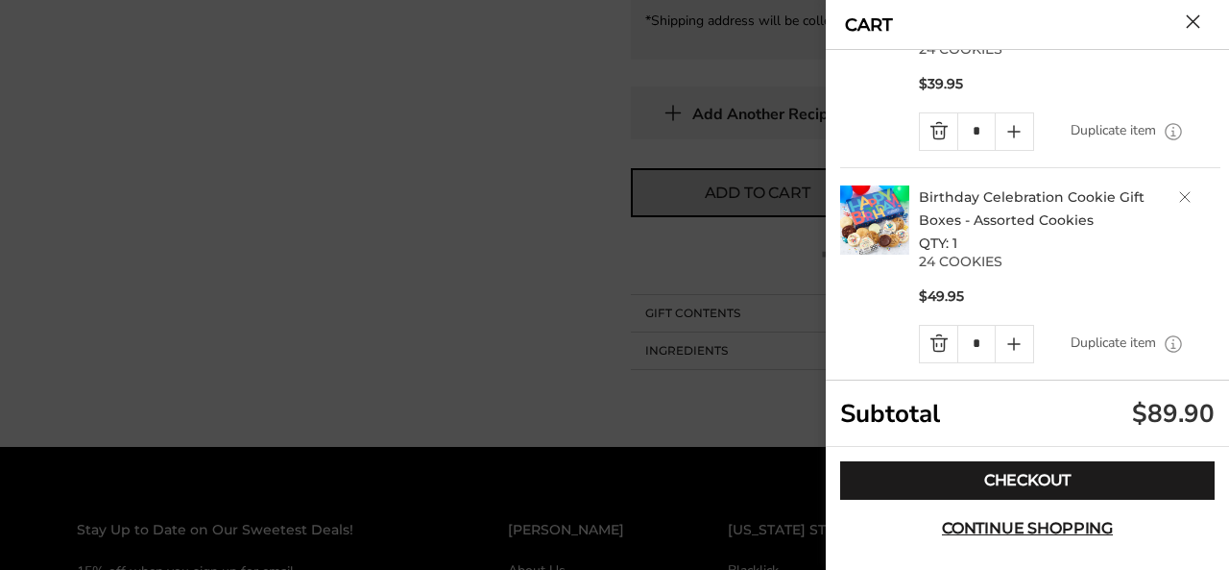
scroll to position [131, 0]
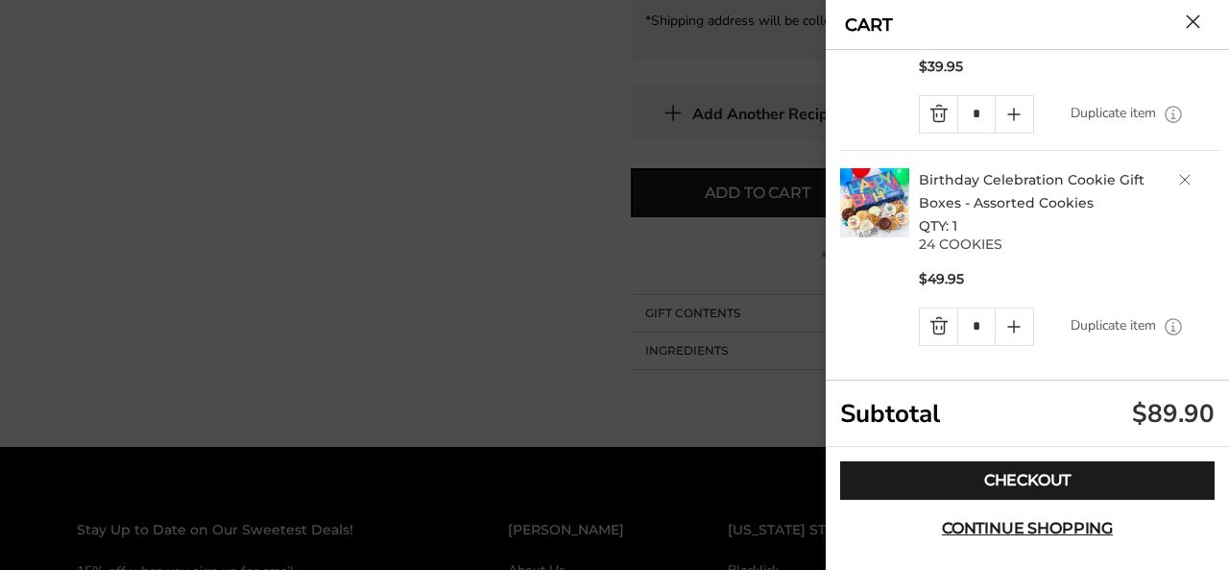
click at [1101, 321] on link "Duplicate item" at bounding box center [1113, 325] width 85 height 21
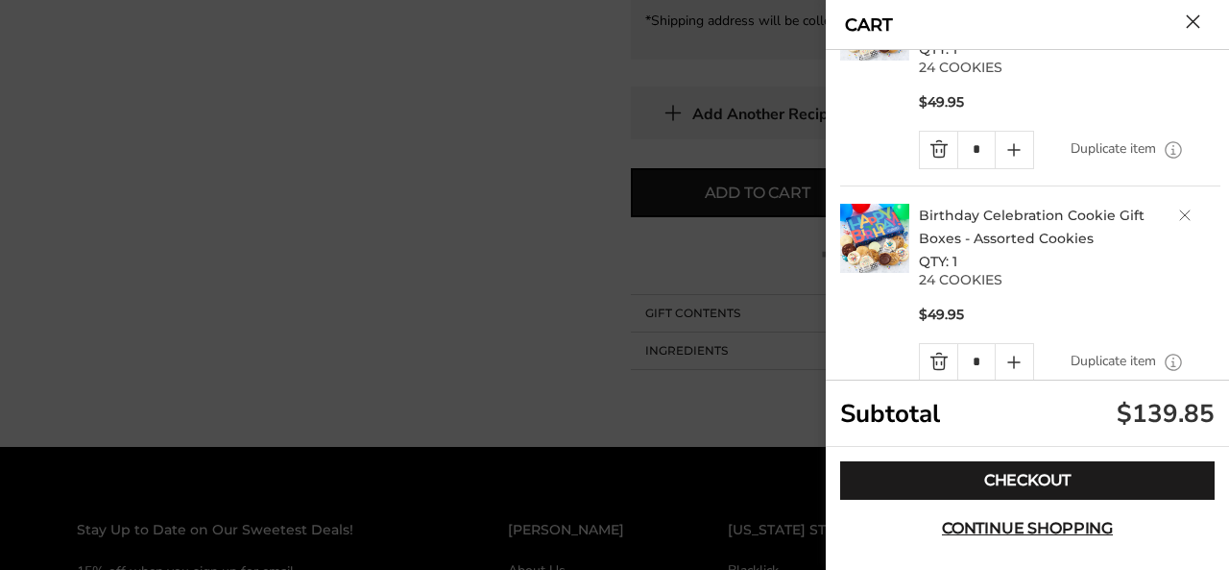
scroll to position [343, 0]
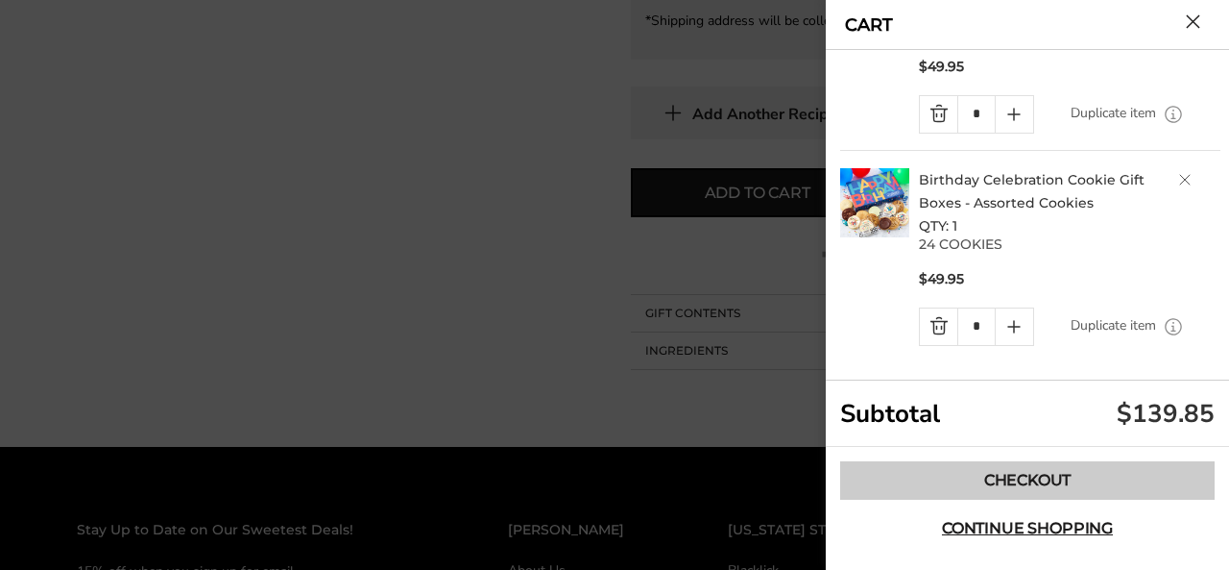
click at [1032, 478] on link "Checkout" at bounding box center [1027, 480] width 375 height 38
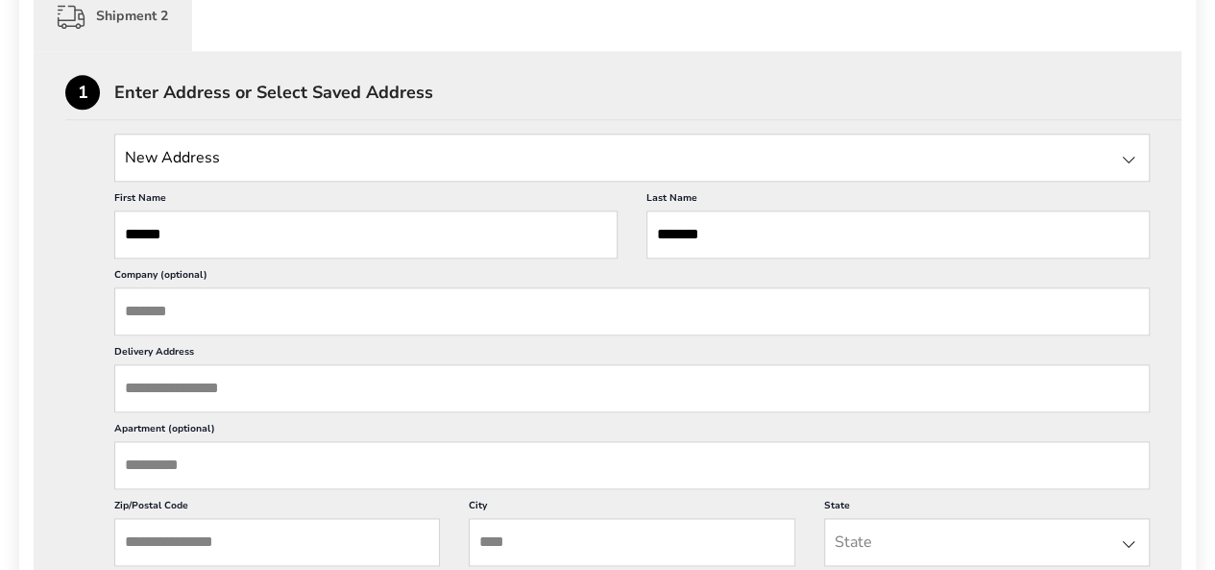
scroll to position [999, 0]
click at [1125, 161] on div at bounding box center [1128, 159] width 23 height 23
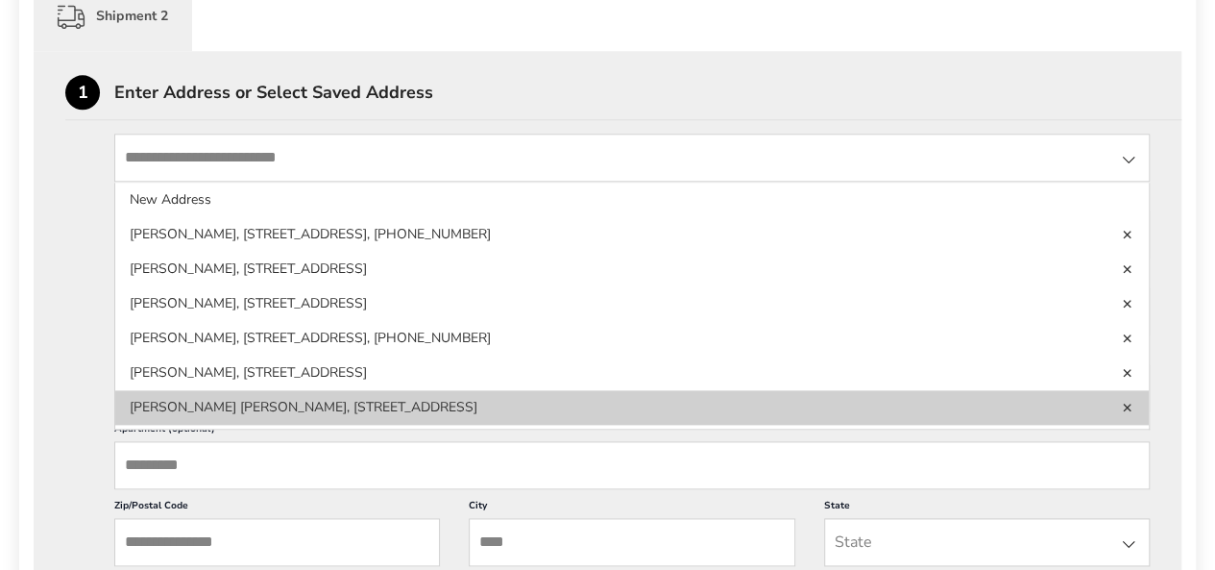
click at [158, 405] on li "[PERSON_NAME] [PERSON_NAME], [STREET_ADDRESS]" at bounding box center [632, 407] width 1034 height 35
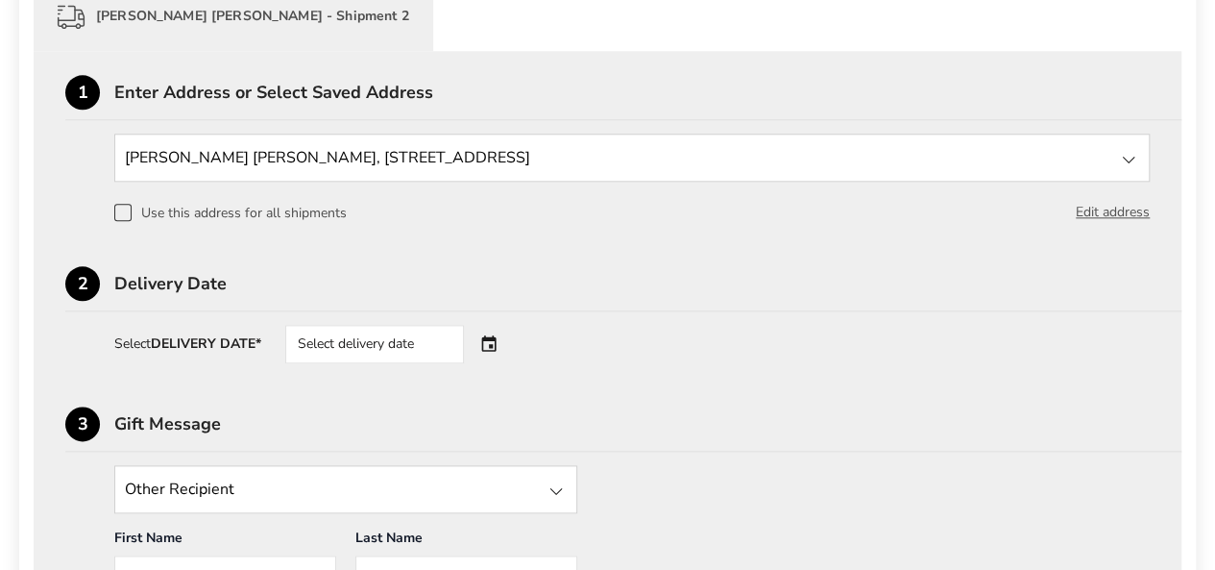
click at [502, 351] on div "Select delivery date" at bounding box center [401, 344] width 232 height 38
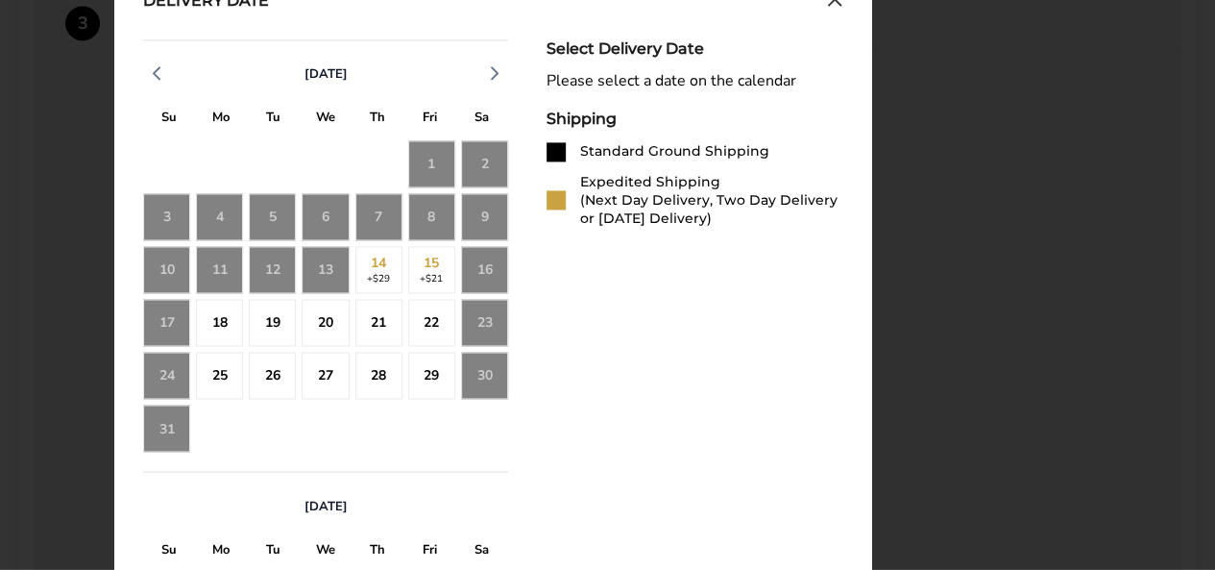
scroll to position [1402, 0]
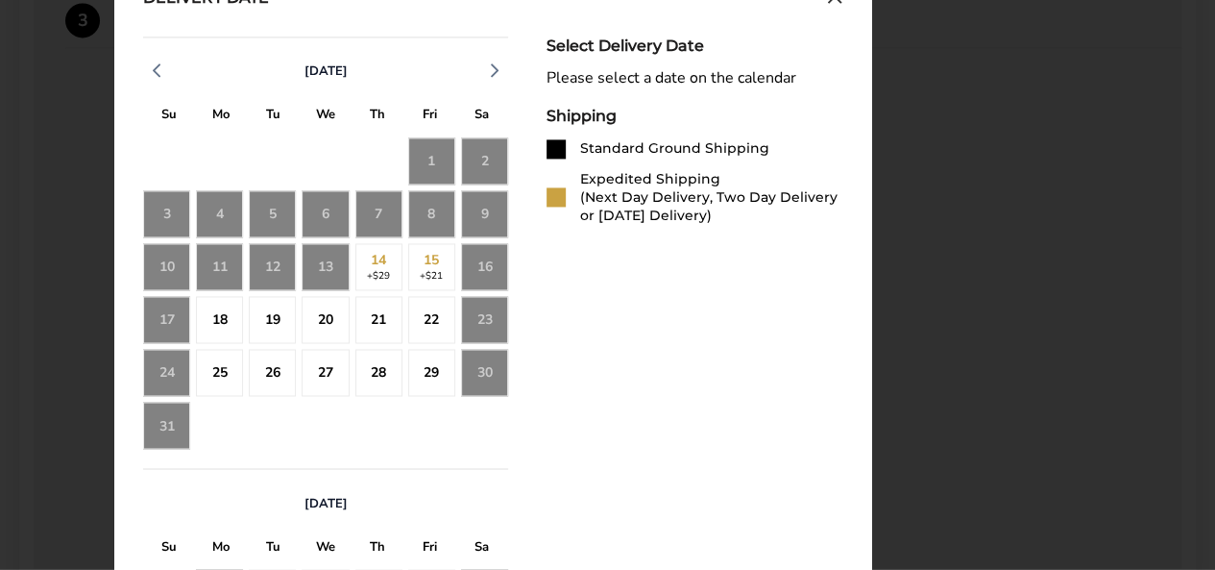
click at [236, 316] on div "18" at bounding box center [219, 319] width 47 height 47
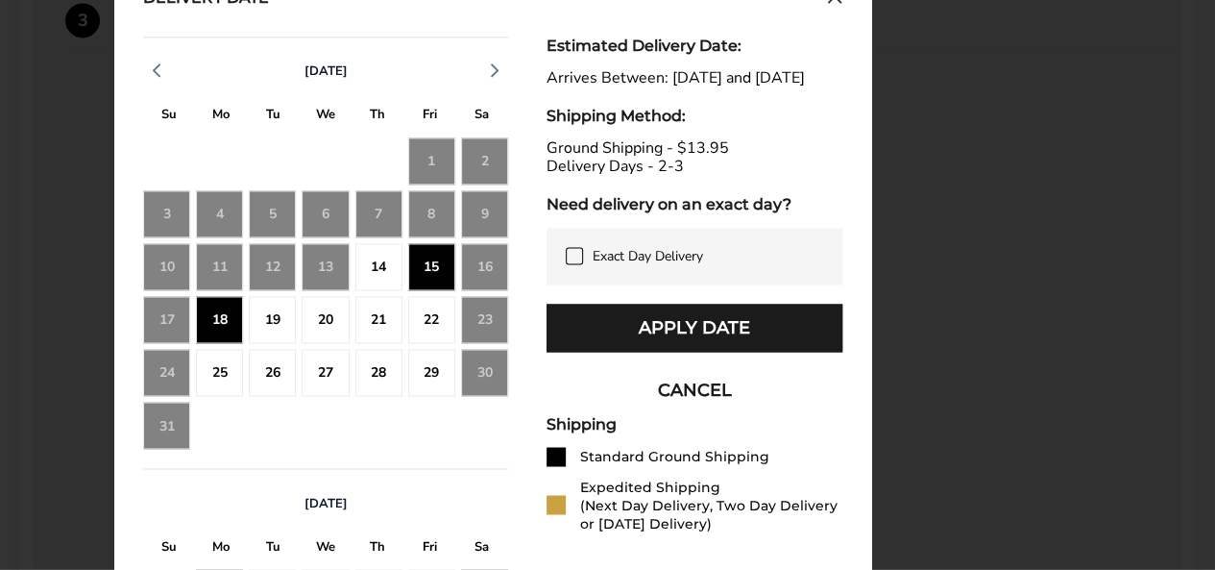
click at [276, 318] on div "19" at bounding box center [272, 319] width 47 height 47
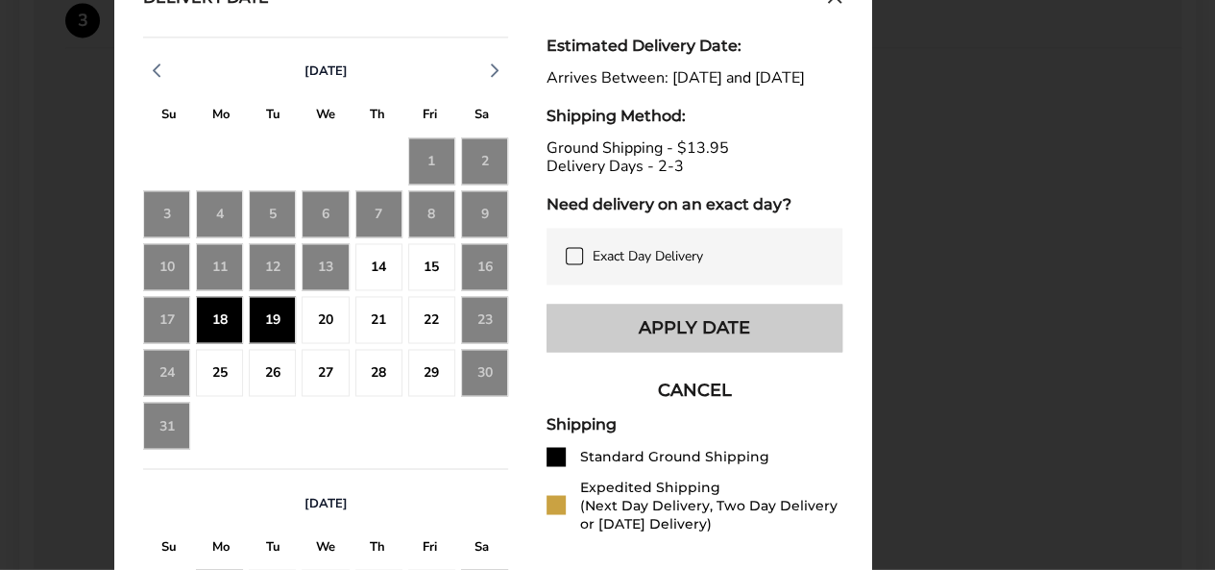
click at [670, 352] on button "Apply Date" at bounding box center [695, 328] width 296 height 48
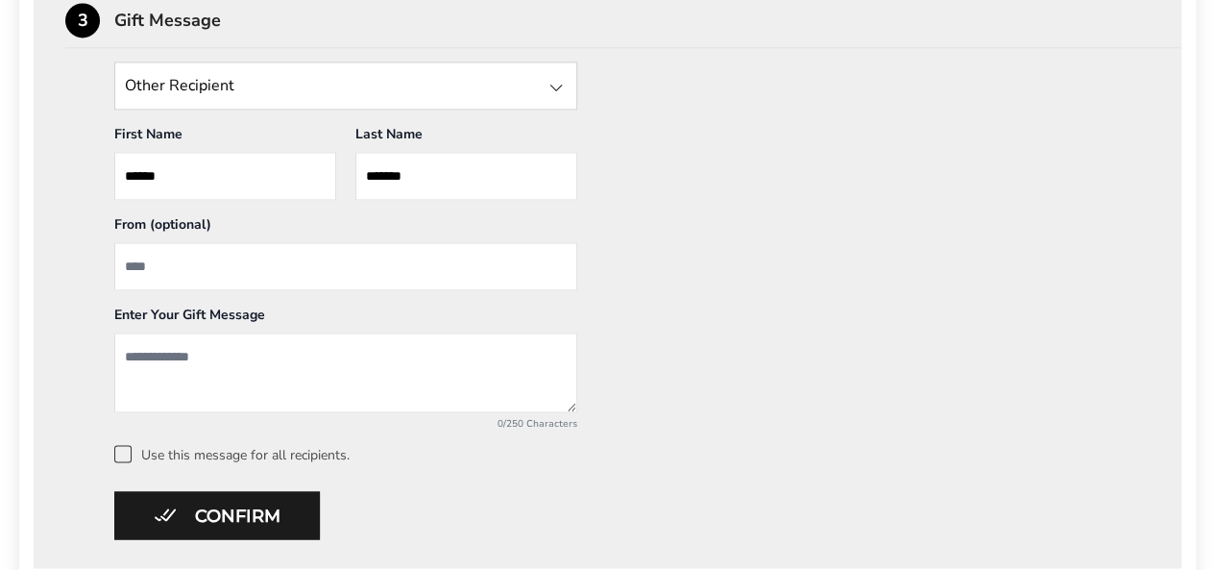
click at [134, 343] on textarea "Add a message" at bounding box center [345, 372] width 463 height 80
click at [180, 348] on textarea "*******" at bounding box center [345, 372] width 463 height 80
type textarea "*"
click at [154, 374] on textarea "**********" at bounding box center [345, 372] width 463 height 80
click at [317, 362] on textarea "**********" at bounding box center [345, 372] width 463 height 80
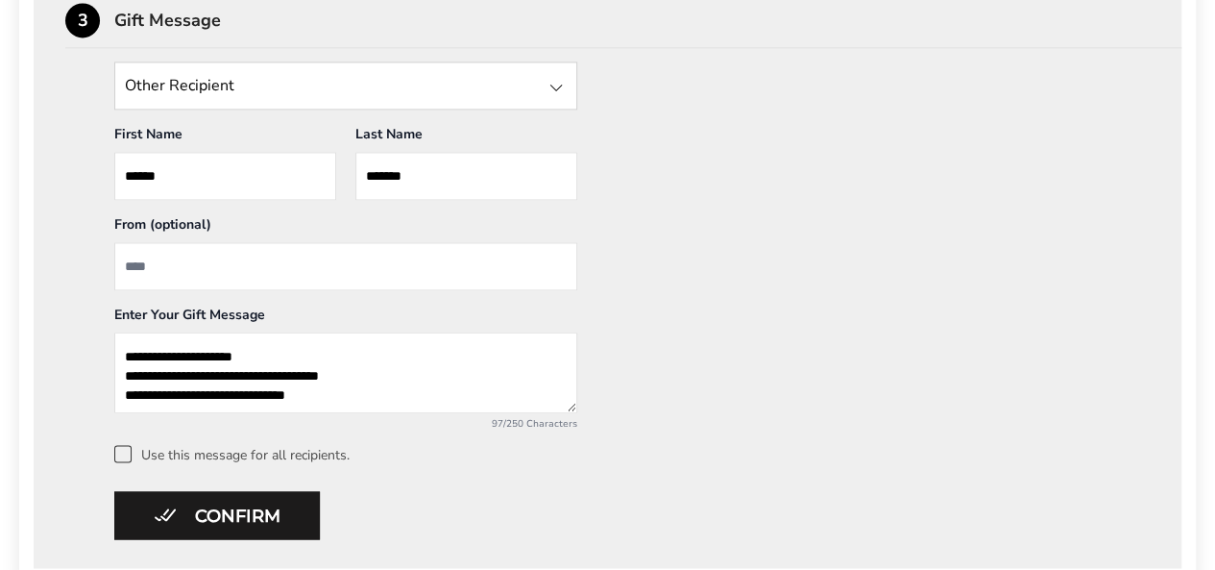
type textarea "**********"
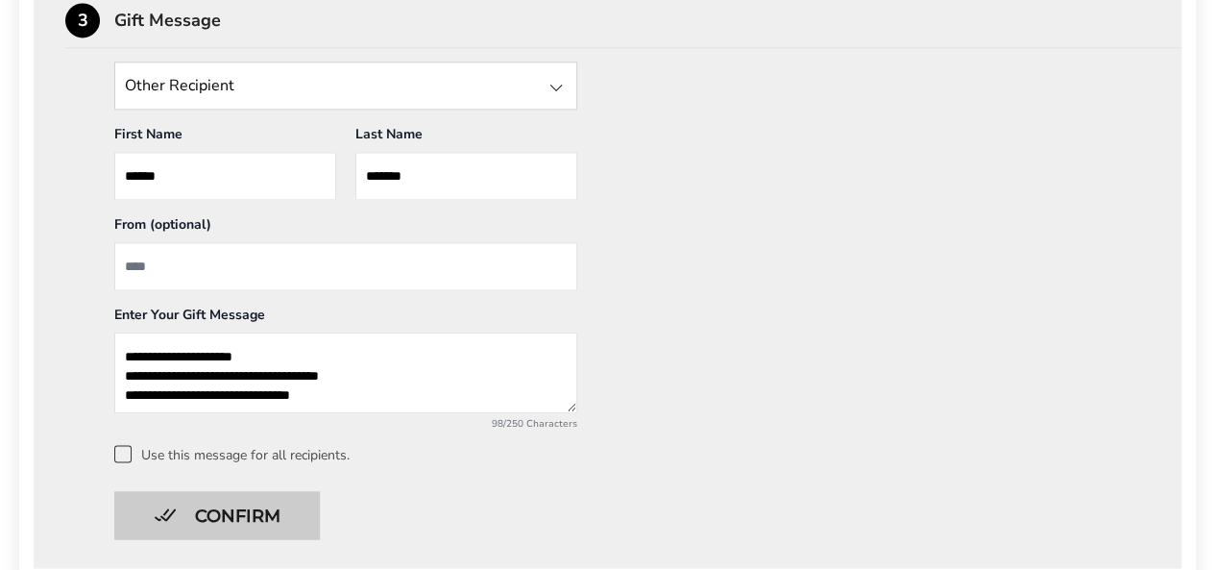
click at [292, 510] on button "Confirm" at bounding box center [217, 515] width 206 height 48
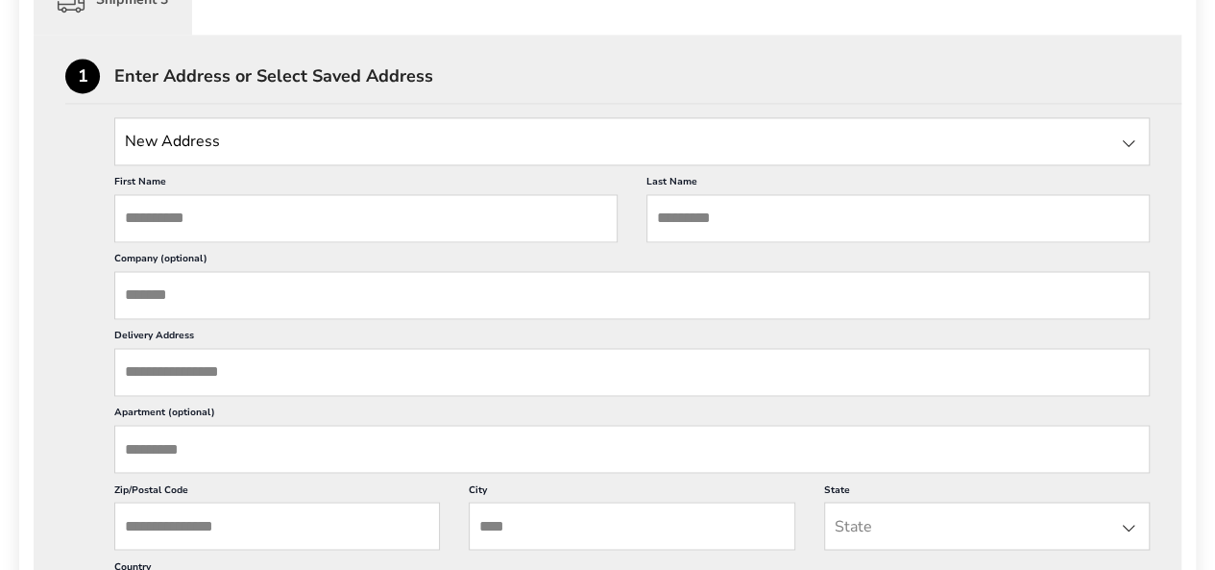
scroll to position [1399, 0]
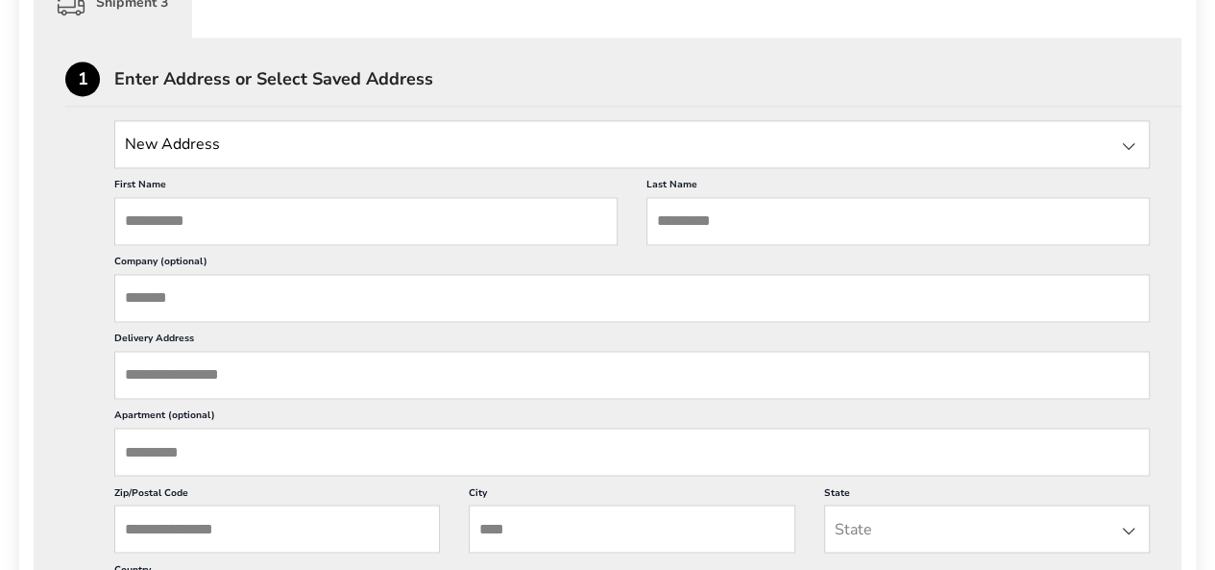
click at [1133, 144] on div at bounding box center [1128, 145] width 23 height 23
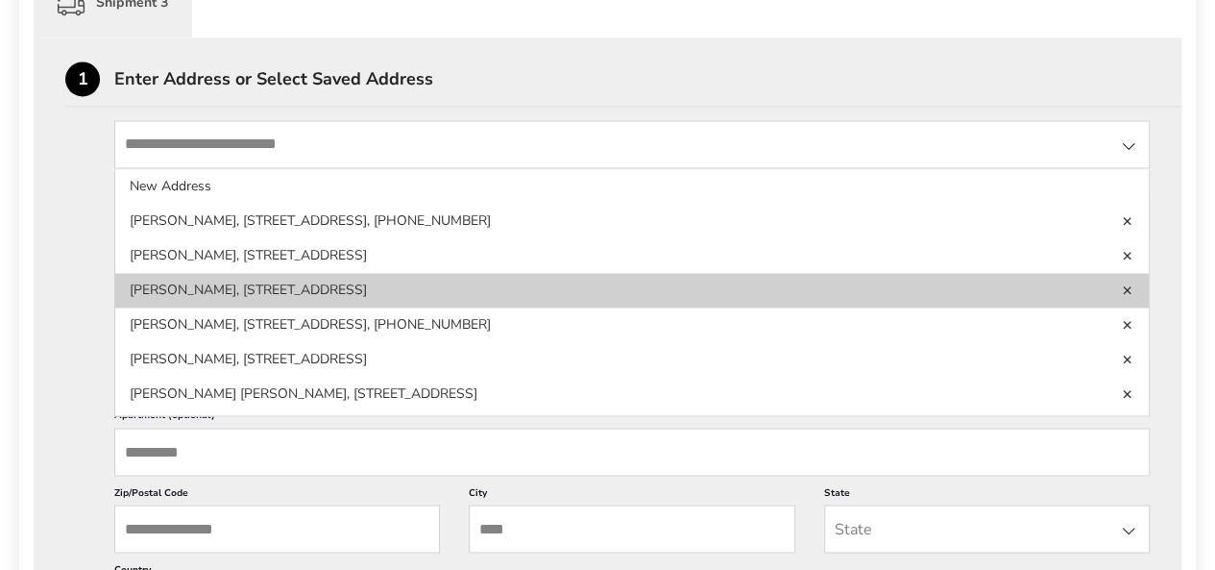
click at [871, 307] on li "[PERSON_NAME], [STREET_ADDRESS]" at bounding box center [632, 324] width 1034 height 35
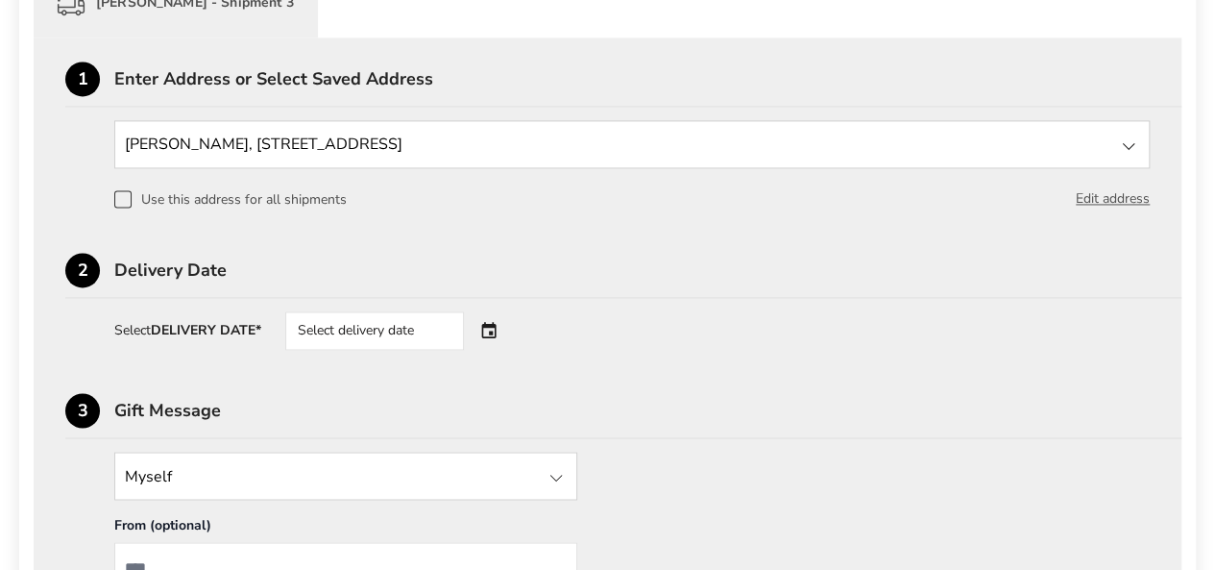
click at [494, 328] on div "Select delivery date" at bounding box center [401, 330] width 232 height 38
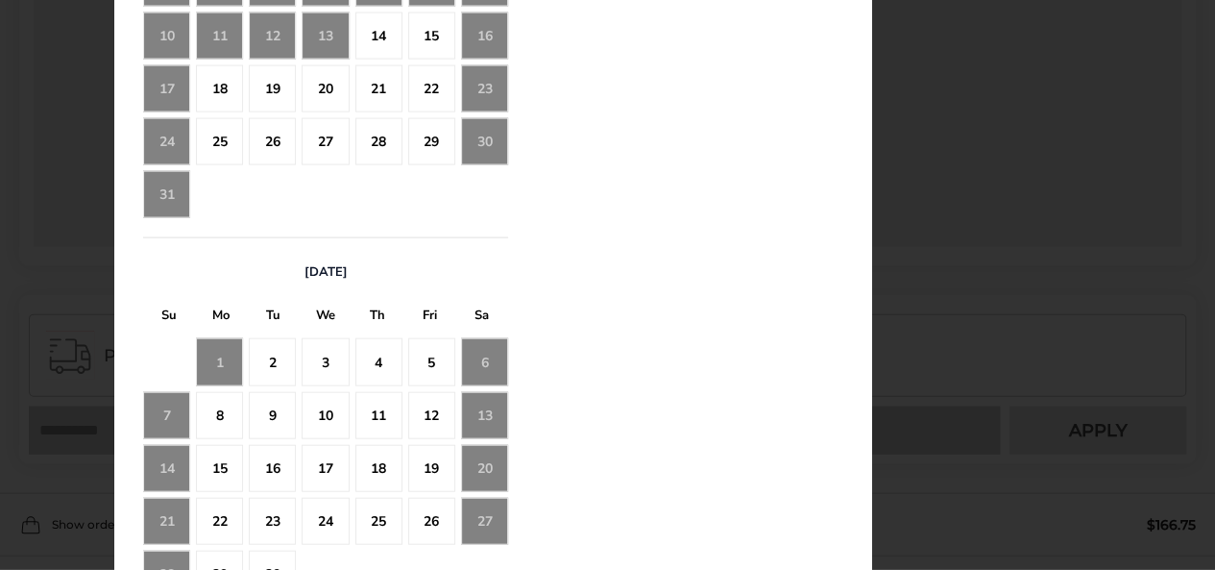
scroll to position [2031, 0]
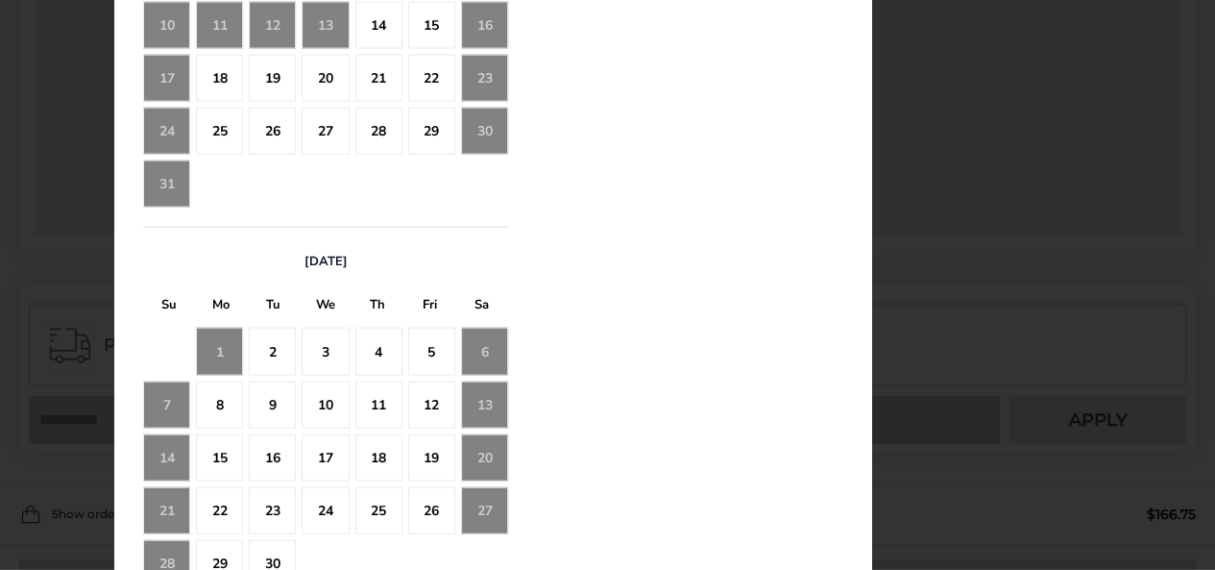
click at [385, 349] on div "4" at bounding box center [378, 351] width 47 height 47
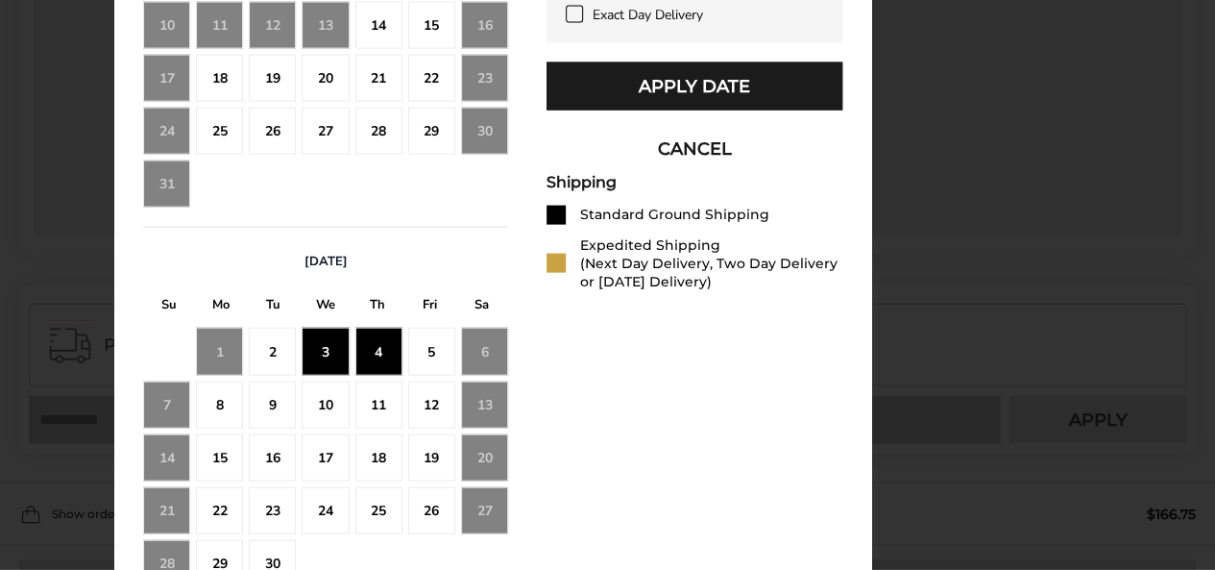
click at [391, 350] on div "4" at bounding box center [378, 351] width 47 height 47
click at [428, 353] on div "5" at bounding box center [431, 351] width 47 height 47
click at [331, 355] on div "3" at bounding box center [325, 351] width 47 height 47
click at [336, 350] on div "3" at bounding box center [325, 351] width 47 height 47
click at [373, 361] on div "4" at bounding box center [378, 351] width 47 height 47
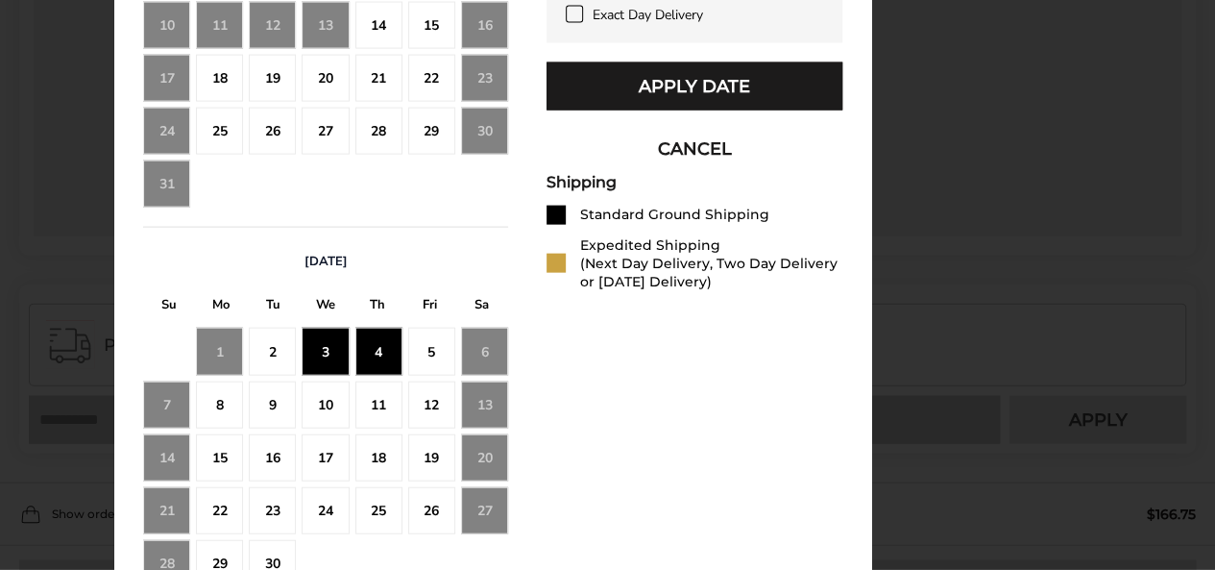
click at [377, 351] on div "4" at bounding box center [378, 351] width 47 height 47
click at [430, 349] on div "5" at bounding box center [431, 351] width 47 height 47
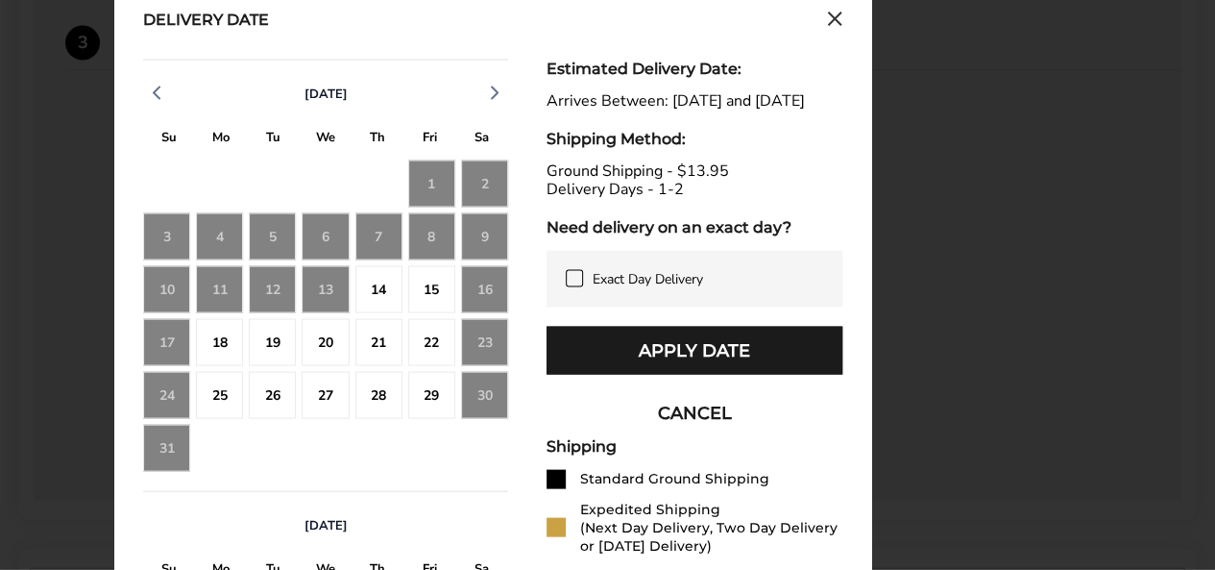
scroll to position [1765, 0]
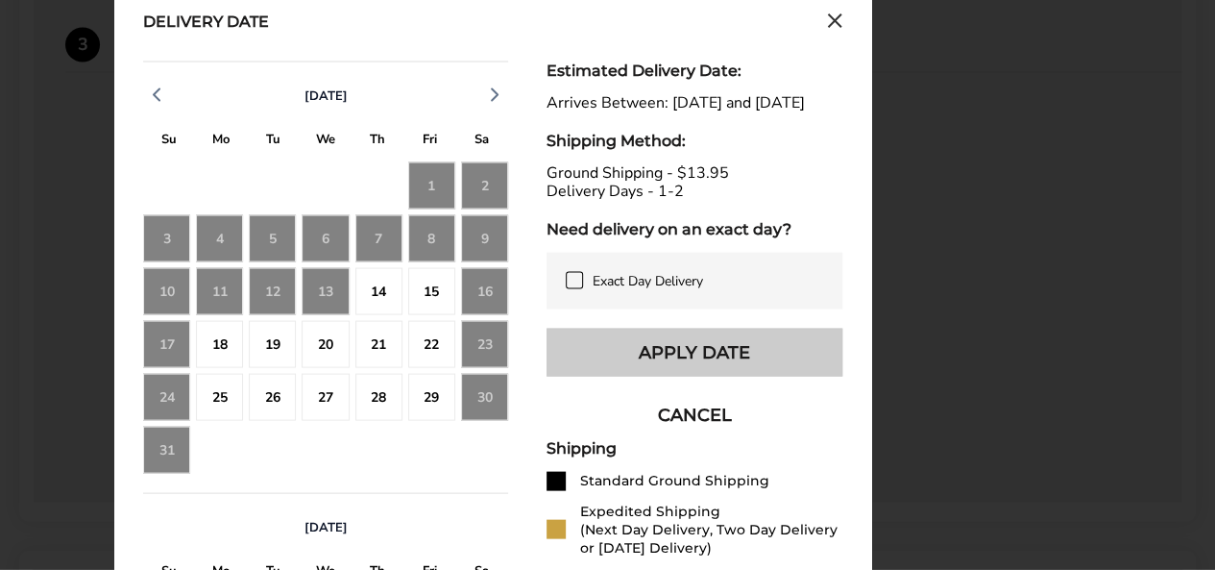
click at [611, 376] on button "Apply Date" at bounding box center [695, 352] width 296 height 48
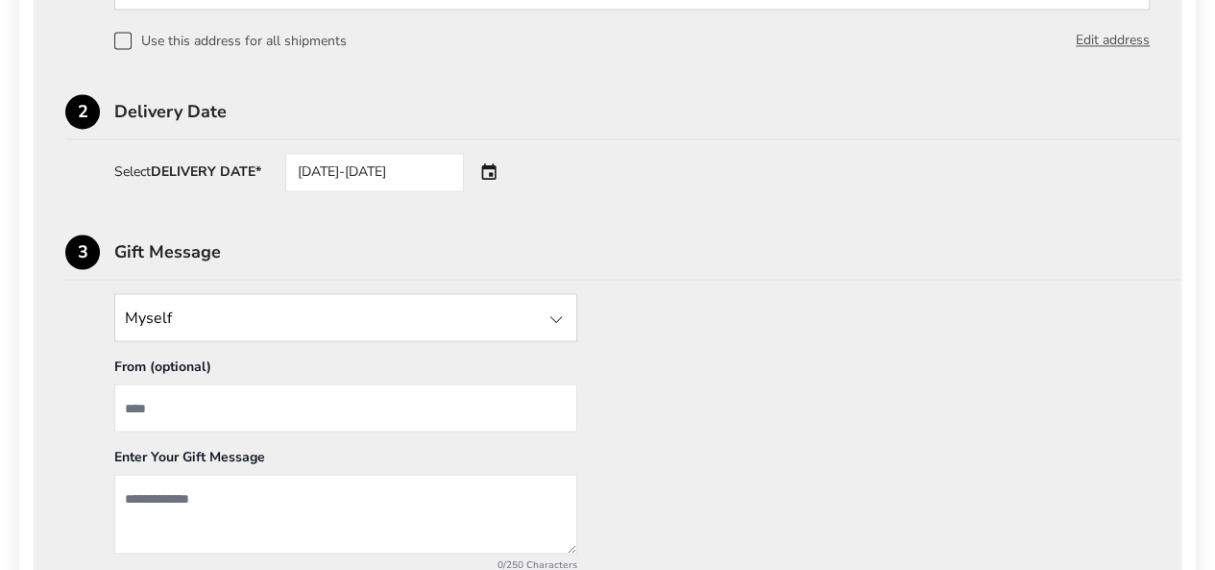
scroll to position [1565, 0]
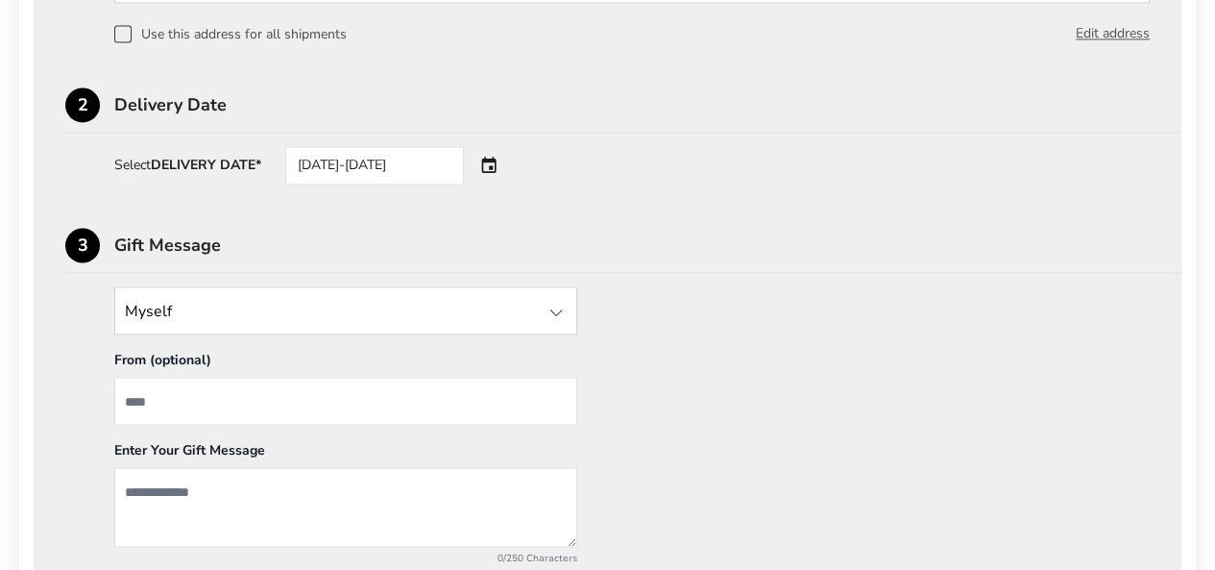
click at [132, 404] on input "From" at bounding box center [345, 401] width 463 height 48
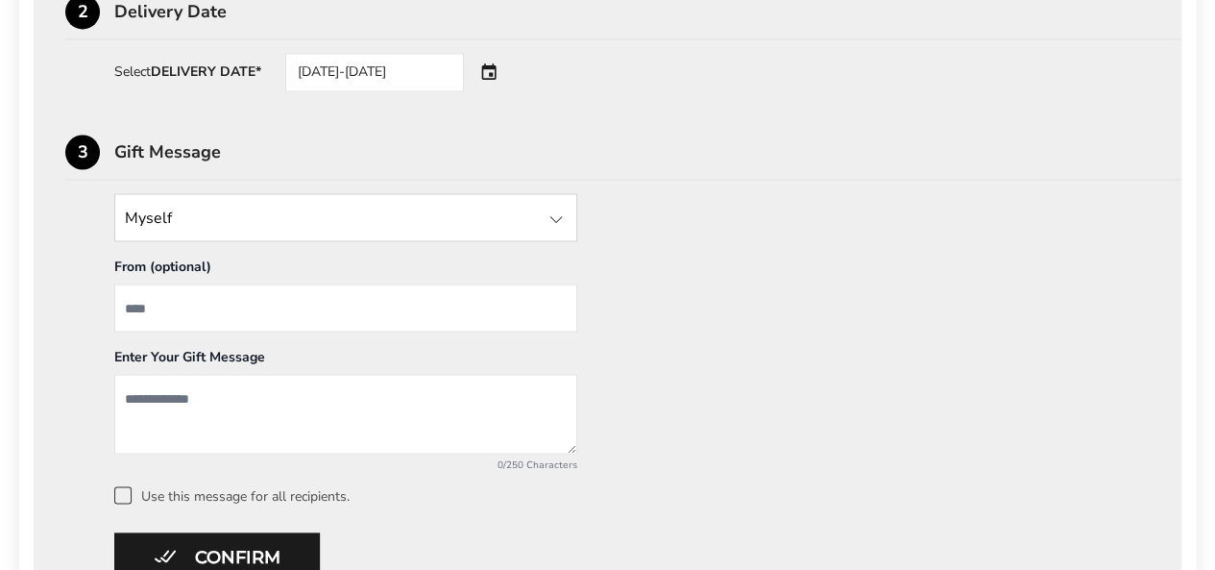
scroll to position [1660, 0]
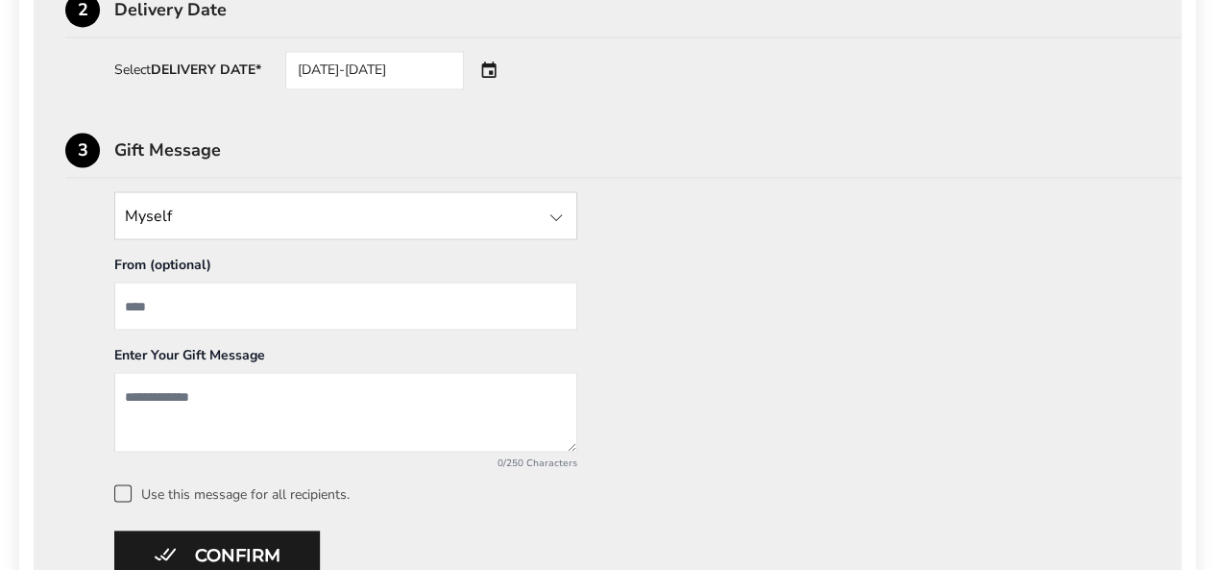
click at [561, 209] on div at bounding box center [556, 217] width 23 height 23
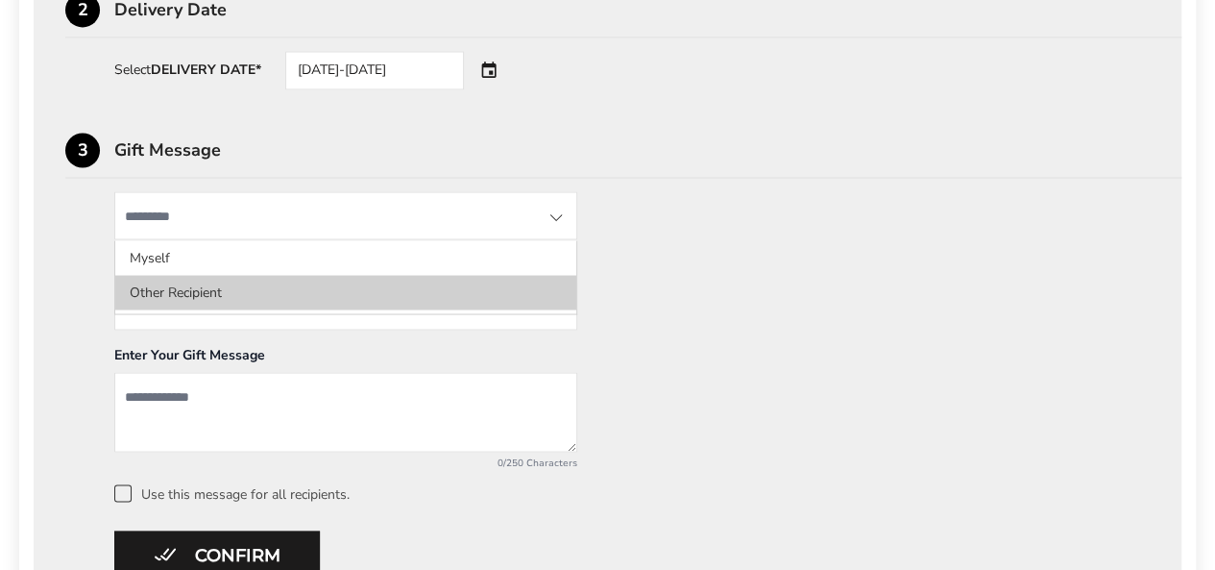
click at [150, 296] on li "Other Recipient" at bounding box center [345, 292] width 461 height 35
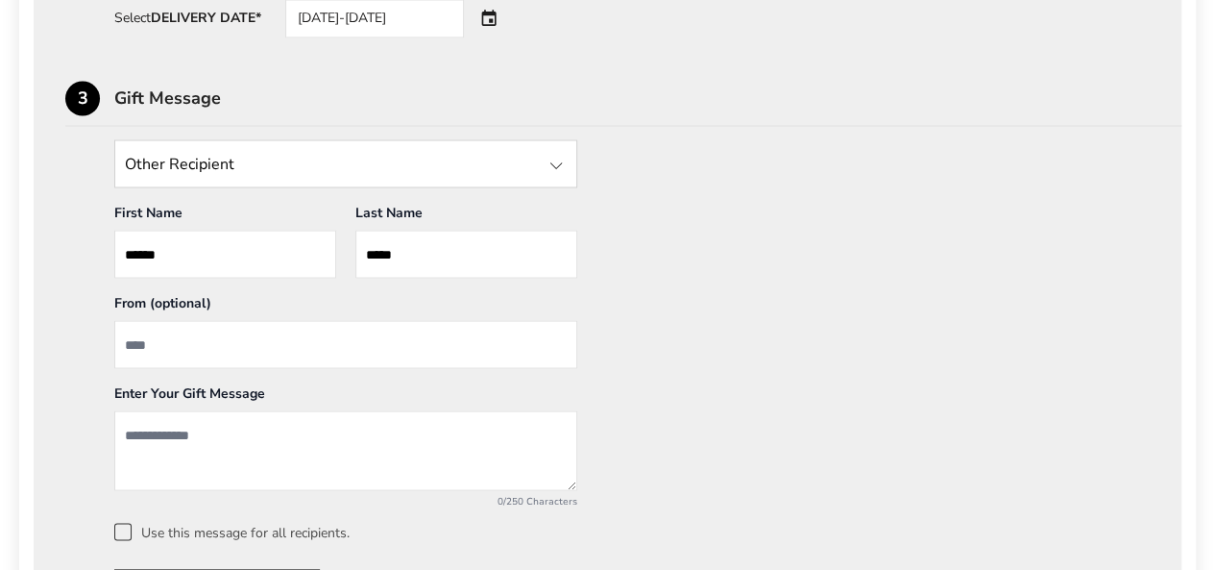
scroll to position [1727, 0]
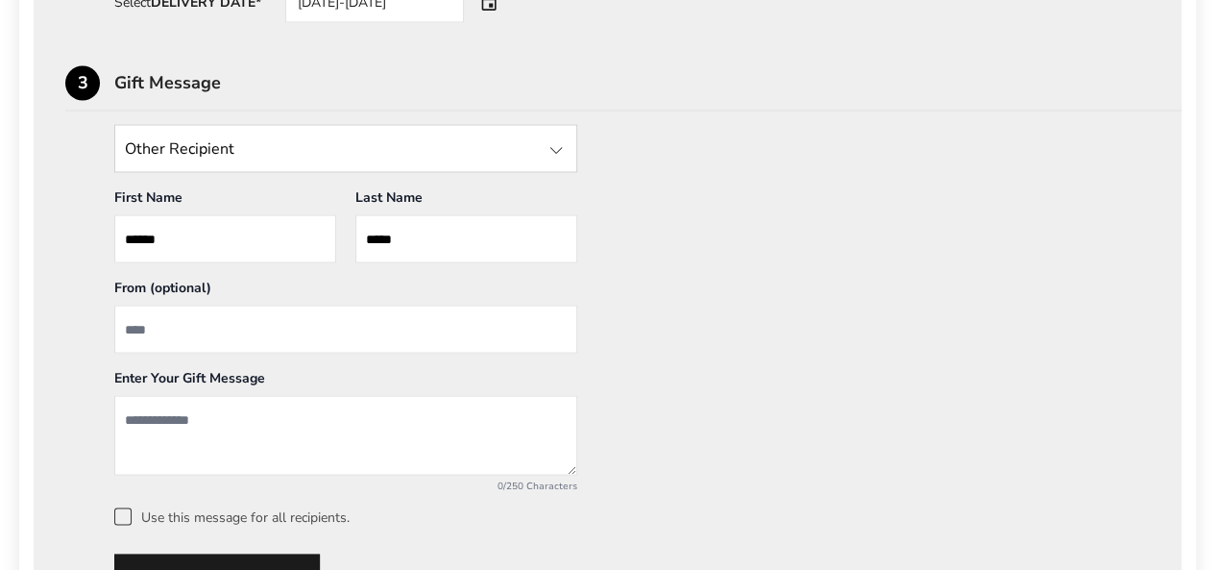
click at [139, 405] on textarea "Add a message" at bounding box center [345, 435] width 463 height 80
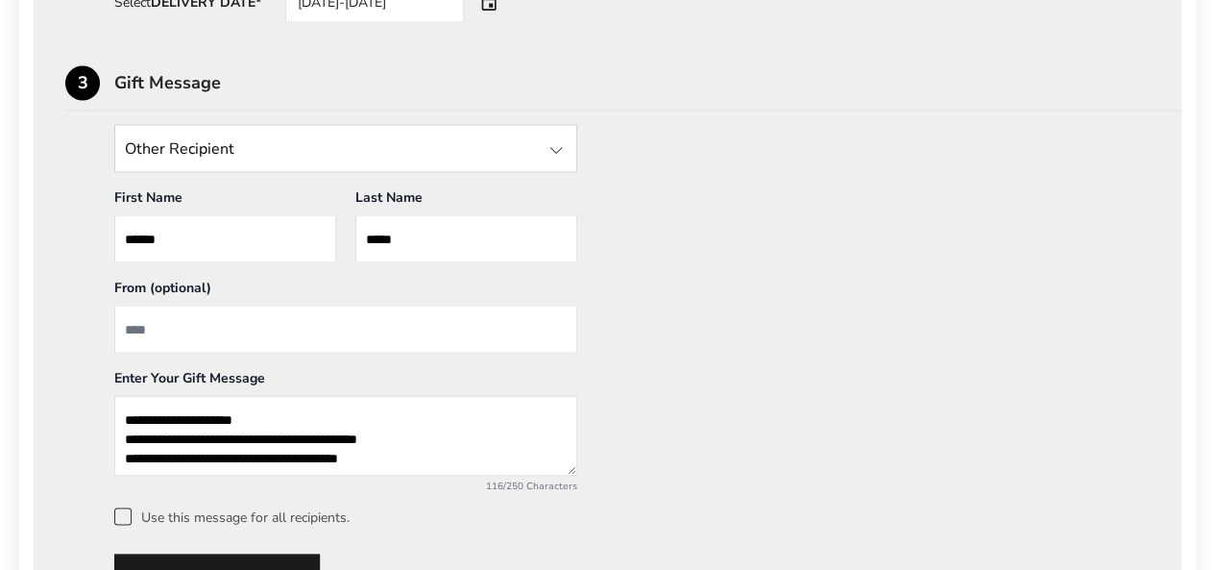
click at [292, 409] on textarea "**********" at bounding box center [345, 435] width 463 height 80
type textarea "**********"
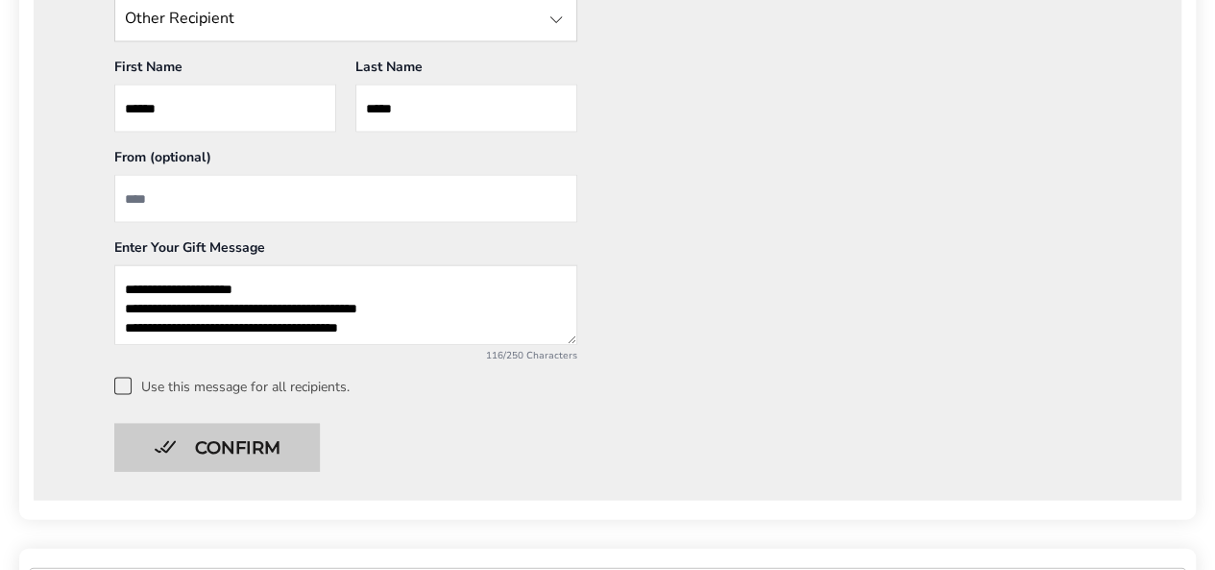
click at [246, 463] on button "Confirm" at bounding box center [217, 448] width 206 height 48
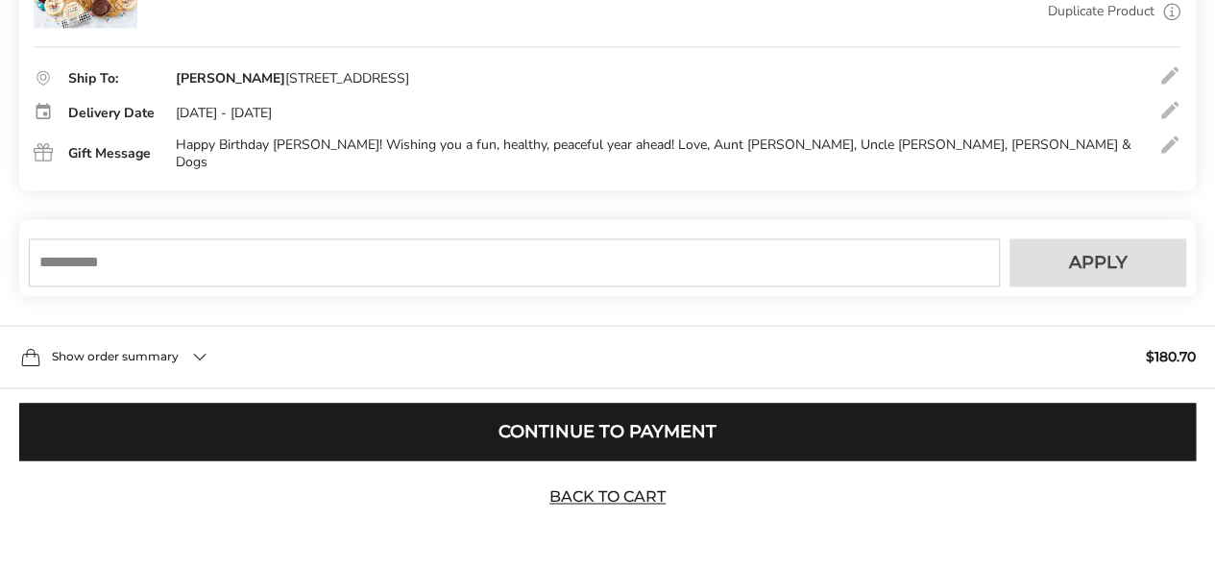
click at [55, 252] on input "text" at bounding box center [514, 262] width 971 height 48
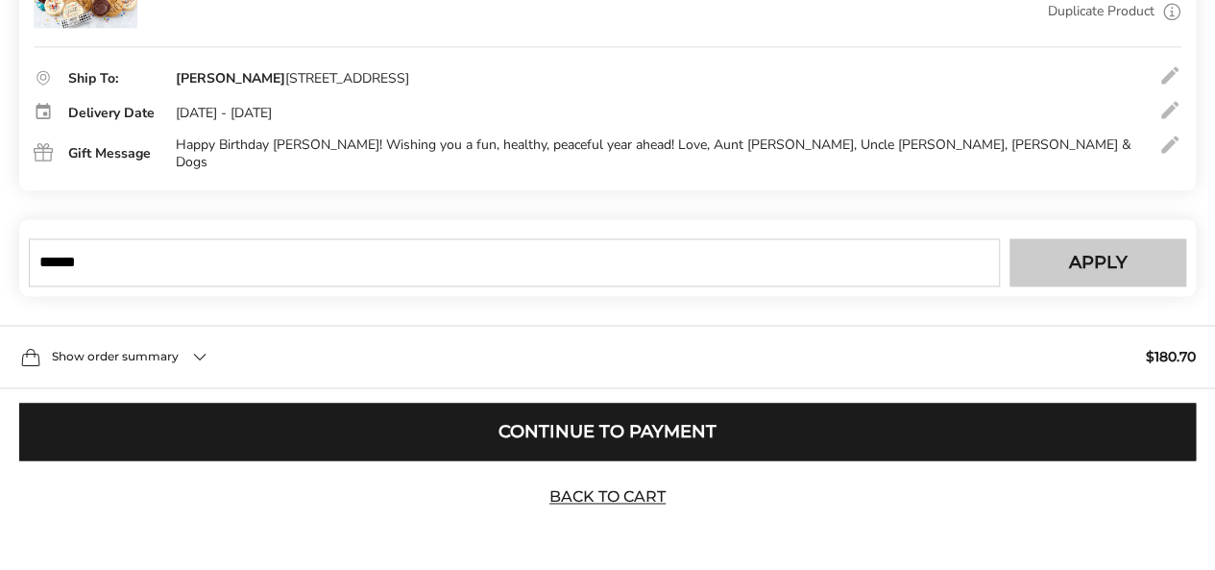
type input "******"
click at [1086, 254] on span "Apply" at bounding box center [1098, 262] width 59 height 17
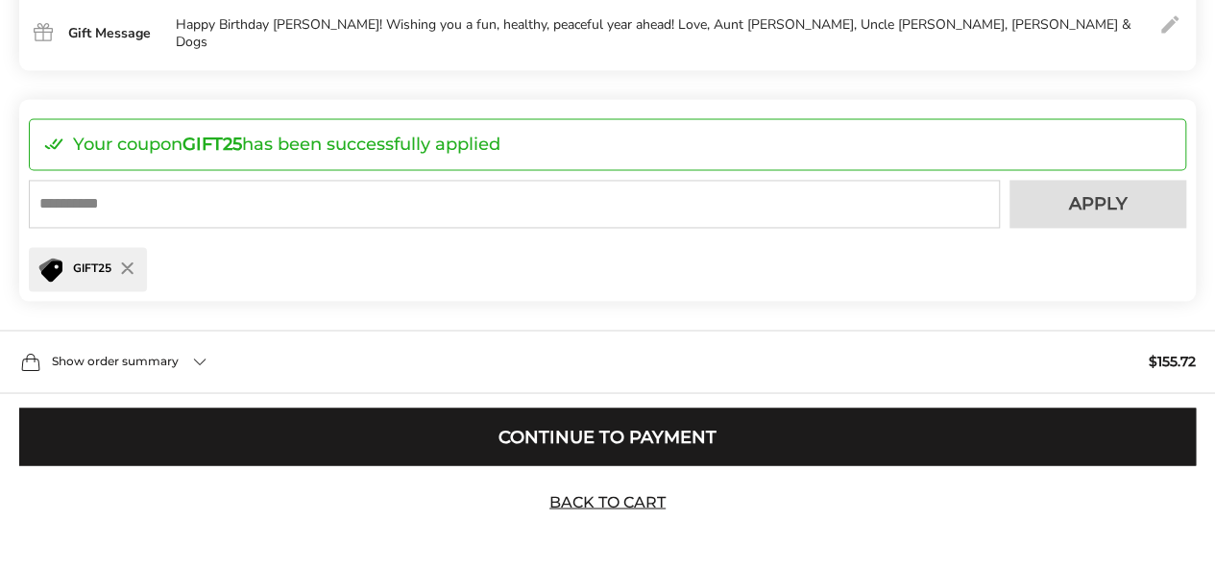
scroll to position [1443, 0]
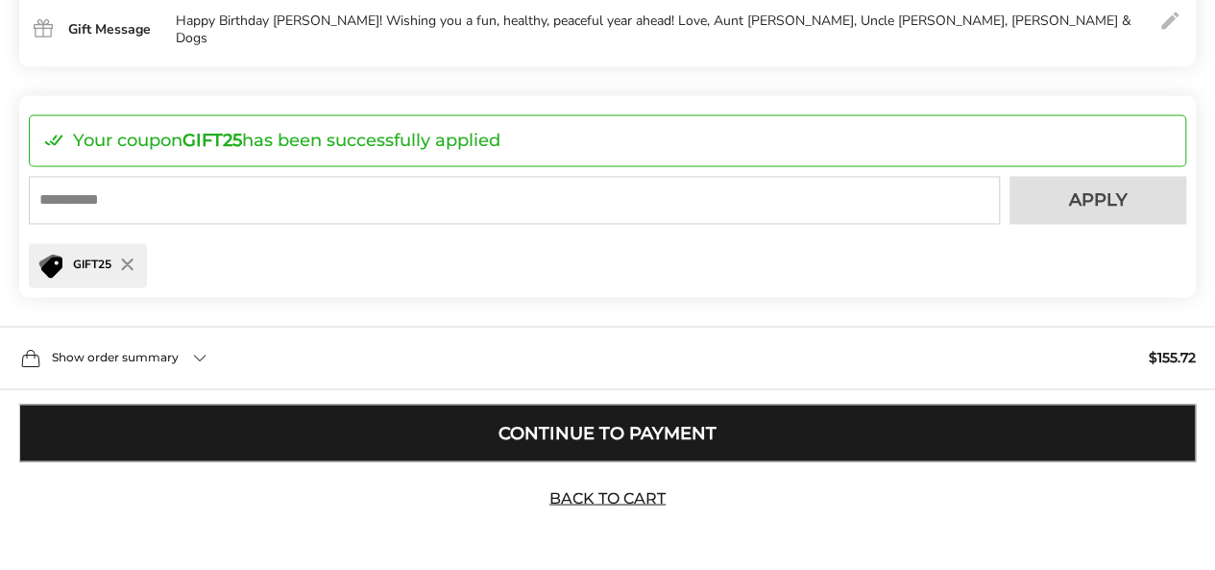
click at [759, 421] on button "Continue to Payment" at bounding box center [607, 432] width 1177 height 58
